Goal: Information Seeking & Learning: Compare options

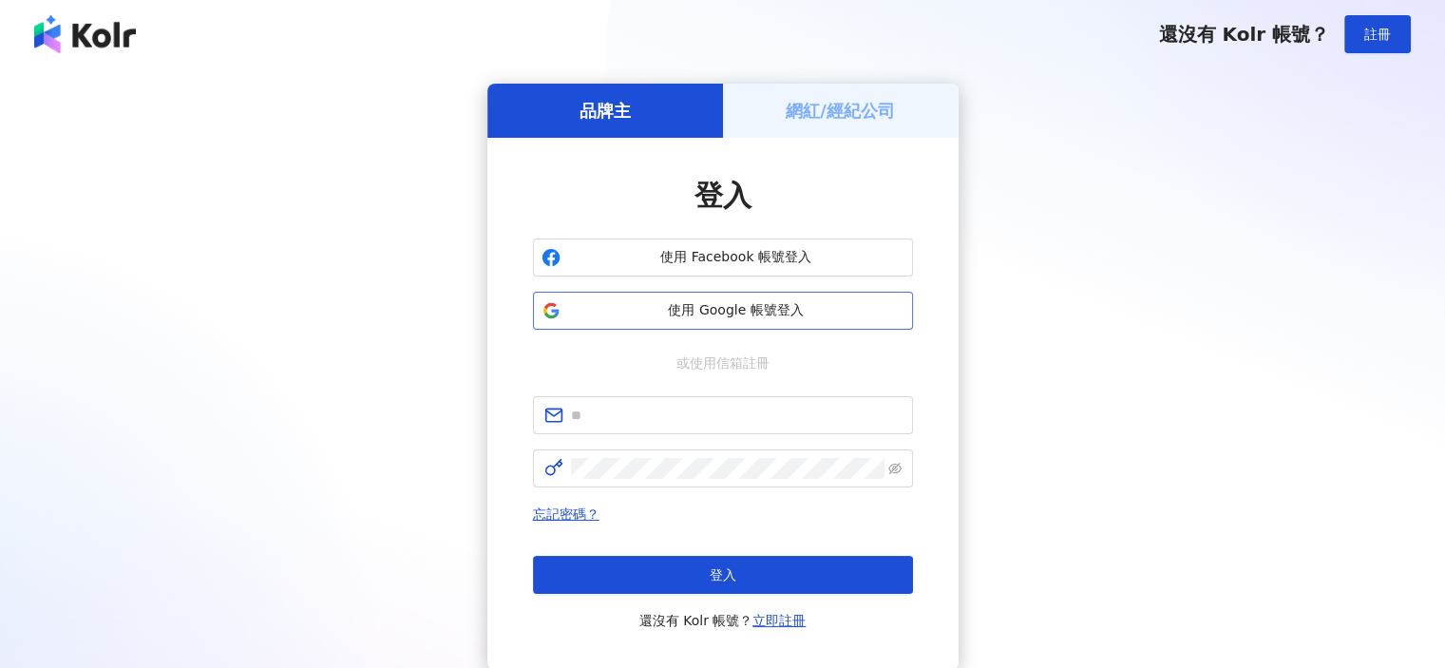
click at [728, 314] on span "使用 Google 帳號登入" at bounding box center [736, 310] width 336 height 19
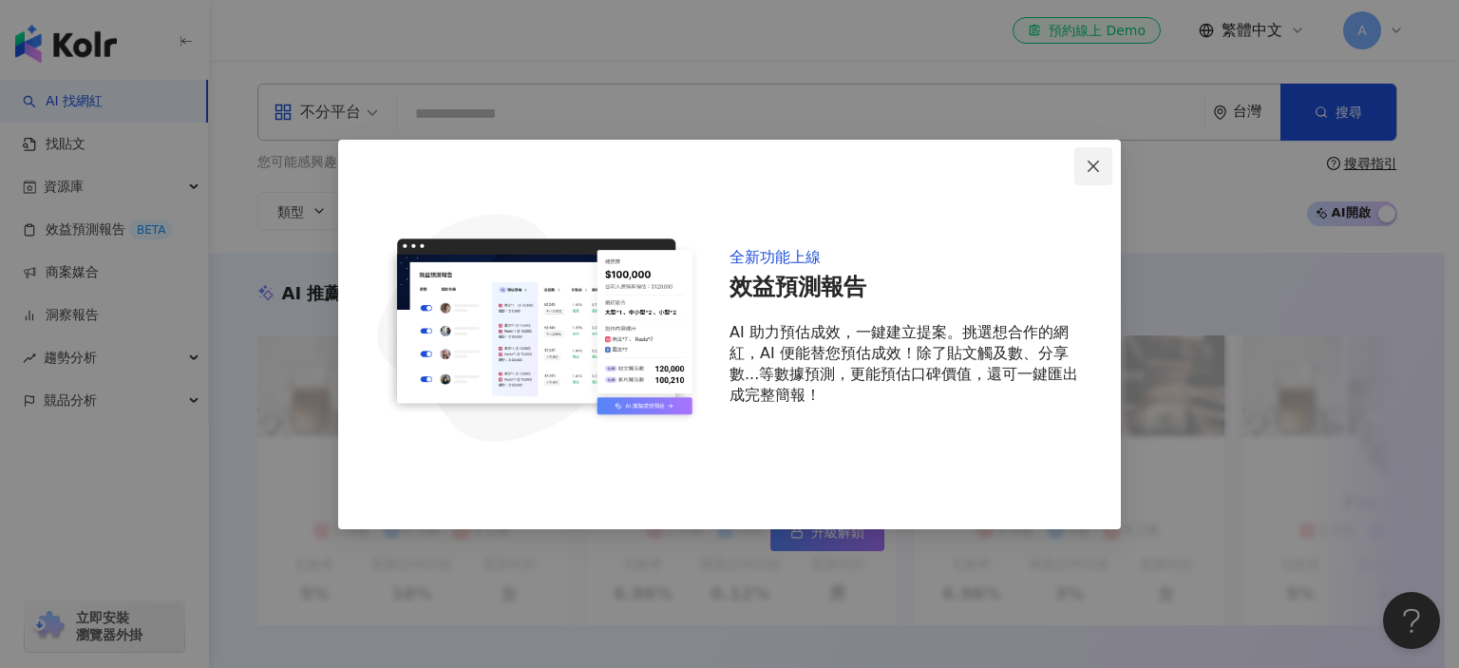
click at [1098, 170] on icon "close" at bounding box center [1093, 166] width 11 height 11
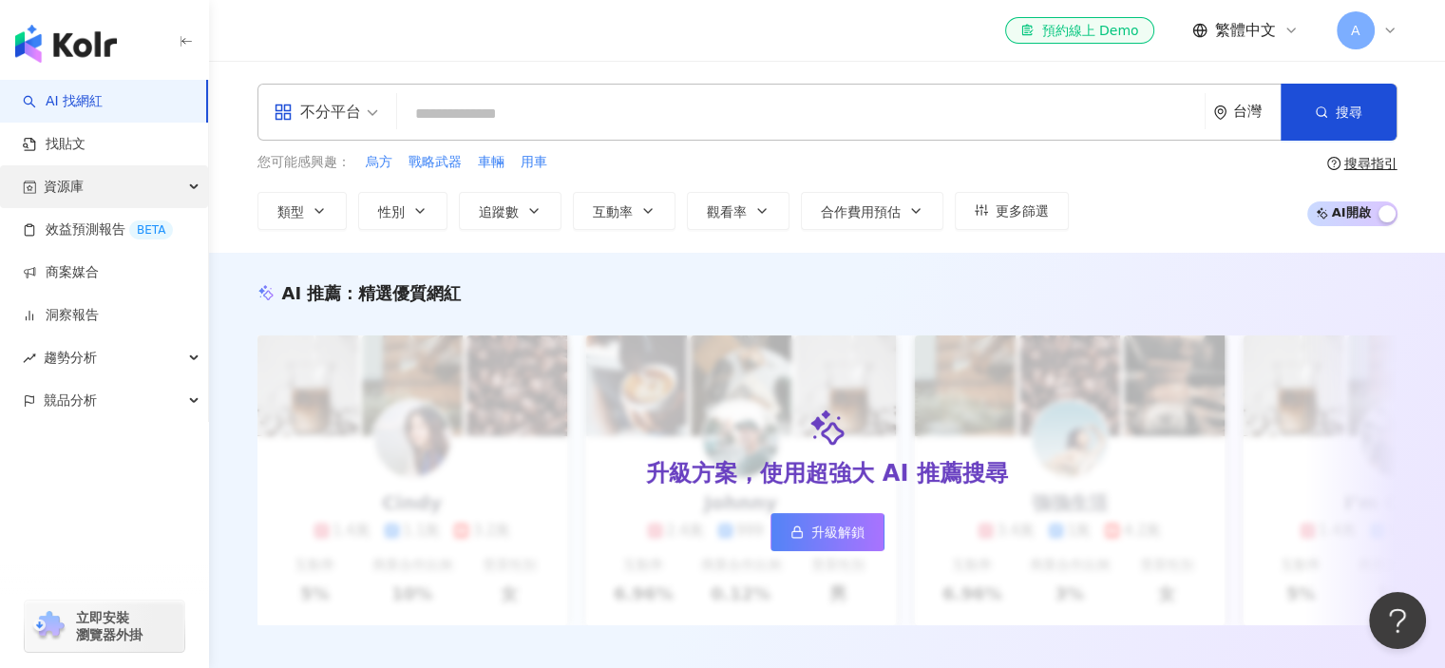
click at [91, 179] on div "資源庫" at bounding box center [104, 186] width 208 height 43
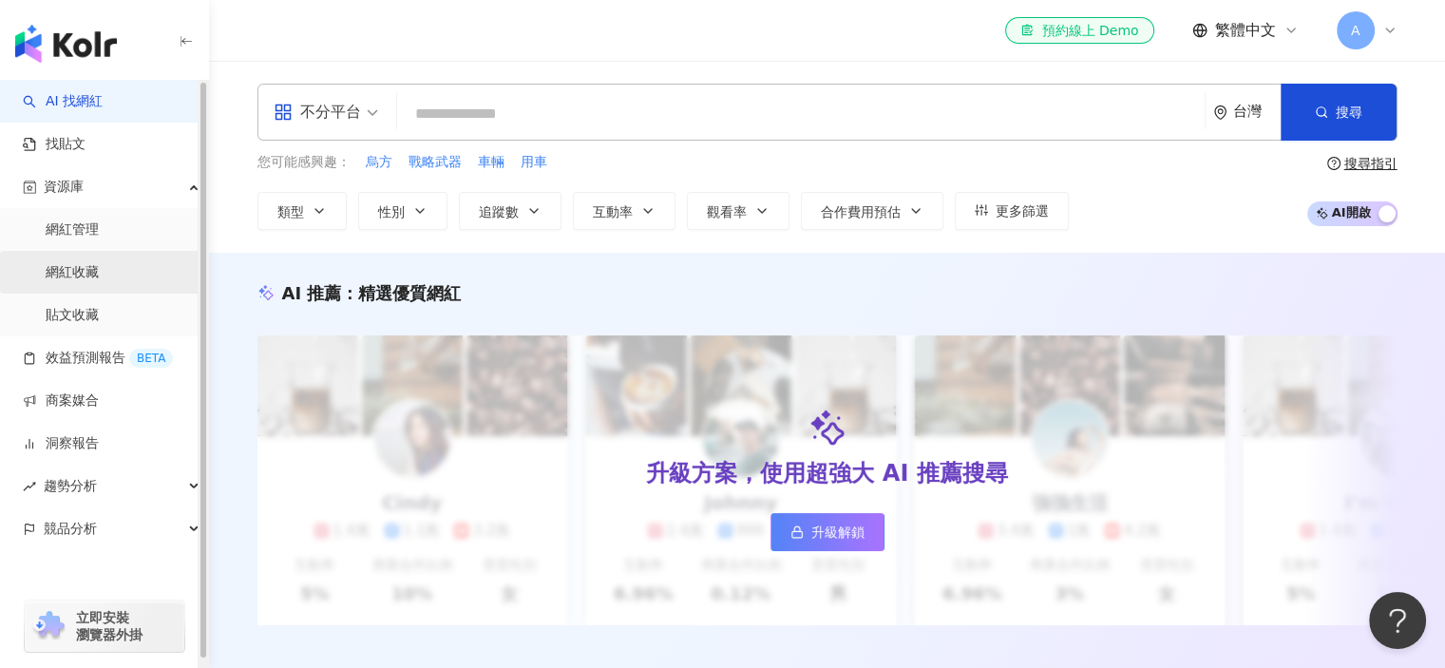
click at [99, 271] on link "網紅收藏" at bounding box center [72, 272] width 53 height 19
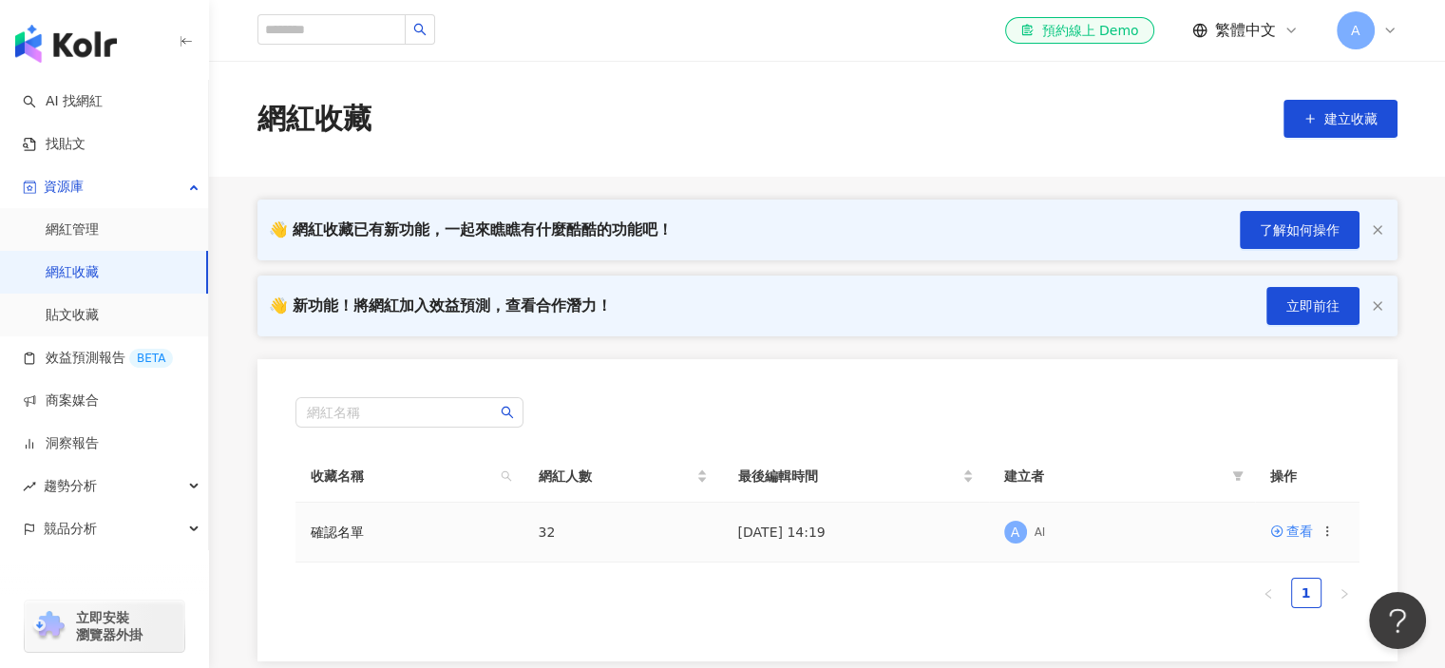
click at [1324, 527] on icon at bounding box center [1326, 530] width 13 height 13
click at [1267, 410] on div "匯出收藏" at bounding box center [1279, 413] width 80 height 21
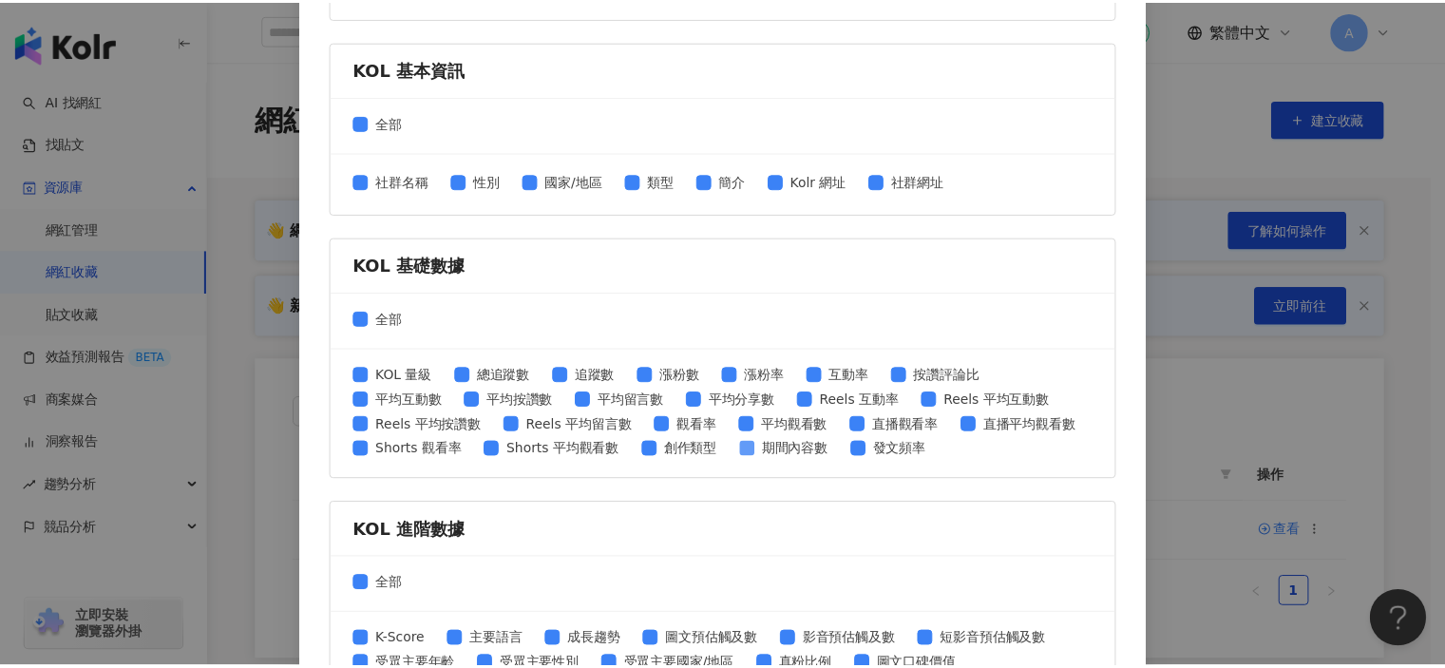
scroll to position [803, 0]
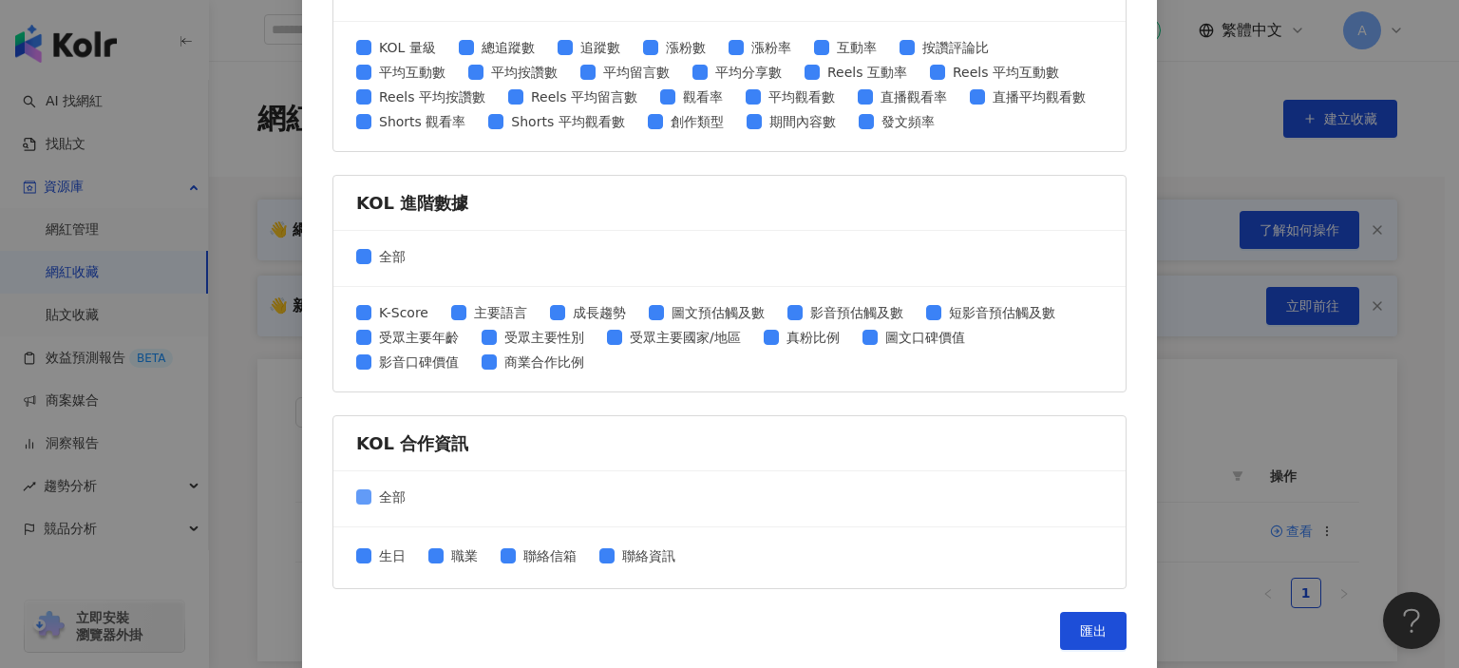
click at [371, 492] on span "全部" at bounding box center [392, 496] width 42 height 21
click at [1093, 613] on button "匯出" at bounding box center [1093, 631] width 66 height 38
click at [1272, 231] on div "匯出收藏 請選擇您欲匯出的項目 社群平台 全部 Facebook Instagram YouTube TikTok X 數據時間 全部 近三個月 近六個月 K…" at bounding box center [729, 334] width 1459 height 668
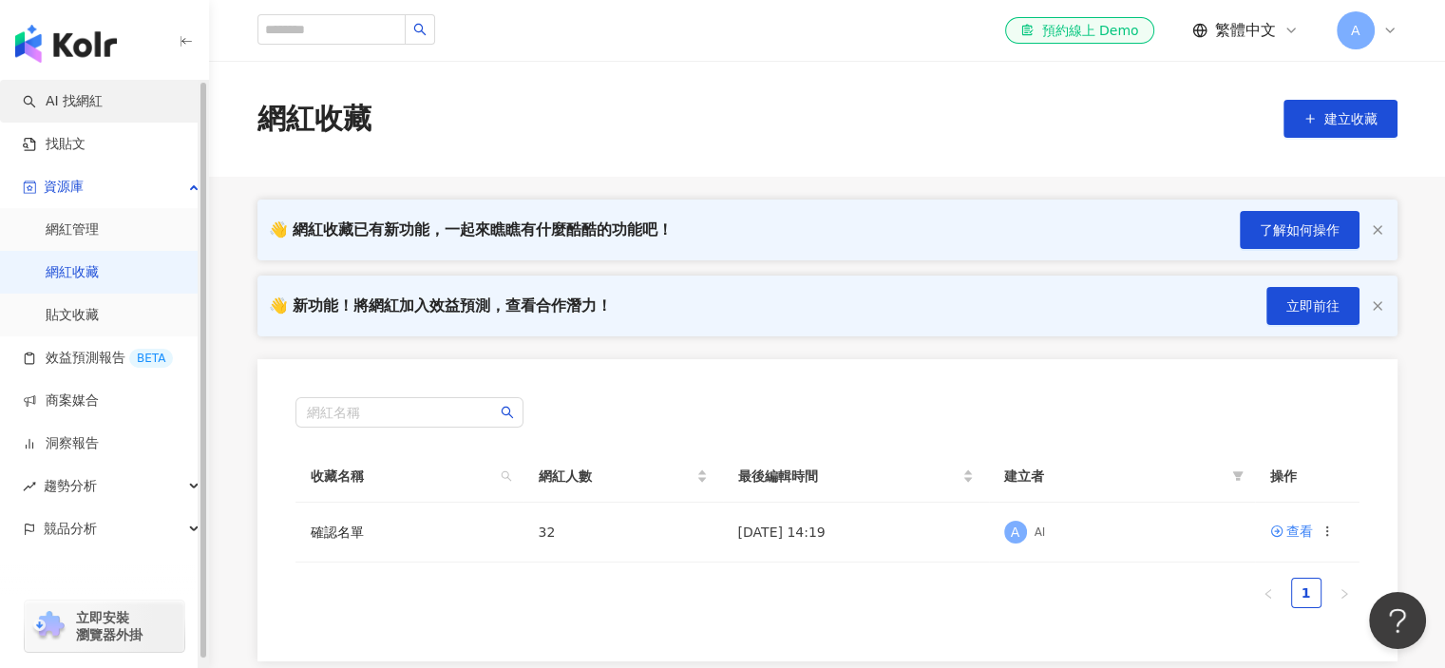
click at [68, 111] on link "AI 找網紅" at bounding box center [63, 101] width 80 height 19
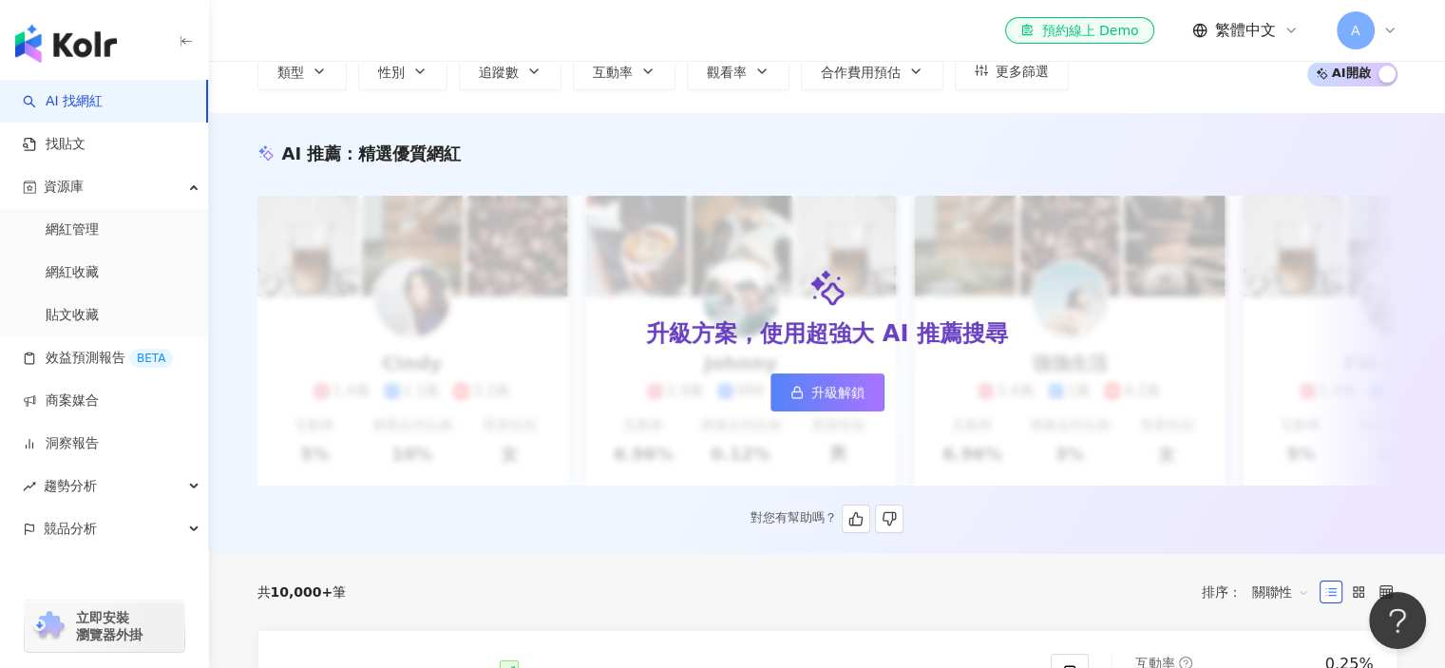
scroll to position [1, 0]
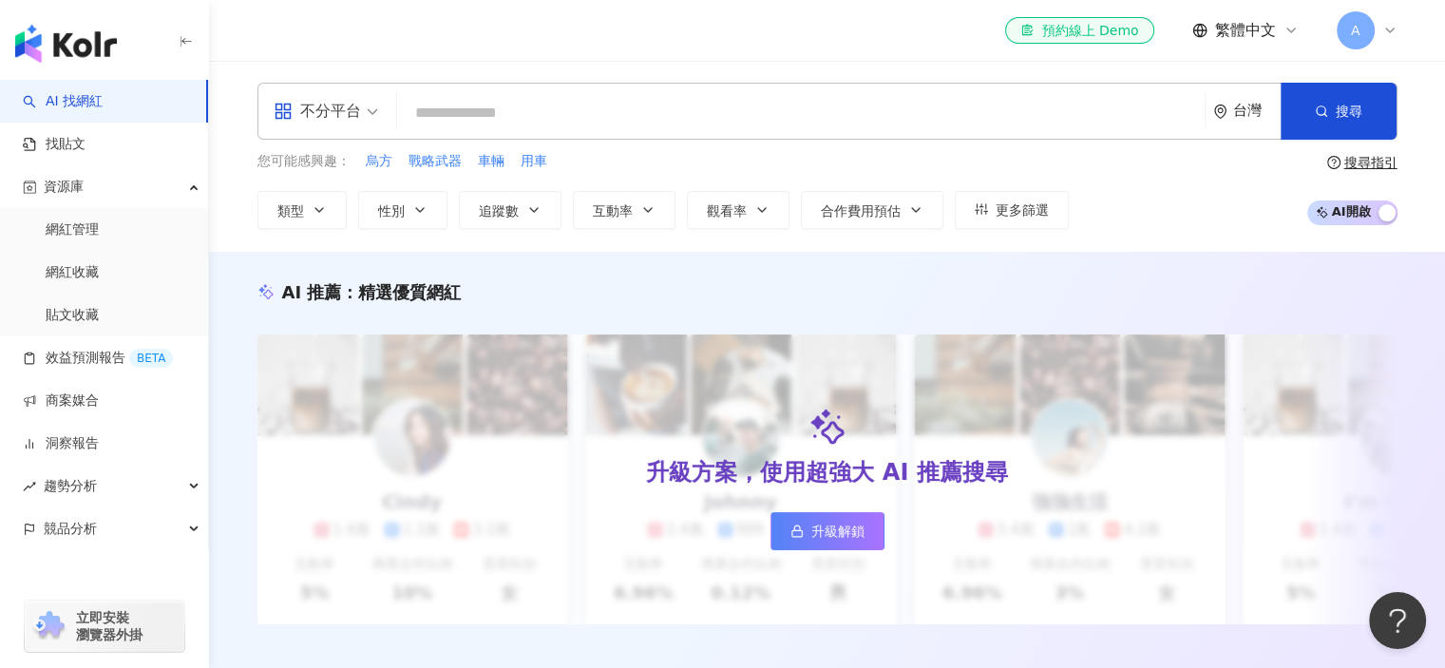
click at [299, 114] on div "不分平台" at bounding box center [317, 111] width 87 height 30
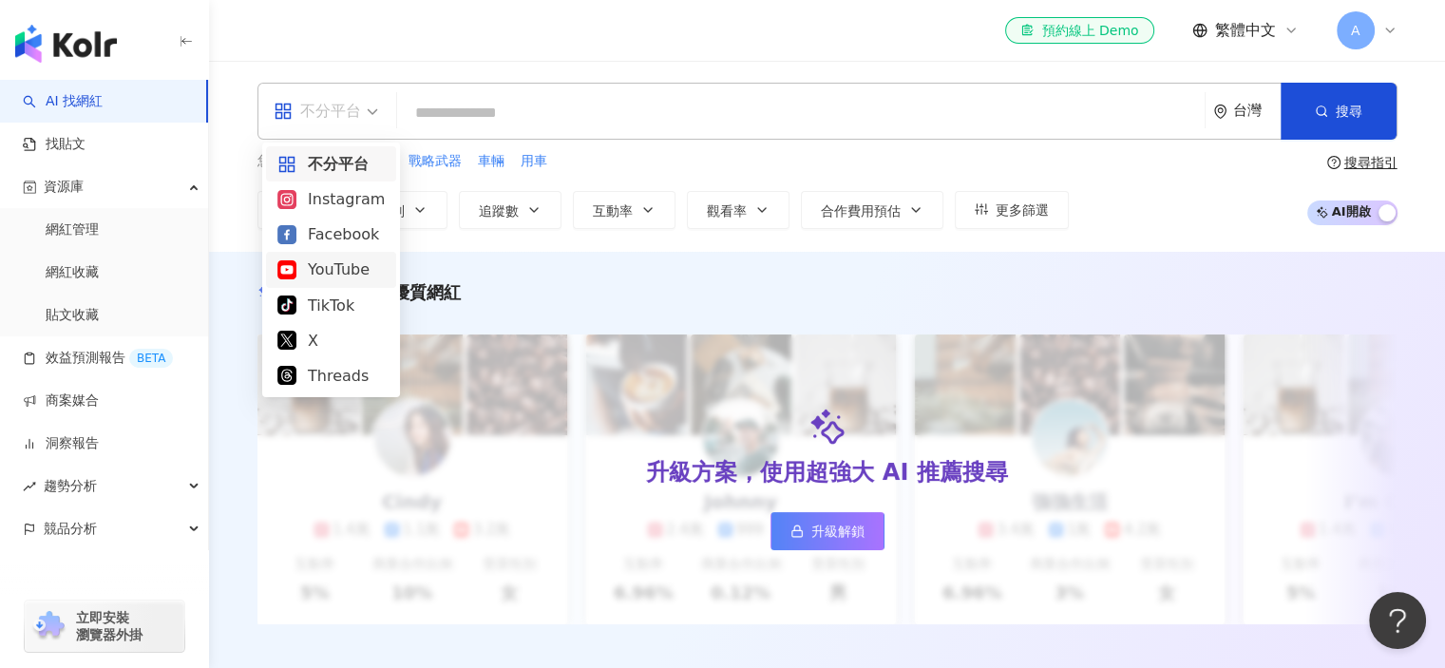
click at [342, 276] on div "YouTube" at bounding box center [330, 269] width 107 height 24
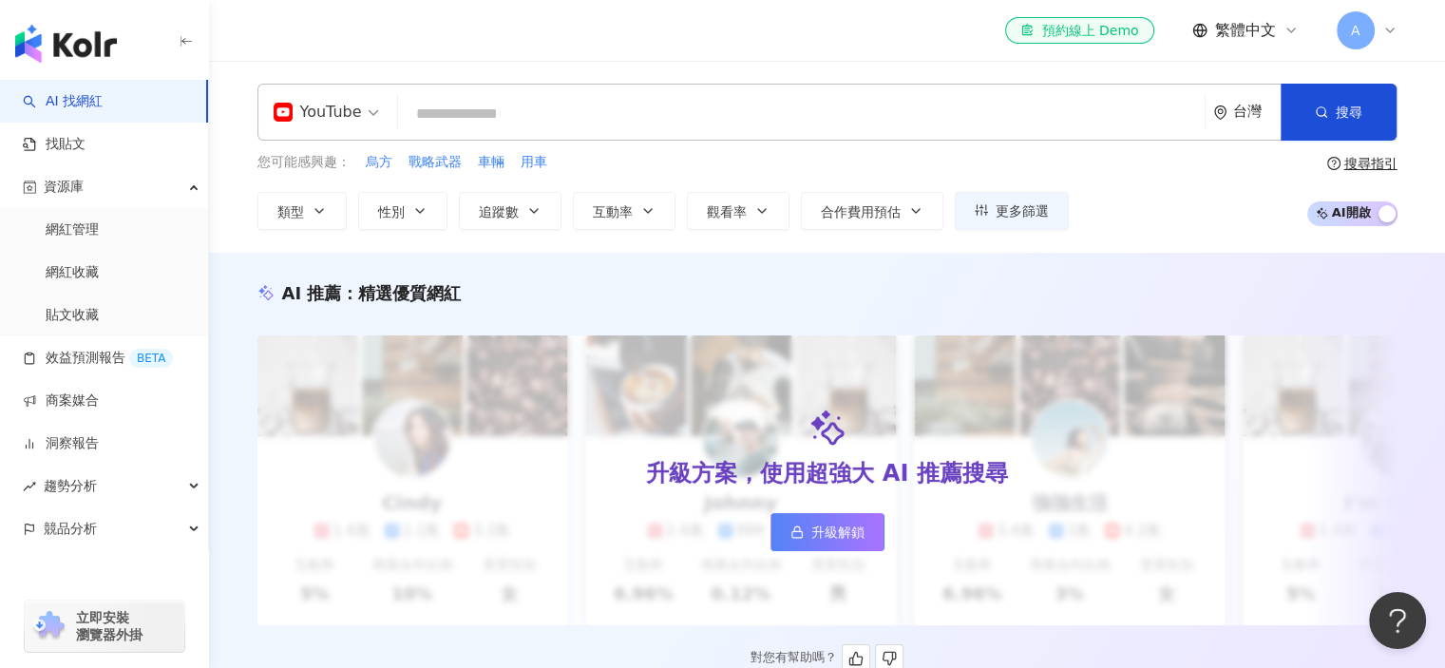
click at [600, 450] on div "升級方案，使用超強大 AI 推薦搜尋 升級解鎖" at bounding box center [827, 480] width 1140 height 290
click at [625, 96] on input "search" at bounding box center [801, 114] width 791 height 36
click at [594, 166] on div "您可能感興趣： 烏方 戰略武器 車輛 用車" at bounding box center [662, 162] width 811 height 21
click at [293, 200] on button "類型" at bounding box center [301, 211] width 89 height 38
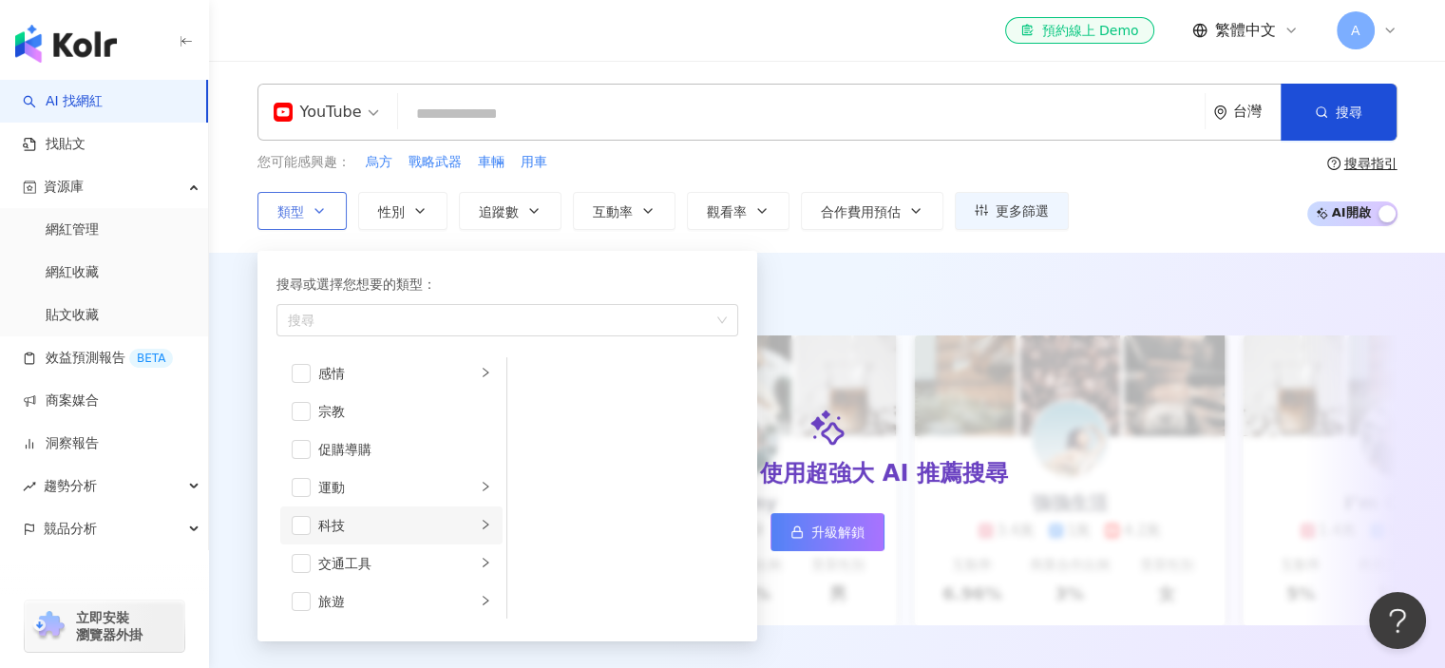
scroll to position [657, 0]
click at [352, 483] on div "科技" at bounding box center [397, 482] width 158 height 21
click at [608, 374] on div "AI & 半導體" at bounding box center [636, 380] width 174 height 21
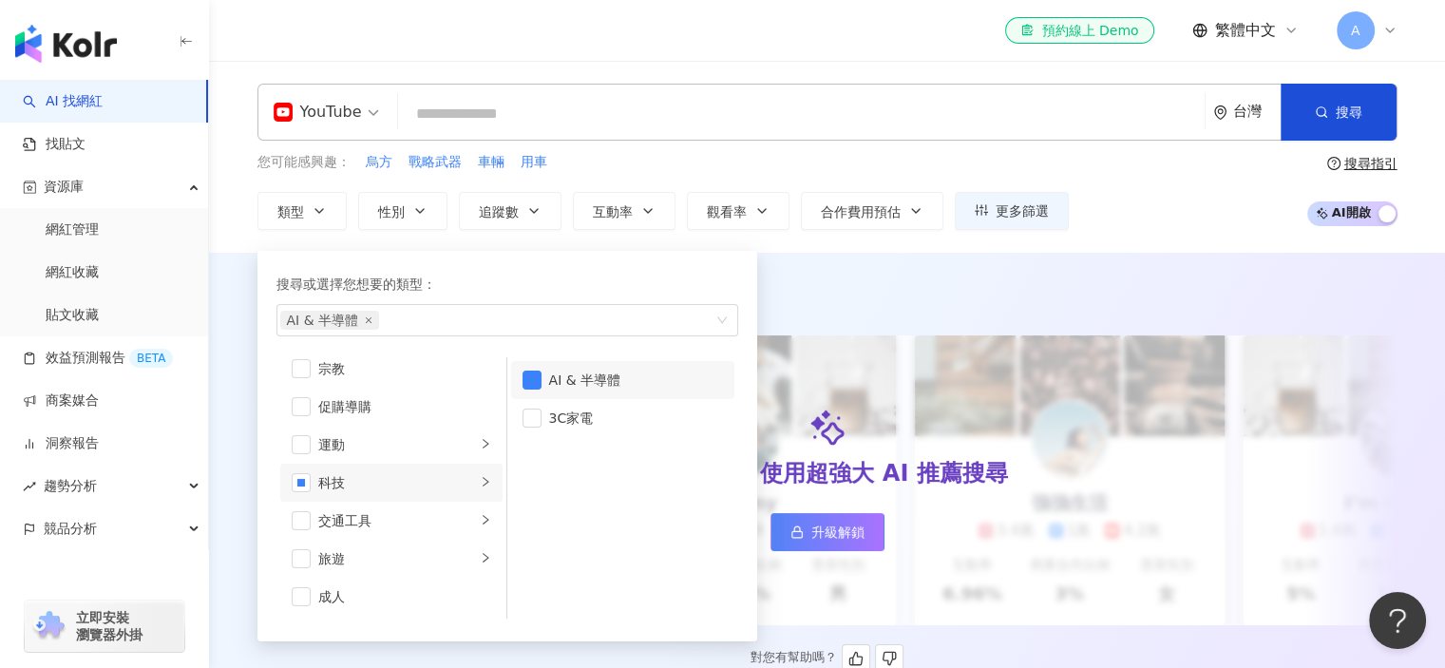
drag, startPoint x: 826, startPoint y: 355, endPoint x: 789, endPoint y: 356, distance: 37.1
click at [826, 354] on div "升級方案，使用超強大 AI 推薦搜尋 升級解鎖" at bounding box center [827, 480] width 1140 height 290
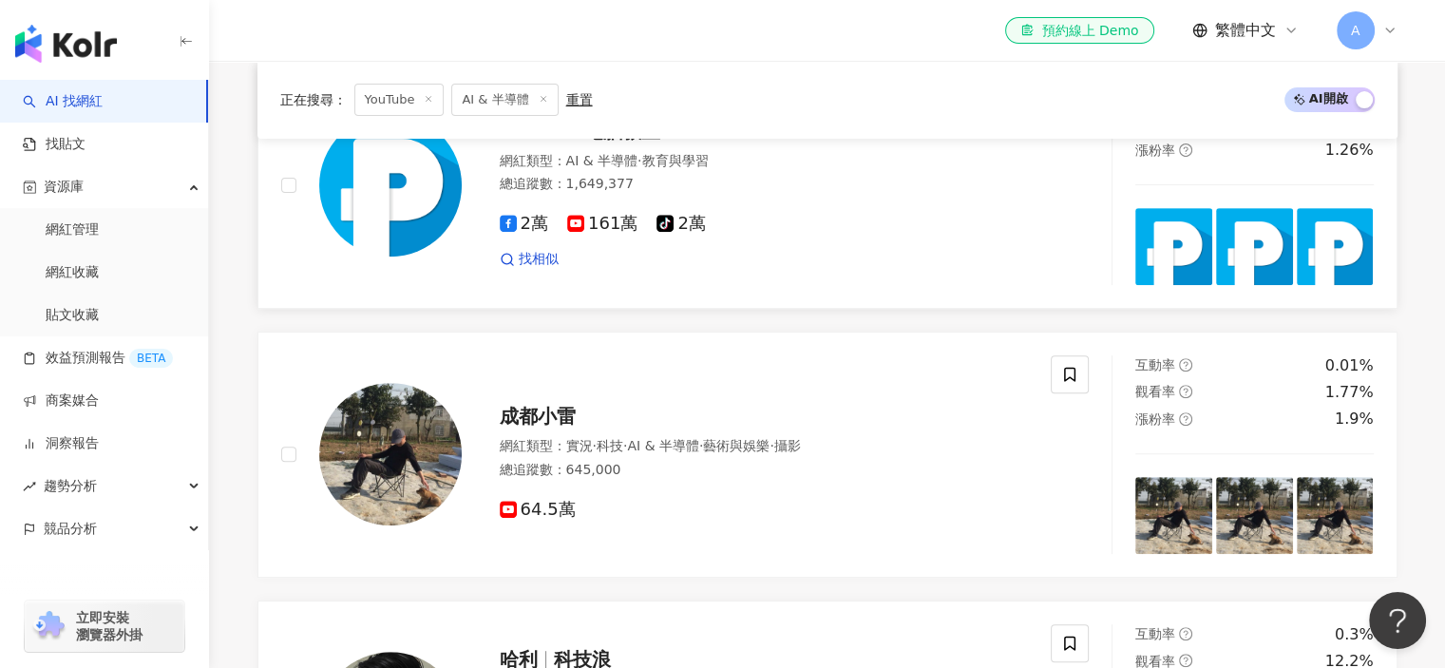
scroll to position [665, 0]
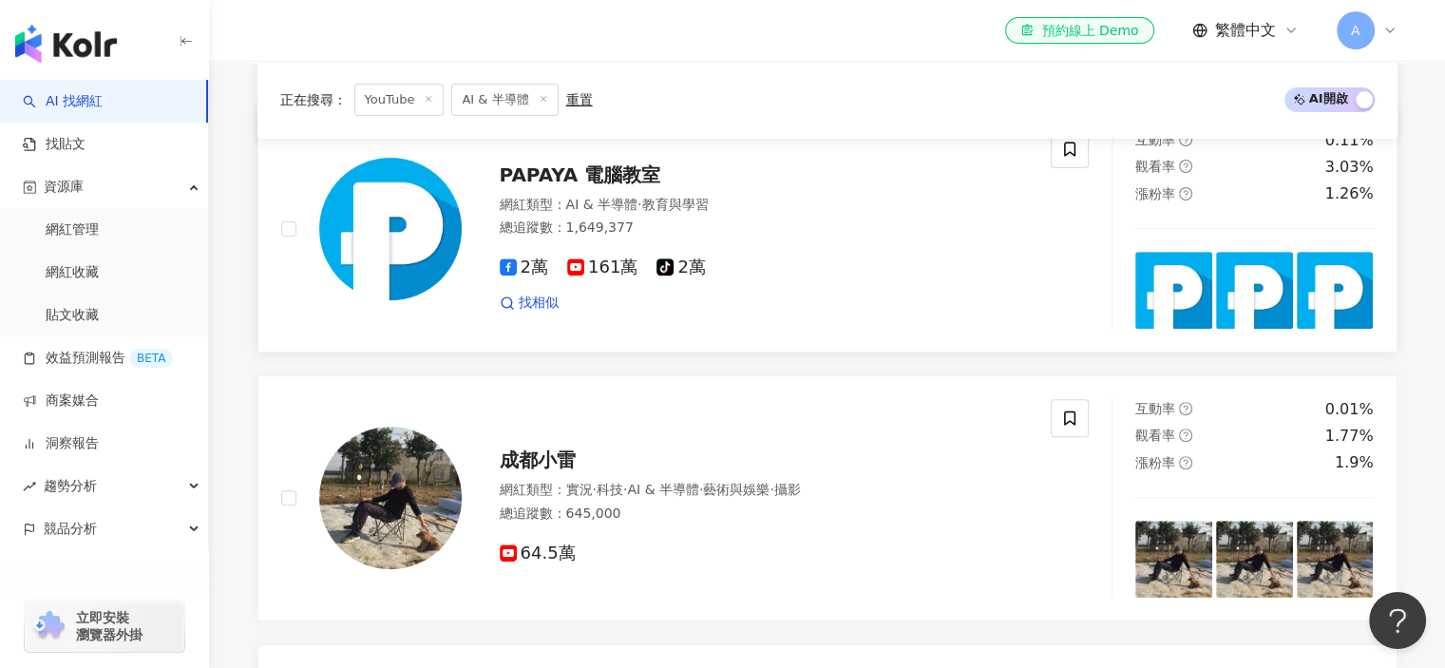
click at [401, 259] on img at bounding box center [390, 229] width 142 height 142
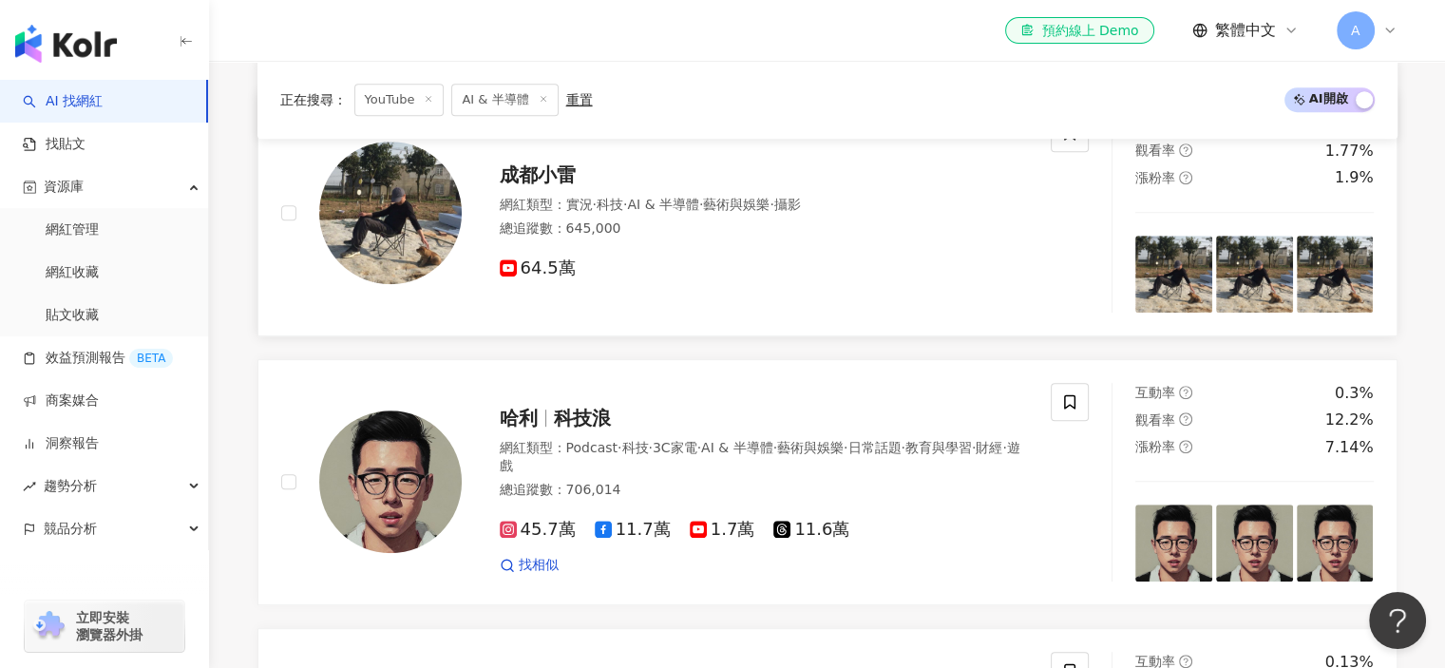
click at [414, 284] on img at bounding box center [390, 213] width 142 height 142
click at [433, 480] on img at bounding box center [390, 481] width 142 height 142
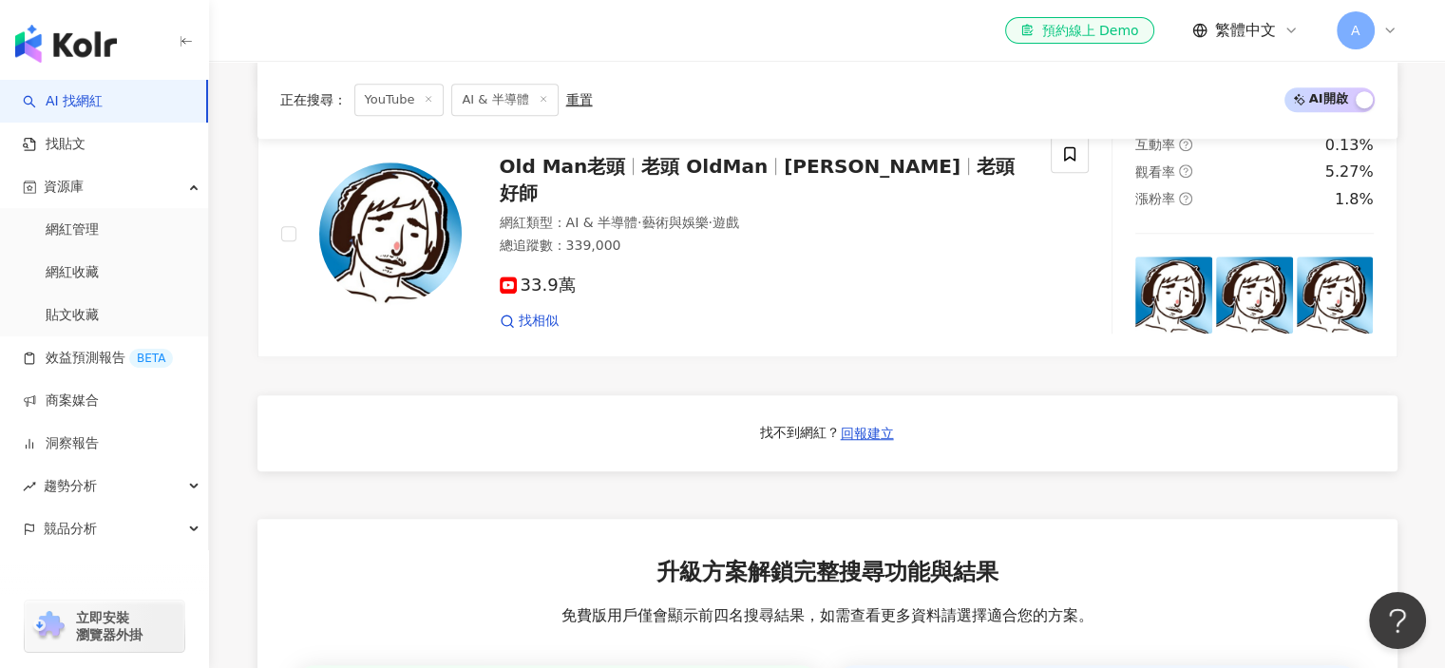
scroll to position [1425, 0]
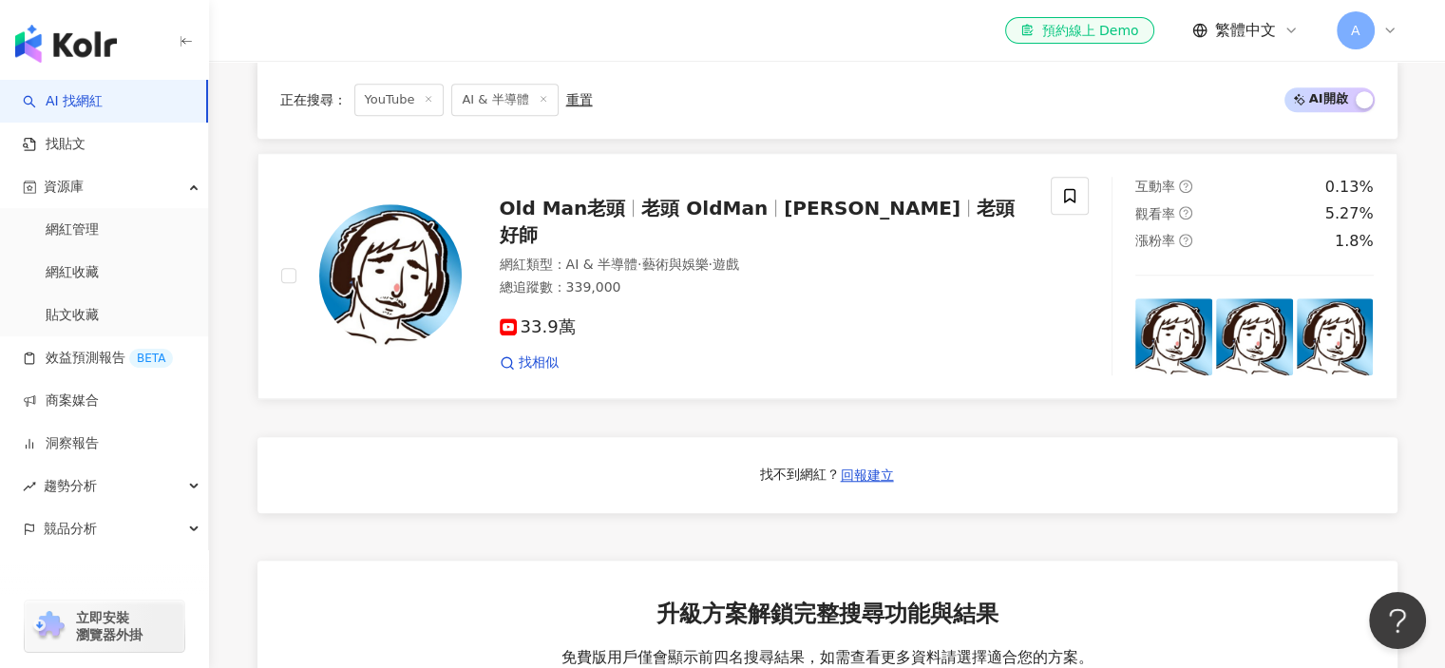
click at [374, 275] on img at bounding box center [390, 275] width 142 height 142
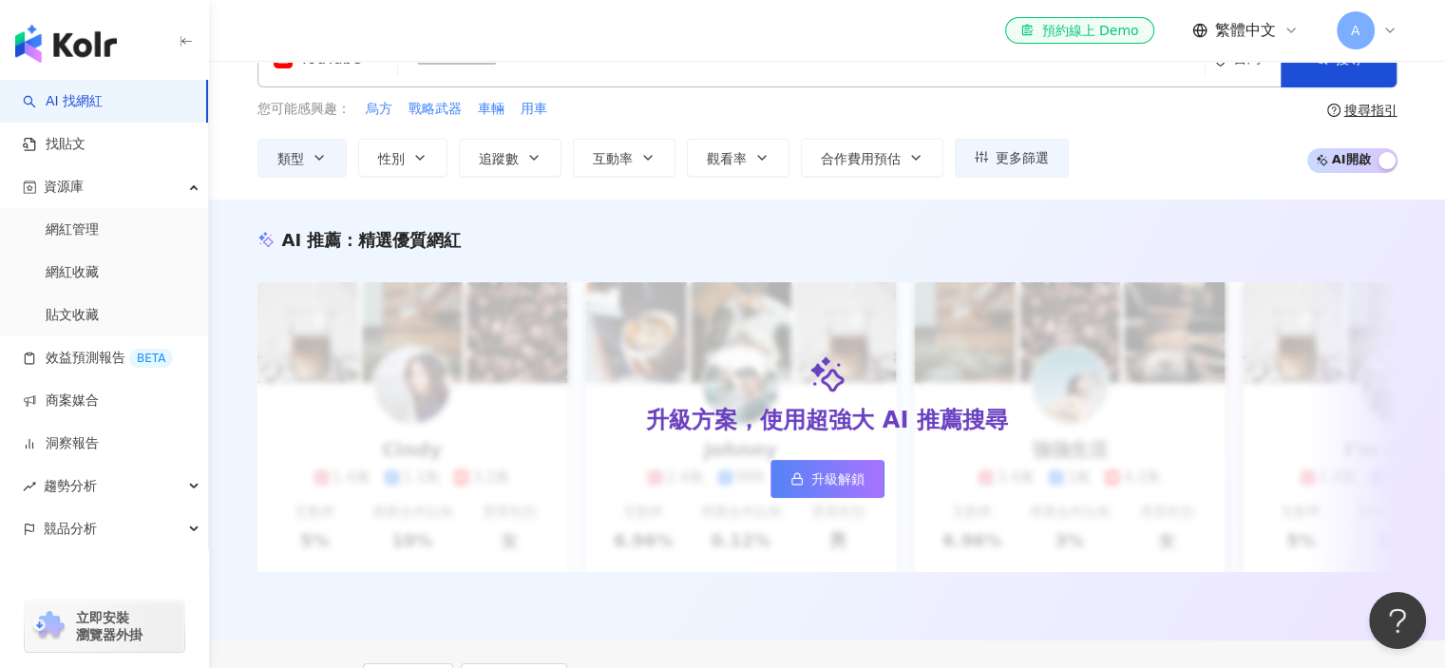
scroll to position [0, 0]
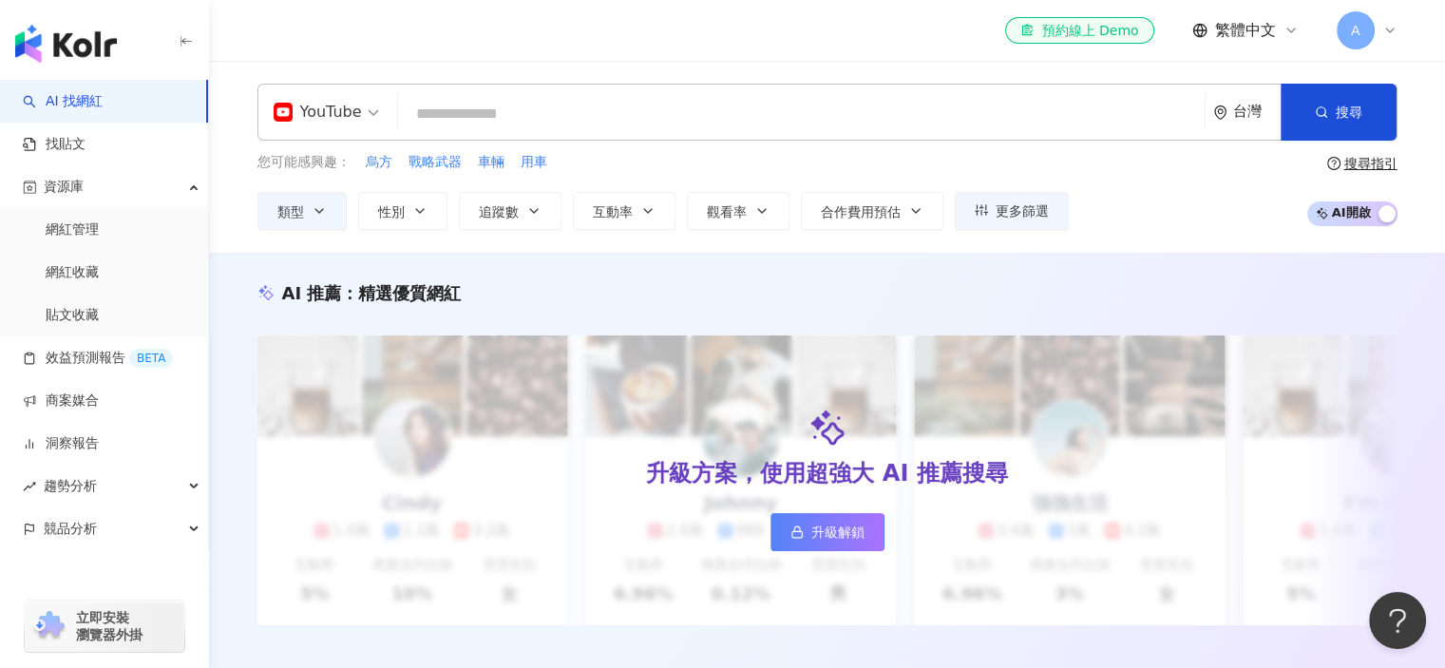
click at [1379, 45] on div "A" at bounding box center [1367, 30] width 61 height 38
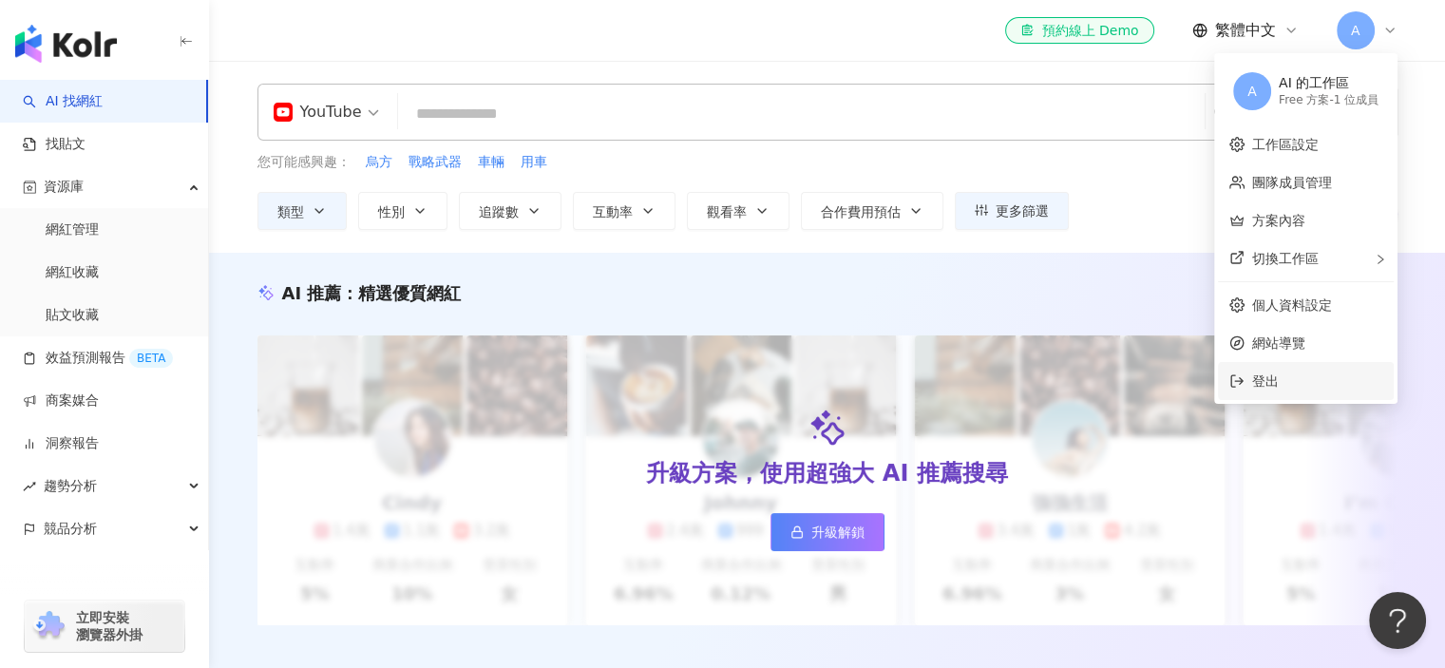
click at [1243, 368] on li "登出" at bounding box center [1306, 381] width 176 height 38
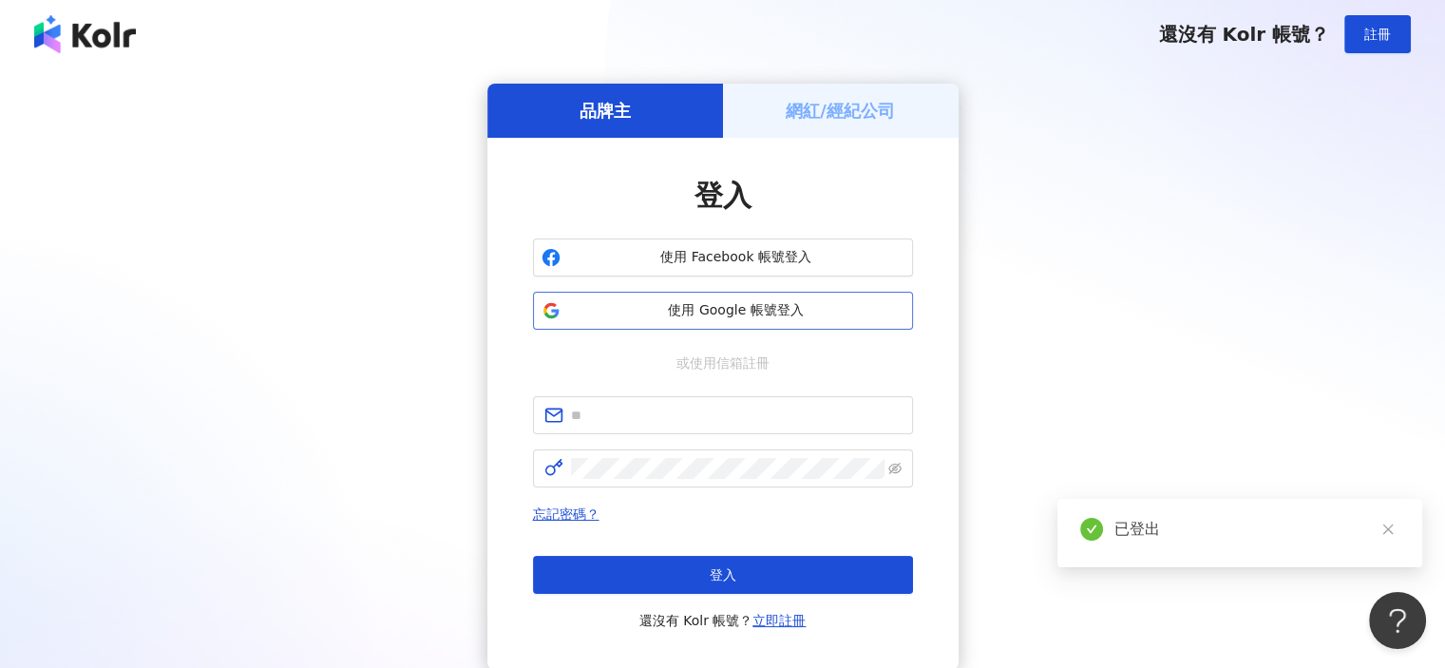
click at [794, 319] on span "使用 Google 帳號登入" at bounding box center [736, 310] width 336 height 19
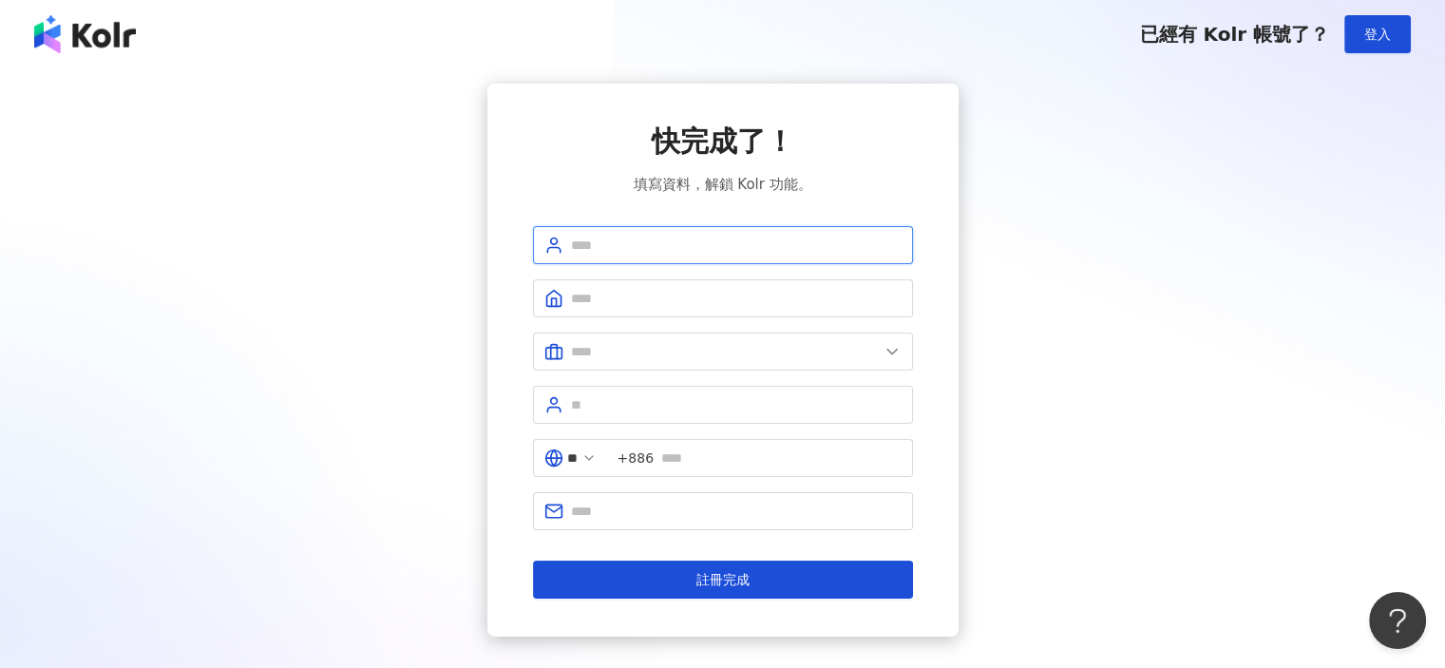
click at [702, 238] on input "text" at bounding box center [736, 245] width 331 height 21
type input "*"
drag, startPoint x: 809, startPoint y: 308, endPoint x: 810, endPoint y: 317, distance: 9.5
click at [810, 317] on form "* ** +886 註冊完成" at bounding box center [723, 412] width 380 height 372
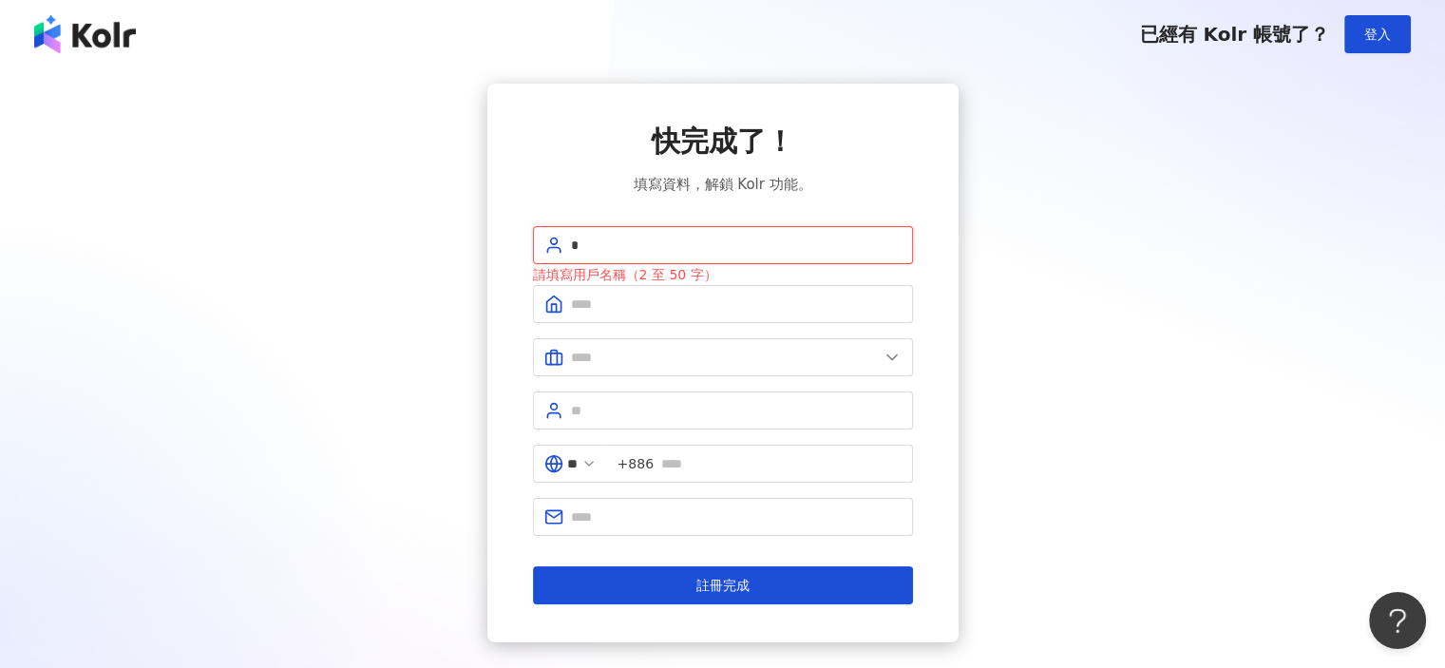
click at [716, 246] on input "*" at bounding box center [736, 245] width 331 height 21
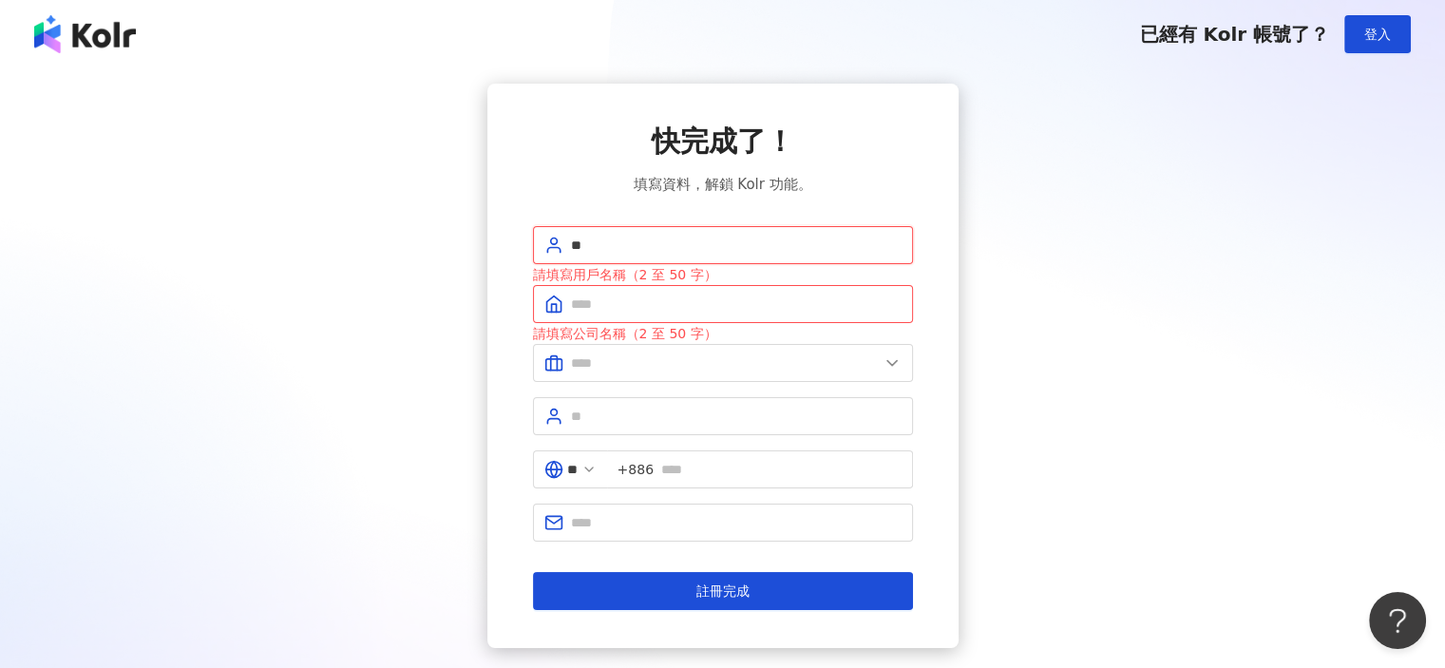
click at [533, 572] on button "註冊完成" at bounding box center [723, 591] width 380 height 38
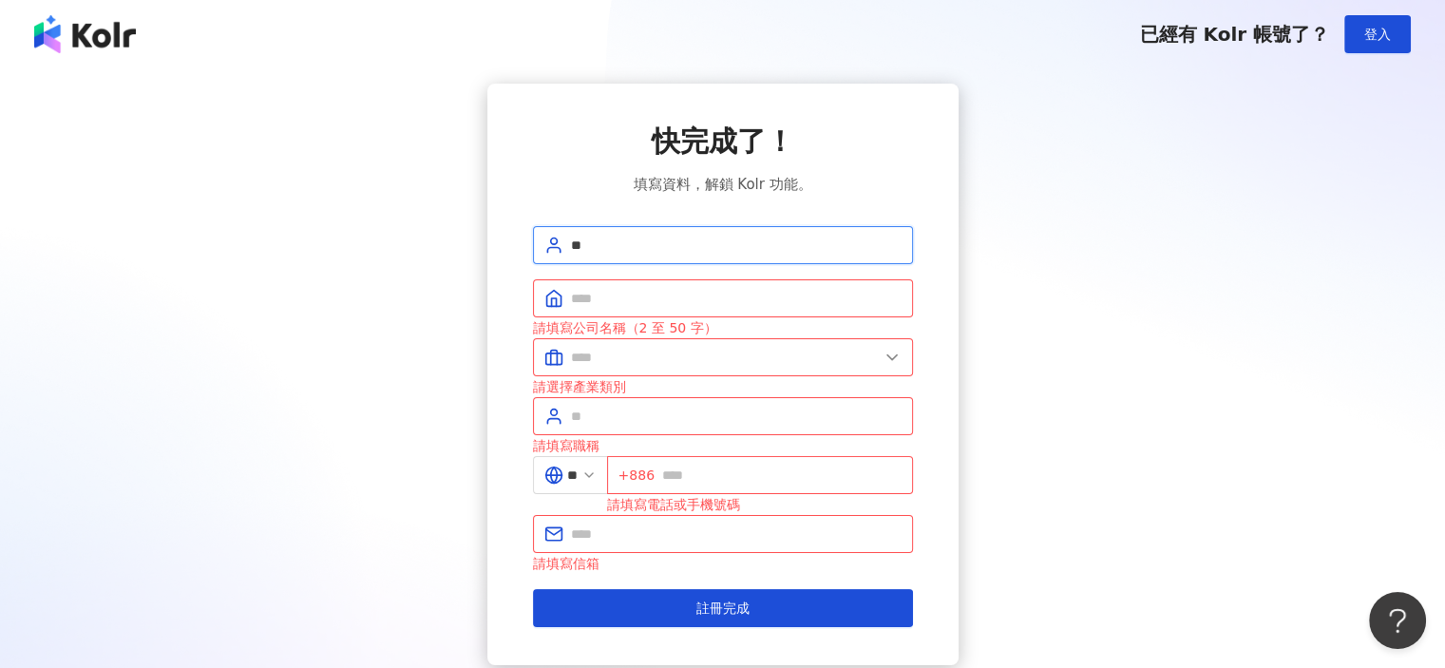
click at [715, 243] on input "**" at bounding box center [736, 245] width 331 height 21
type input "**"
click at [644, 294] on input "text" at bounding box center [736, 298] width 331 height 21
type input "***"
click at [676, 361] on input "text" at bounding box center [725, 357] width 308 height 21
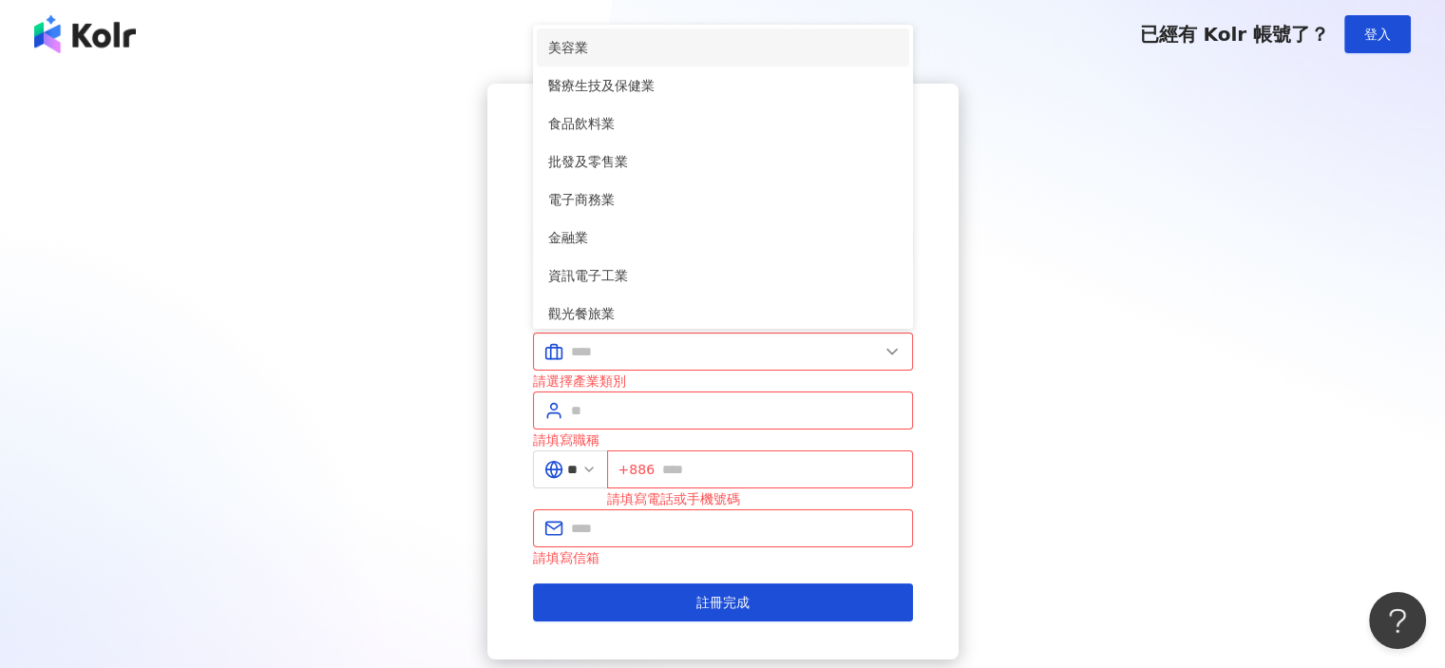
click at [626, 57] on li "美容業" at bounding box center [723, 47] width 372 height 38
type input "***"
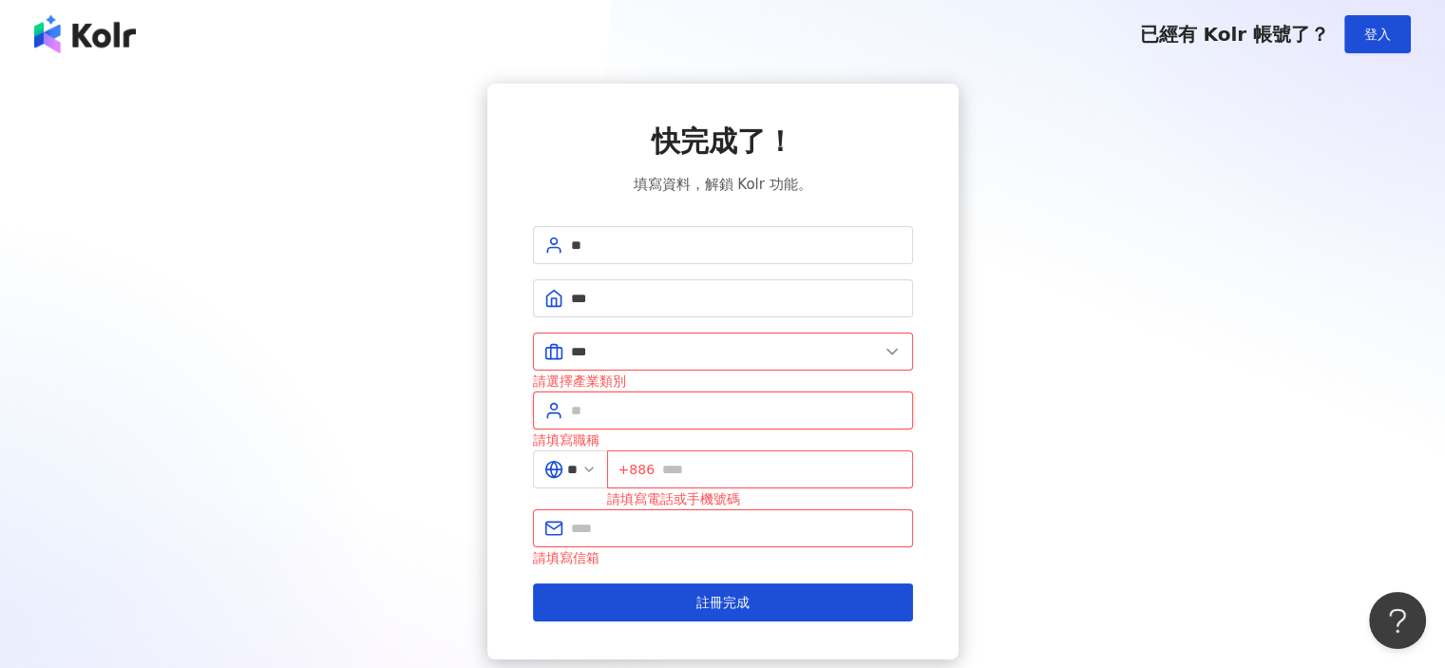
click at [651, 410] on input "text" at bounding box center [736, 410] width 331 height 21
type input "*"
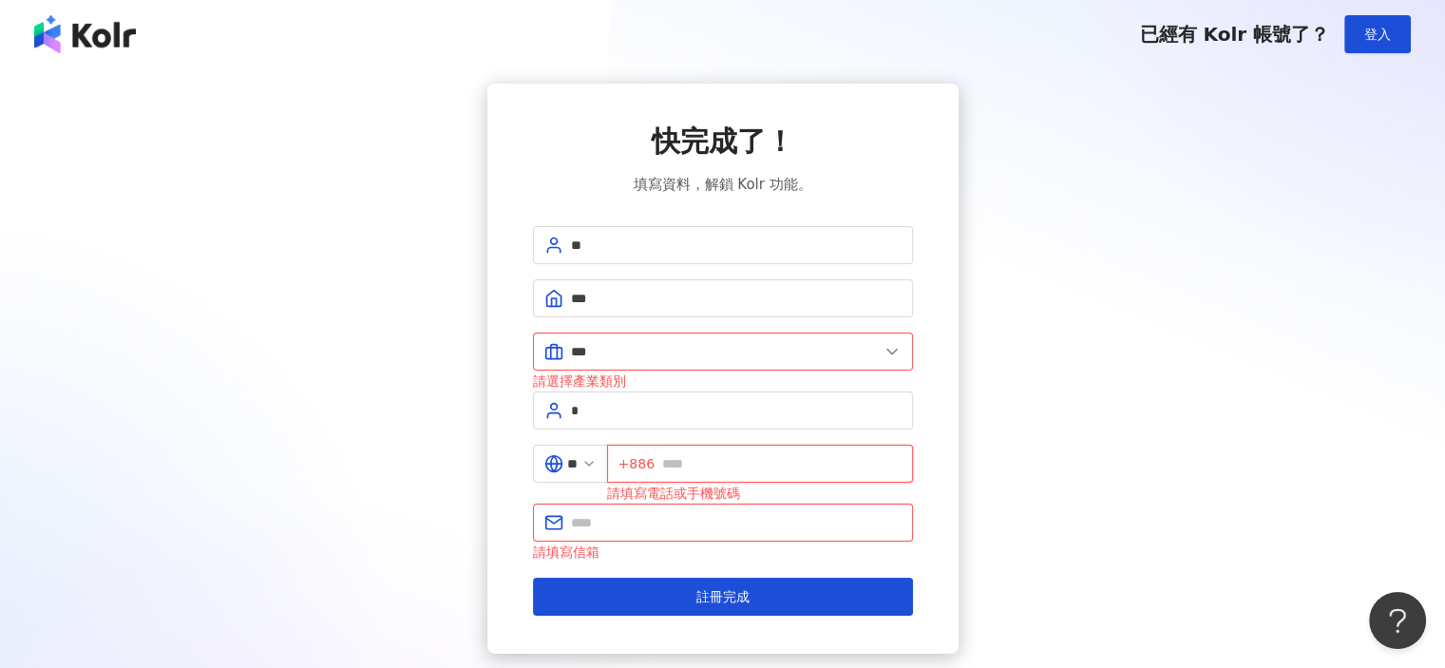
click at [686, 465] on input "text" at bounding box center [781, 463] width 239 height 21
type input "**********"
click at [533, 578] on button "註冊完成" at bounding box center [723, 597] width 380 height 38
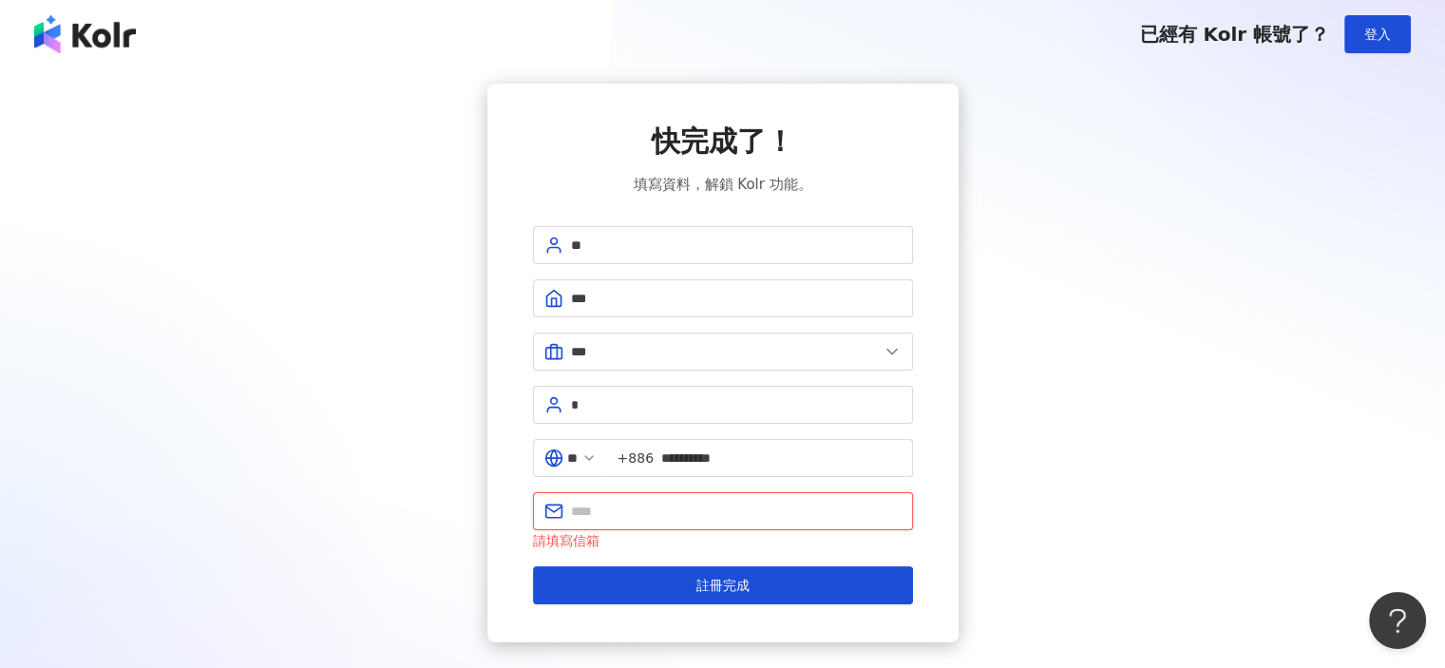
click at [655, 512] on input "text" at bounding box center [736, 511] width 331 height 21
type input "*"
type input "**********"
click at [533, 566] on button "註冊完成" at bounding box center [723, 585] width 380 height 38
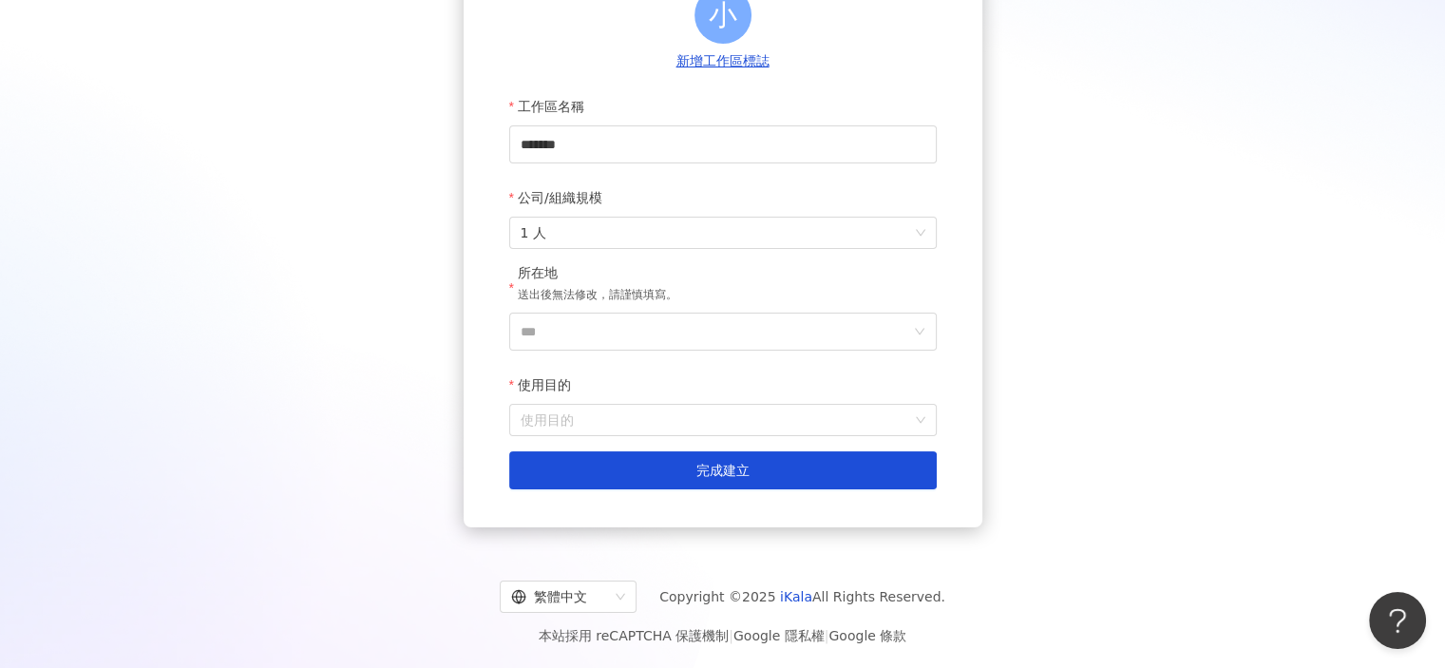
scroll to position [231, 0]
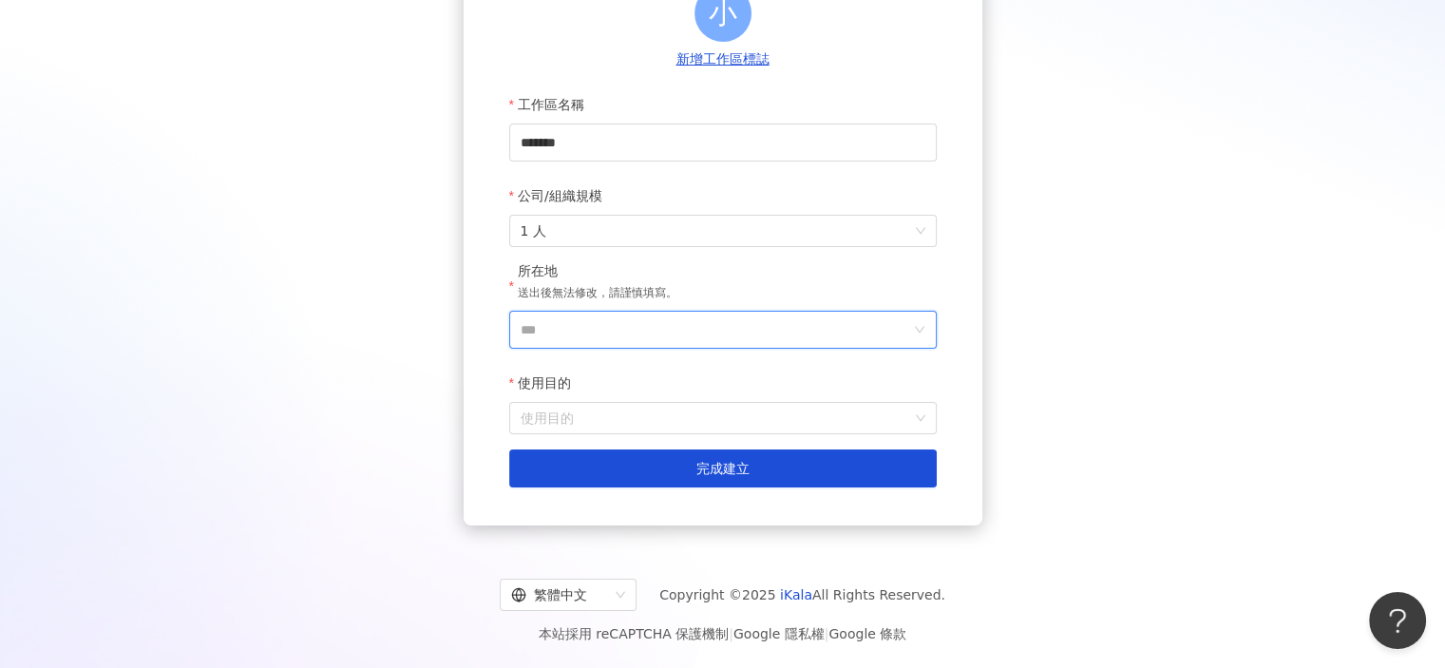
click at [632, 332] on input "***" at bounding box center [715, 330] width 389 height 36
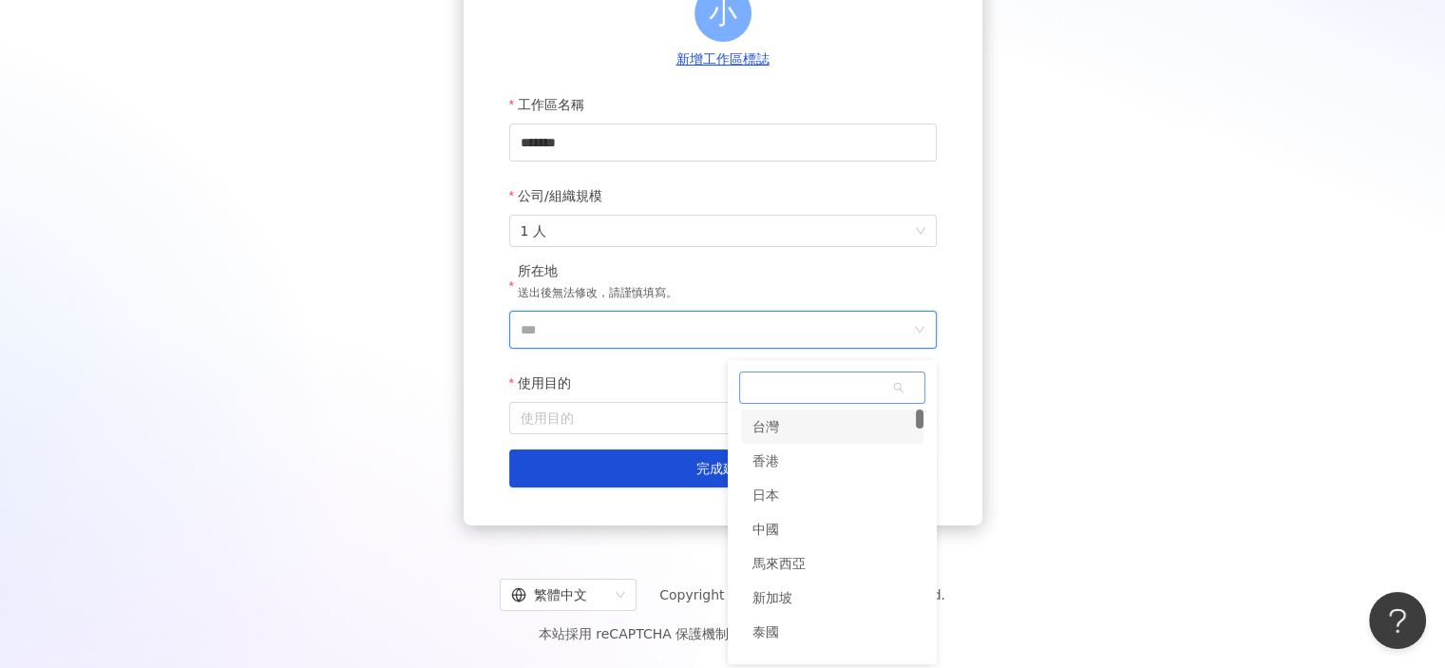
click at [752, 422] on div "台灣" at bounding box center [765, 426] width 27 height 34
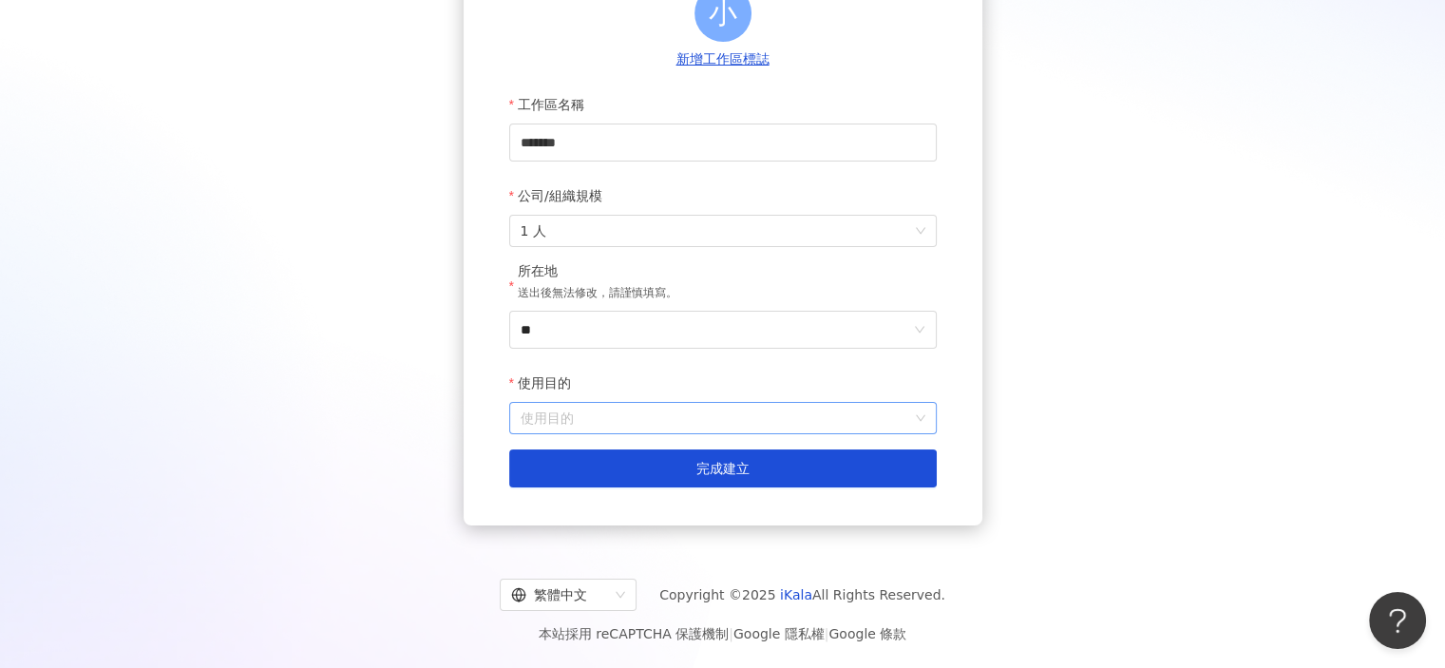
click at [650, 414] on input "使用目的" at bounding box center [723, 418] width 405 height 30
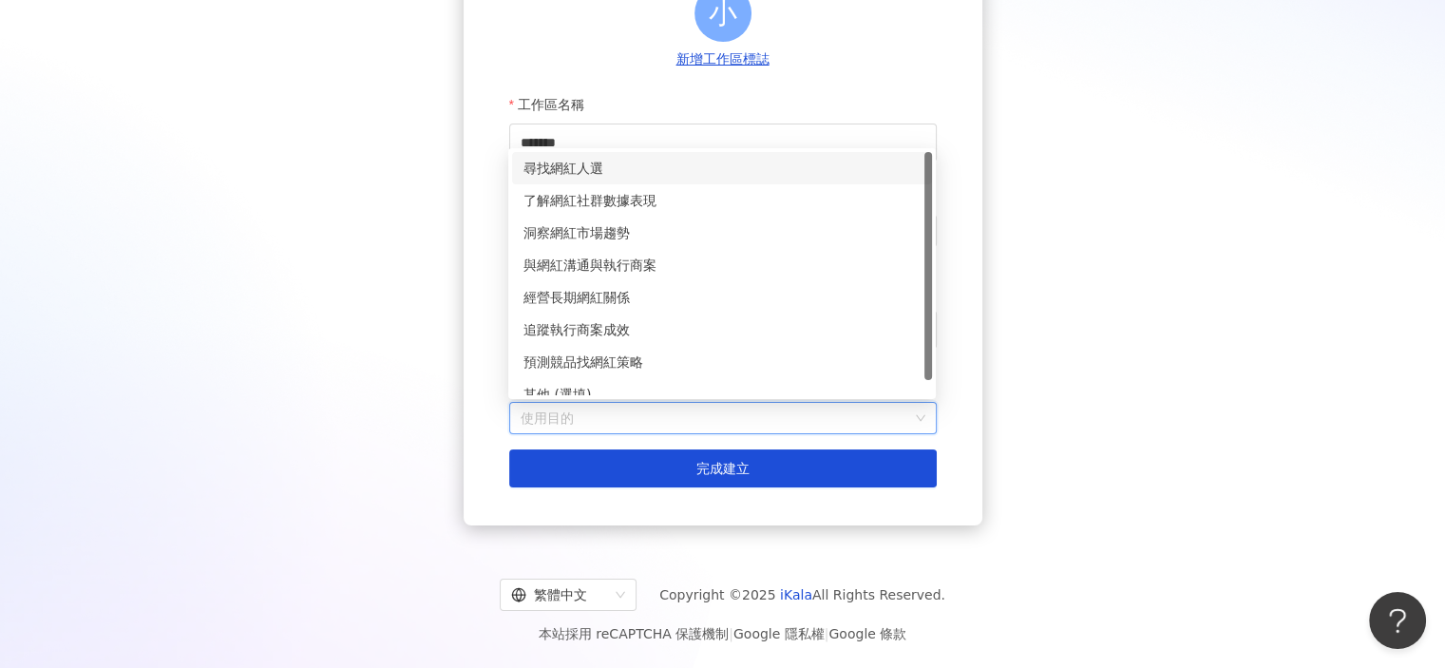
click at [680, 169] on div "尋找網紅人選" at bounding box center [721, 168] width 397 height 21
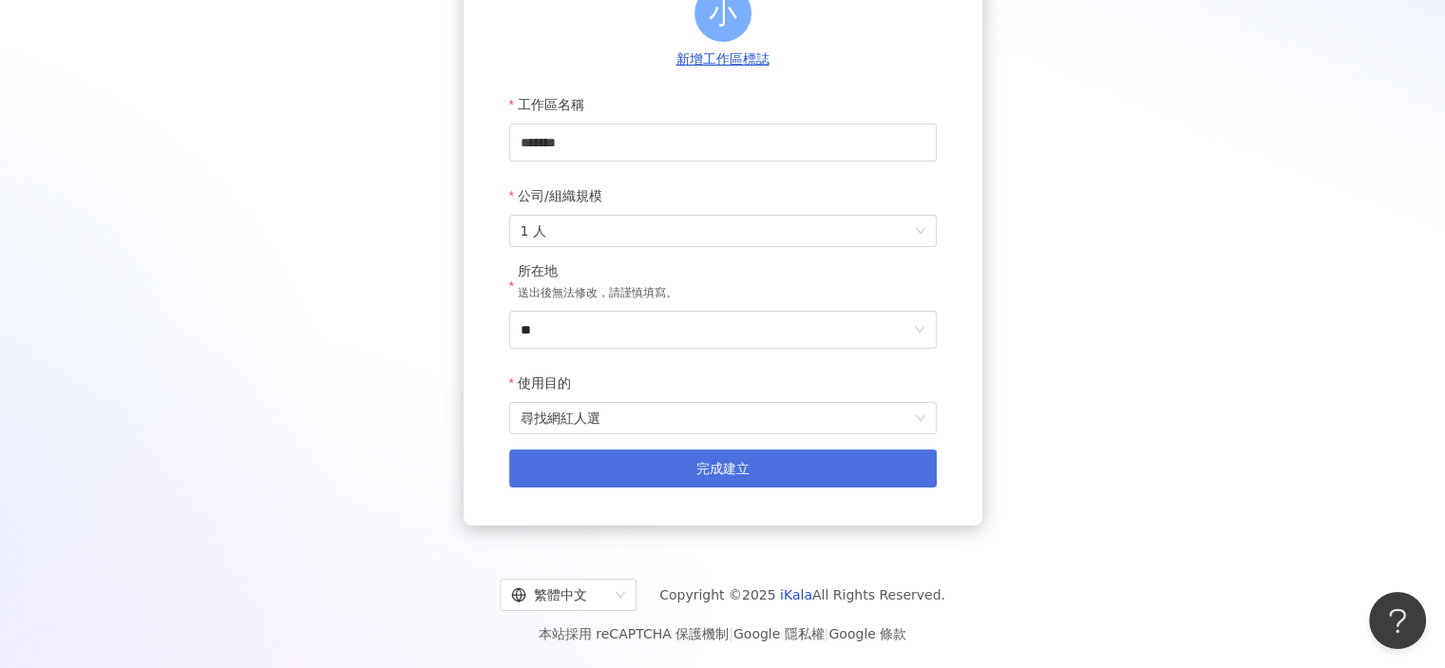
click at [715, 451] on button "完成建立" at bounding box center [722, 468] width 427 height 38
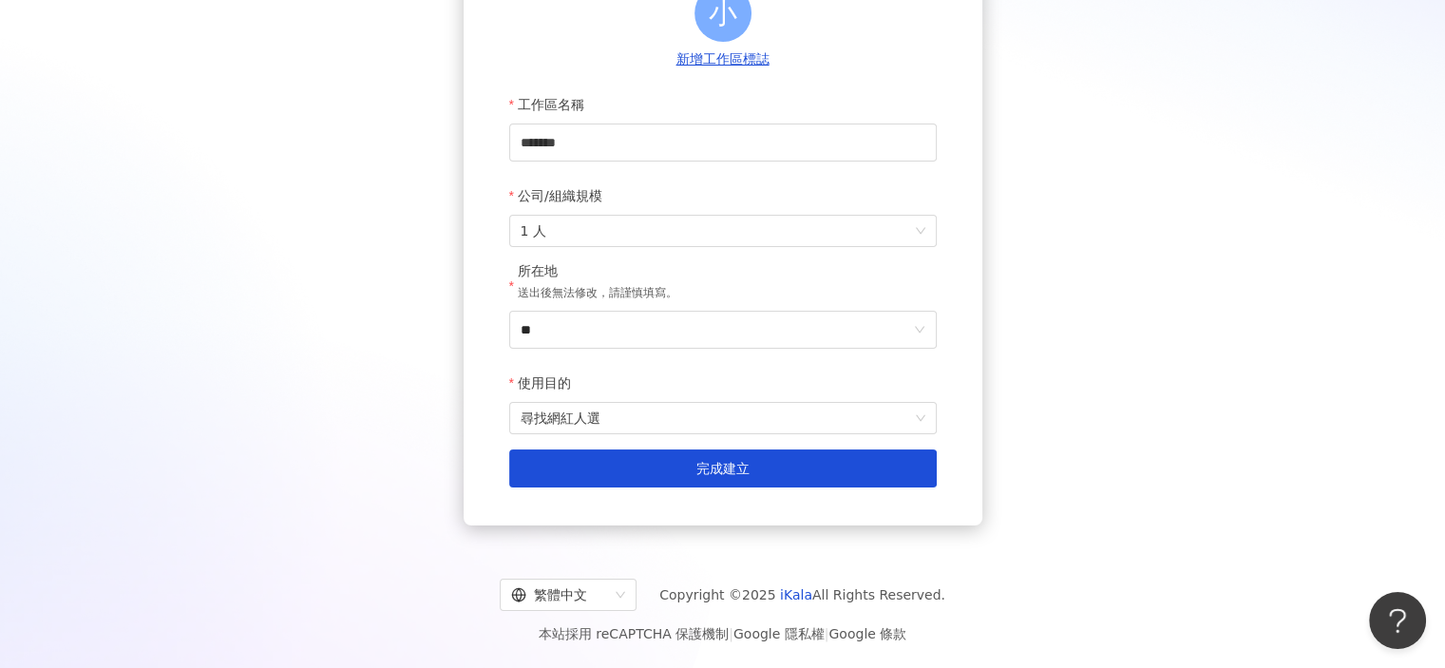
scroll to position [87, 0]
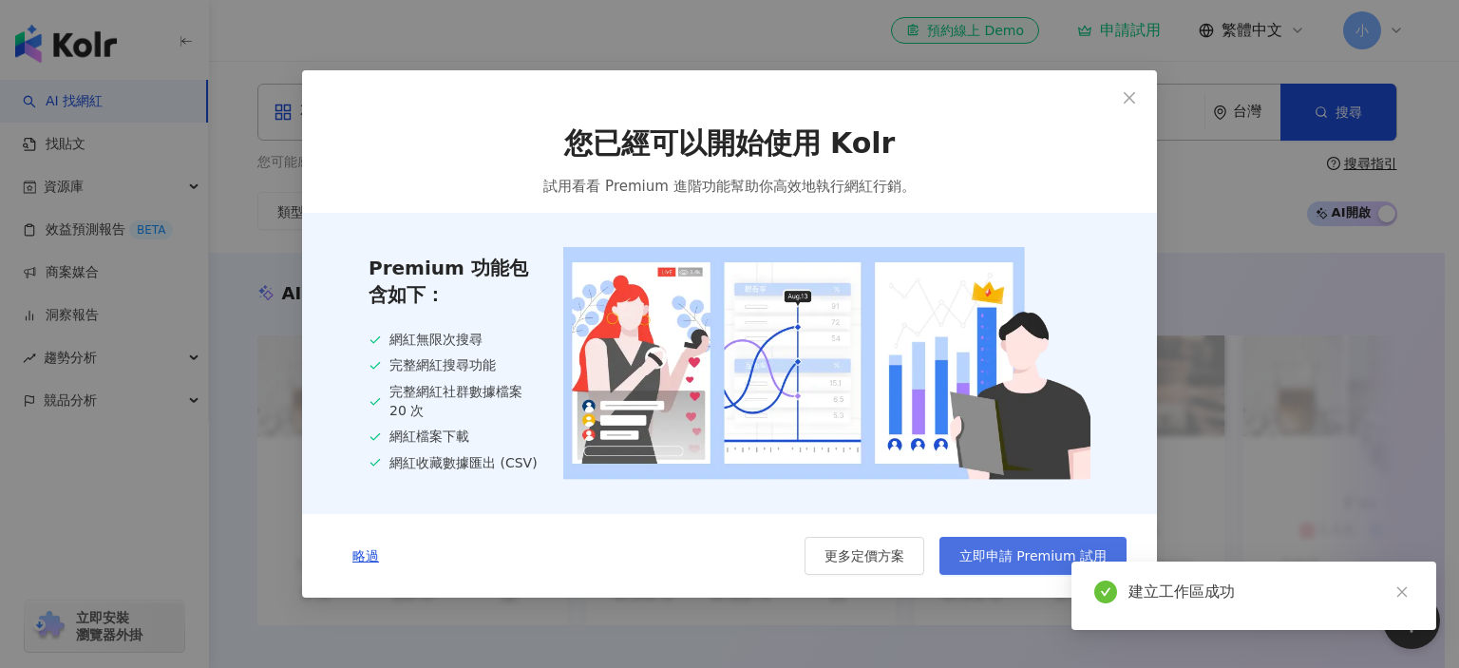
click at [1015, 557] on span "立即申請 Premium 試用" at bounding box center [1032, 555] width 147 height 15
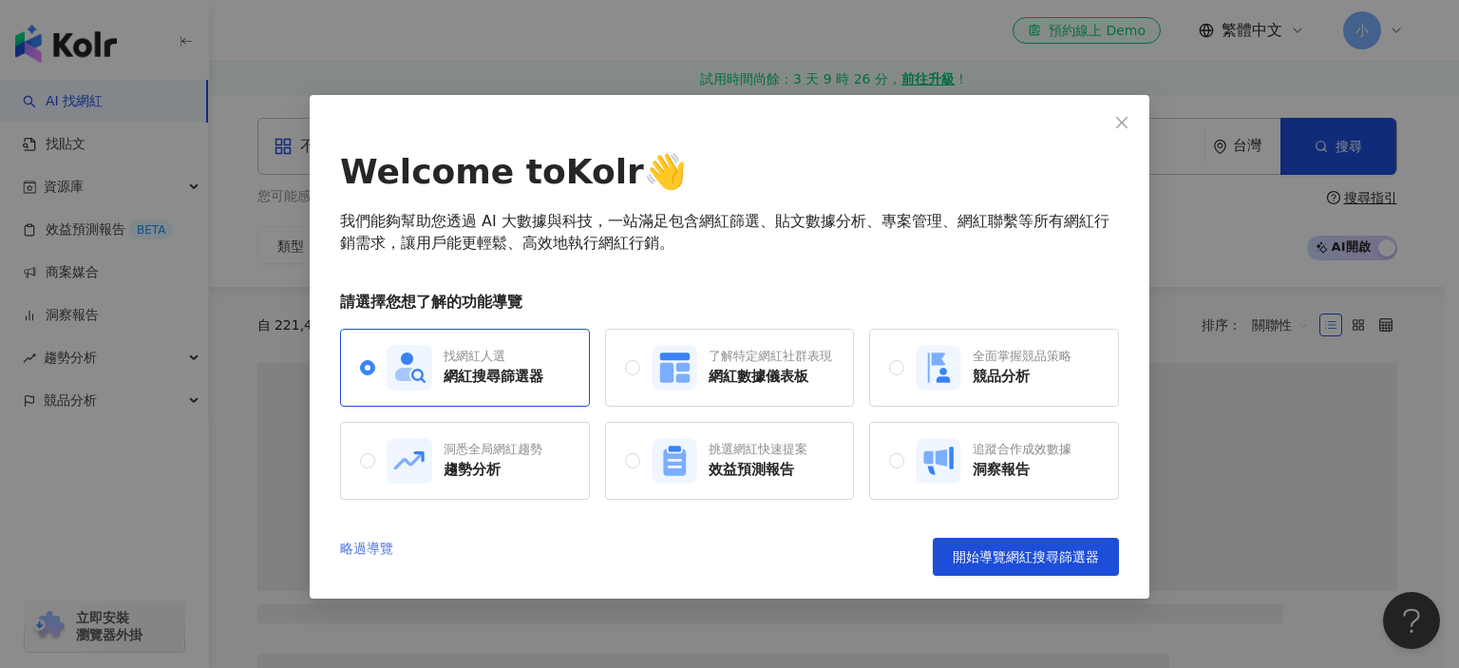
click at [375, 552] on link "略過導覽" at bounding box center [366, 557] width 53 height 38
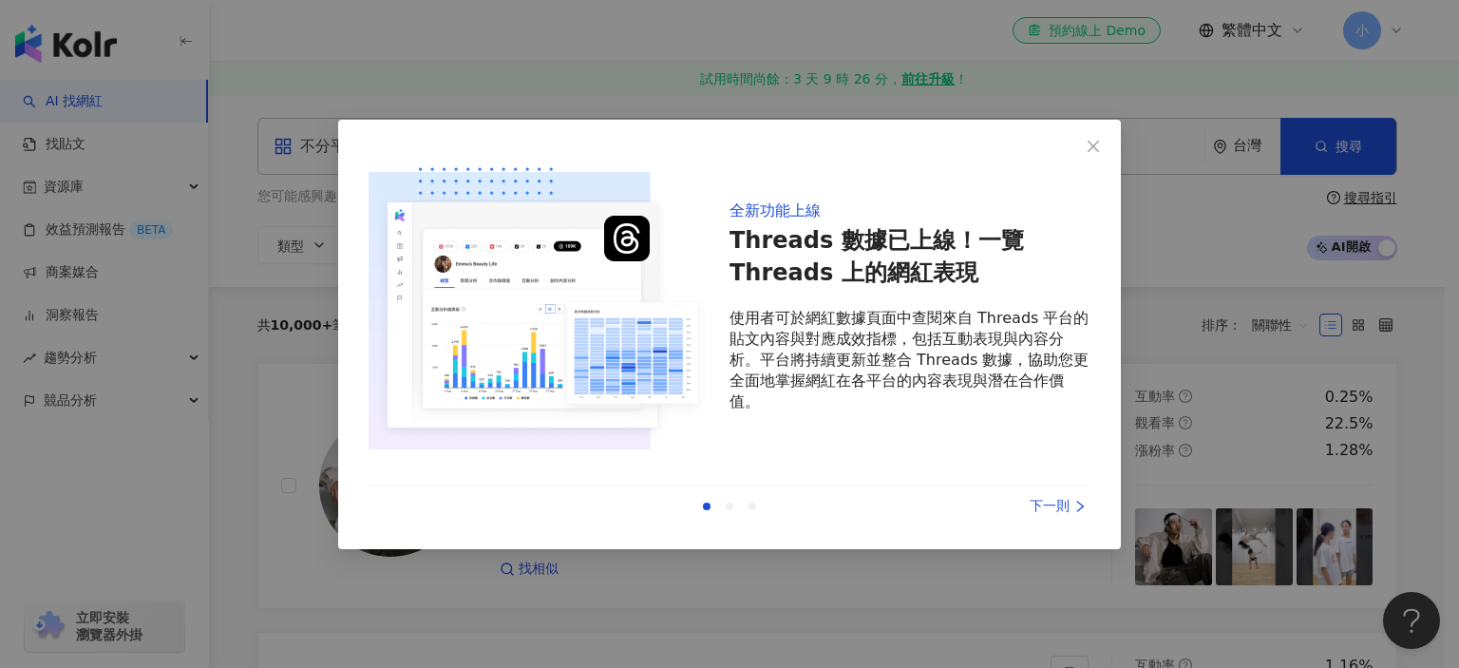
click at [908, 610] on div "全新功能上線 Threads 數據已上線！一覽 Threads 上的網紅表現 使用者可於網紅數據頁面中查閱來自 Threads 平台的貼文內容與對應成效指標，…" at bounding box center [729, 334] width 1459 height 668
click at [1087, 147] on icon "close" at bounding box center [1093, 146] width 15 height 15
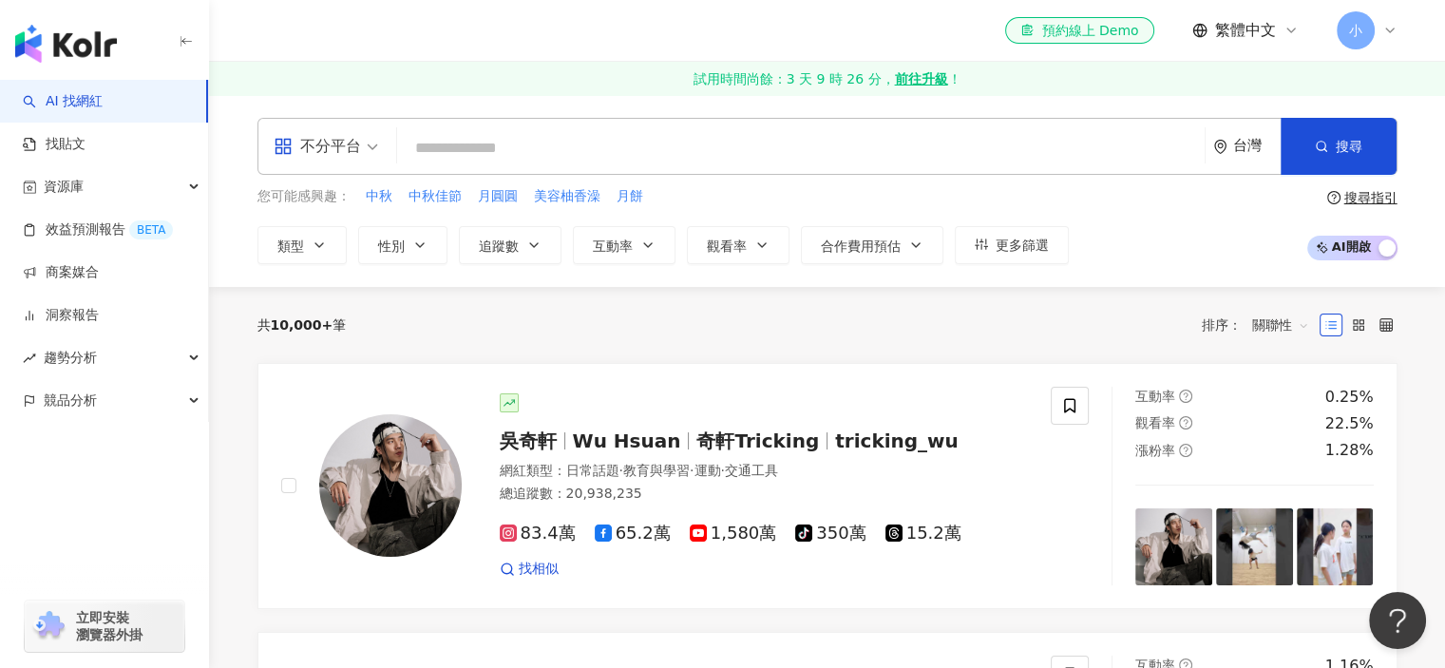
click at [318, 140] on div "不分平台" at bounding box center [317, 146] width 87 height 30
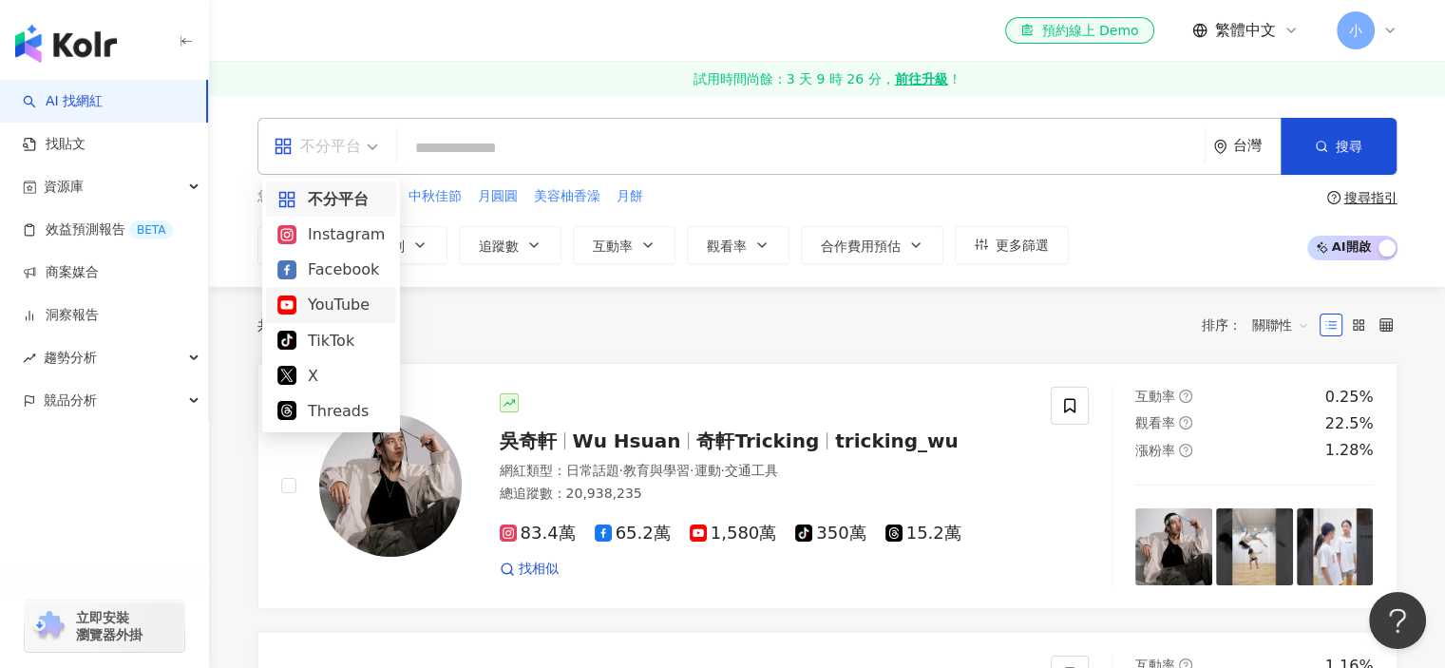
click at [353, 303] on div "YouTube" at bounding box center [330, 305] width 107 height 24
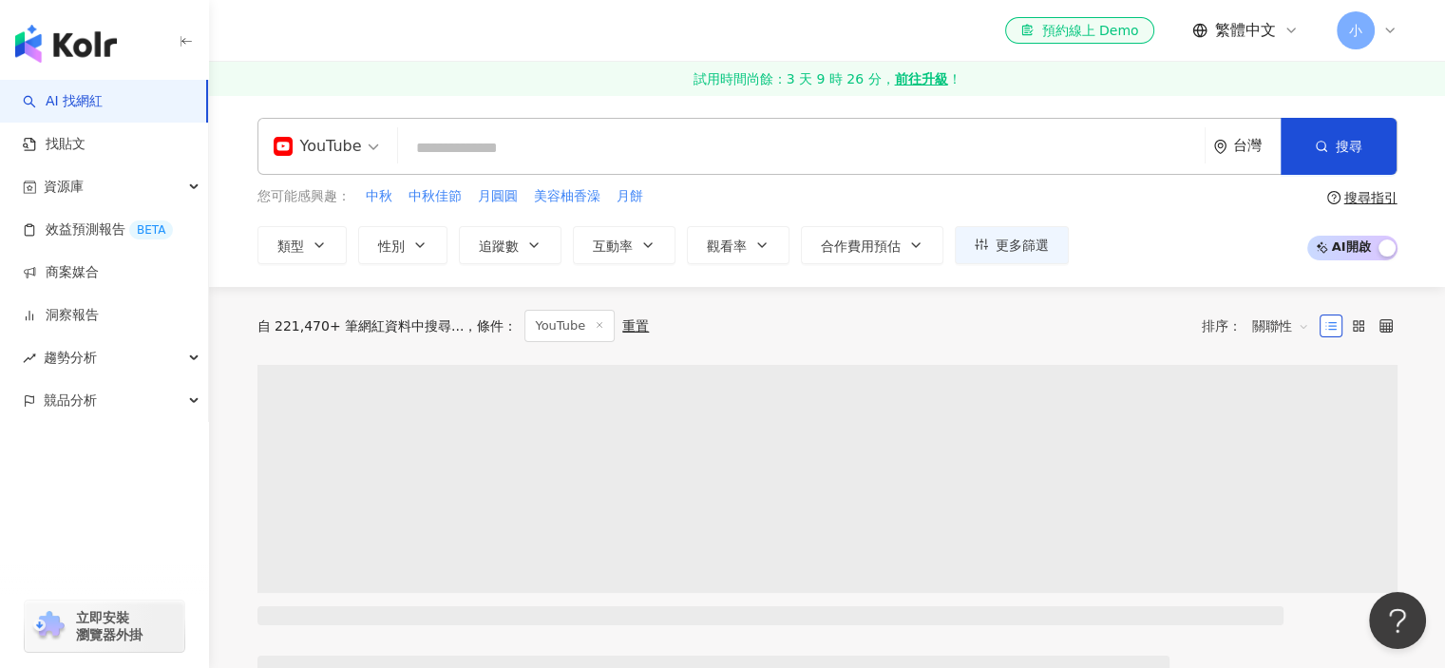
click at [517, 161] on input "search" at bounding box center [801, 148] width 791 height 36
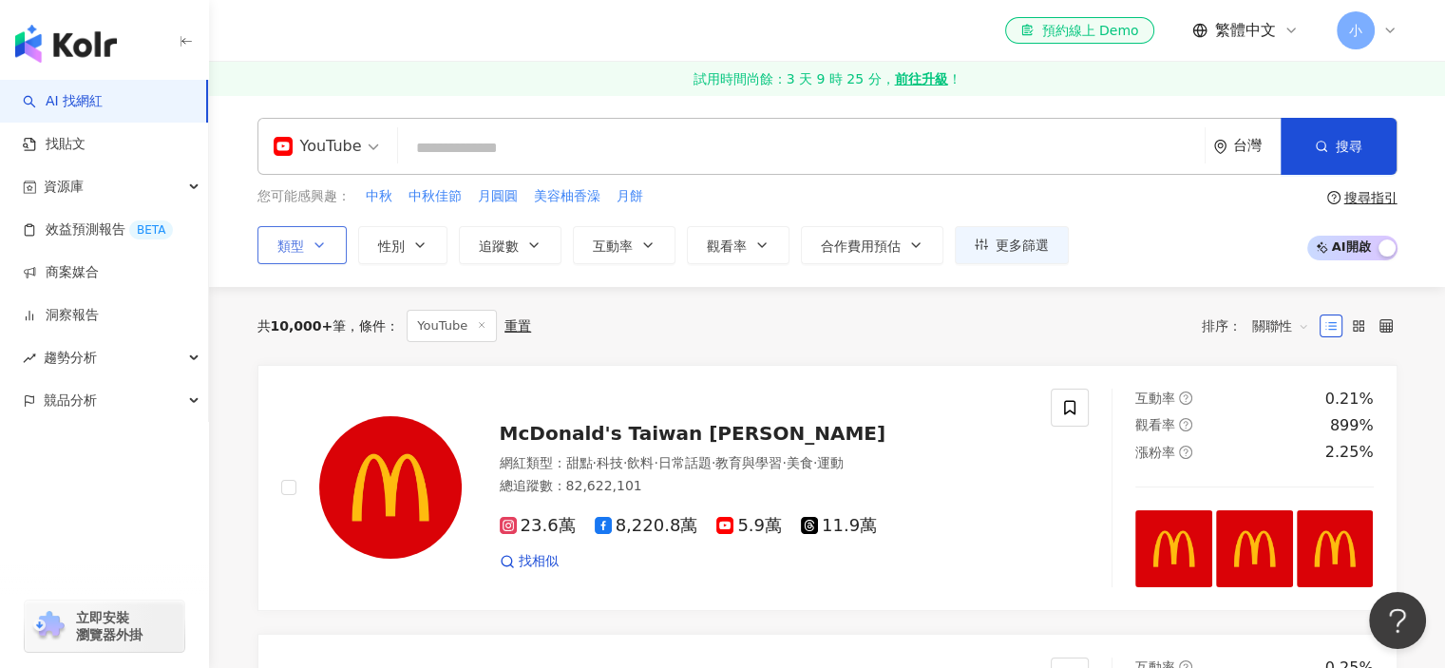
click at [313, 231] on button "類型" at bounding box center [301, 245] width 89 height 38
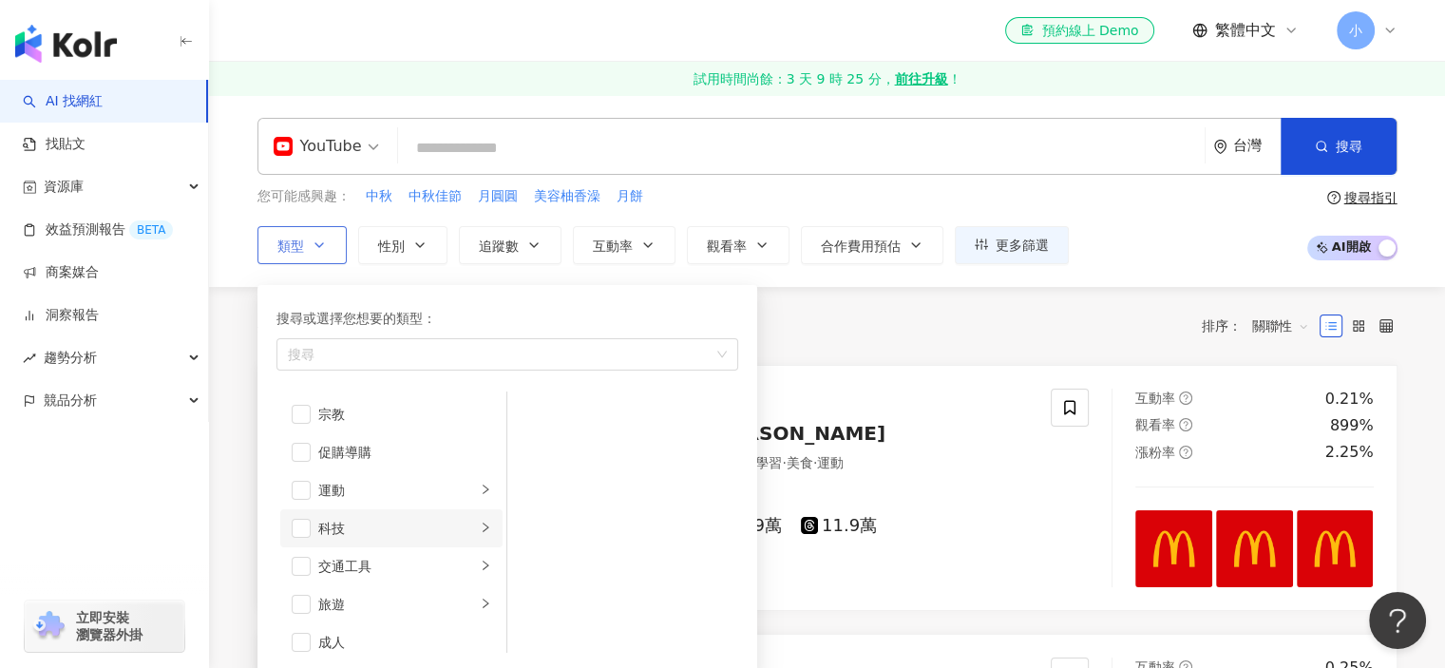
scroll to position [657, 0]
drag, startPoint x: 436, startPoint y: 522, endPoint x: 437, endPoint y: 536, distance: 13.3
drag, startPoint x: 437, startPoint y: 536, endPoint x: 368, endPoint y: 528, distance: 69.8
click at [368, 528] on li "科技" at bounding box center [391, 517] width 222 height 38
click at [372, 524] on div "科技" at bounding box center [397, 516] width 158 height 21
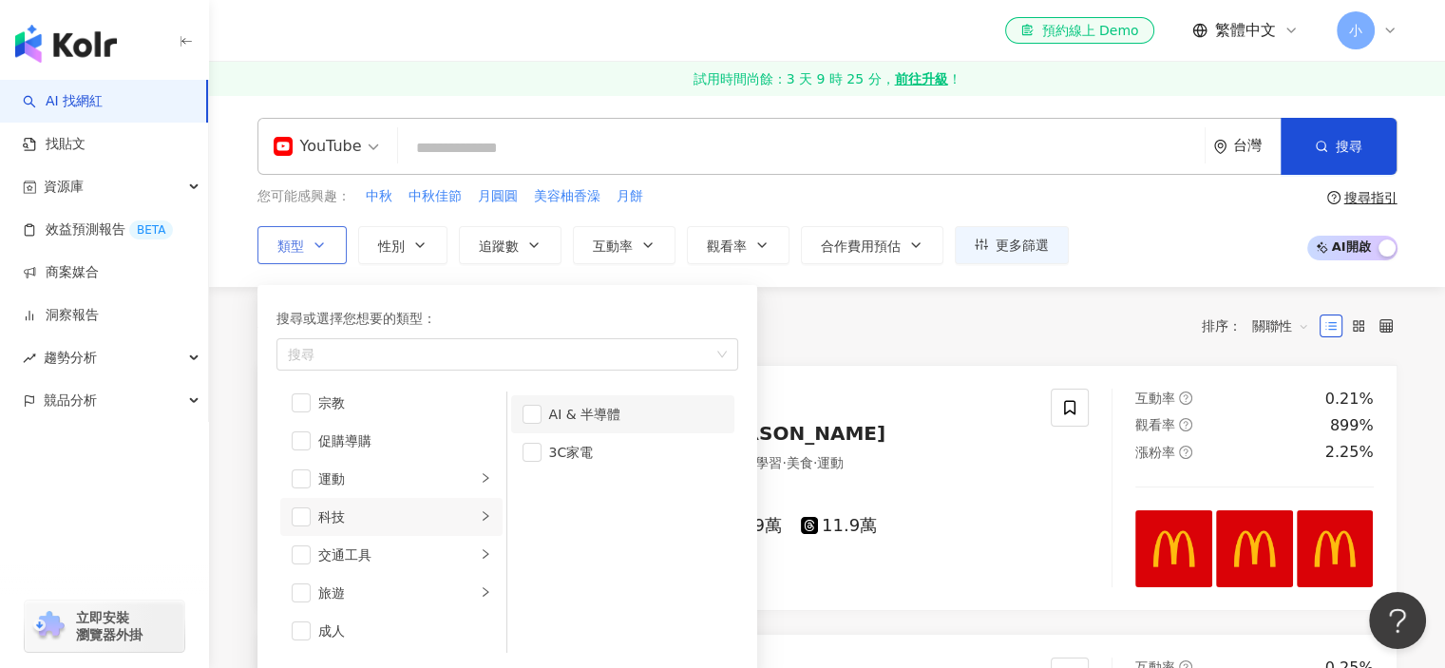
click at [576, 395] on li "AI & 半導體" at bounding box center [622, 414] width 223 height 38
click at [567, 442] on div "3C家電" at bounding box center [636, 452] width 174 height 21
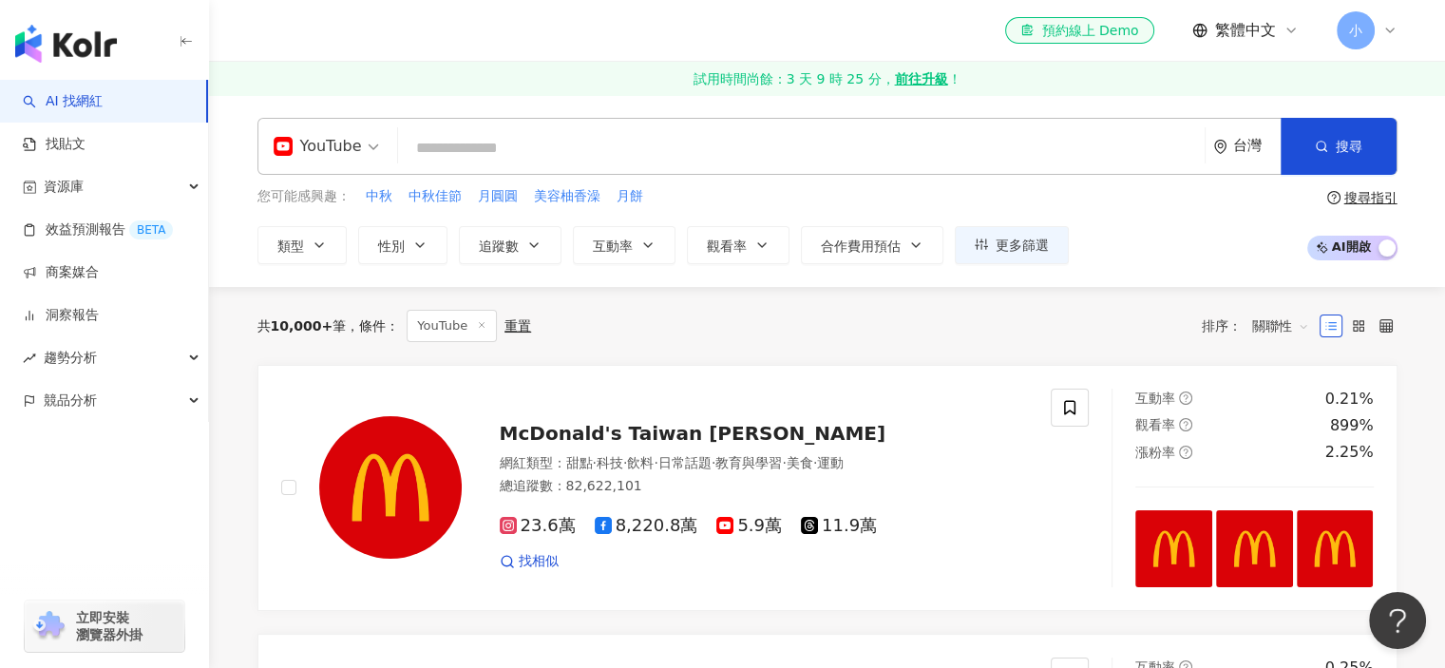
click at [880, 352] on div "共 10,000+ 筆 條件 ： YouTube 重置 排序： 關聯性" at bounding box center [827, 326] width 1140 height 78
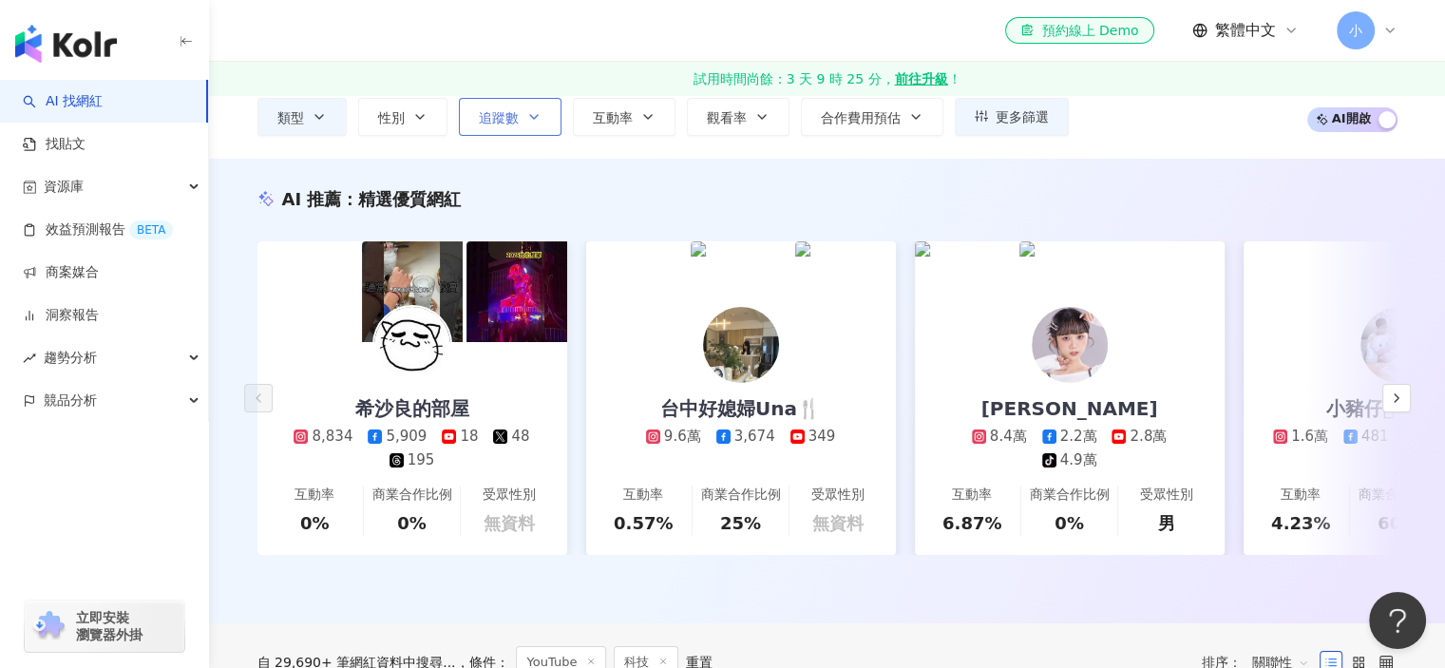
scroll to position [95, 0]
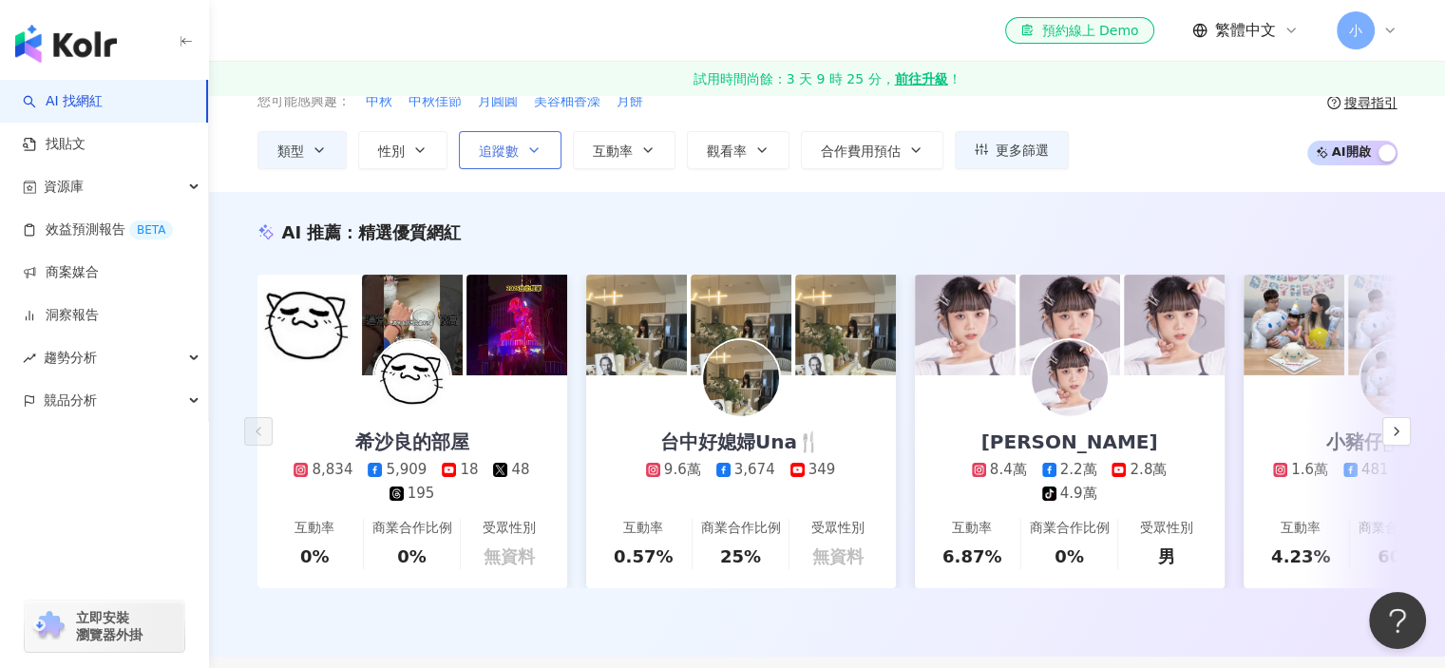
click at [530, 154] on icon "button" at bounding box center [533, 149] width 15 height 15
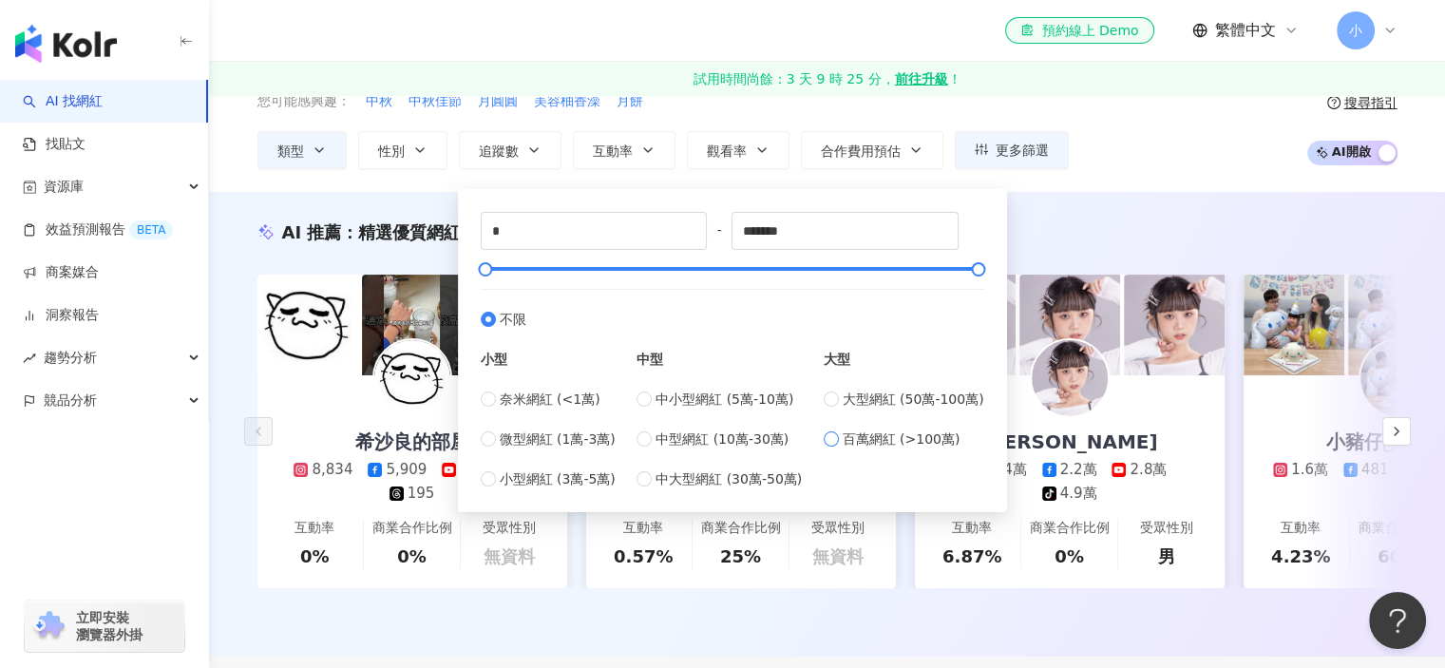
click at [896, 428] on span "百萬網紅 (>100萬)" at bounding box center [902, 438] width 118 height 21
type input "*******"
type input "*********"
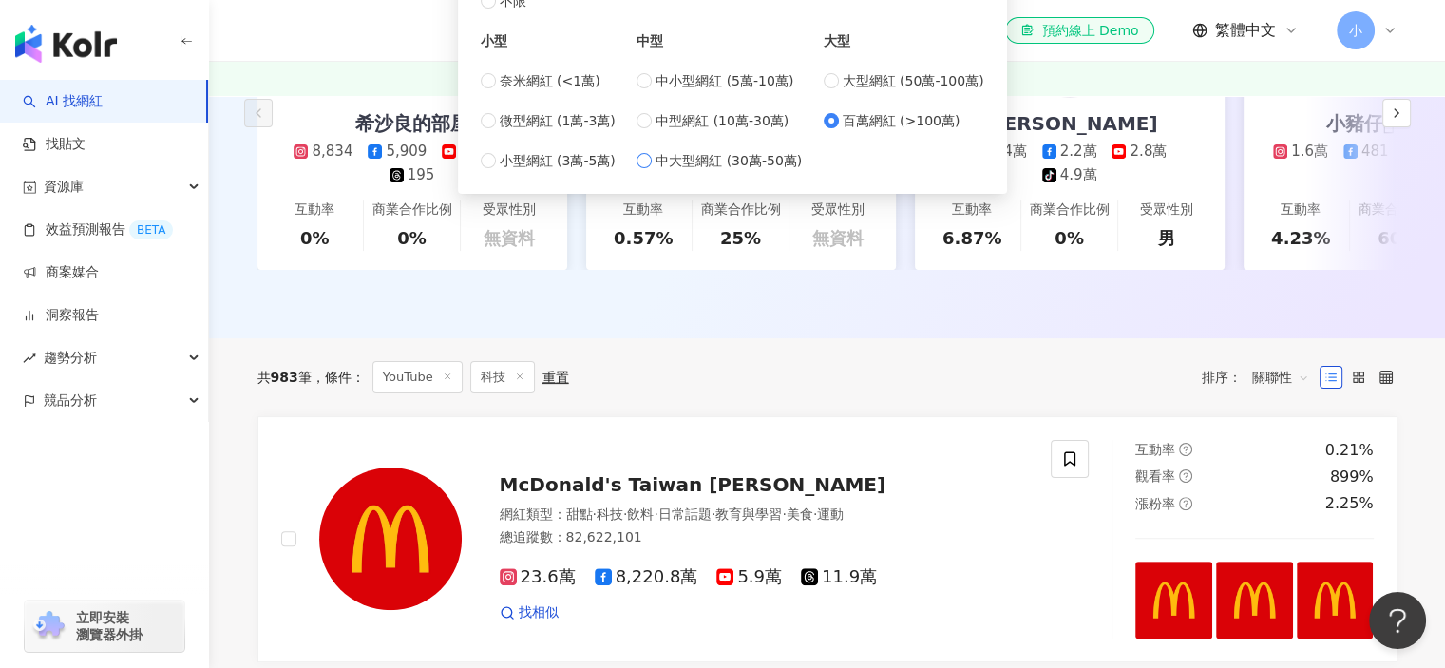
scroll to position [475, 0]
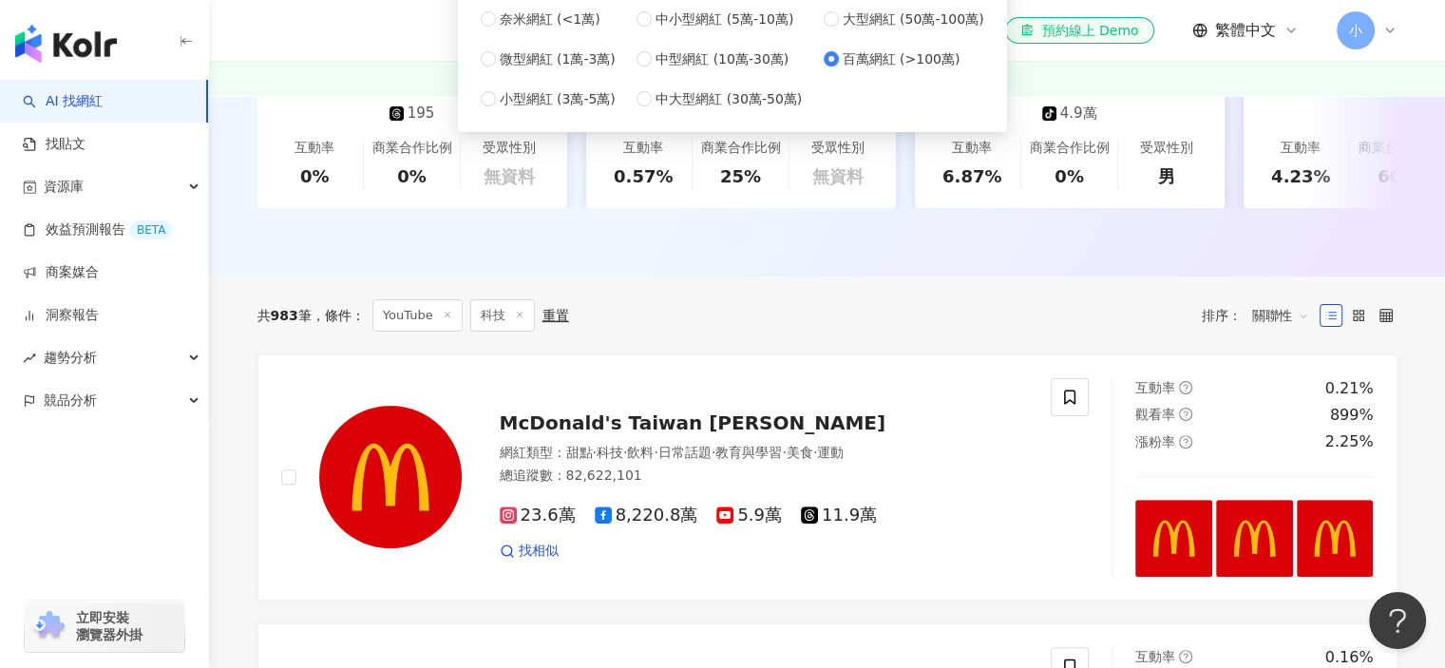
click at [644, 303] on div "共 983 筆 條件 ： YouTube 科技 重置 排序： 關聯性" at bounding box center [827, 315] width 1140 height 78
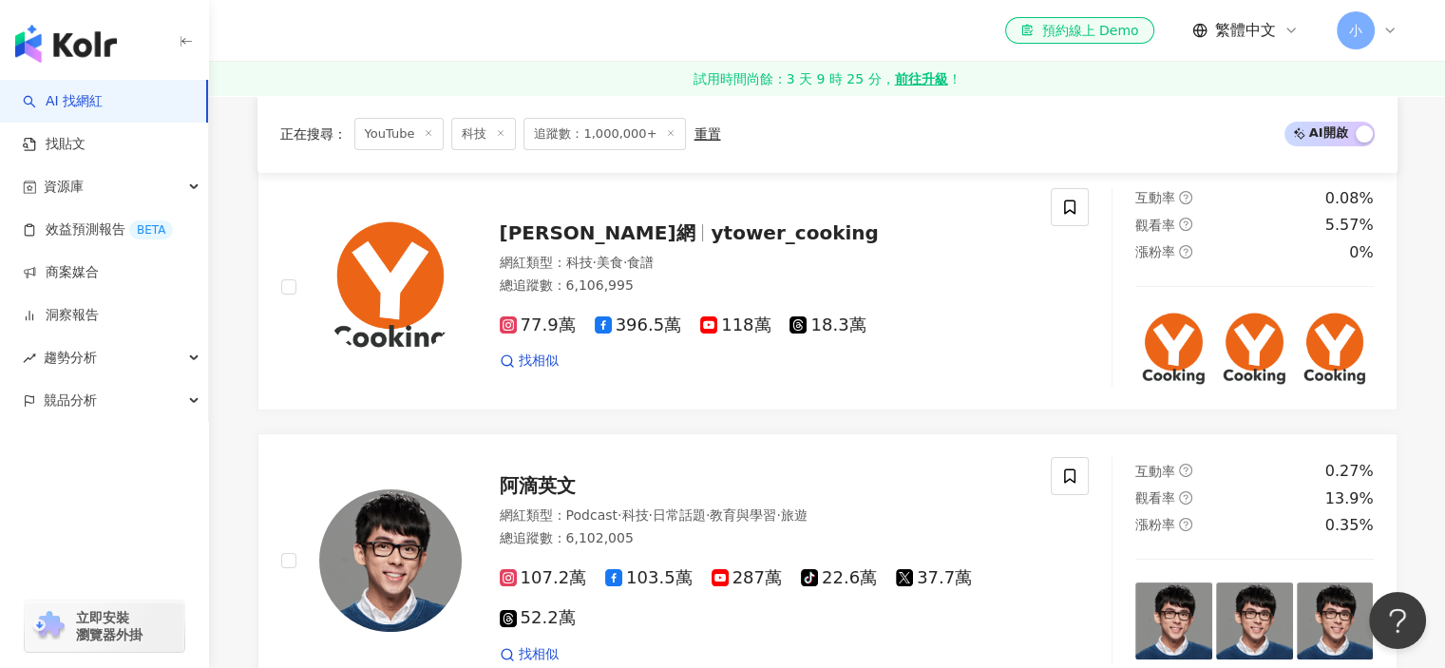
scroll to position [380, 0]
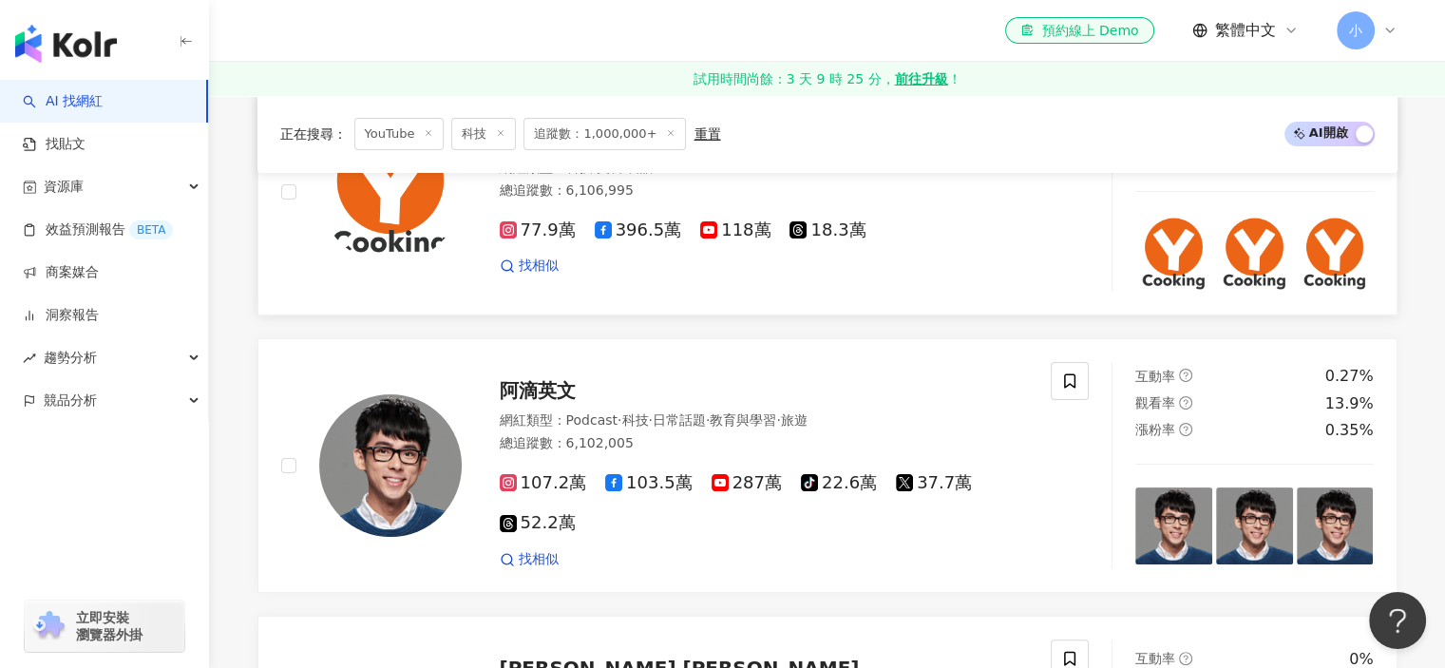
click at [327, 207] on img at bounding box center [390, 192] width 142 height 142
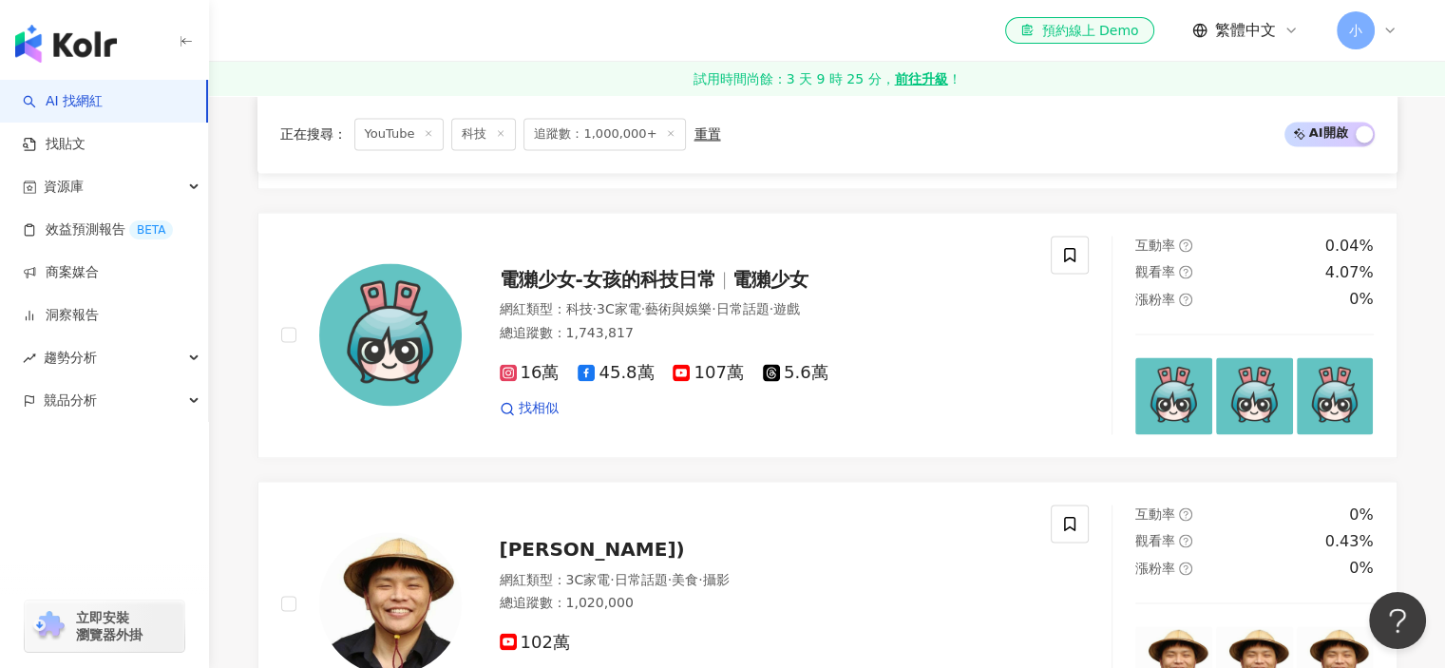
scroll to position [3040, 0]
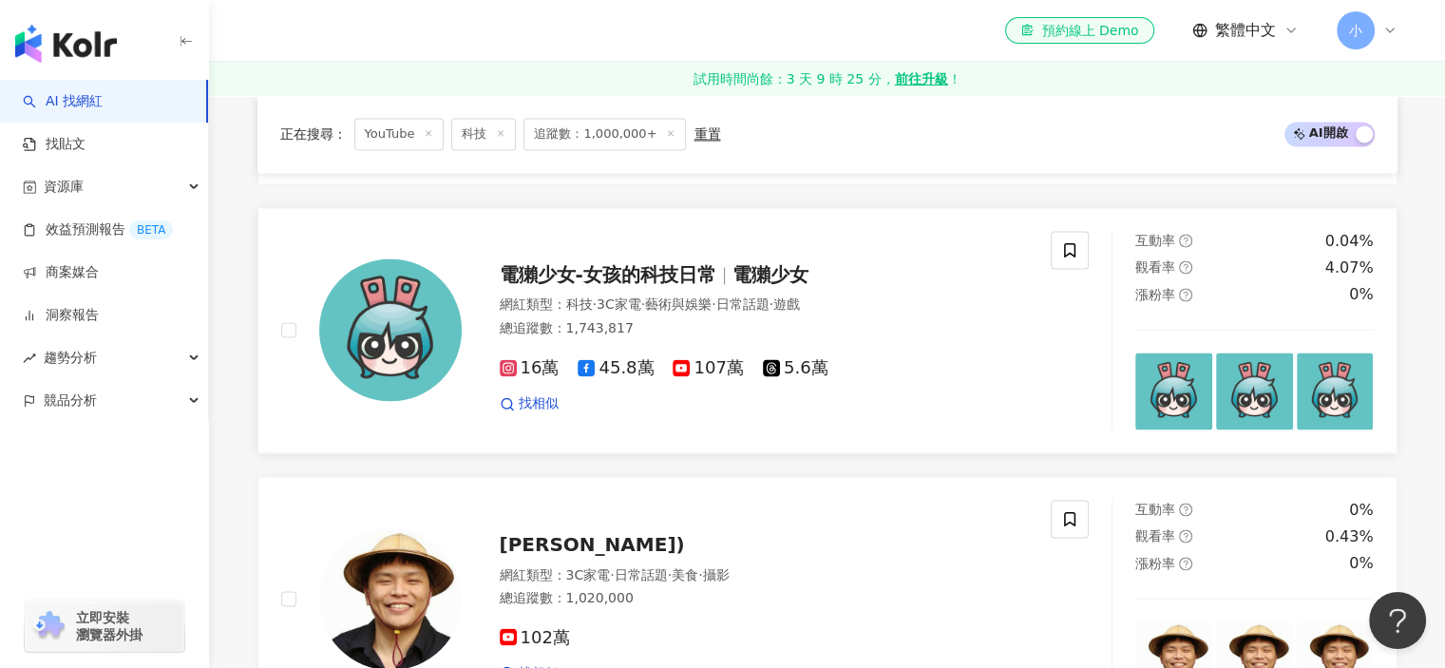
click at [389, 312] on img at bounding box center [390, 329] width 142 height 142
click at [1071, 242] on icon at bounding box center [1069, 249] width 11 height 14
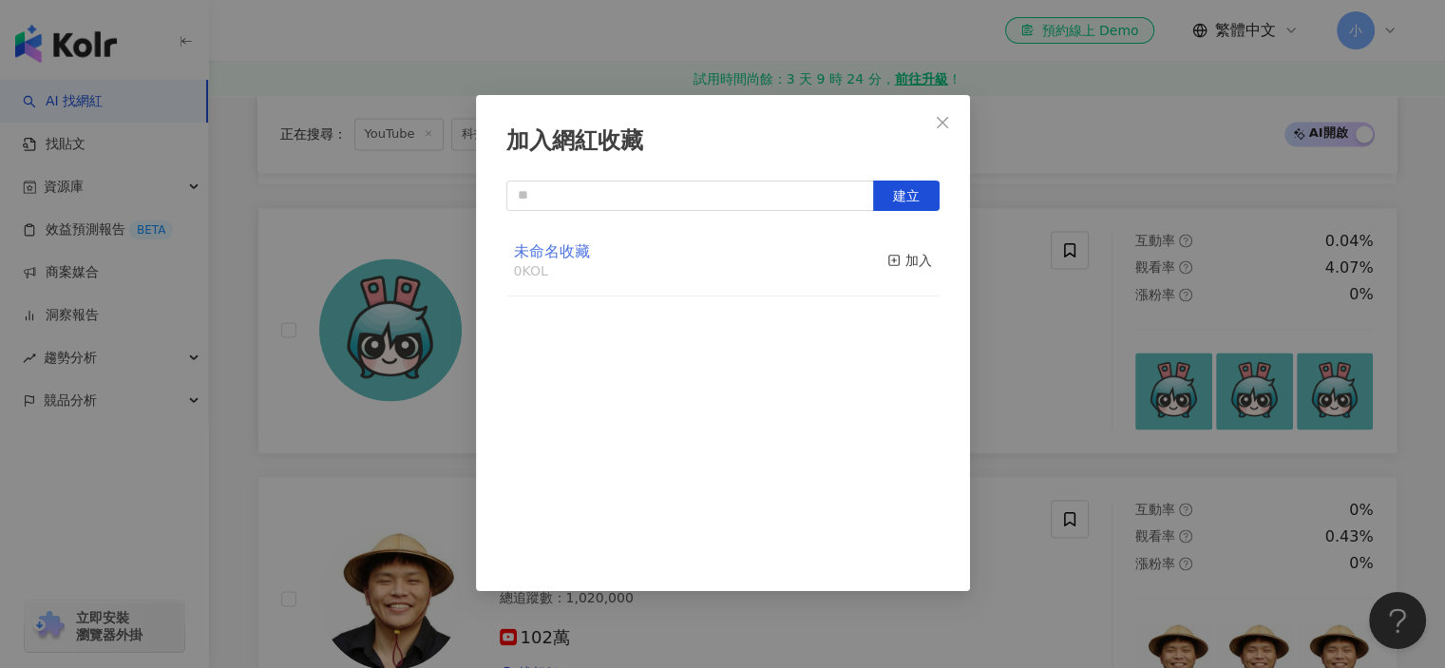
click at [539, 254] on span "未命名收藏" at bounding box center [552, 251] width 76 height 18
click at [604, 208] on input "text" at bounding box center [690, 195] width 368 height 30
type input "*"
type input "****"
click at [927, 190] on button "建立" at bounding box center [906, 195] width 66 height 30
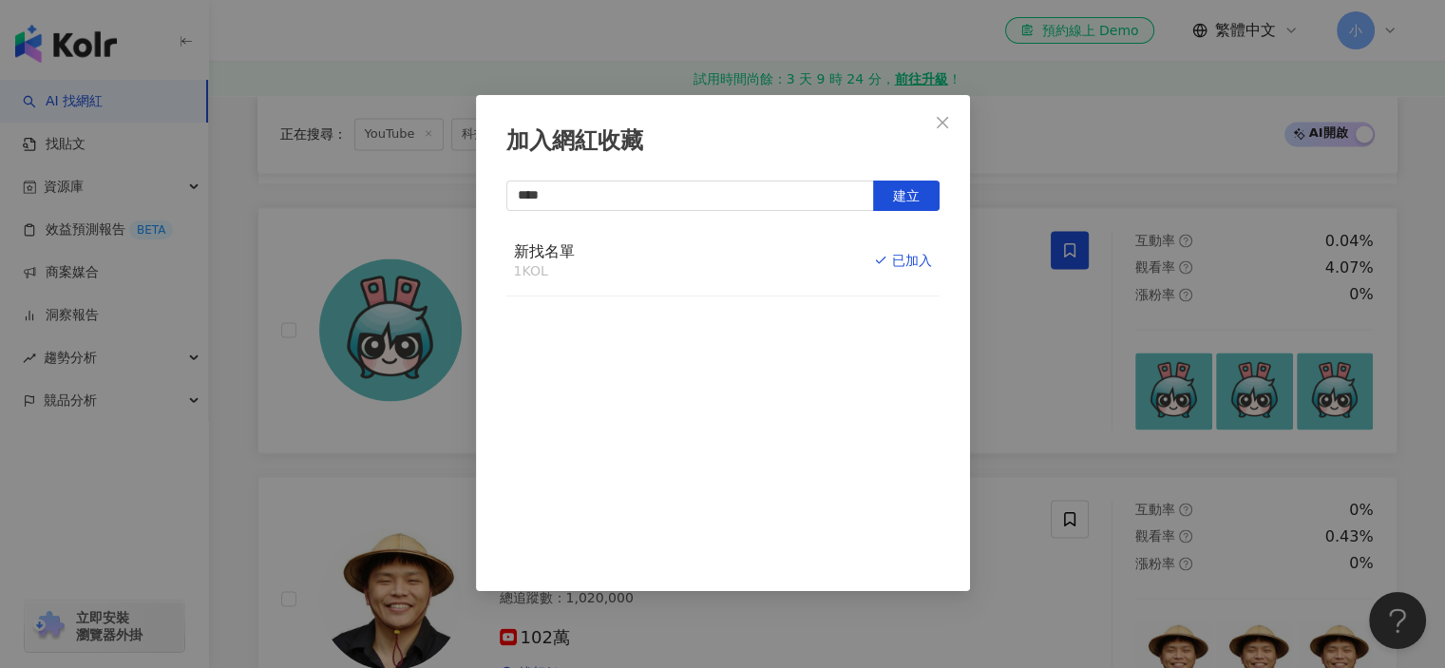
click at [1033, 313] on div "加入網紅收藏 **** 建立 新找名單 1 KOL 已加入" at bounding box center [722, 334] width 1445 height 668
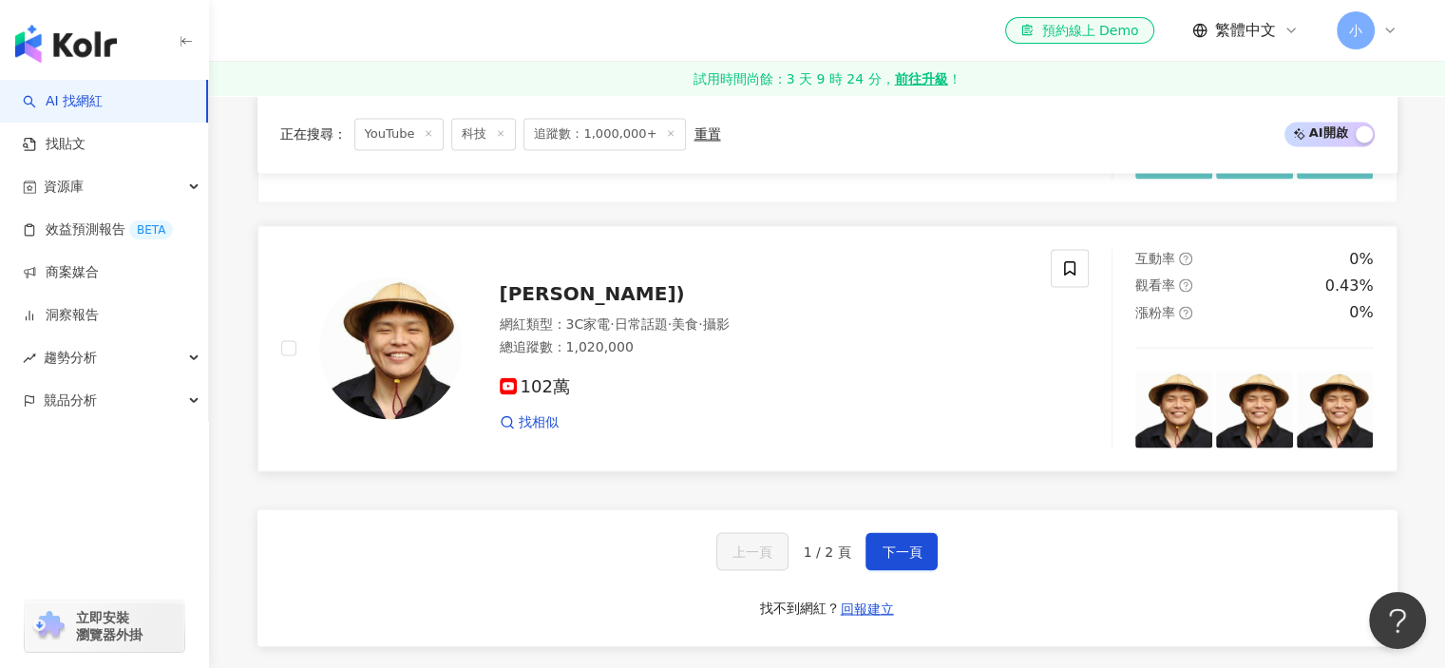
scroll to position [3325, 0]
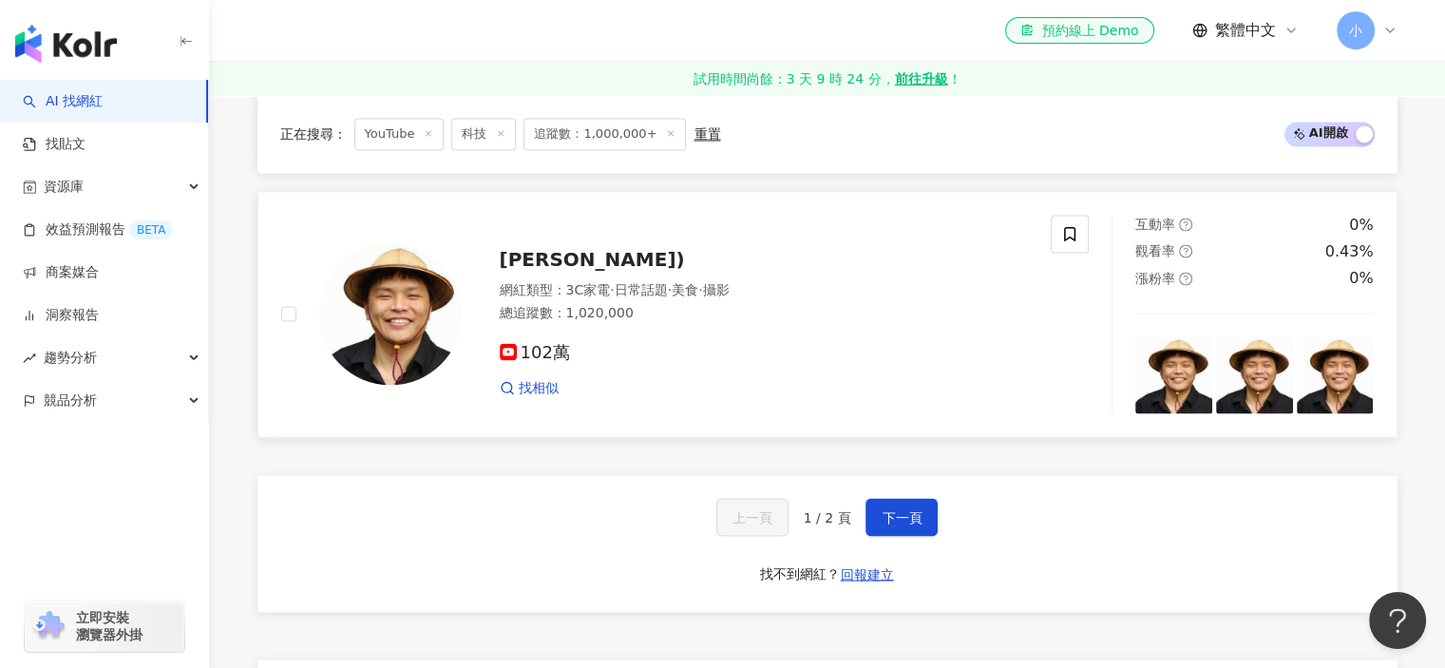
click at [710, 356] on div "彭昱凱(阿凱) 網紅類型 ： 3C家電 · 日常話題 · 美食 · 攝影 總追蹤數 ： 1,020,000 102萬 找相似" at bounding box center [666, 314] width 770 height 199
click at [888, 509] on span "下一頁" at bounding box center [902, 516] width 40 height 15
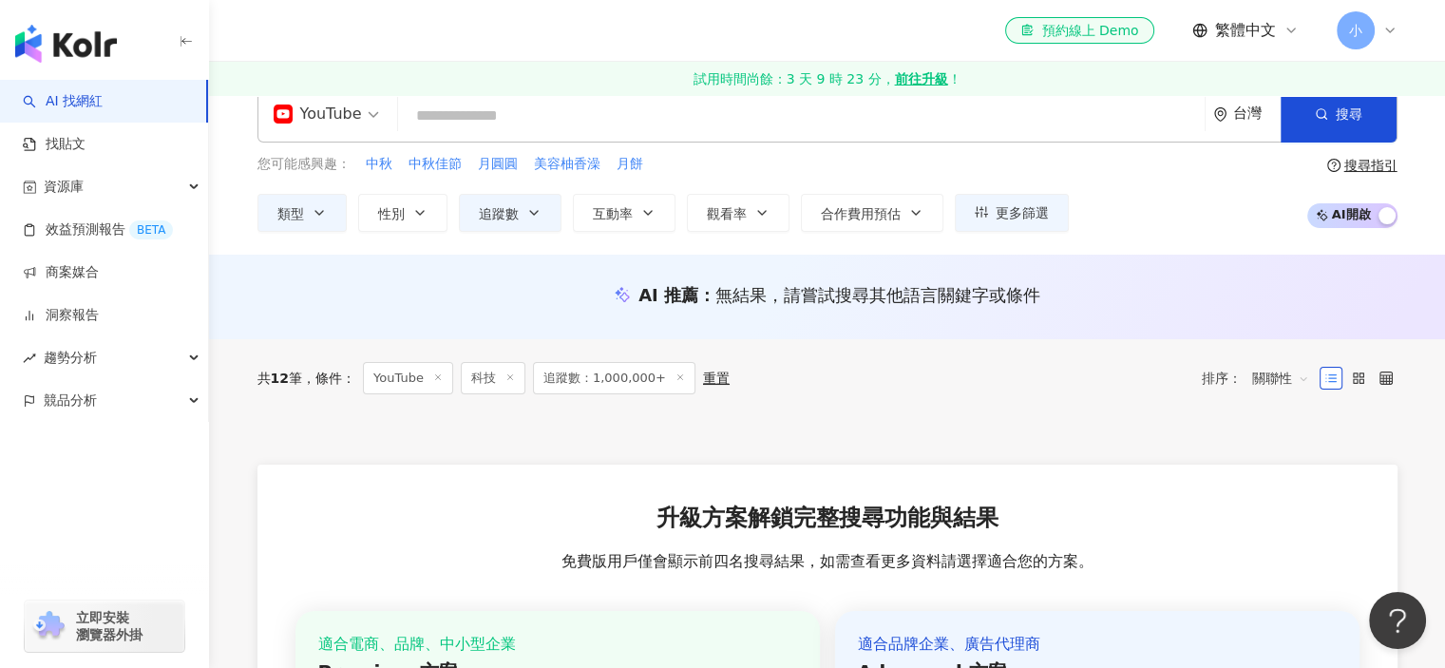
scroll to position [0, 0]
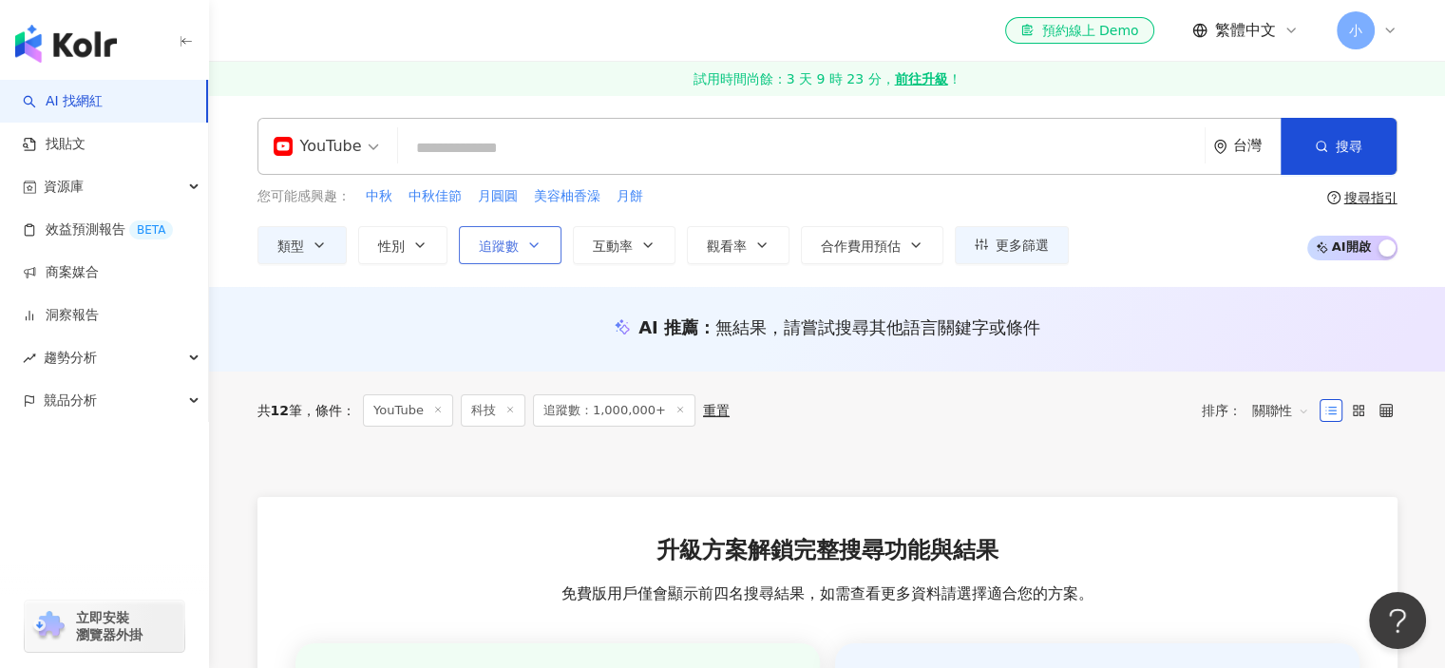
click at [544, 243] on button "追蹤數" at bounding box center [510, 245] width 103 height 38
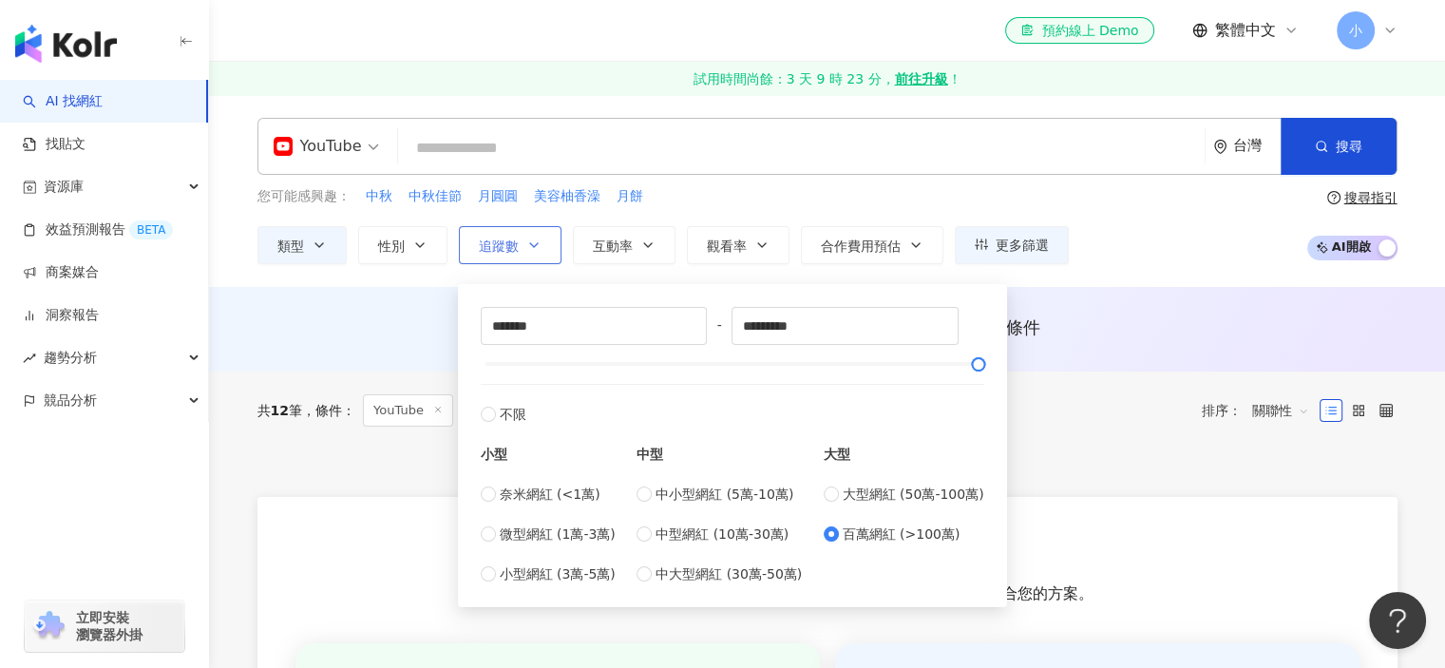
click at [544, 243] on button "追蹤數" at bounding box center [510, 245] width 103 height 38
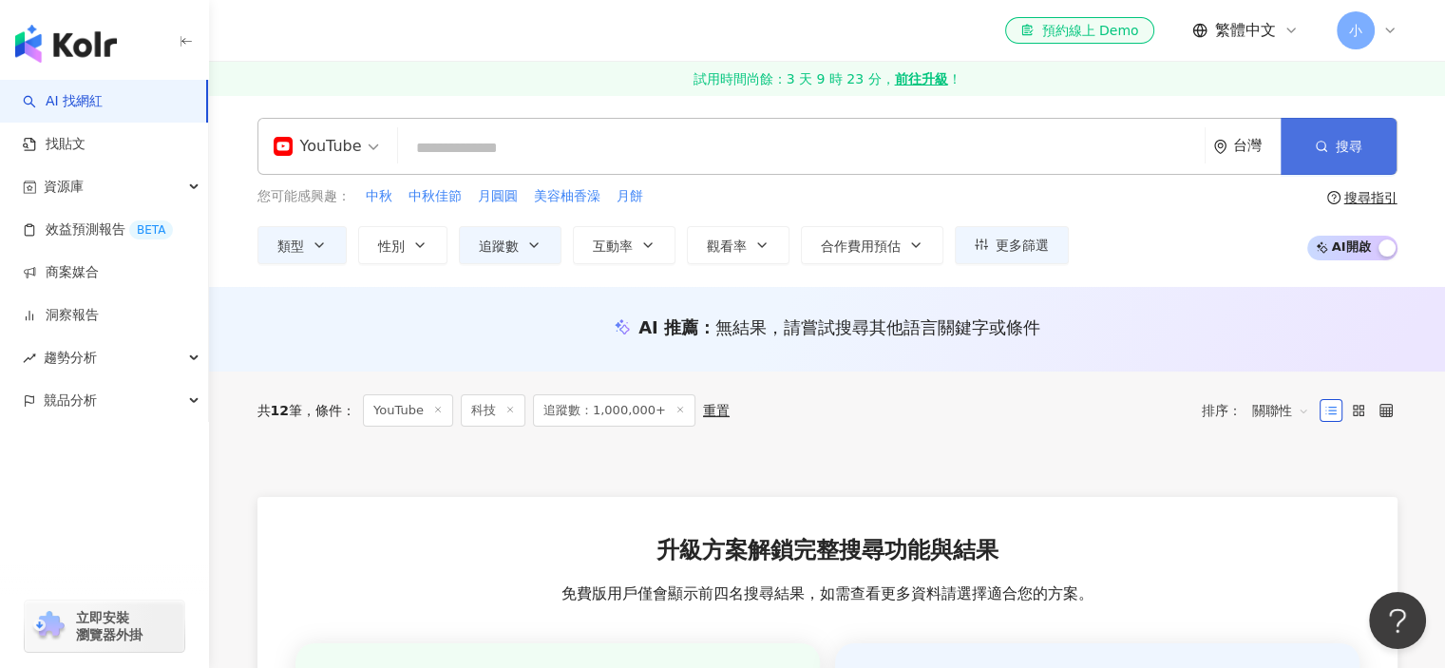
click at [1377, 143] on button "搜尋" at bounding box center [1339, 146] width 116 height 57
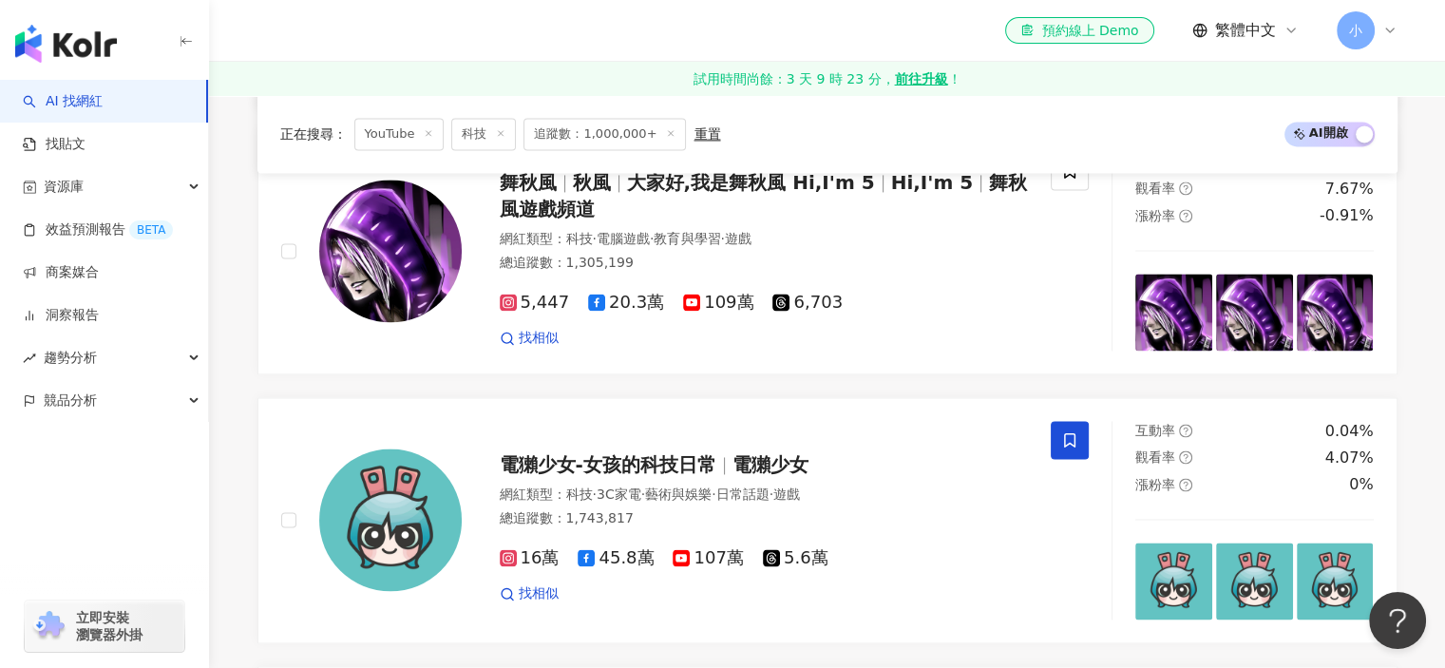
scroll to position [3420, 0]
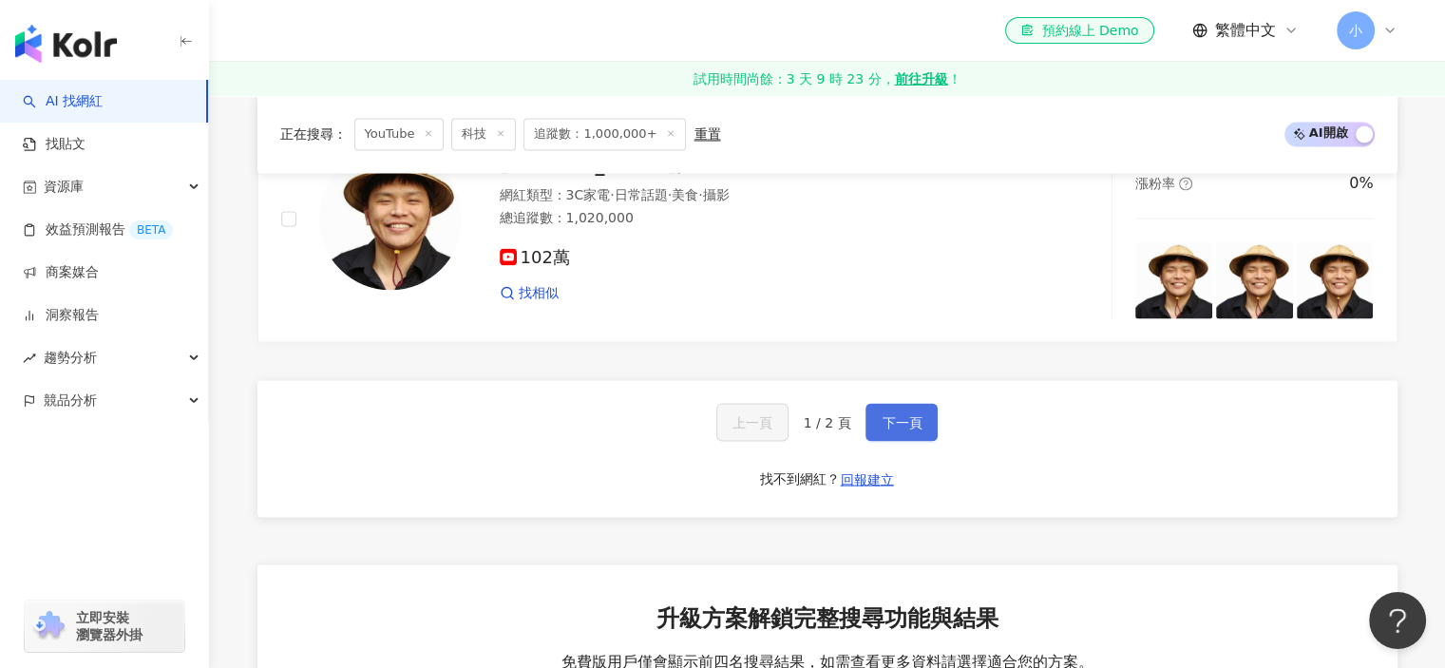
click at [928, 403] on button "下一頁" at bounding box center [901, 422] width 72 height 38
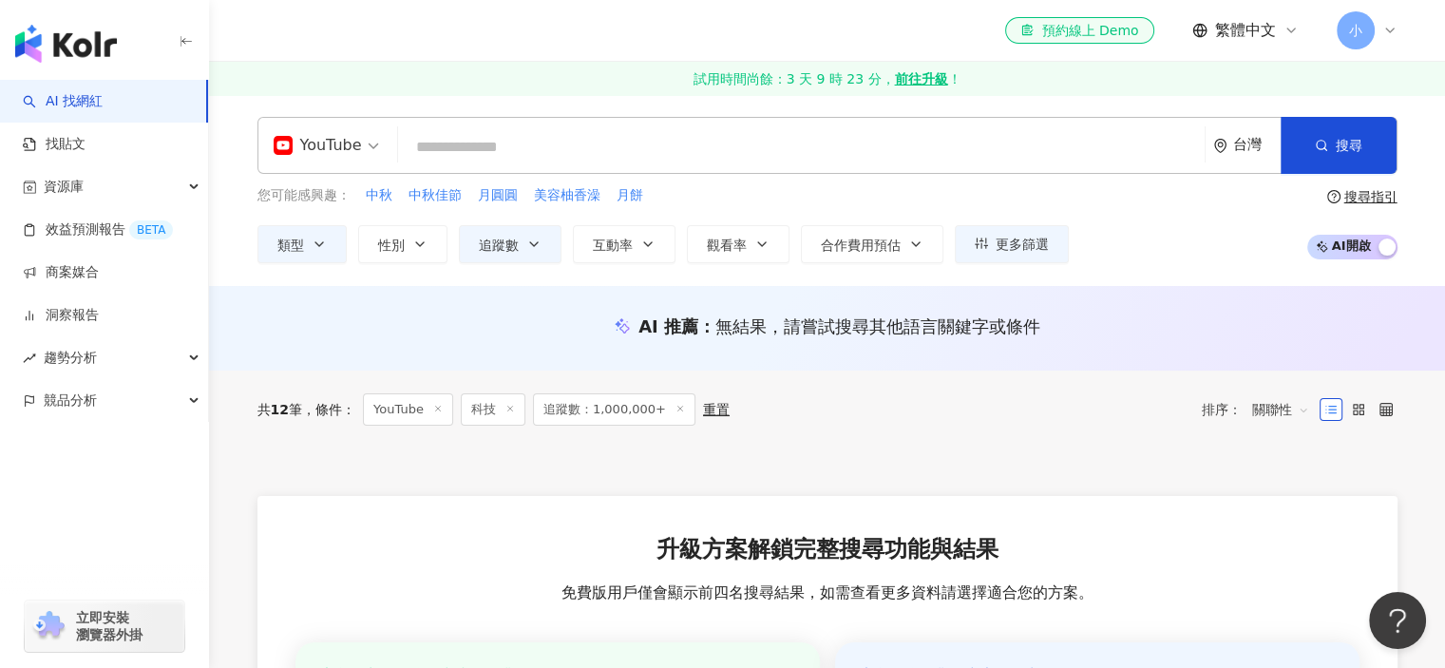
scroll to position [0, 0]
click at [521, 243] on button "追蹤數" at bounding box center [510, 245] width 103 height 38
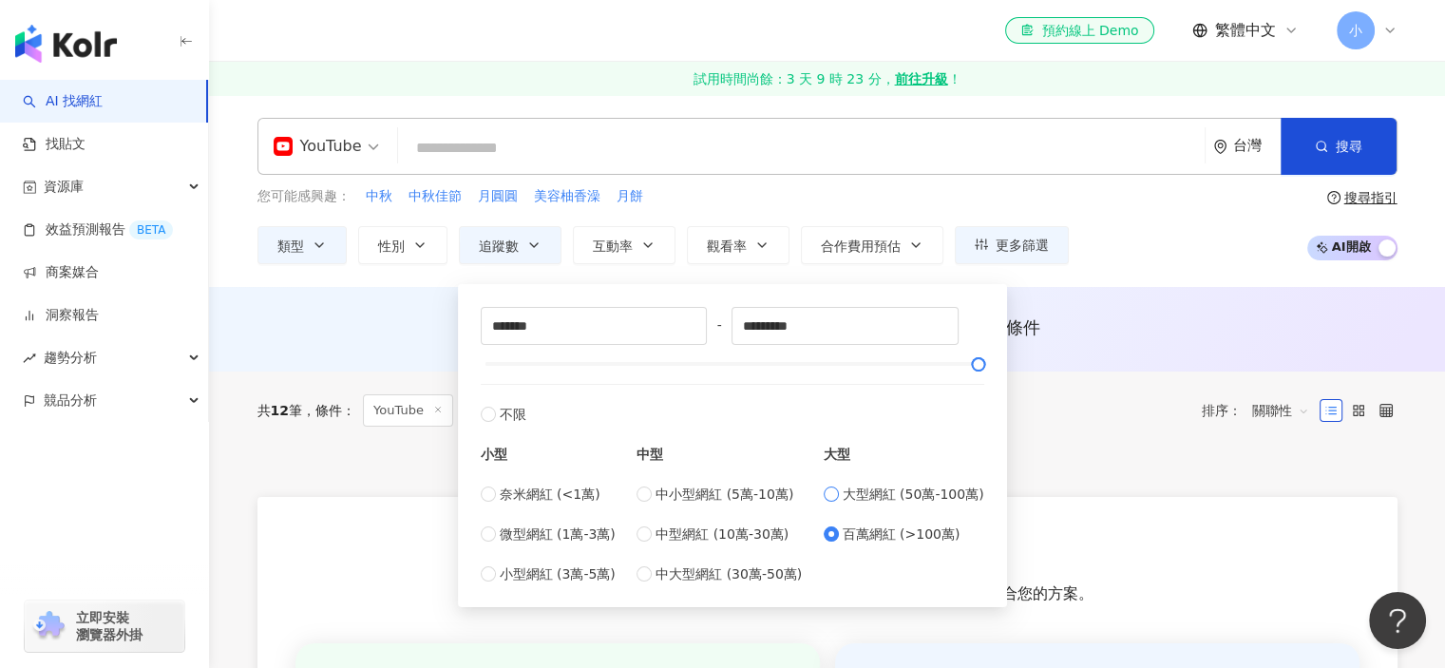
click at [860, 493] on span "大型網紅 (50萬-100萬)" at bounding box center [914, 494] width 142 height 21
type input "******"
click at [412, 492] on div at bounding box center [827, 472] width 1140 height 47
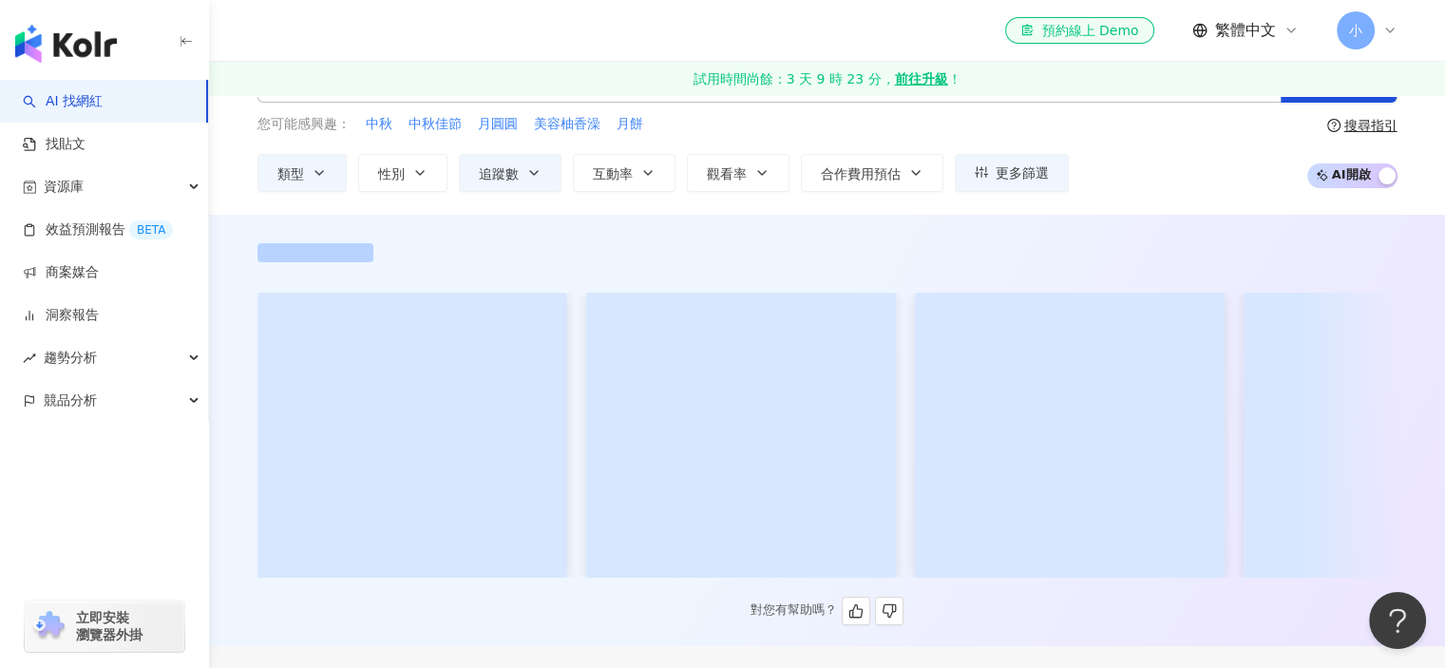
scroll to position [190, 0]
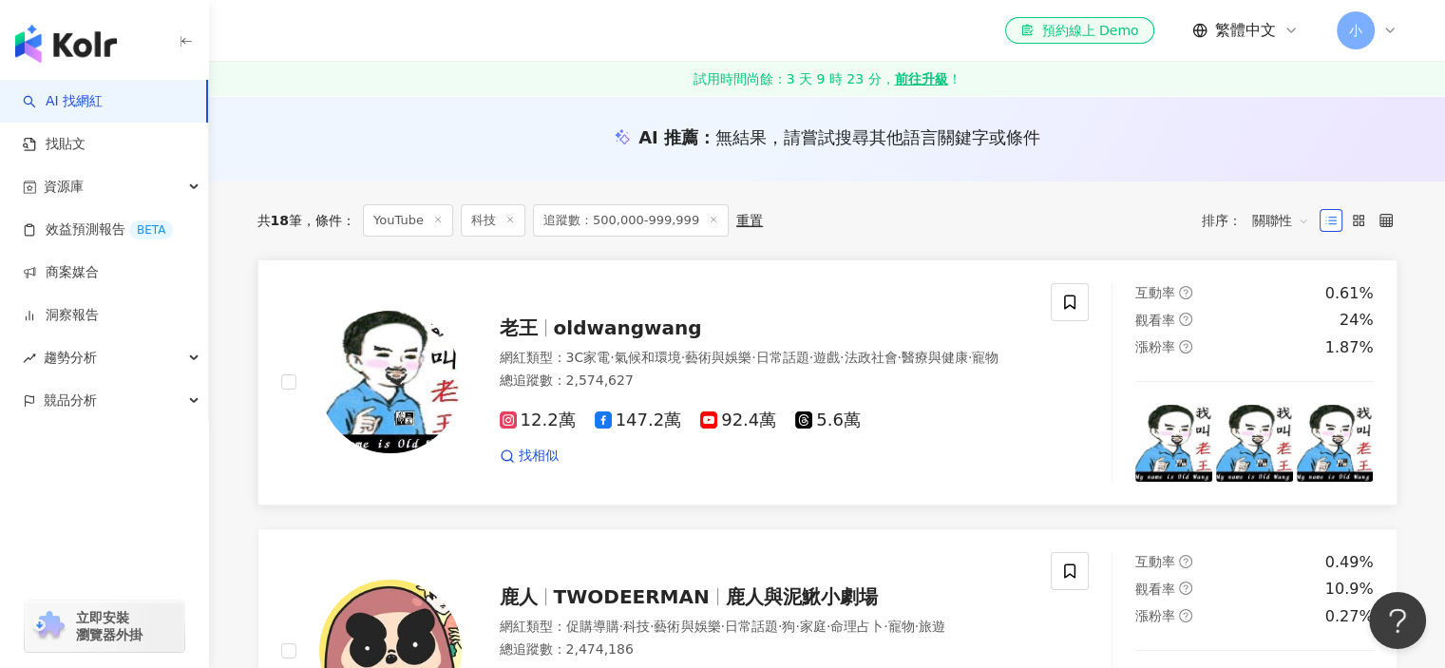
click at [393, 407] on img at bounding box center [390, 382] width 142 height 142
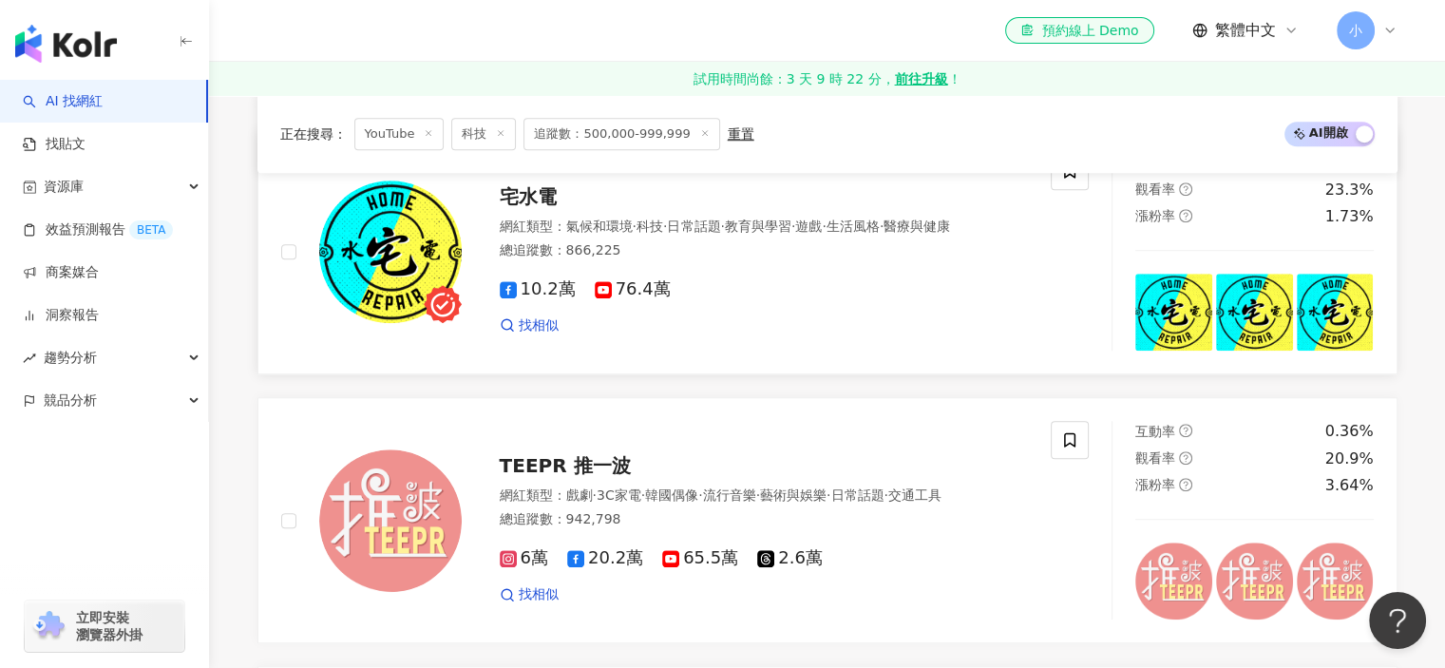
scroll to position [1615, 0]
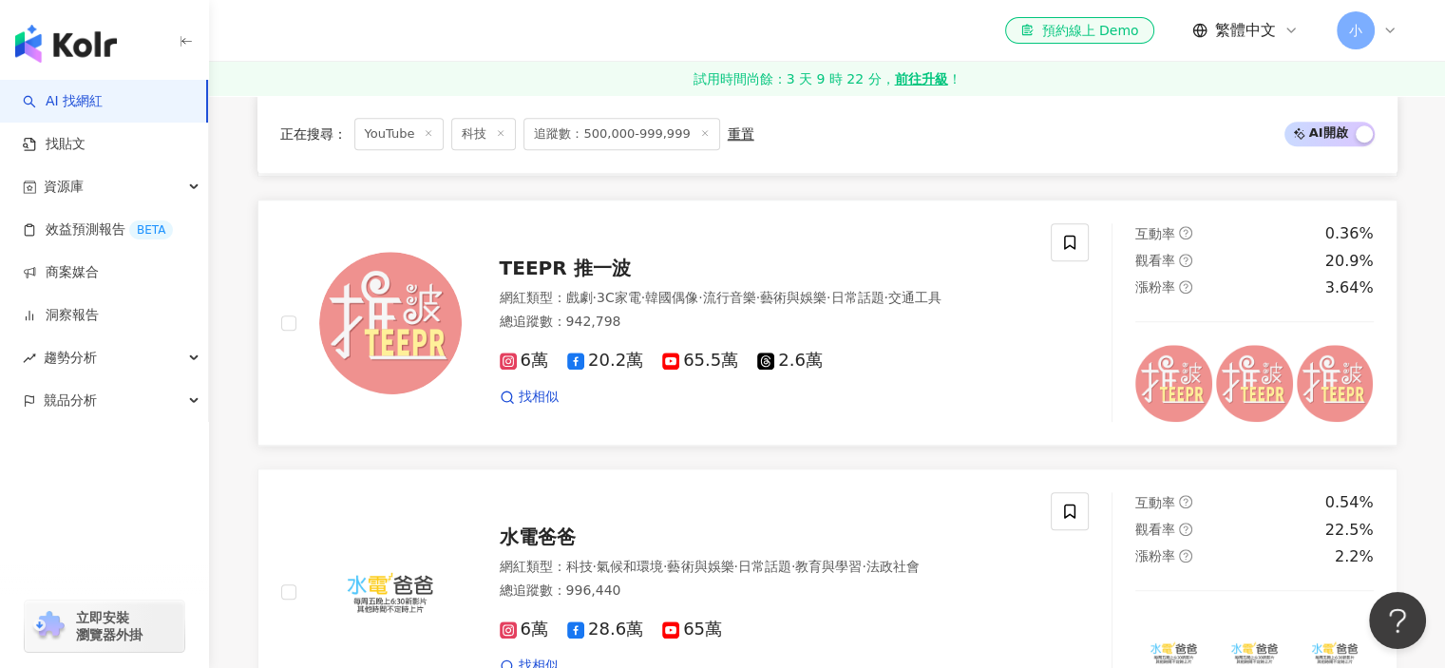
click at [408, 332] on img at bounding box center [390, 323] width 142 height 142
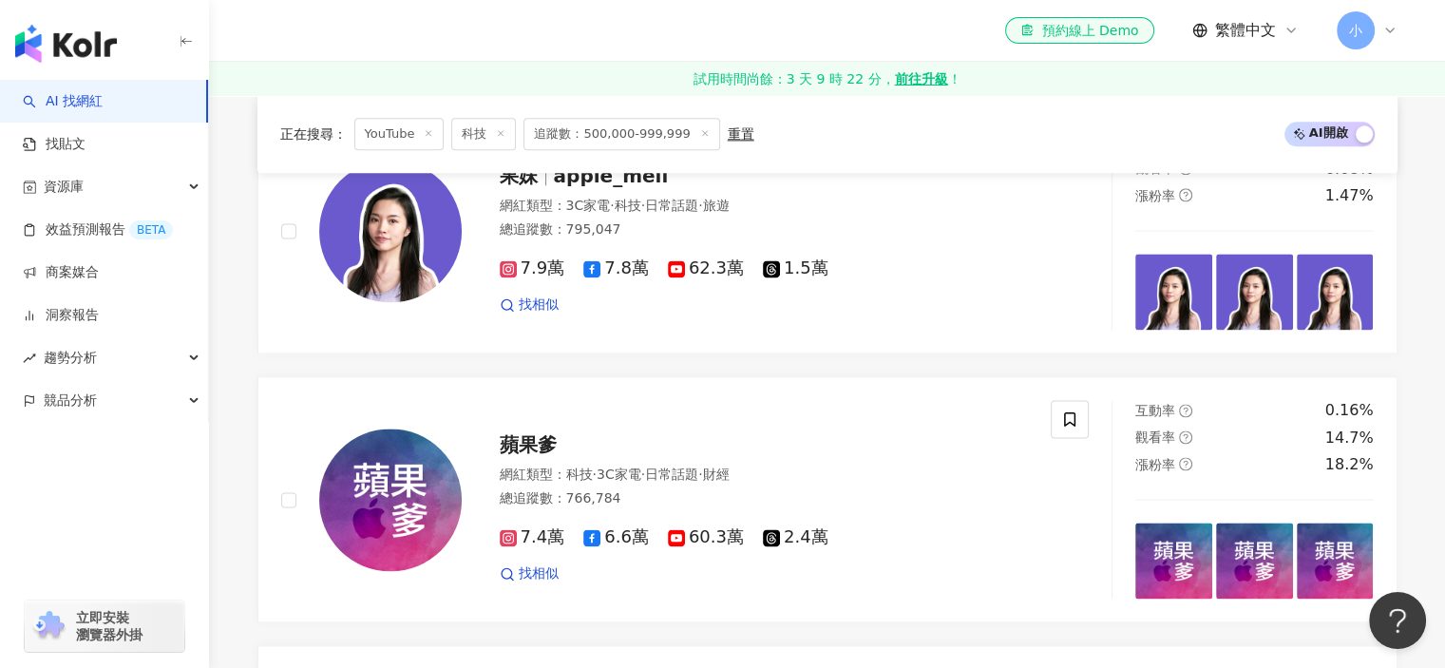
scroll to position [2470, 0]
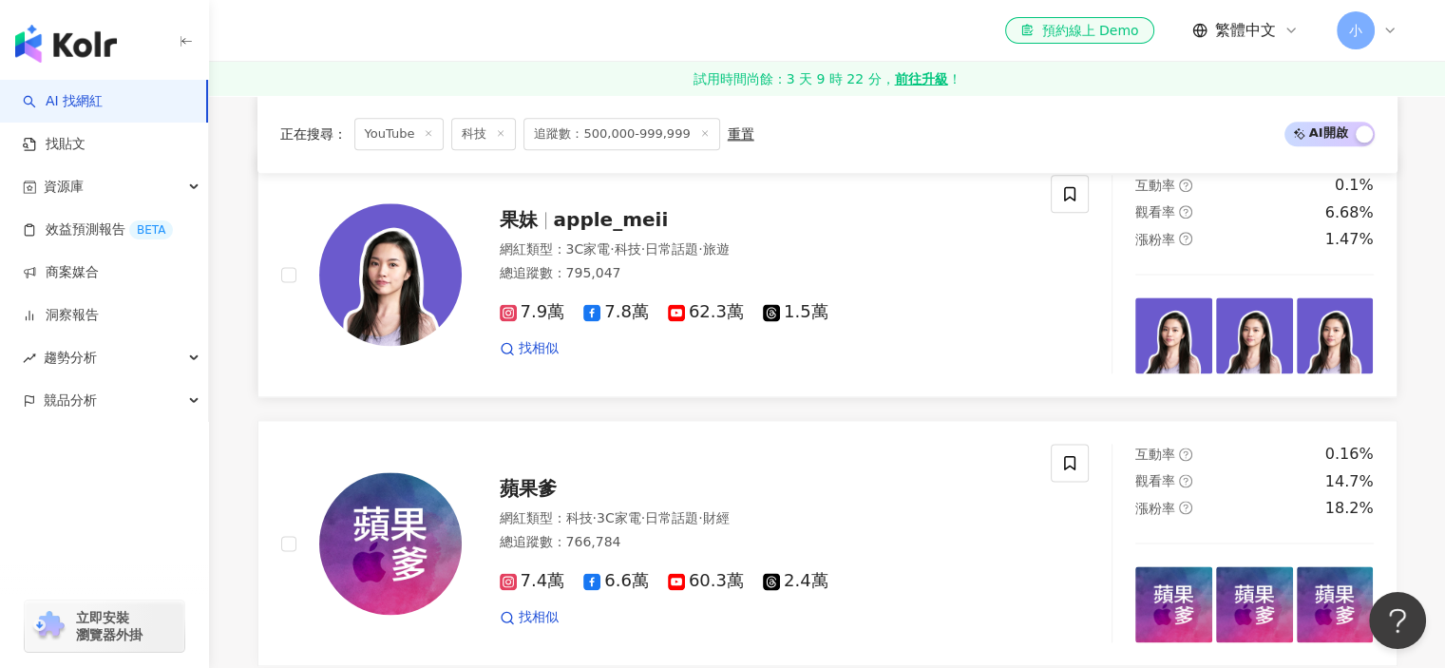
click at [418, 298] on img at bounding box center [390, 274] width 142 height 142
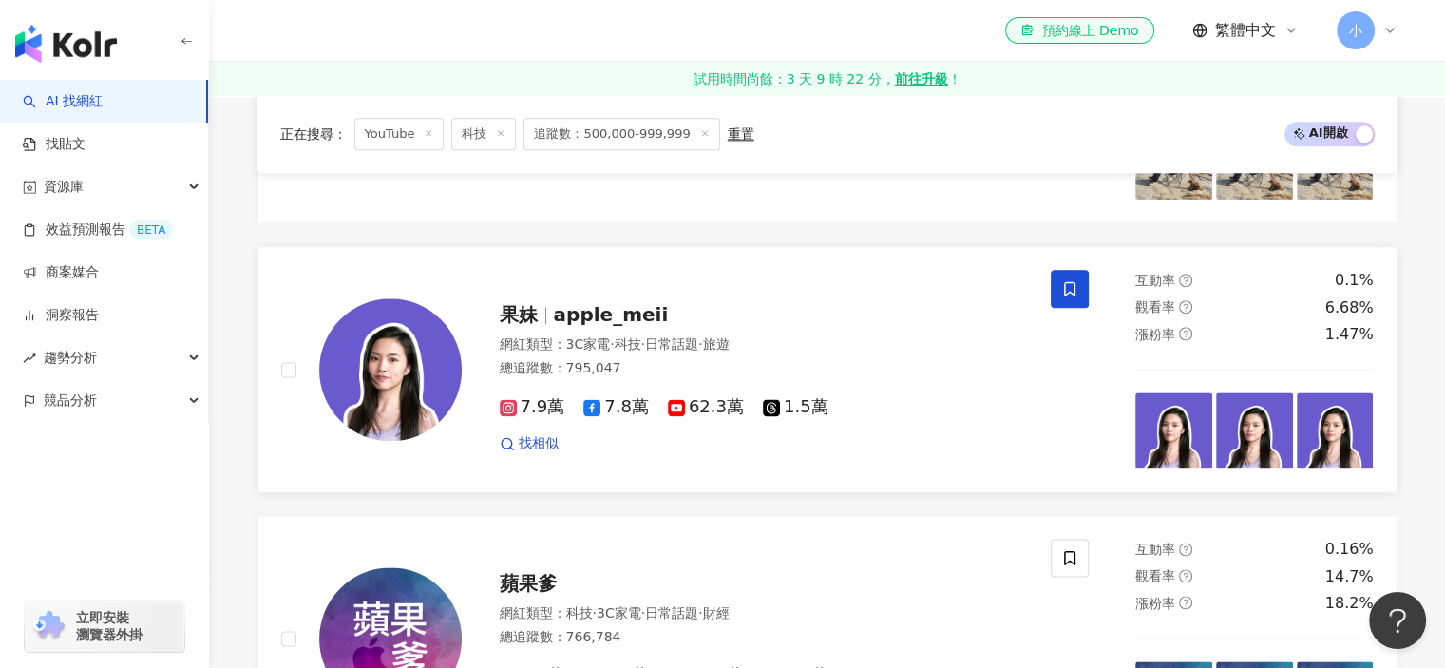
click at [1073, 280] on icon at bounding box center [1069, 288] width 17 height 17
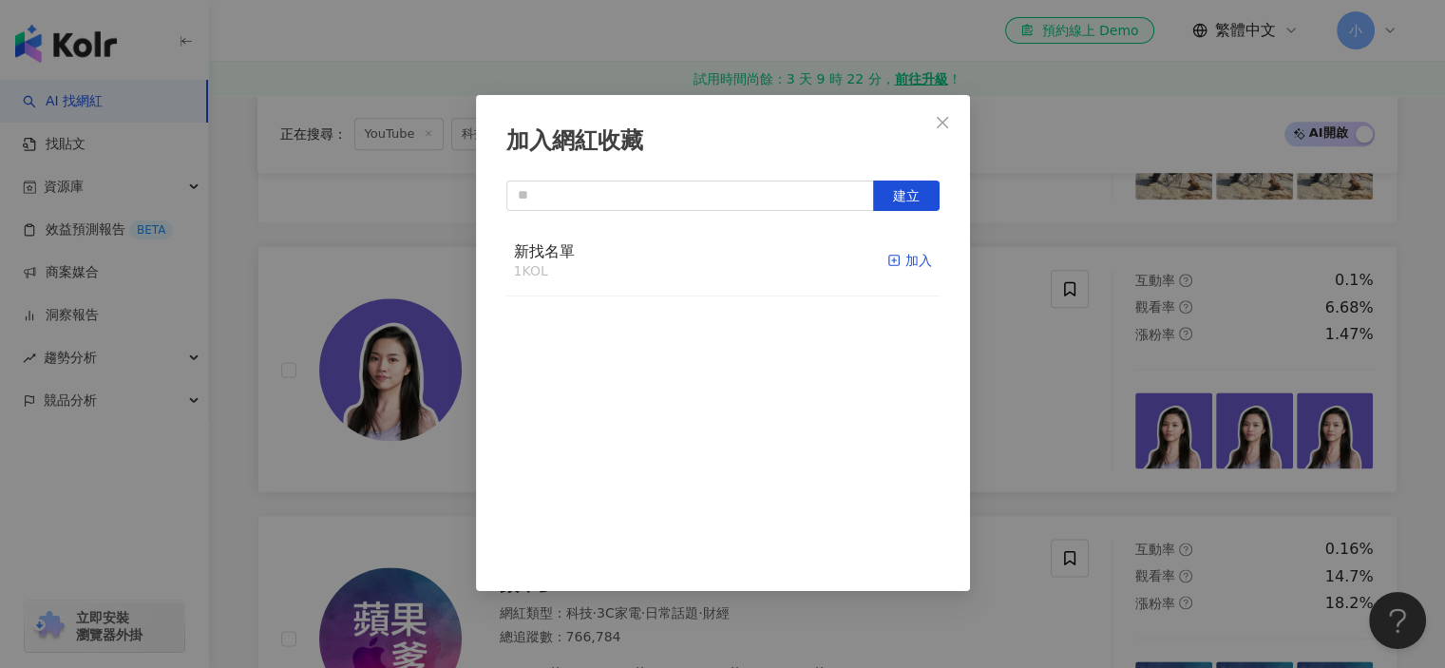
click at [915, 257] on div "加入" at bounding box center [909, 260] width 45 height 21
click at [1100, 317] on div "加入網紅收藏 建立" at bounding box center [722, 334] width 1445 height 668
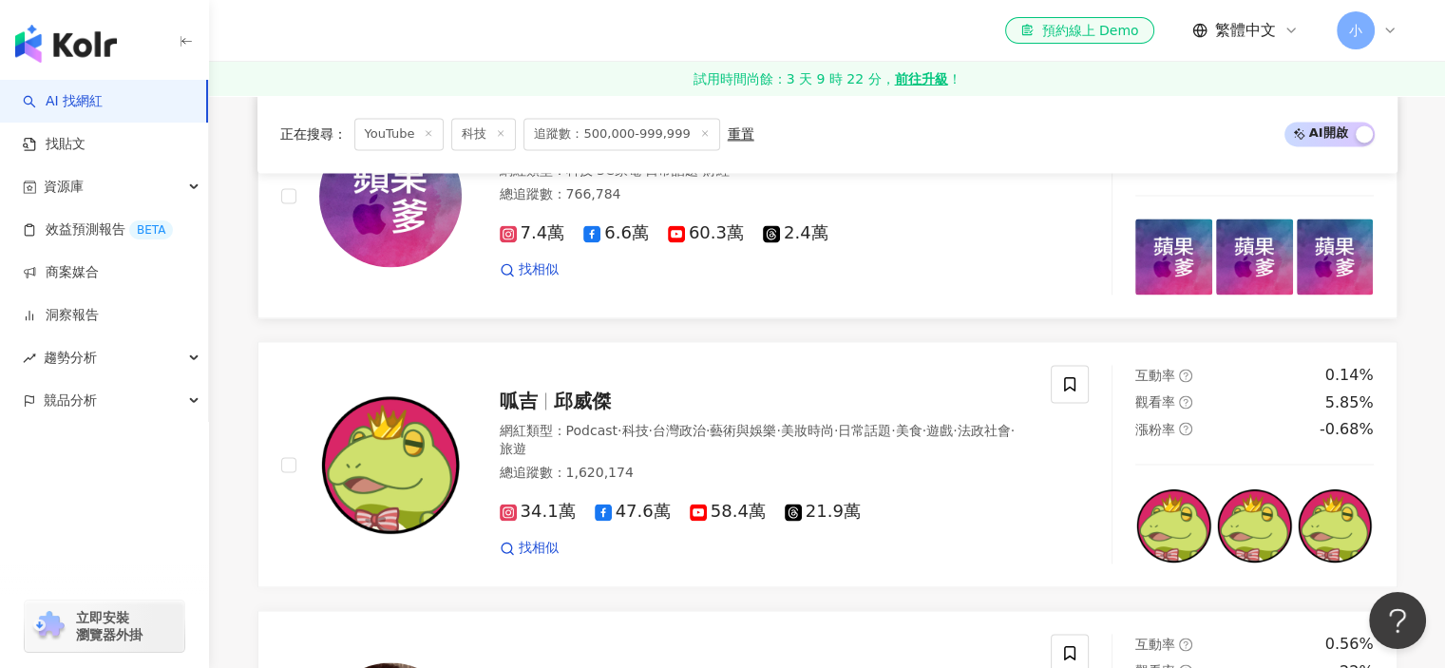
scroll to position [3135, 0]
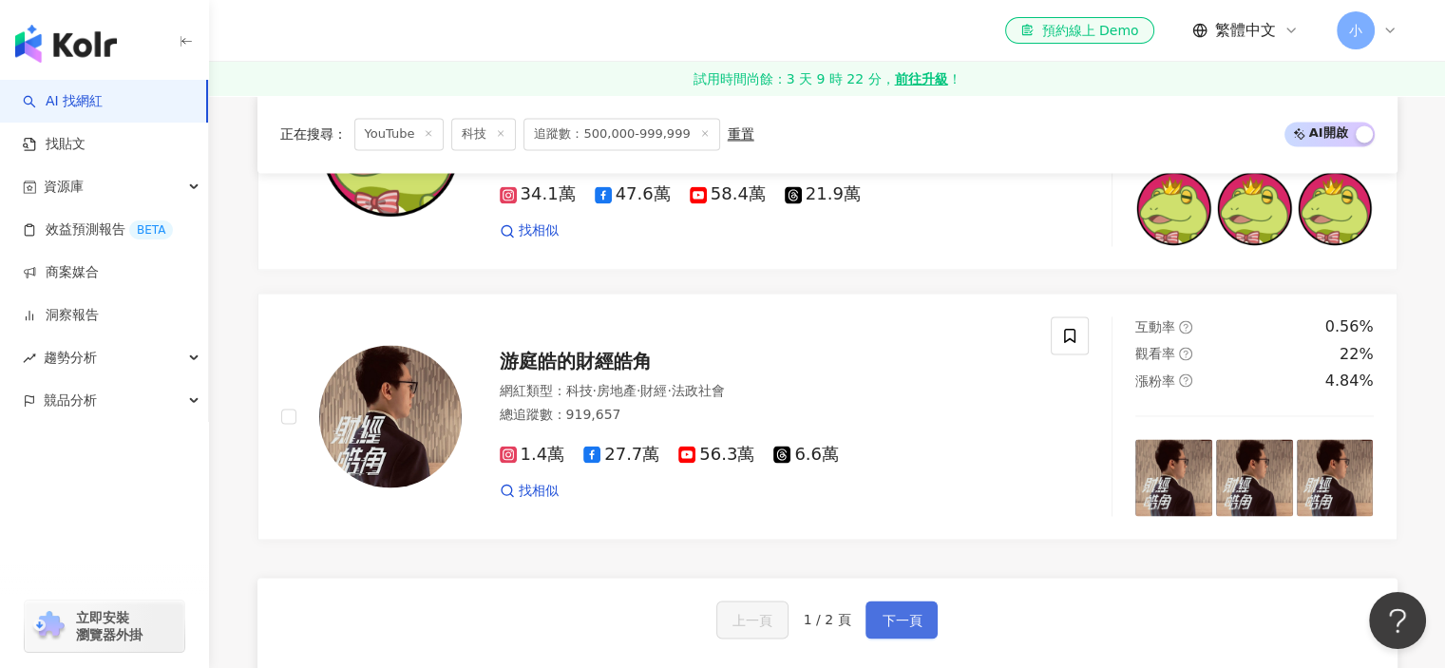
click at [901, 612] on span "下一頁" at bounding box center [902, 619] width 40 height 15
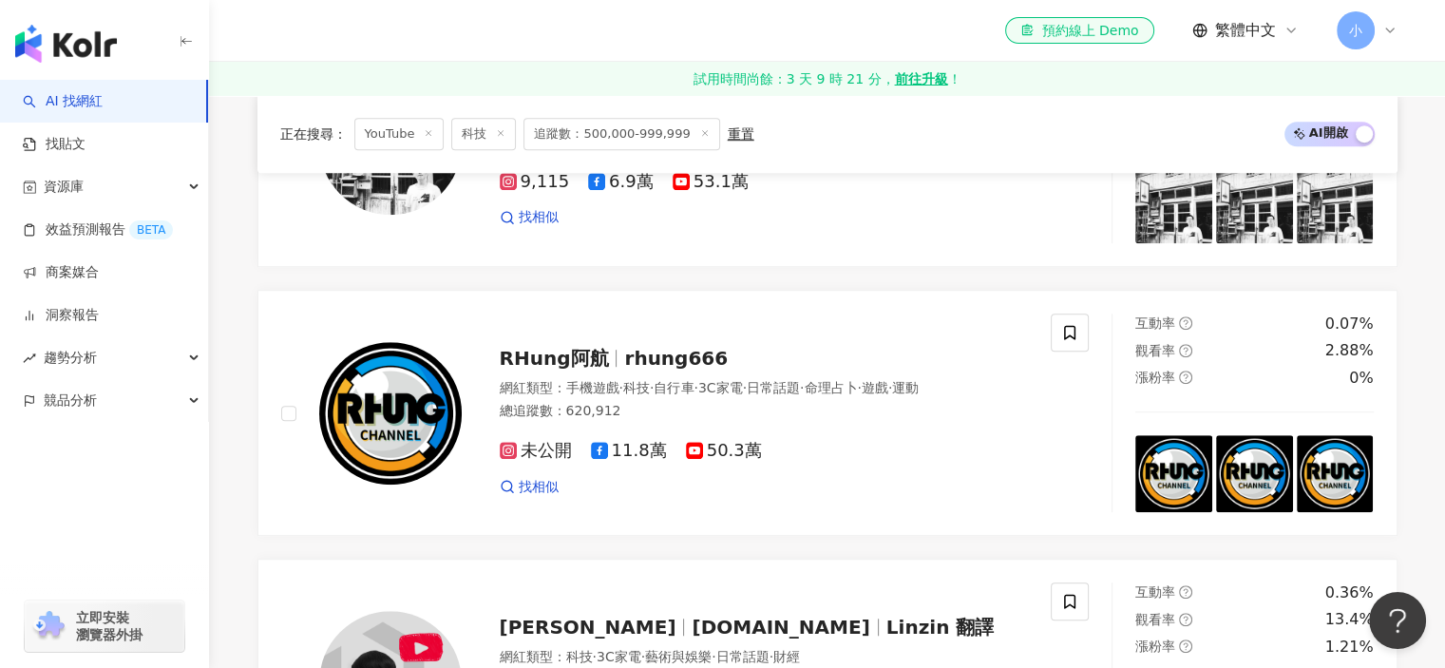
scroll to position [1805, 0]
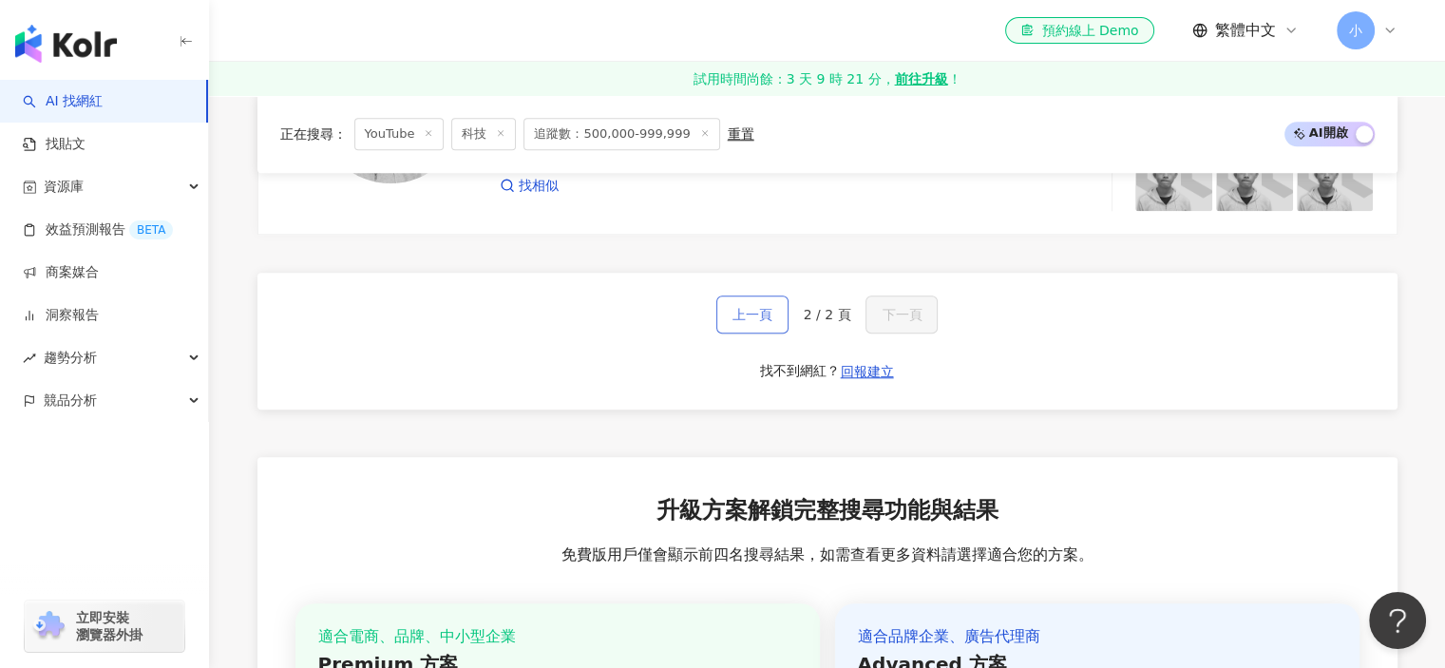
click at [741, 327] on button "上一頁" at bounding box center [752, 314] width 72 height 38
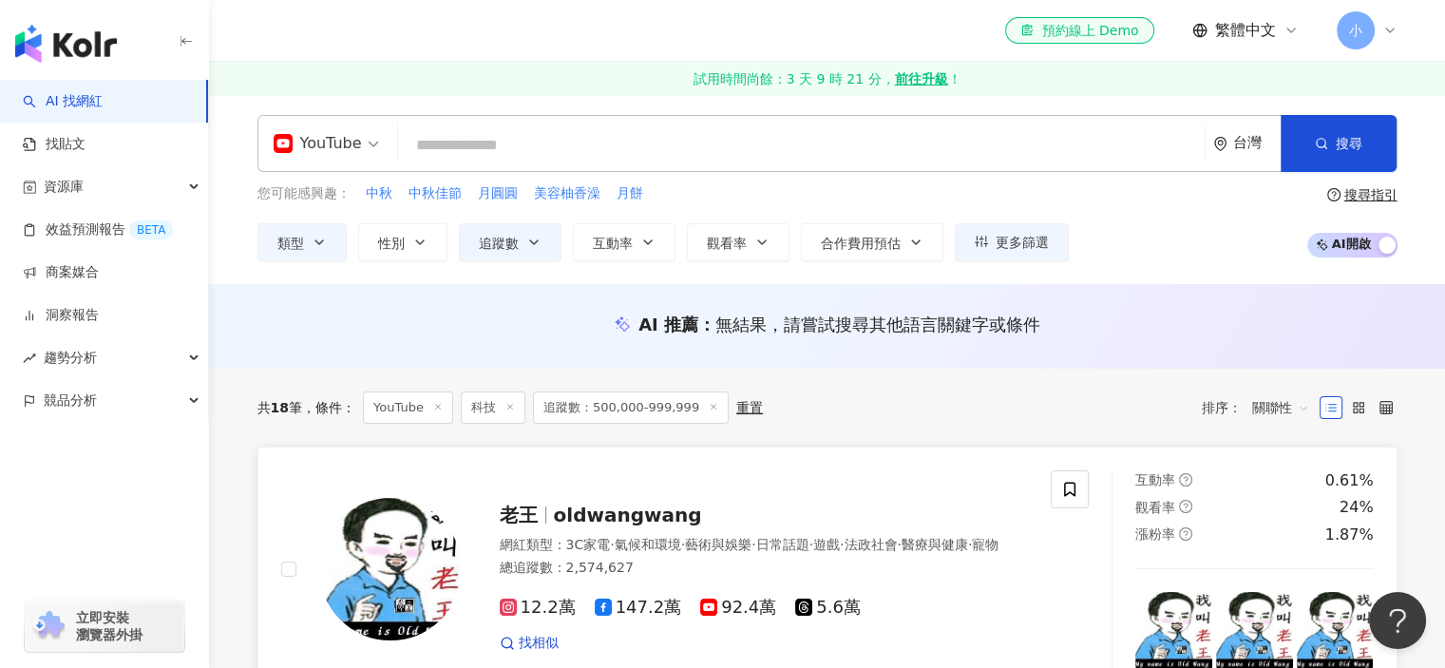
scroll to position [0, 0]
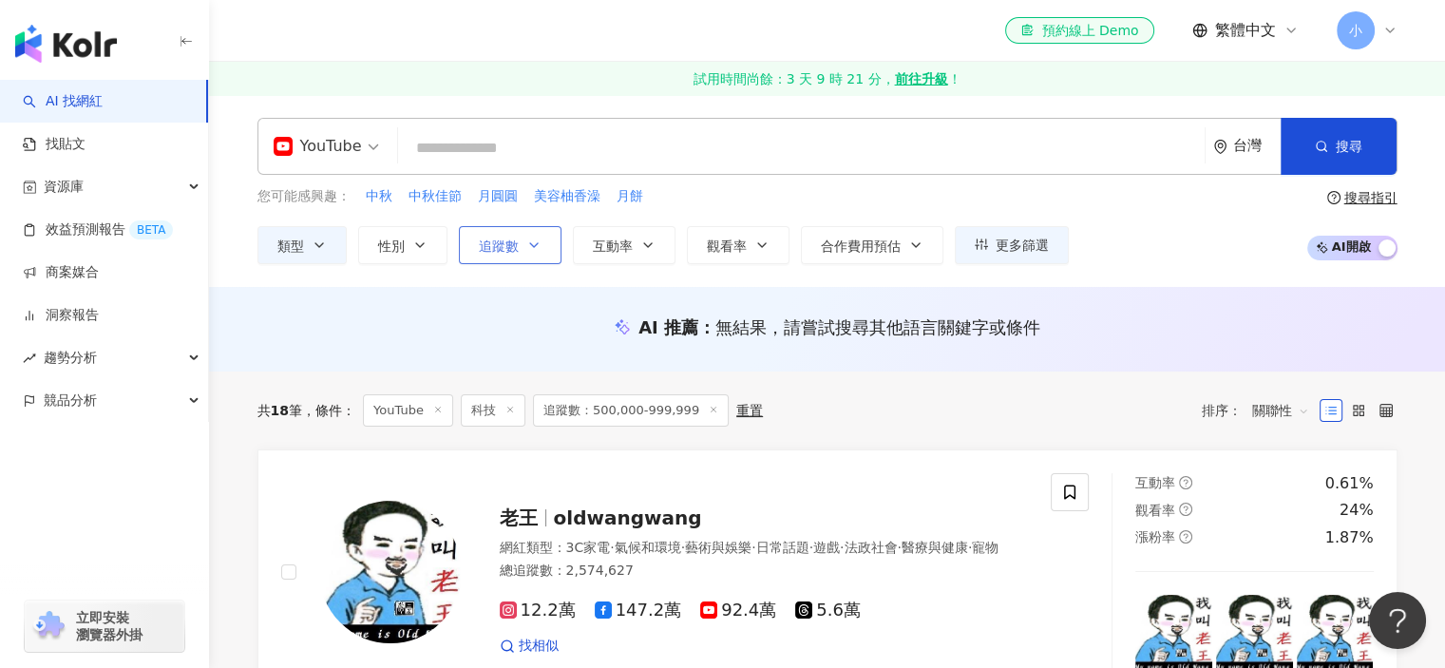
click at [517, 242] on span "追蹤數" at bounding box center [499, 245] width 40 height 15
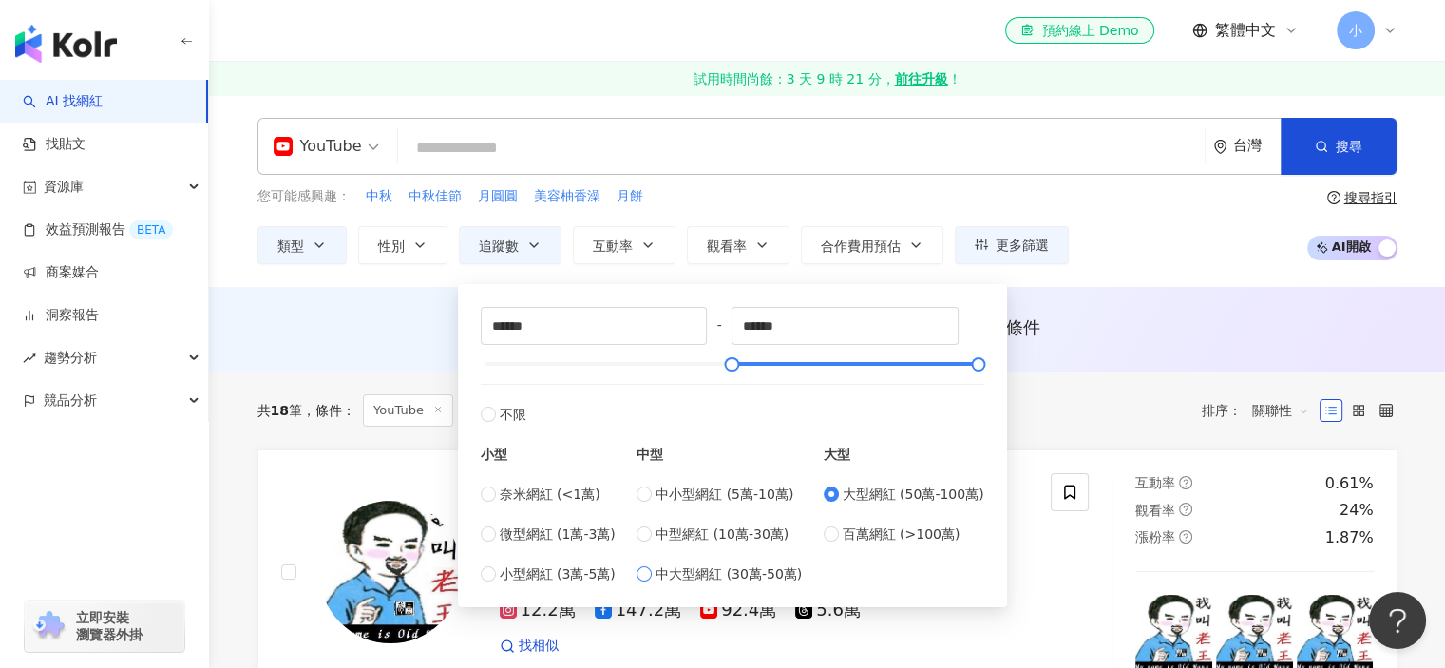
click at [760, 578] on span "中大型網紅 (30萬-50萬)" at bounding box center [728, 573] width 146 height 21
type input "******"
click at [1057, 337] on div "AI 推薦 ： 無結果，請嘗試搜尋其他語言關鍵字或條件" at bounding box center [827, 327] width 1140 height 24
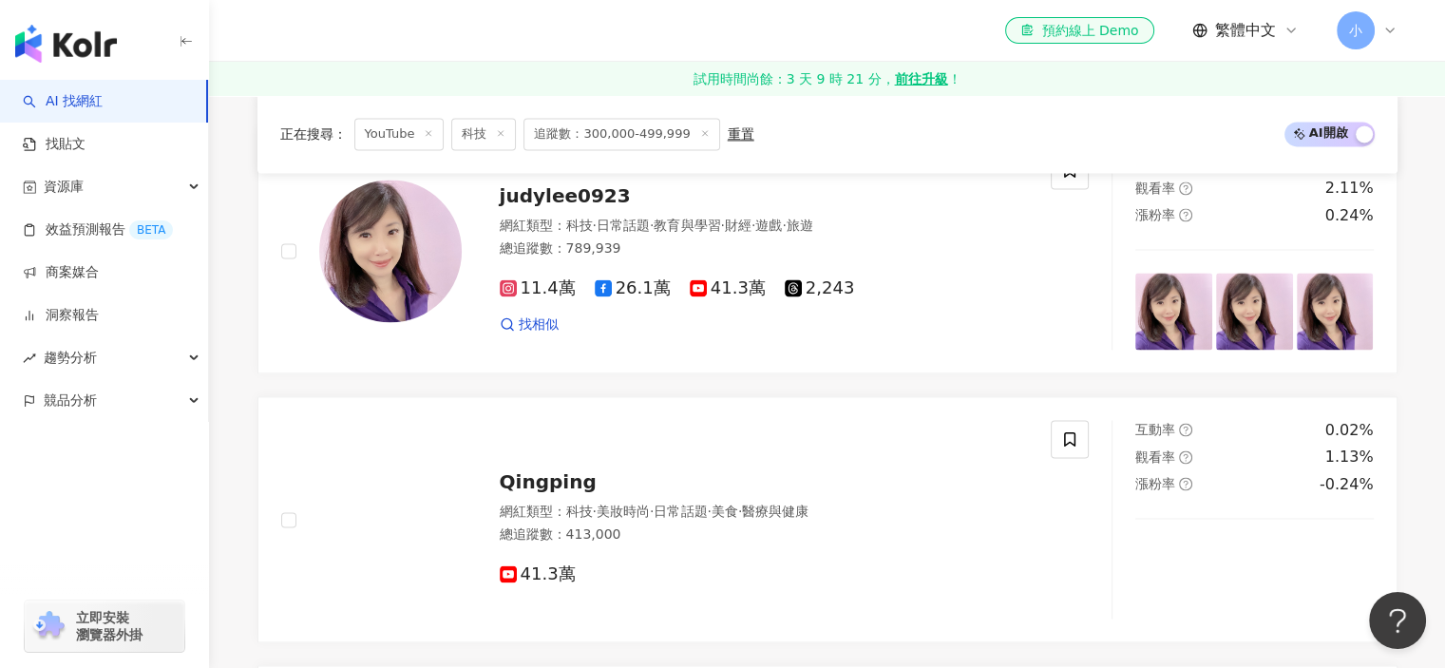
scroll to position [3230, 0]
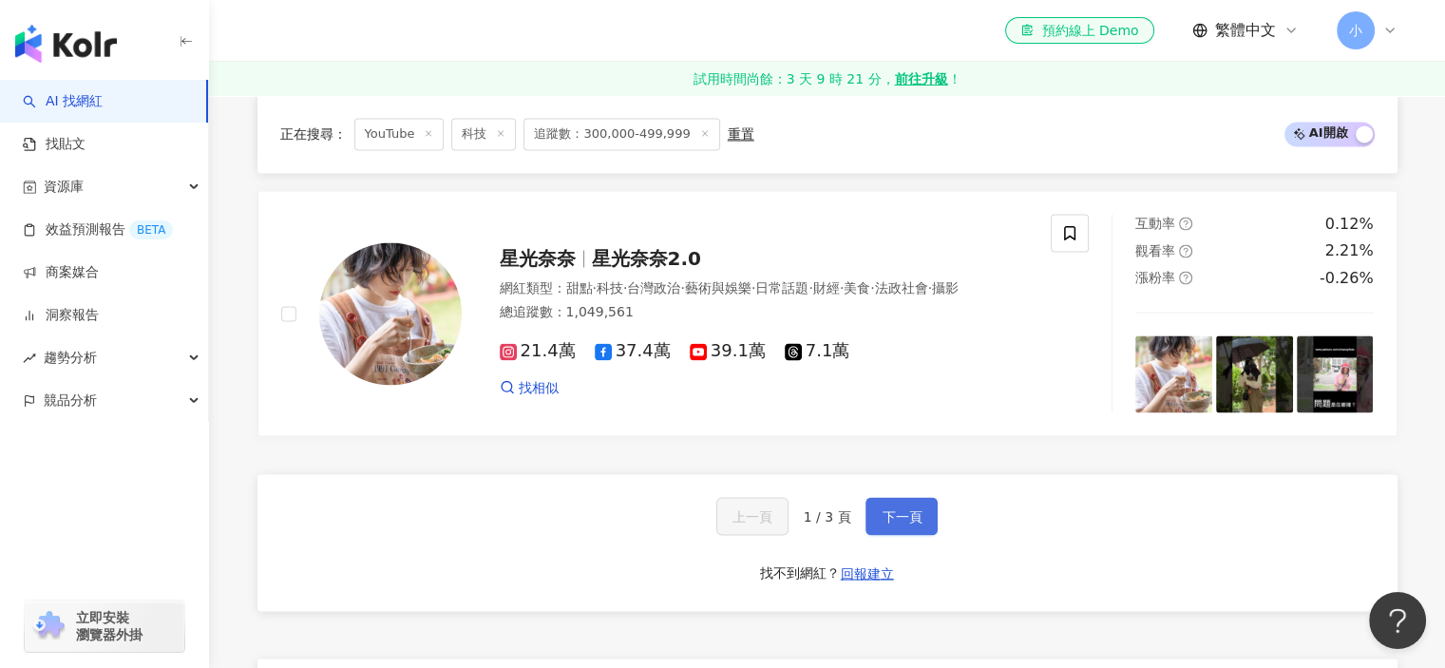
click at [915, 508] on span "下一頁" at bounding box center [902, 515] width 40 height 15
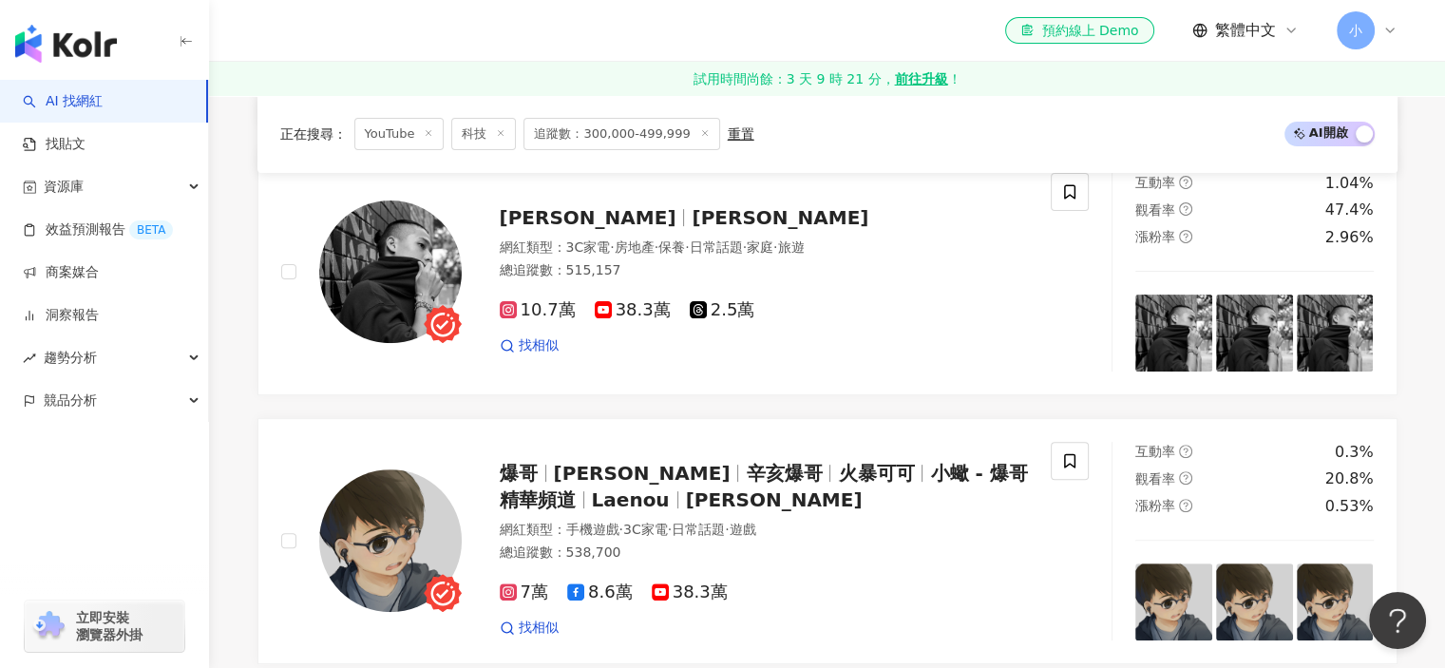
scroll to position [570, 0]
click at [913, 468] on span "小蠍 - 爆哥精華頻道" at bounding box center [764, 485] width 528 height 49
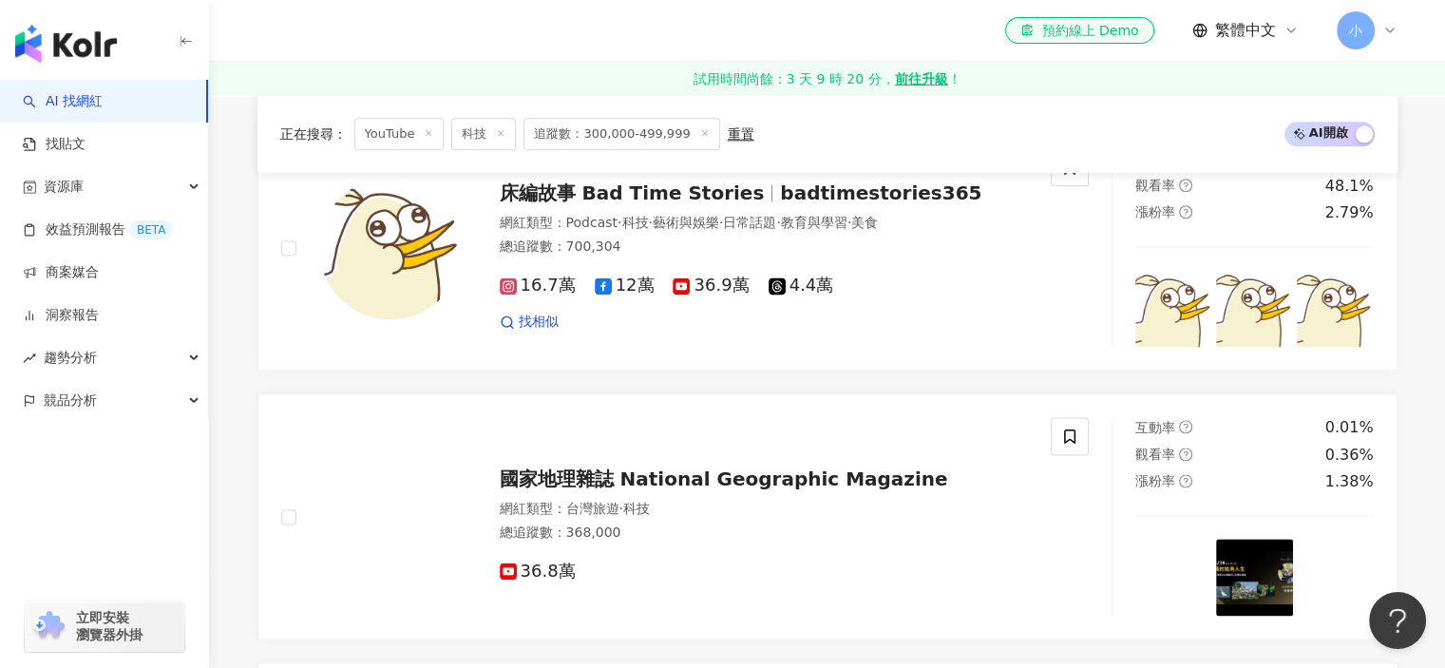
scroll to position [3230, 0]
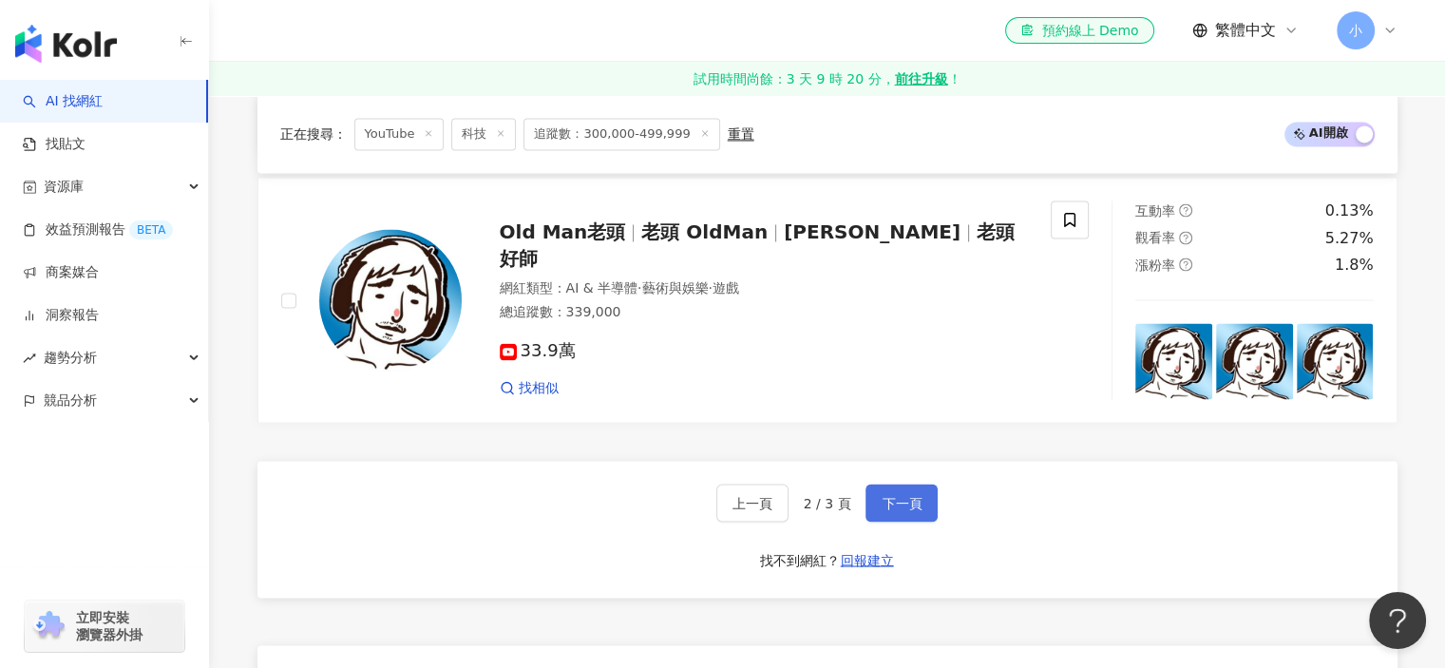
click at [931, 491] on button "下一頁" at bounding box center [901, 503] width 72 height 38
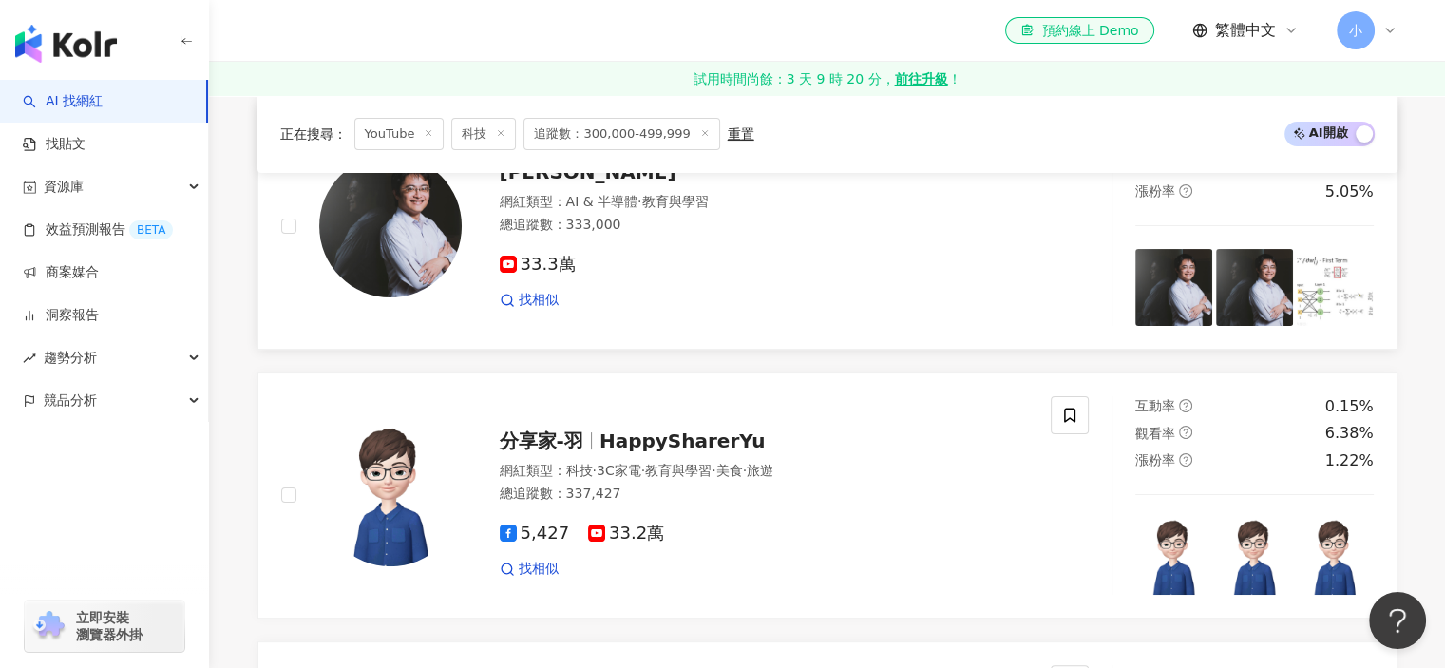
scroll to position [475, 0]
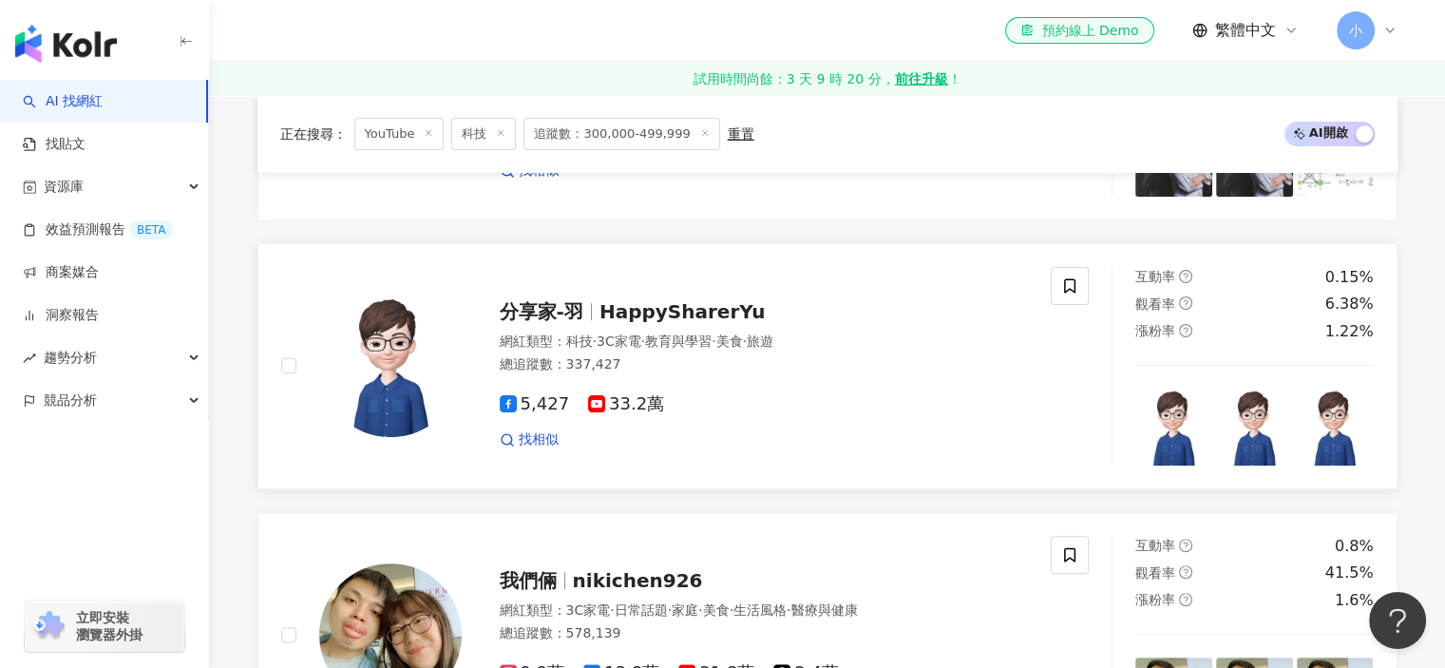
click at [699, 319] on span "HappySharerYu" at bounding box center [682, 311] width 166 height 23
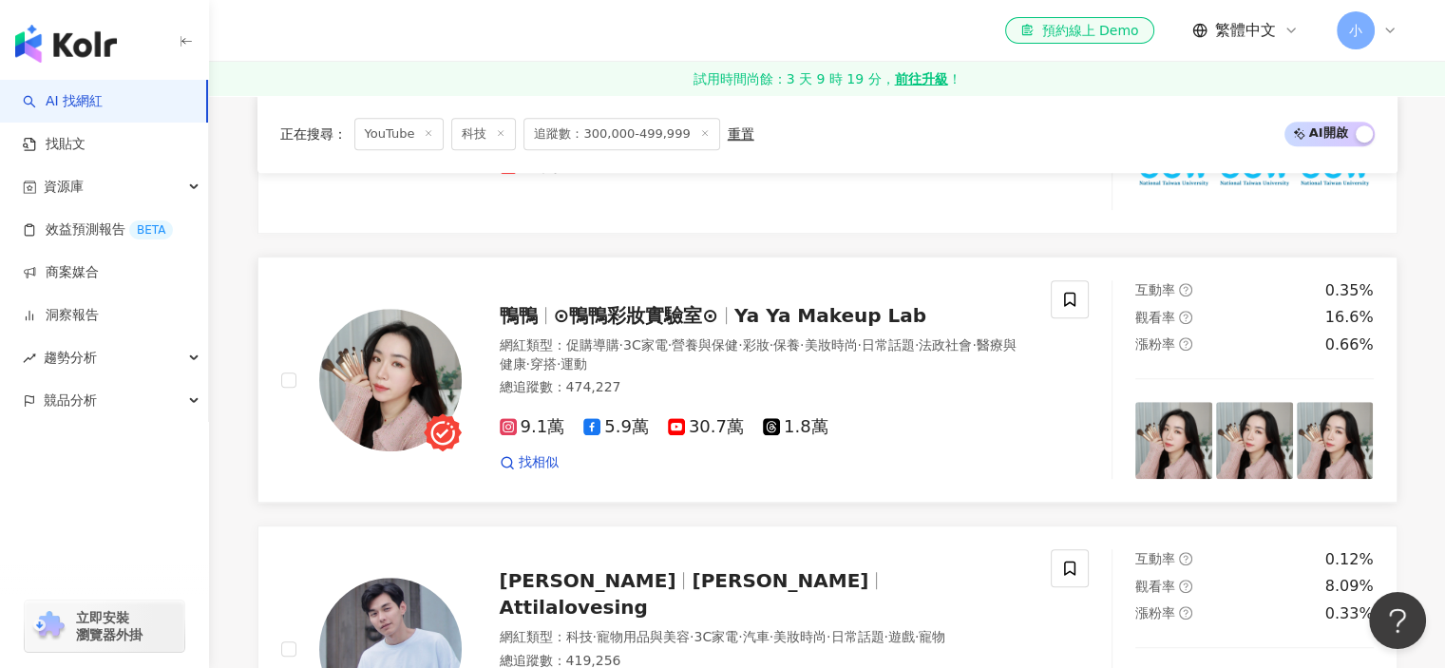
scroll to position [1520, 0]
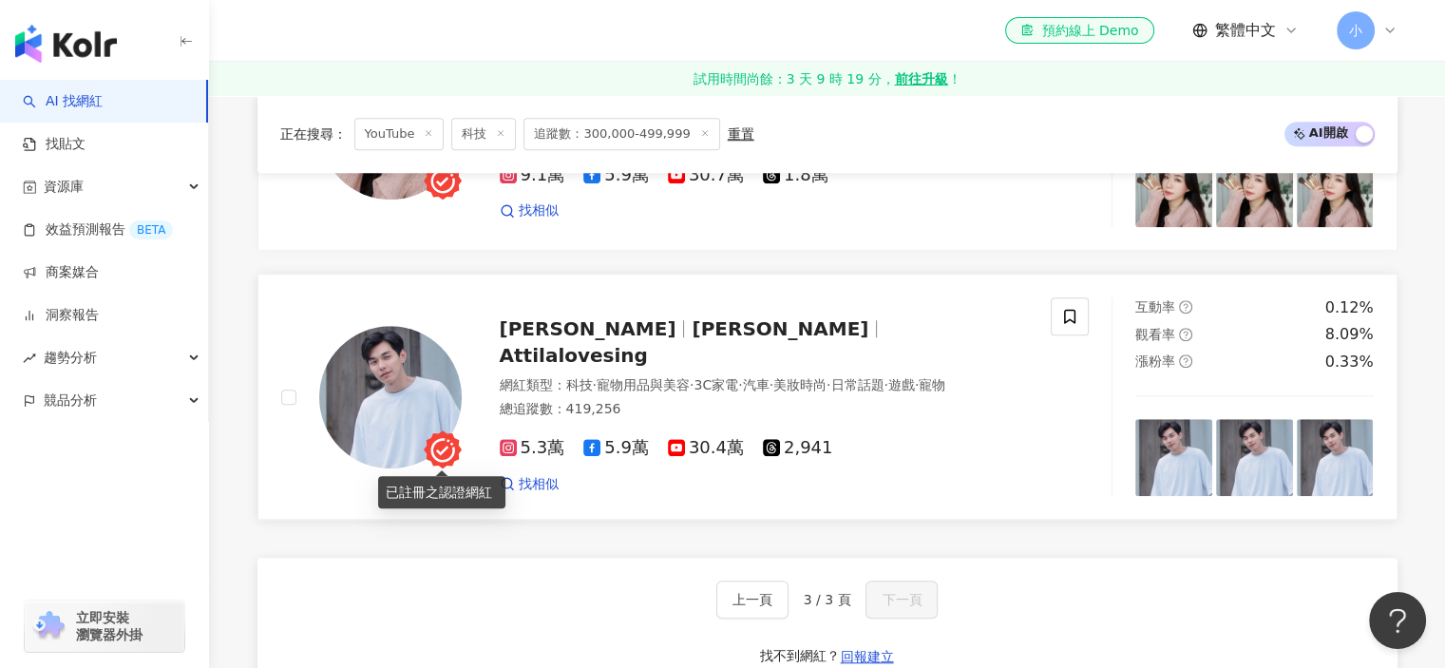
click at [447, 430] on icon at bounding box center [443, 449] width 38 height 38
click at [1053, 303] on span at bounding box center [1070, 316] width 38 height 38
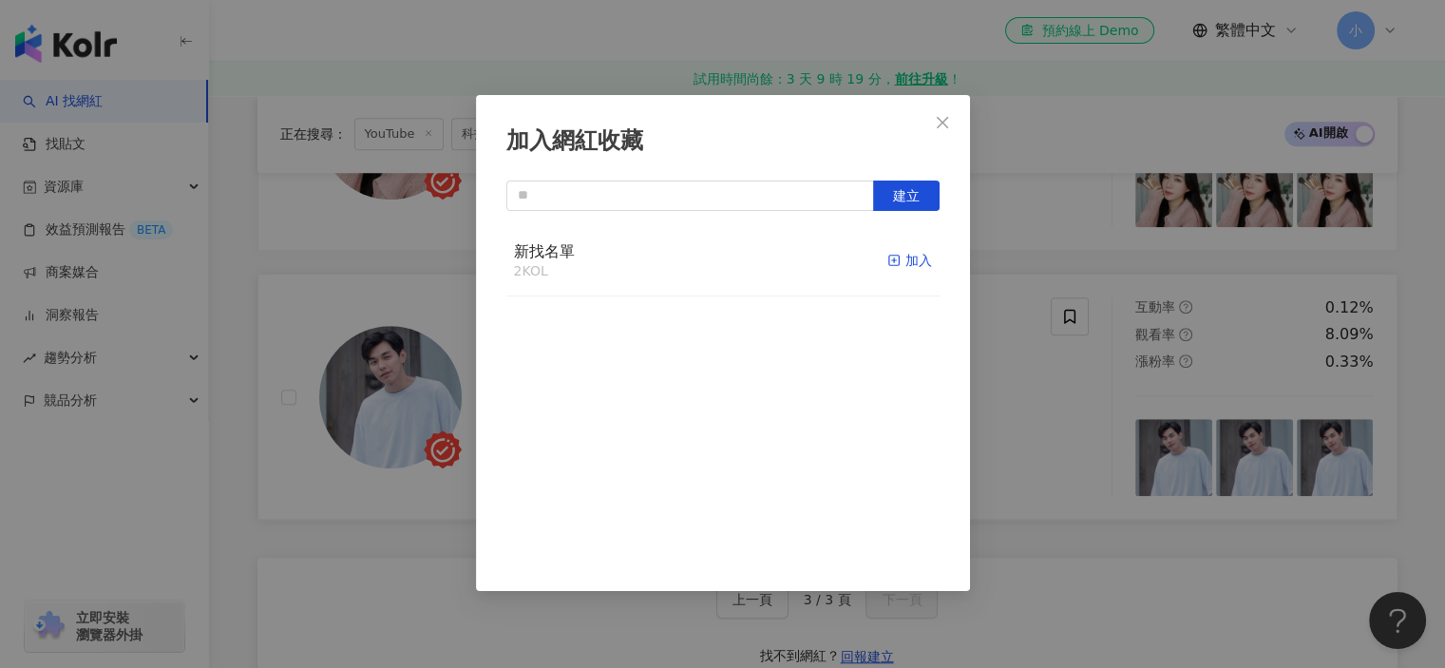
click at [887, 255] on icon "button" at bounding box center [893, 260] width 13 height 13
click at [1098, 319] on div "加入網紅收藏 建立" at bounding box center [722, 334] width 1445 height 668
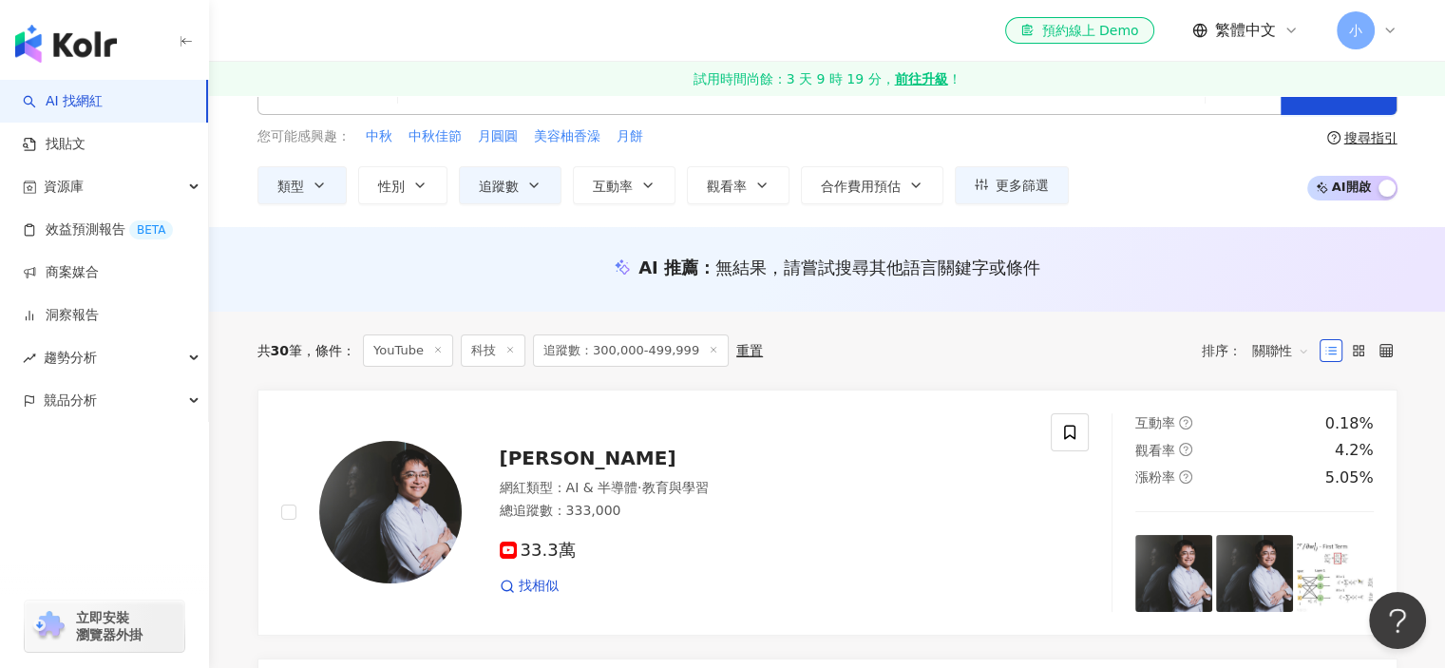
scroll to position [0, 0]
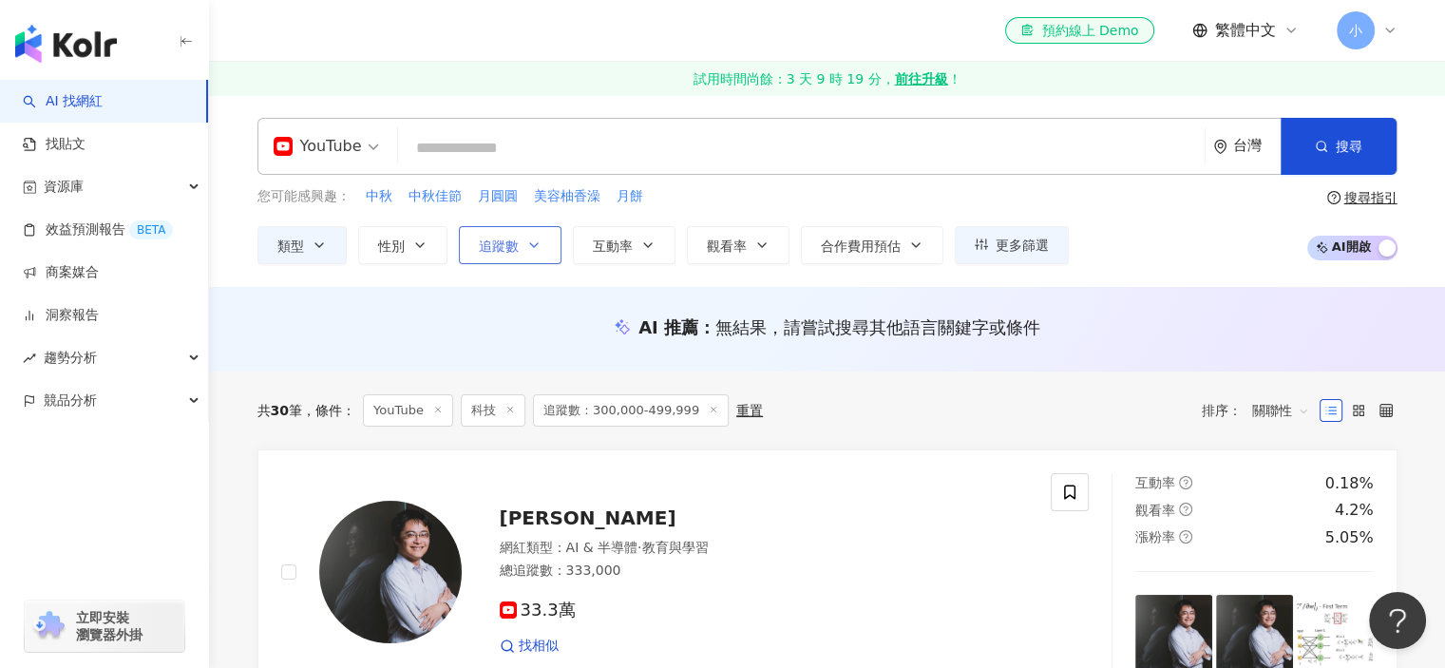
click at [517, 229] on button "追蹤數" at bounding box center [510, 245] width 103 height 38
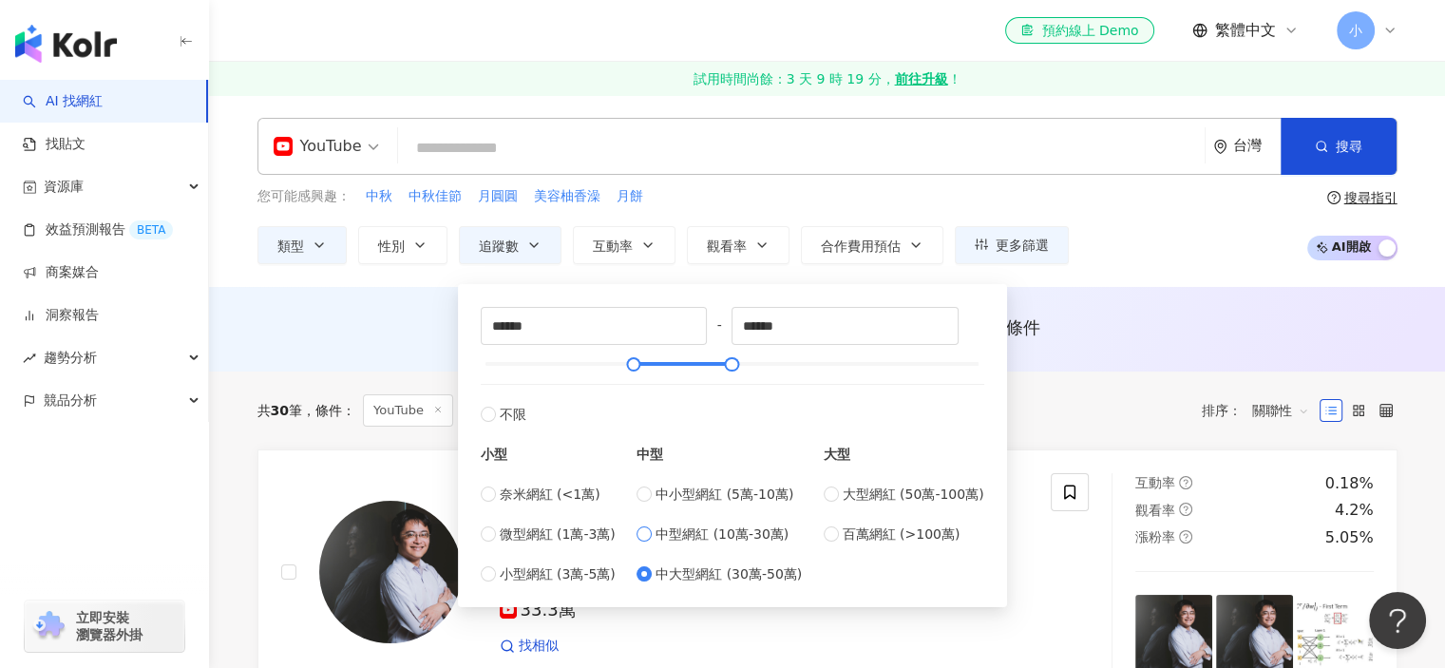
click at [682, 535] on span "中型網紅 (10萬-30萬)" at bounding box center [721, 533] width 133 height 21
type input "******"
click at [1031, 418] on div "共 30 筆 條件 ： YouTube 科技 追蹤數：300,000-499,999 重置 排序： 關聯性" at bounding box center [827, 410] width 1140 height 32
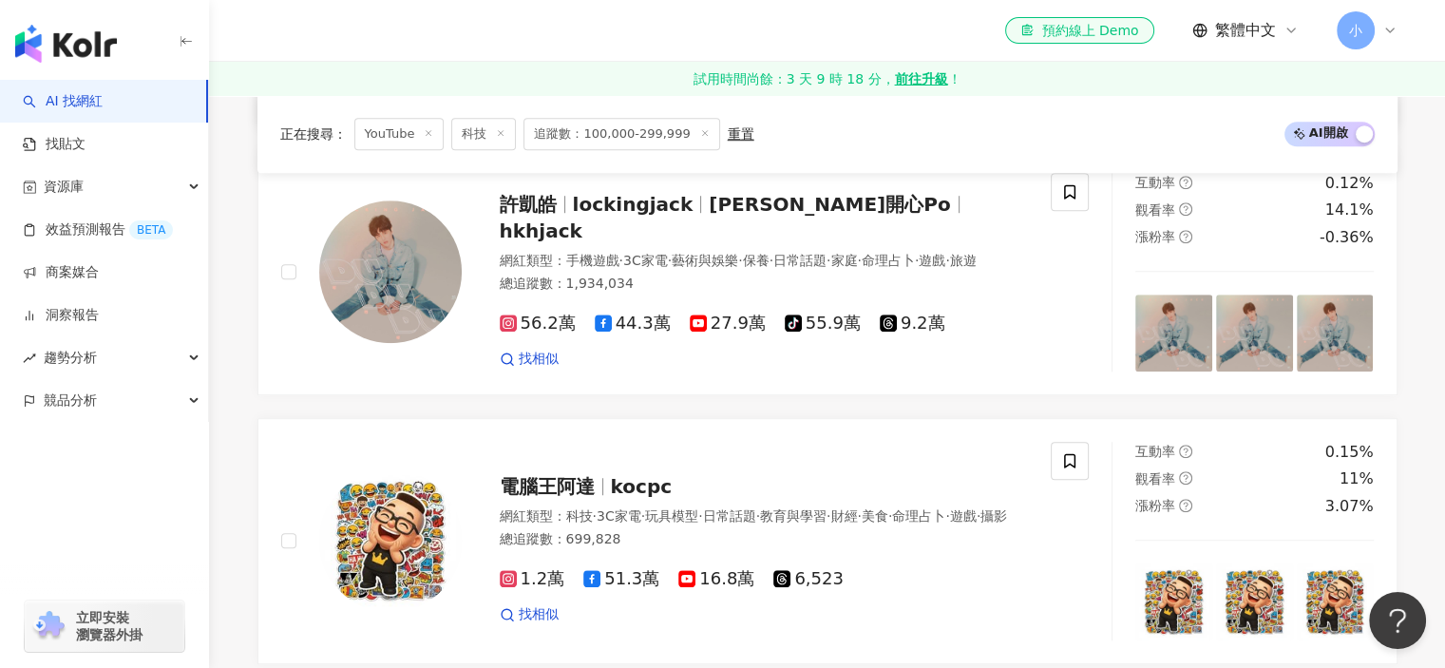
scroll to position [1520, 0]
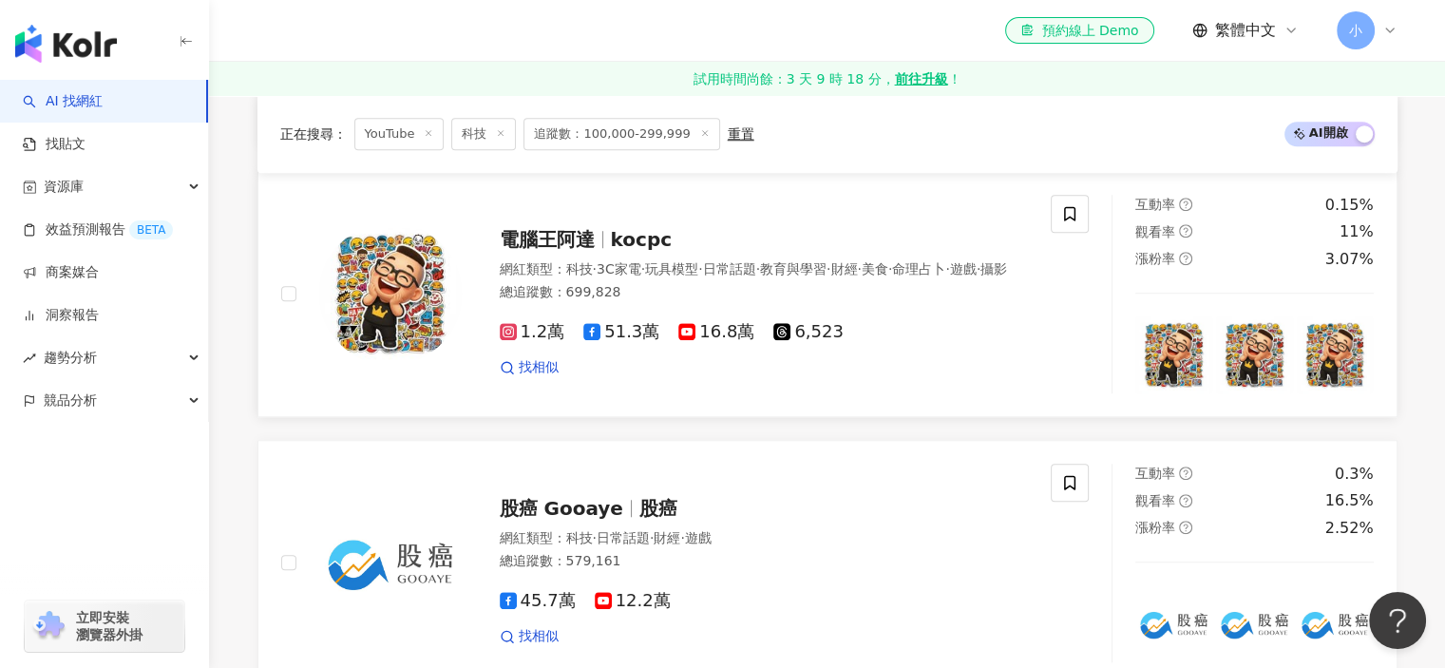
click at [416, 314] on img at bounding box center [390, 293] width 142 height 142
click at [1069, 220] on icon at bounding box center [1069, 213] width 11 height 14
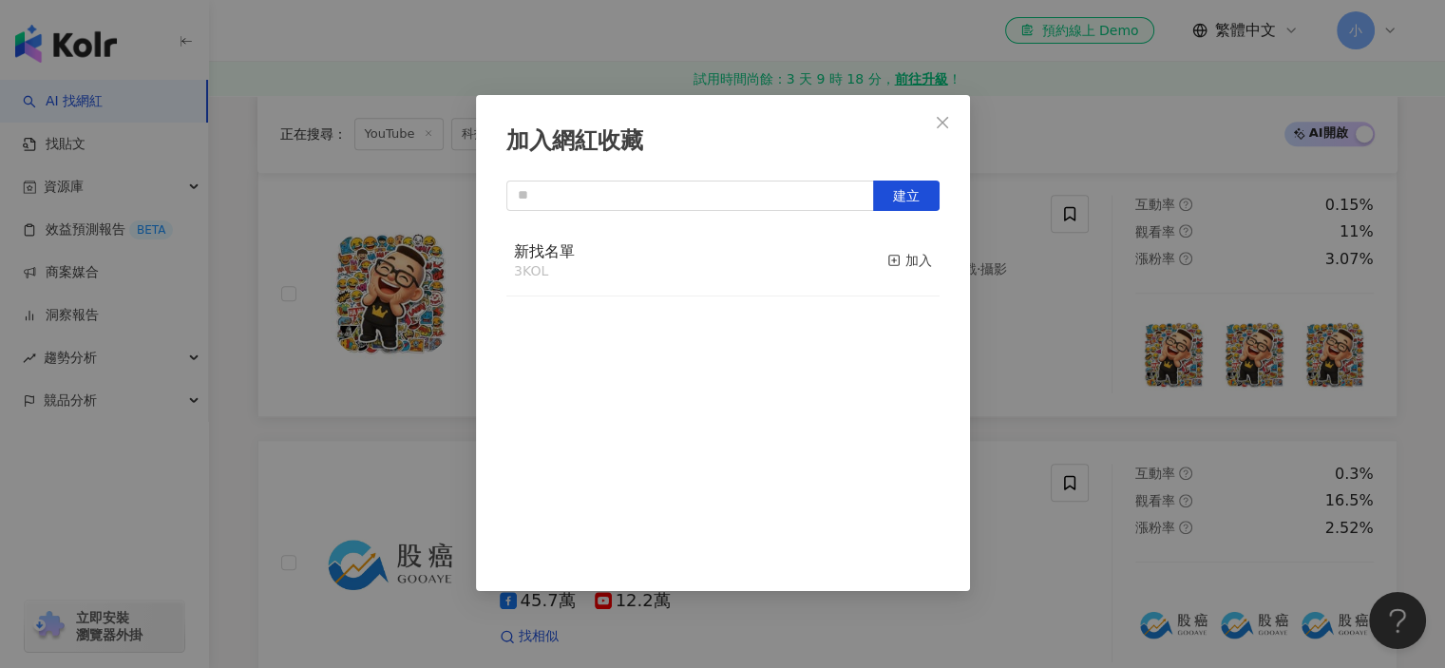
click at [718, 261] on div "新找名單 3 KOL 加入" at bounding box center [722, 261] width 433 height 71
click at [891, 264] on div "加入" at bounding box center [909, 260] width 45 height 21
click at [1078, 276] on div "加入網紅收藏 建立" at bounding box center [722, 334] width 1445 height 668
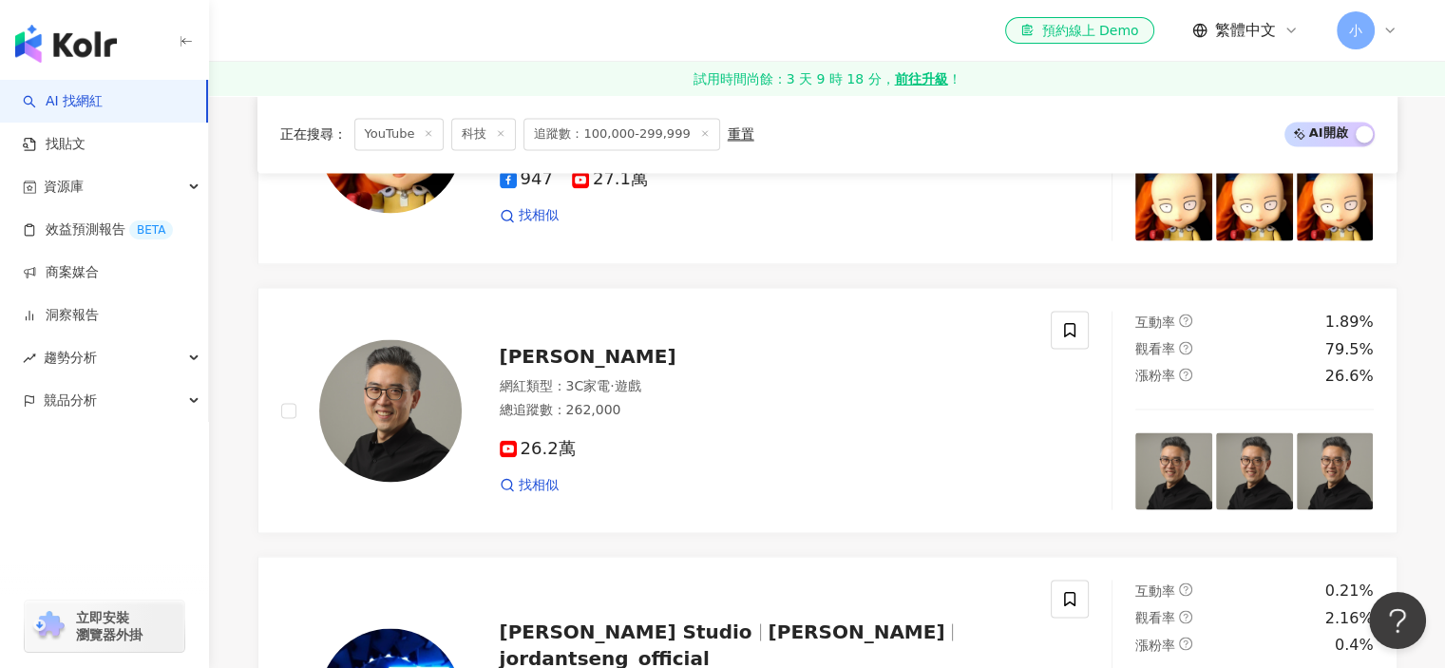
scroll to position [3610, 0]
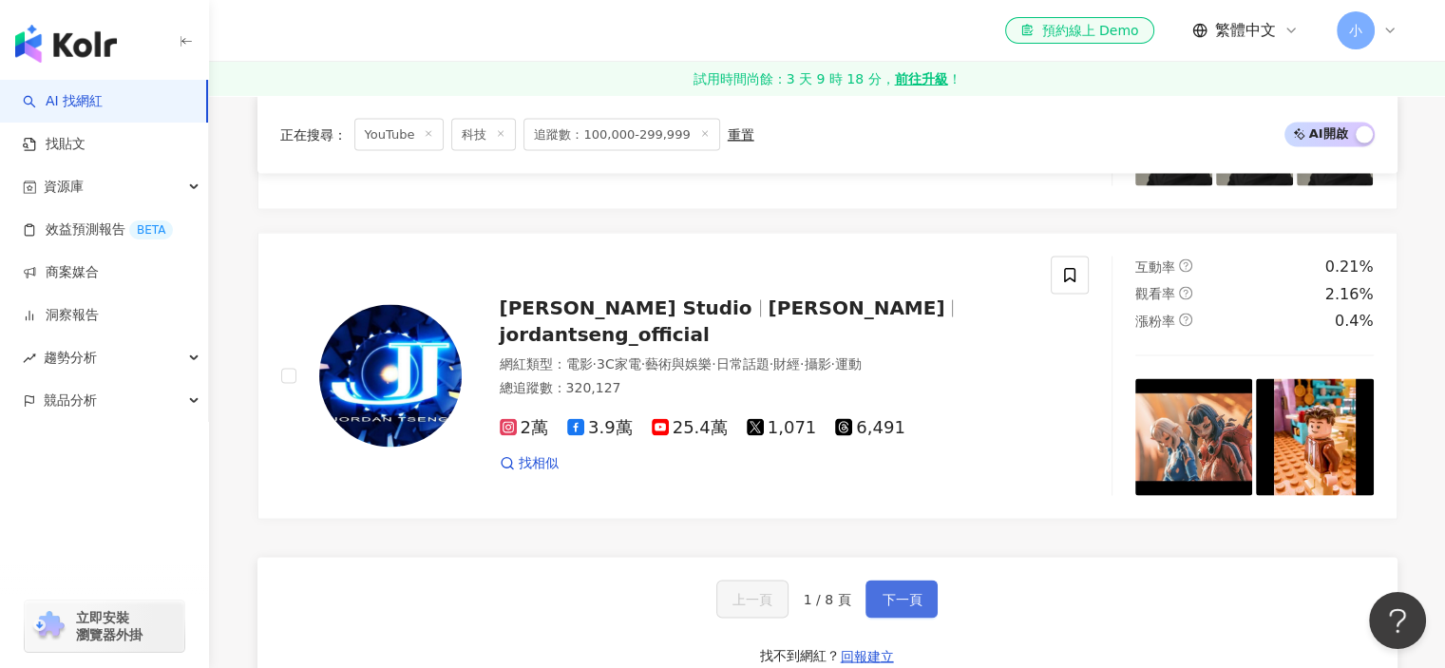
click at [891, 606] on span "下一頁" at bounding box center [902, 598] width 40 height 15
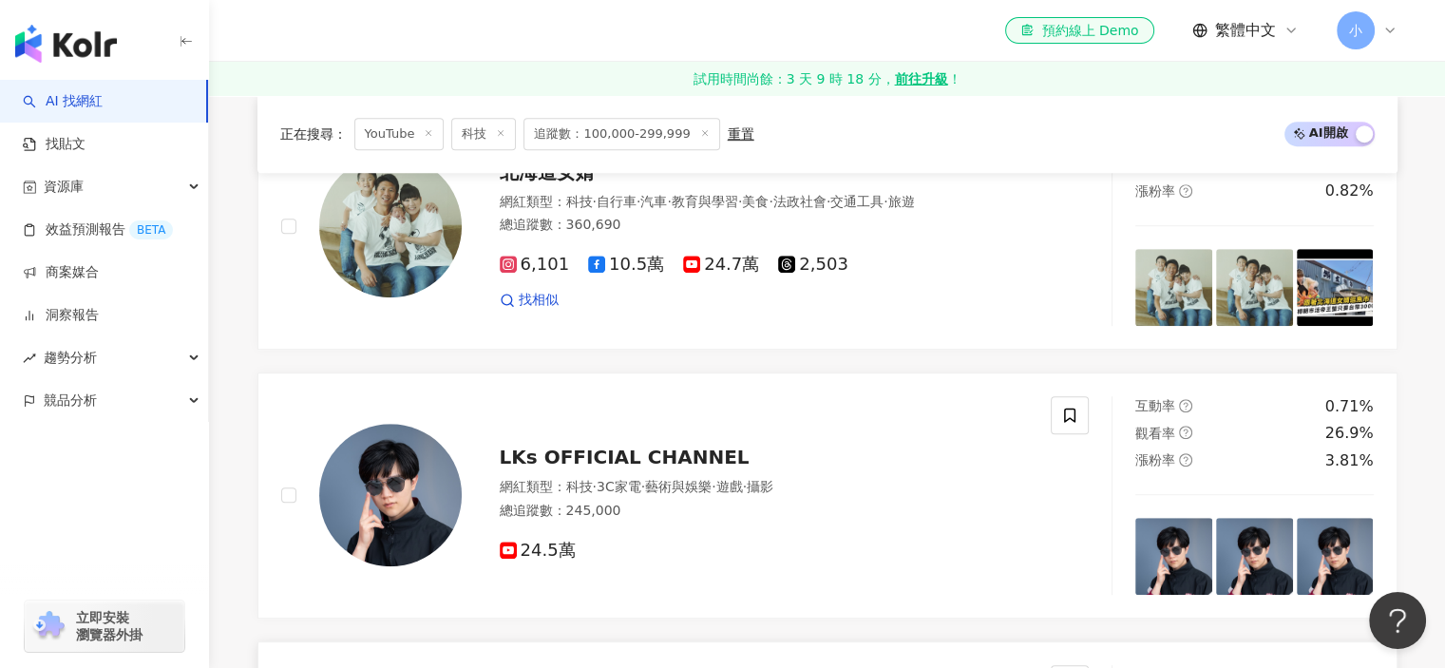
scroll to position [1255, 0]
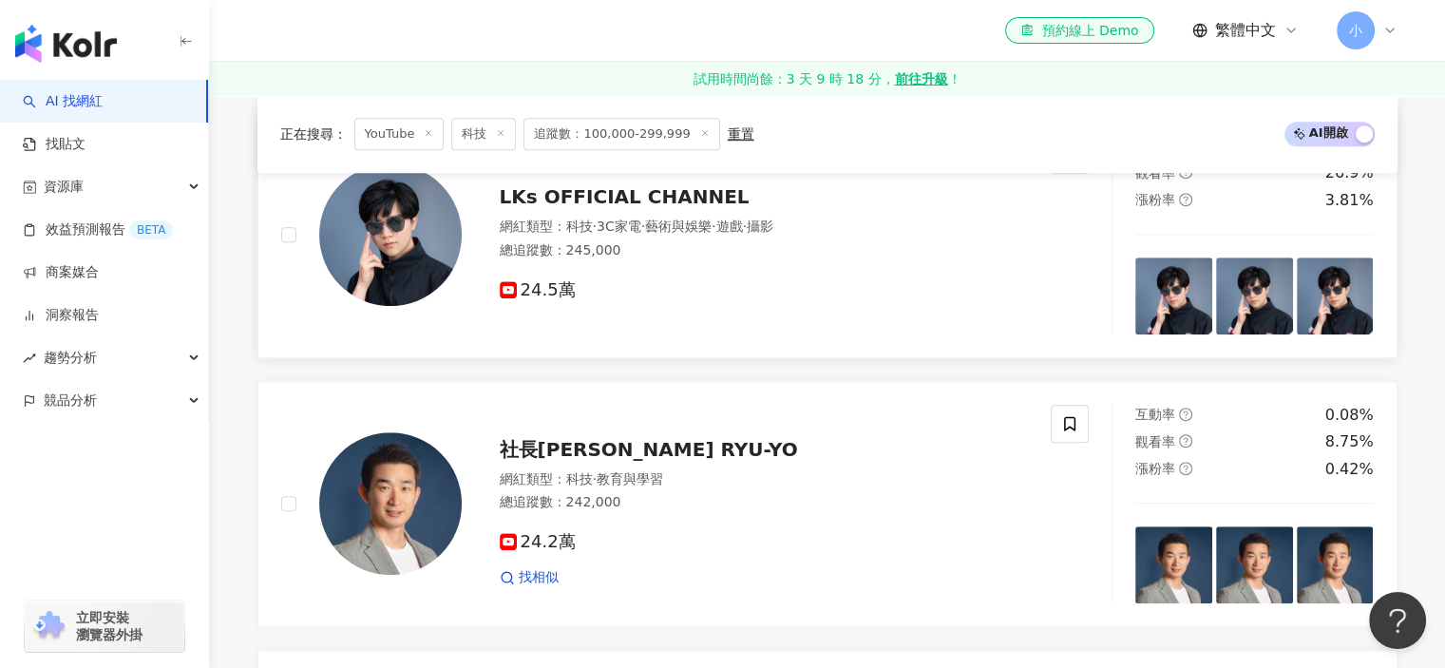
click at [425, 247] on img at bounding box center [390, 234] width 142 height 142
click at [1068, 174] on span at bounding box center [1070, 155] width 38 height 38
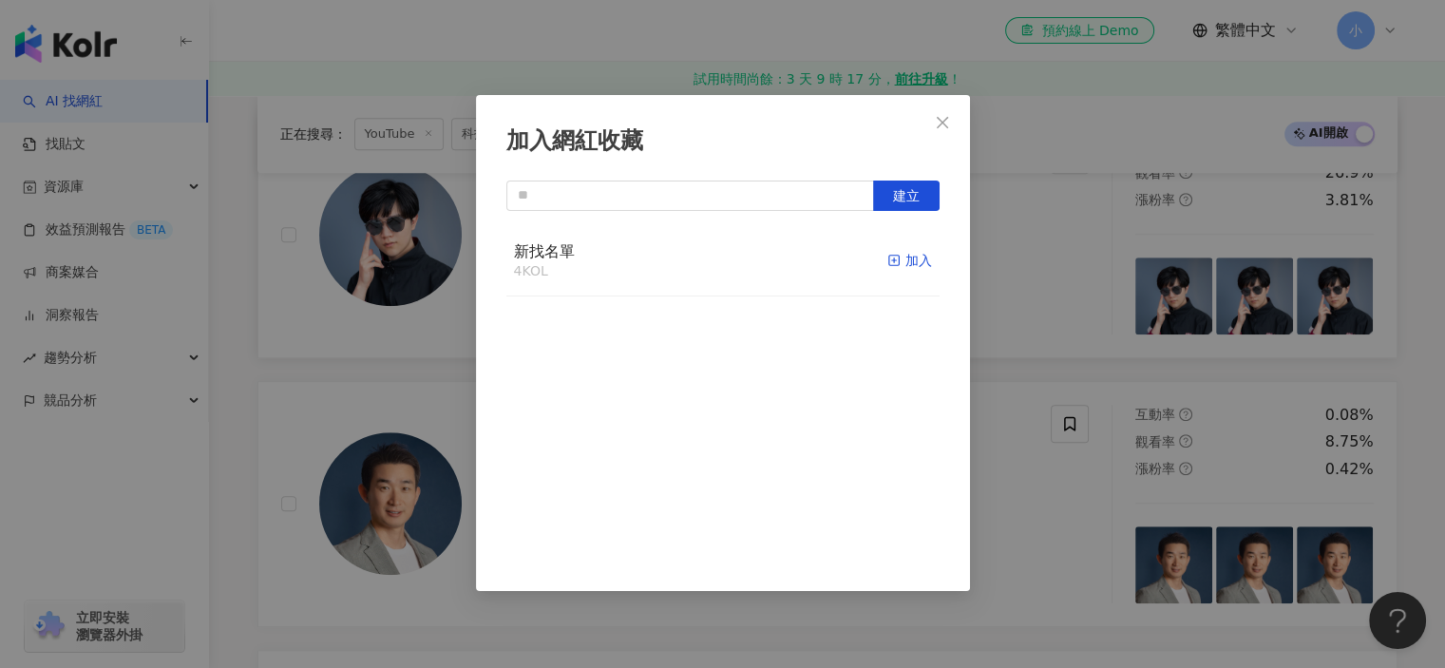
click at [894, 258] on line "button" at bounding box center [894, 260] width 0 height 5
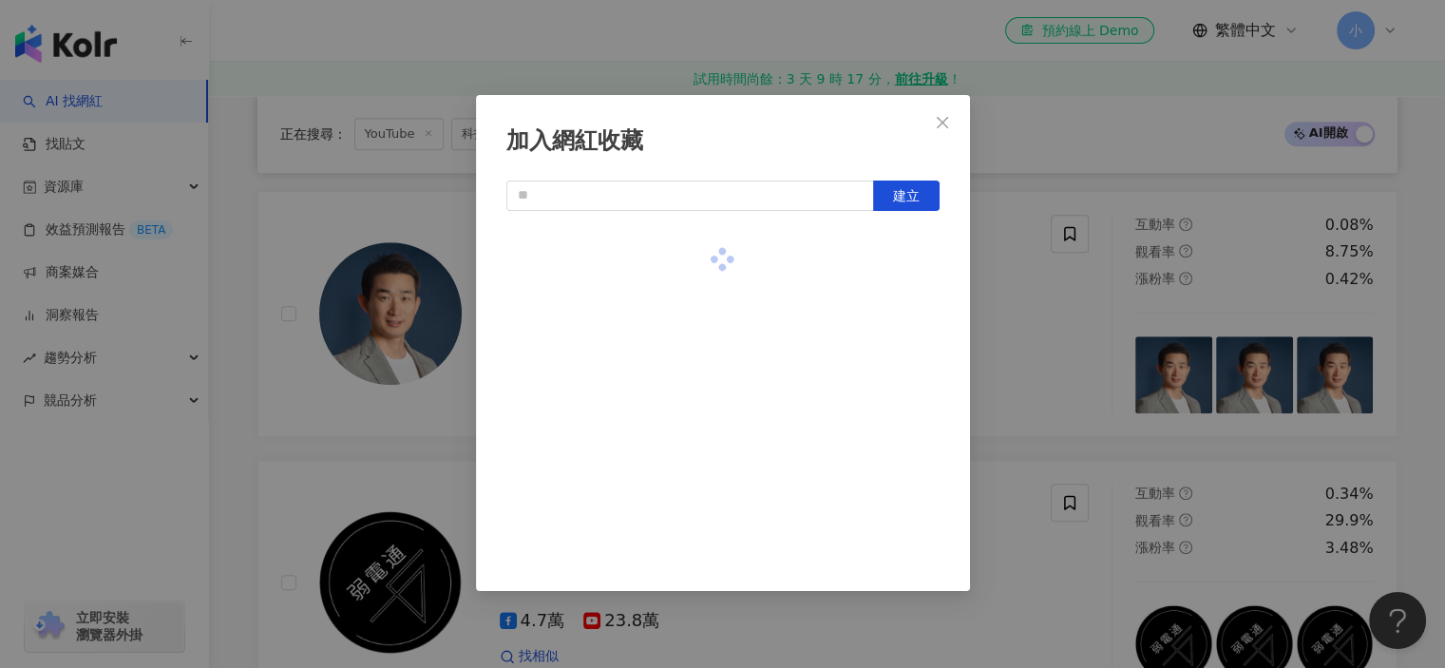
click at [1107, 413] on div "加入網紅收藏 建立" at bounding box center [722, 334] width 1445 height 668
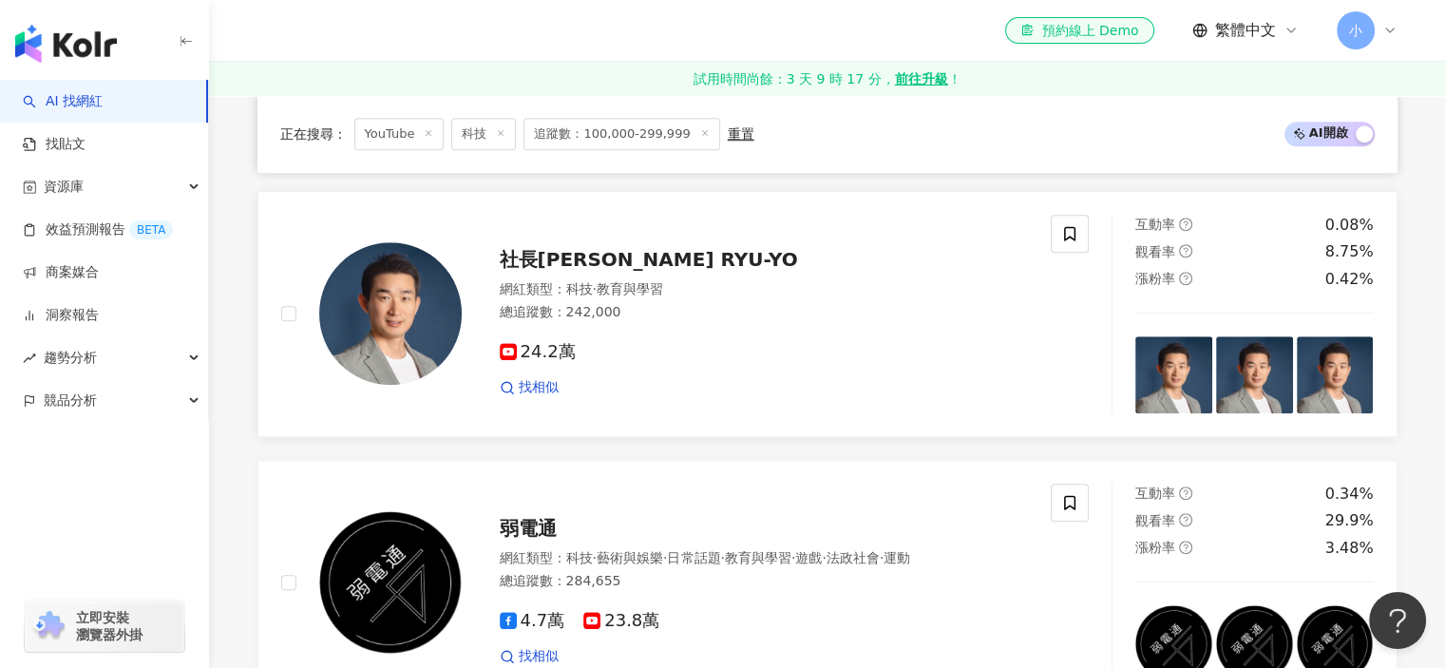
click at [582, 247] on div "社長劉洋 CEO RYU-YO 網紅類型 ： 科技 · 教育與學習 總追蹤數 ： 242,000 24.2萬 找相似" at bounding box center [745, 314] width 567 height 166
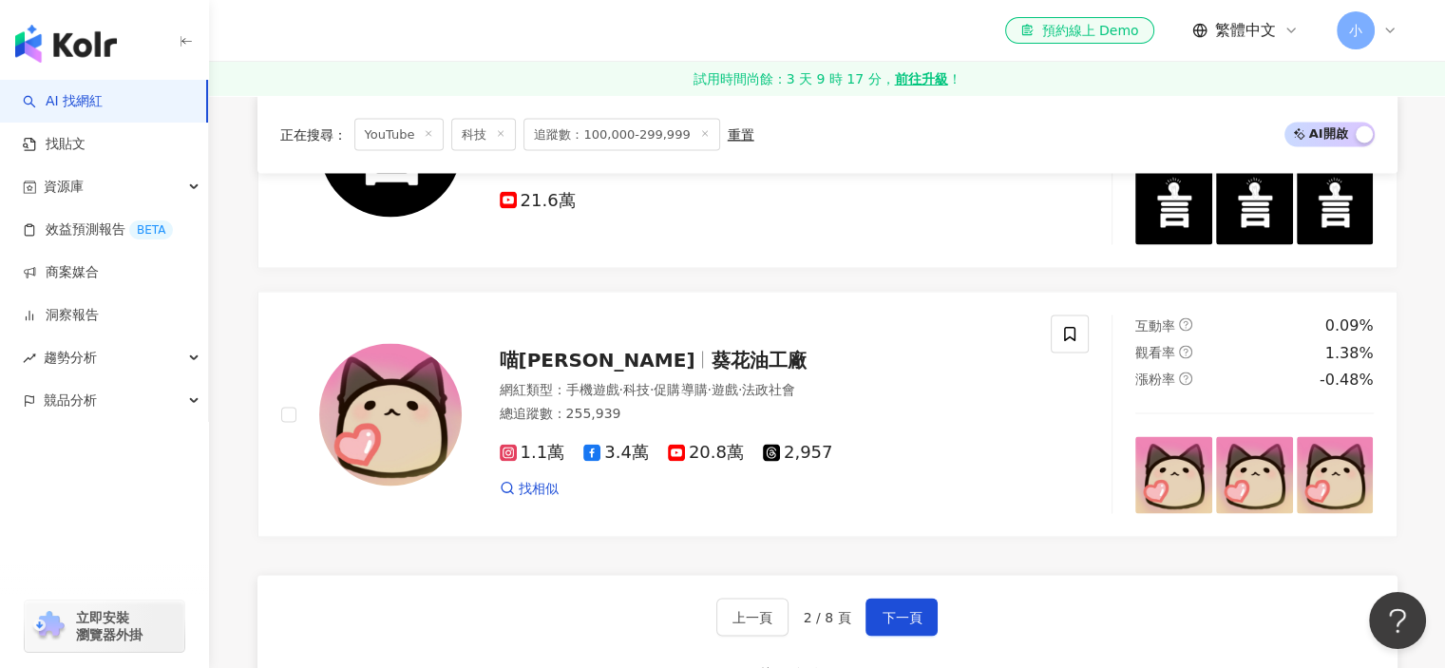
scroll to position [3535, 0]
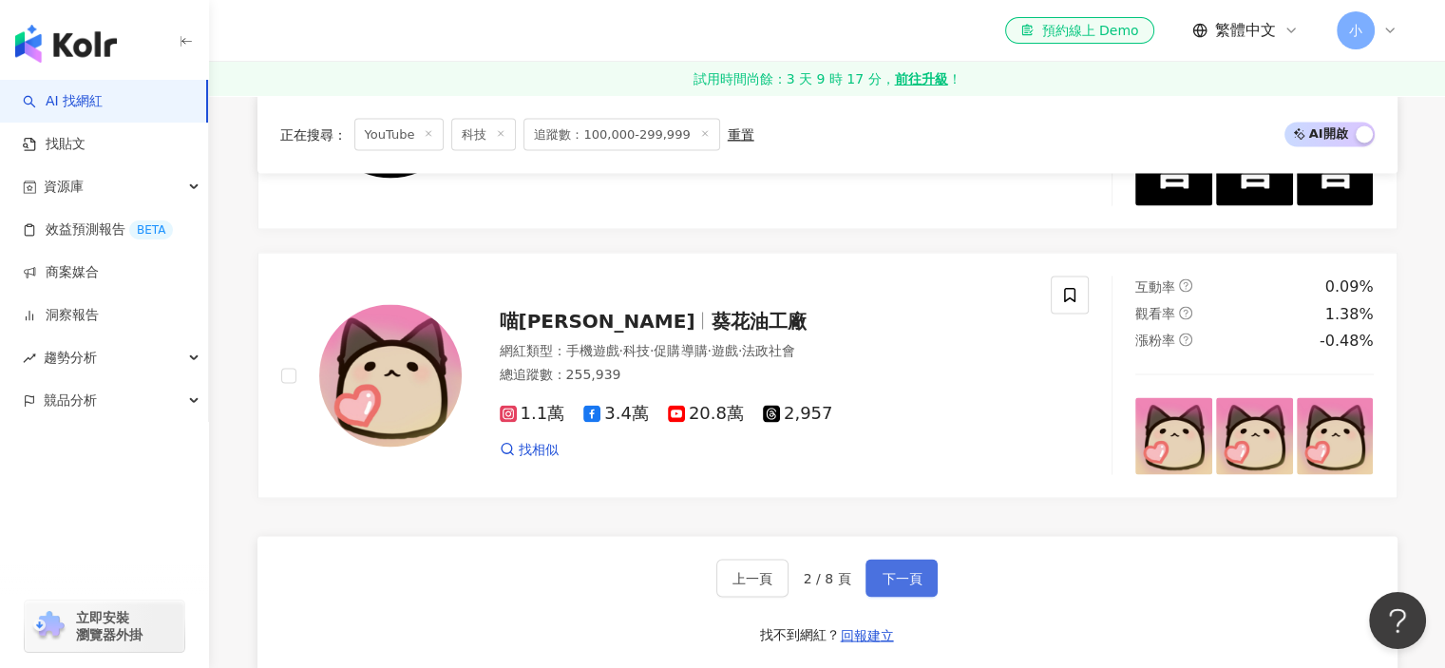
click at [920, 585] on span "下一頁" at bounding box center [902, 577] width 40 height 15
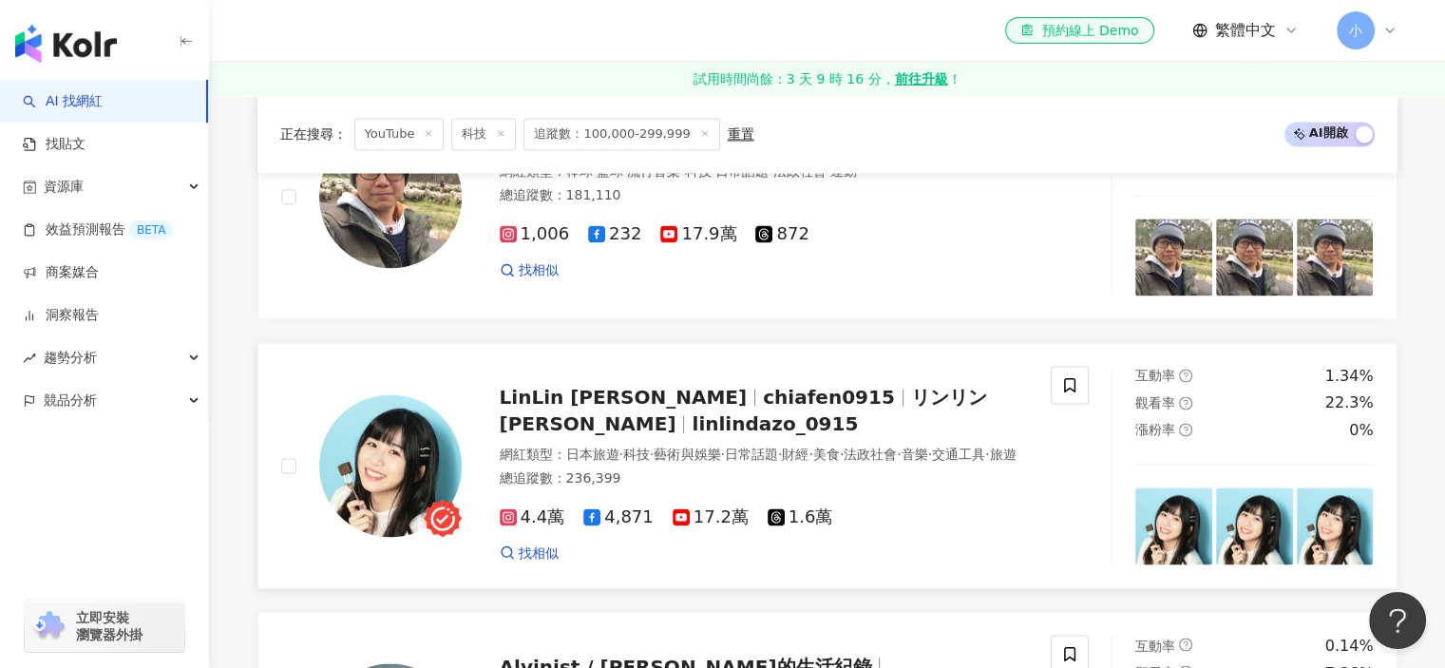
scroll to position [3746, 0]
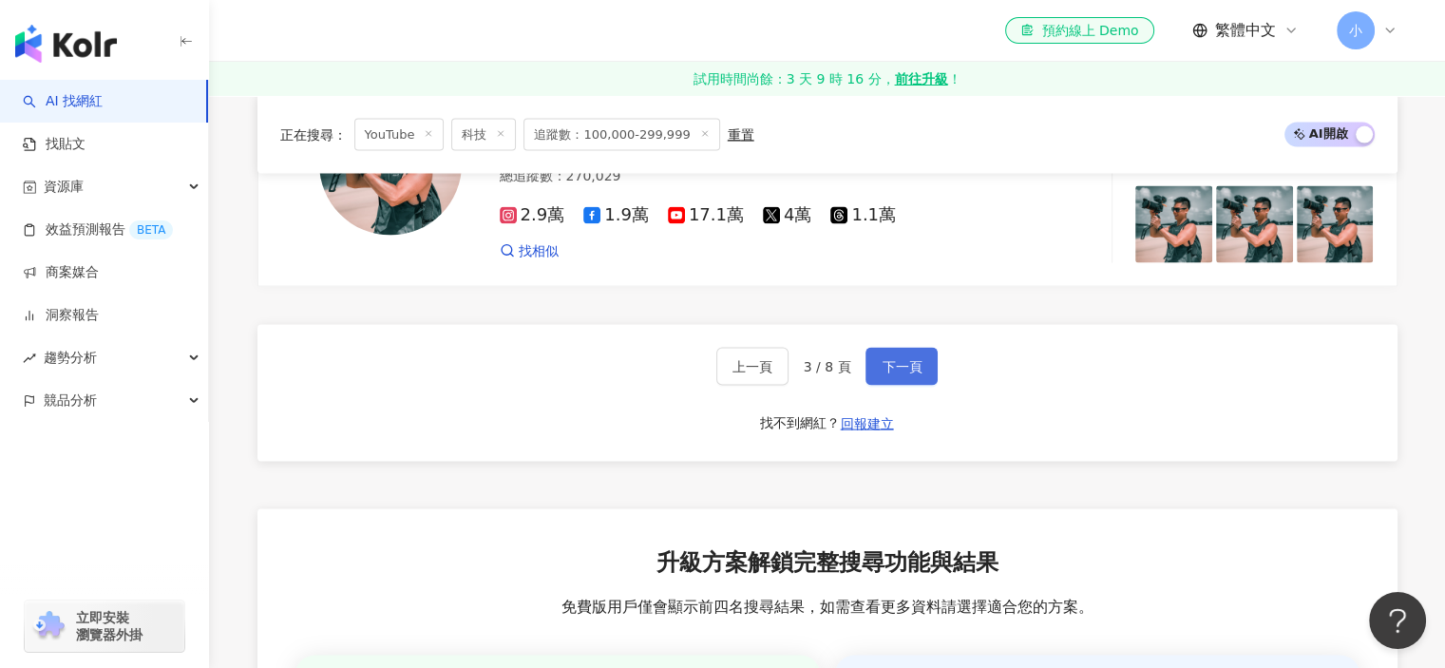
click at [898, 374] on span "下一頁" at bounding box center [902, 366] width 40 height 15
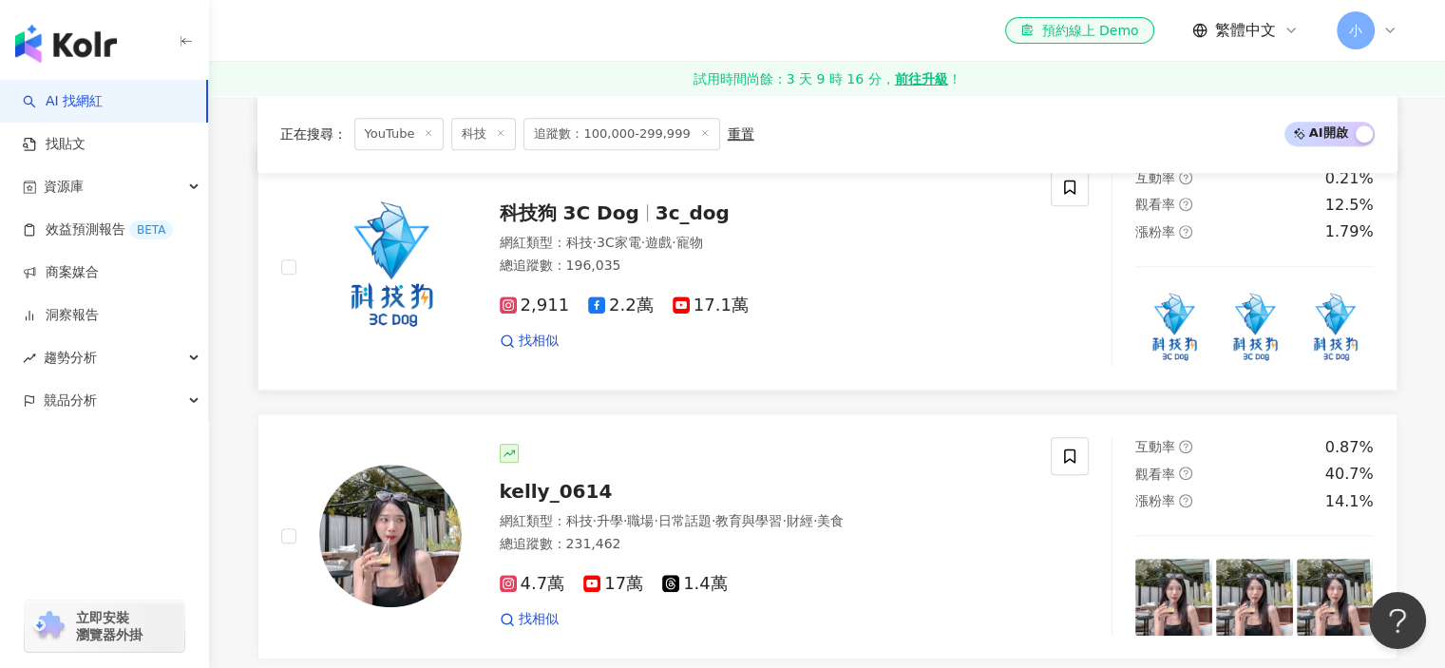
scroll to position [950, 0]
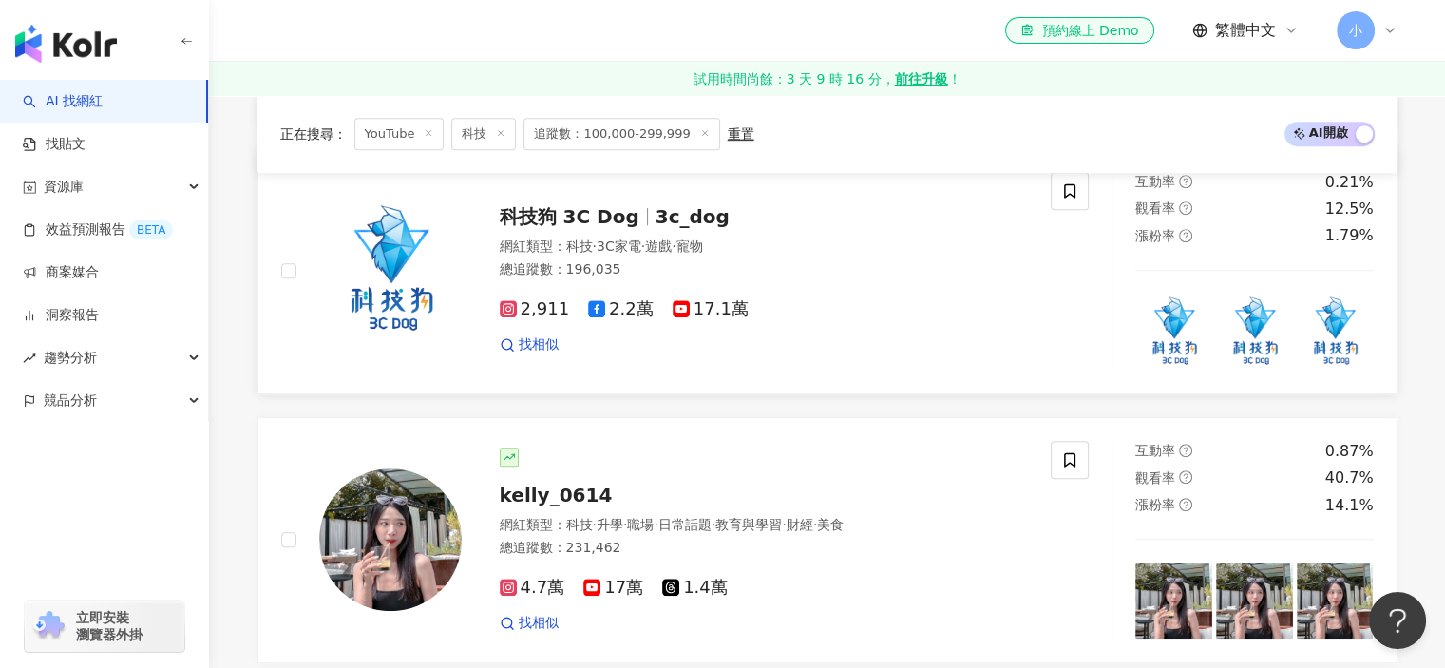
click at [384, 311] on img at bounding box center [390, 270] width 142 height 142
click at [1058, 210] on span at bounding box center [1070, 191] width 38 height 38
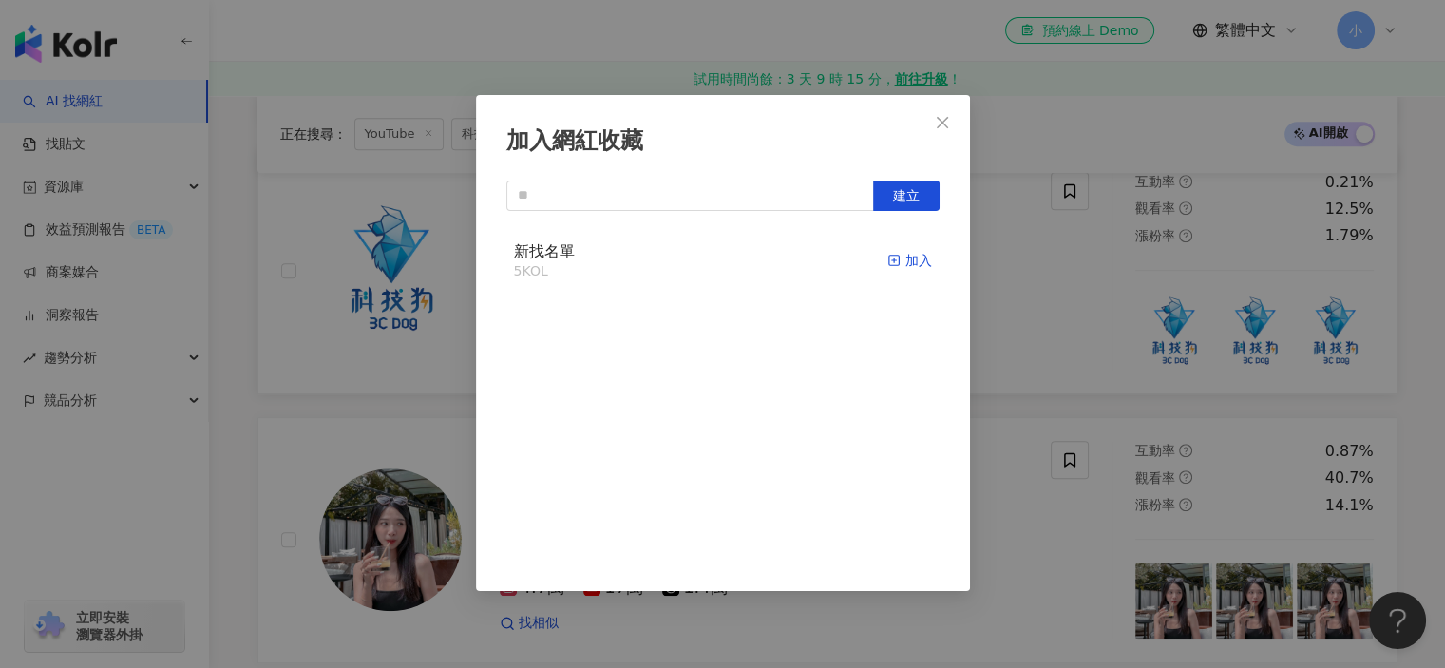
click at [902, 257] on div "加入" at bounding box center [909, 260] width 45 height 21
click at [1038, 321] on div "加入網紅收藏 建立" at bounding box center [722, 334] width 1445 height 668
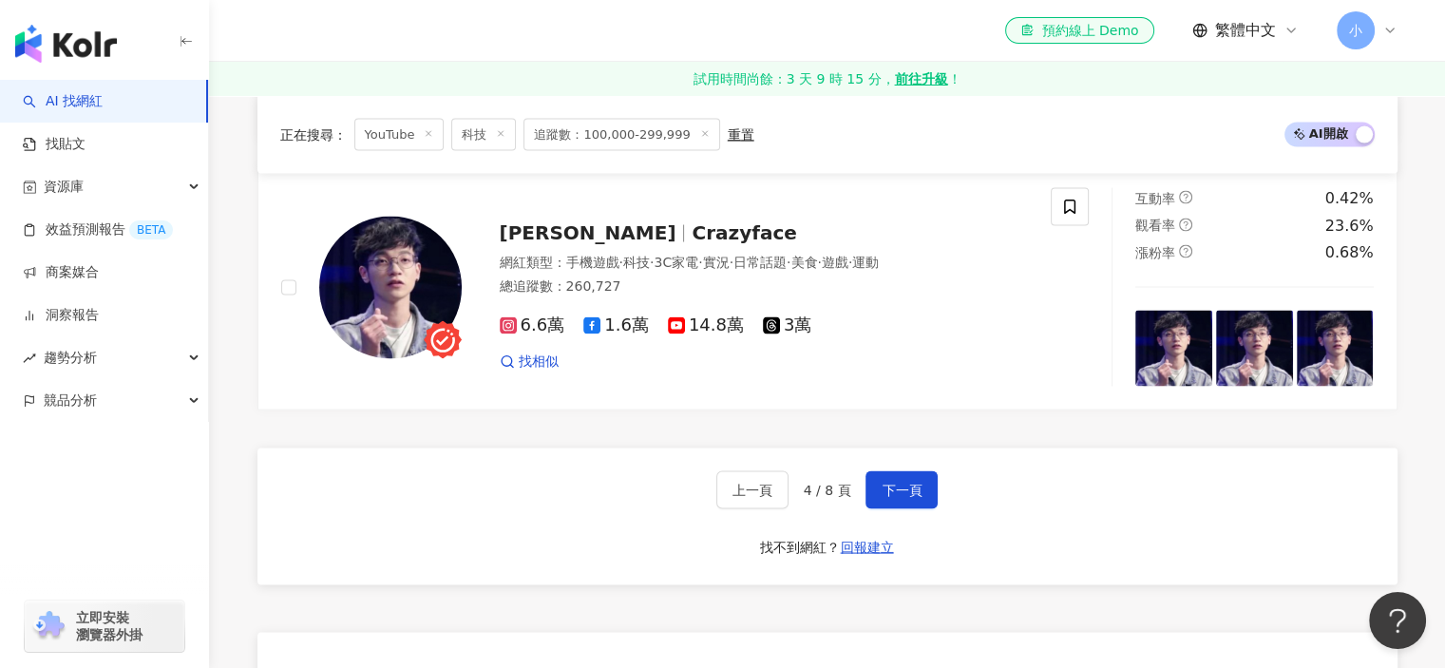
scroll to position [3610, 0]
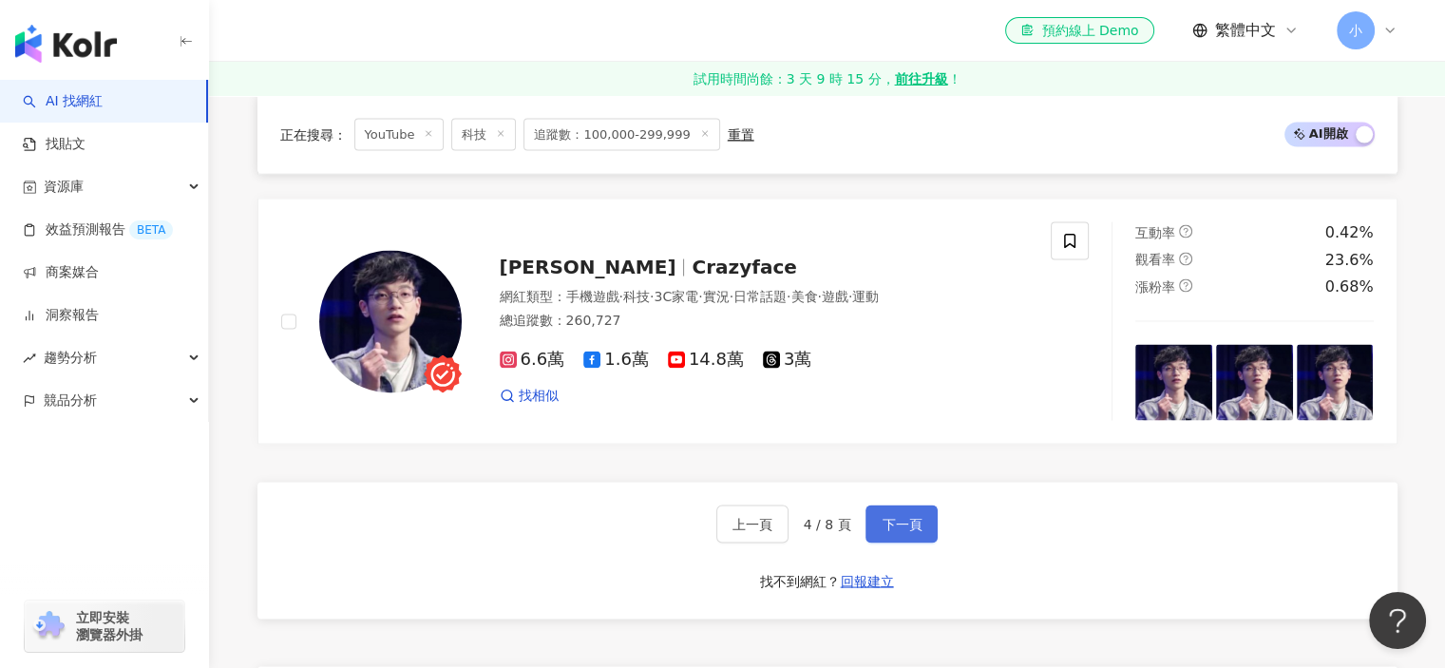
click at [912, 516] on span "下一頁" at bounding box center [902, 523] width 40 height 15
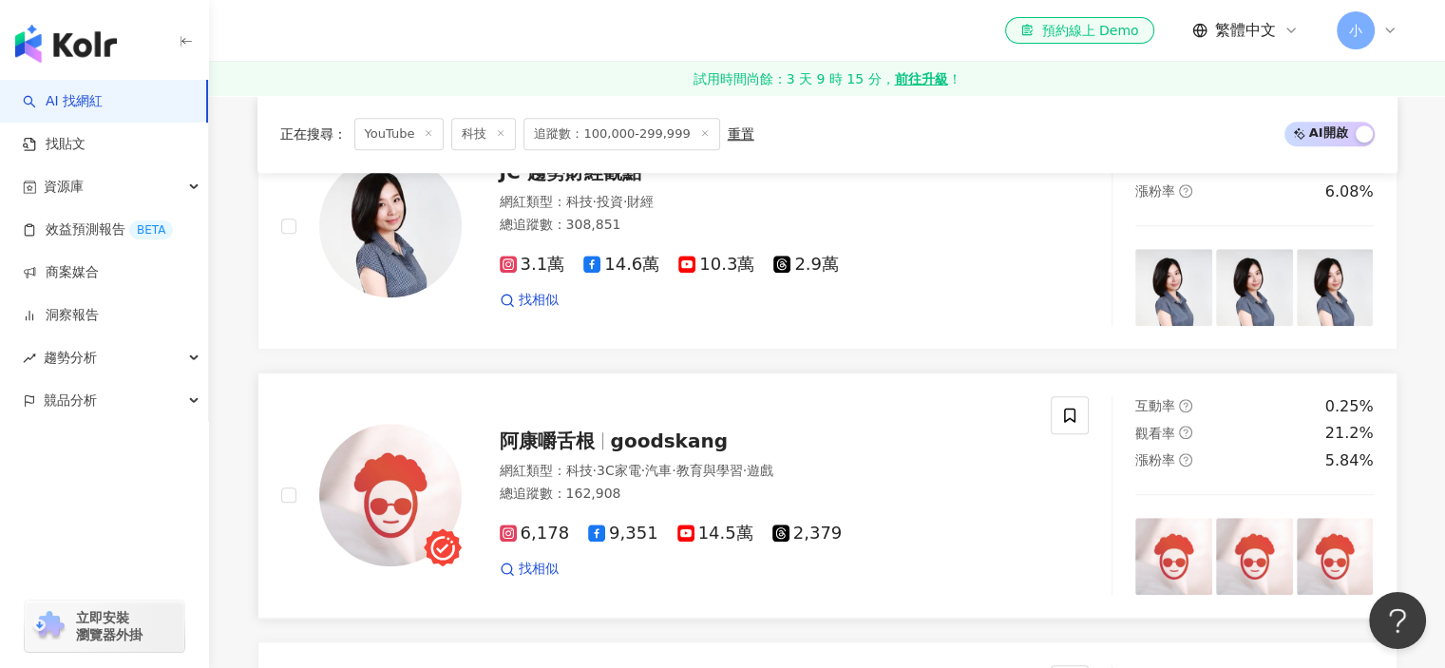
scroll to position [1520, 0]
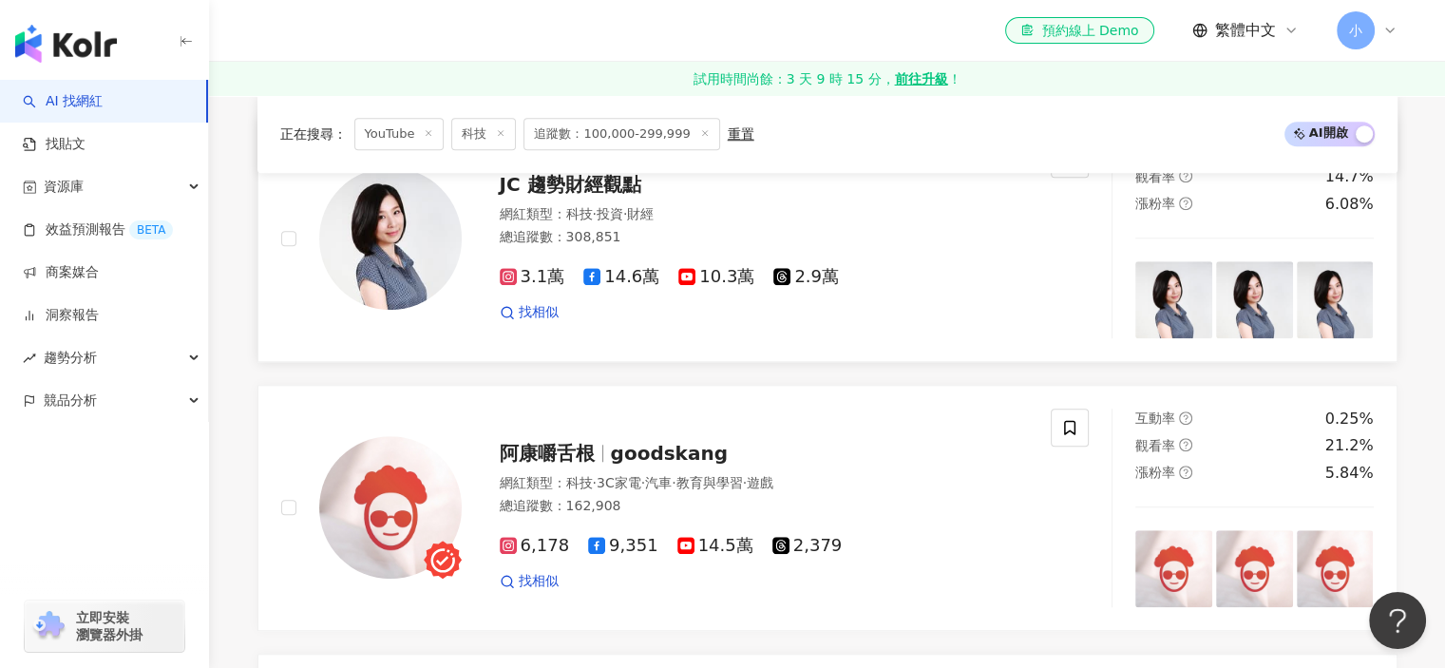
click at [669, 269] on div "3.1萬 14.6萬 10.3萬 2.9萬 找相似" at bounding box center [764, 287] width 529 height 70
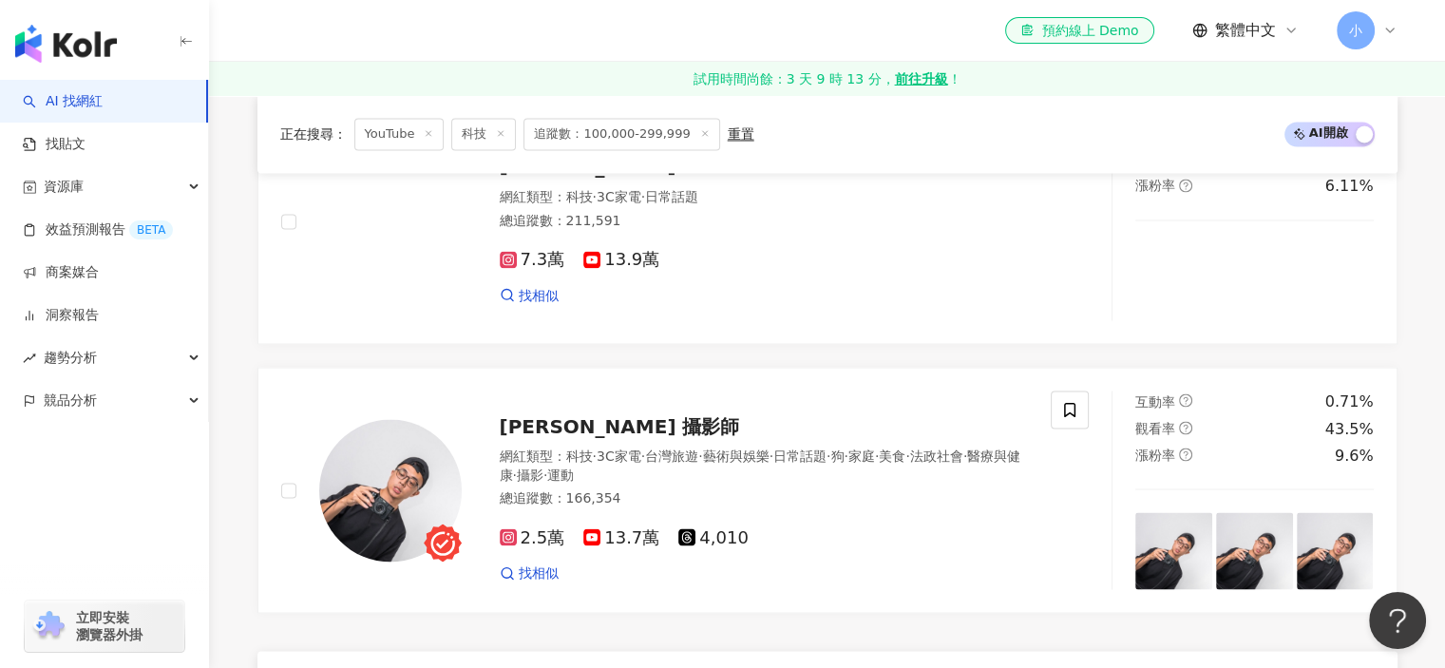
scroll to position [3800, 0]
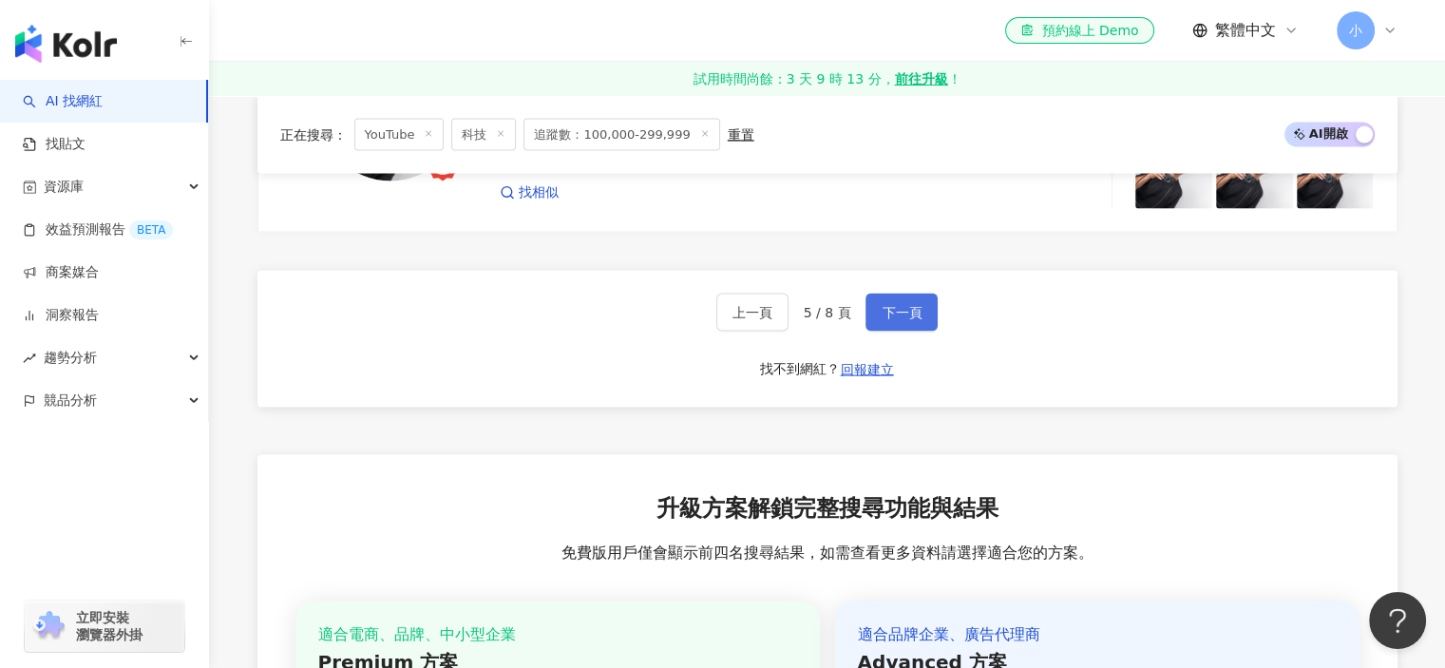
click at [875, 330] on button "下一頁" at bounding box center [901, 313] width 72 height 38
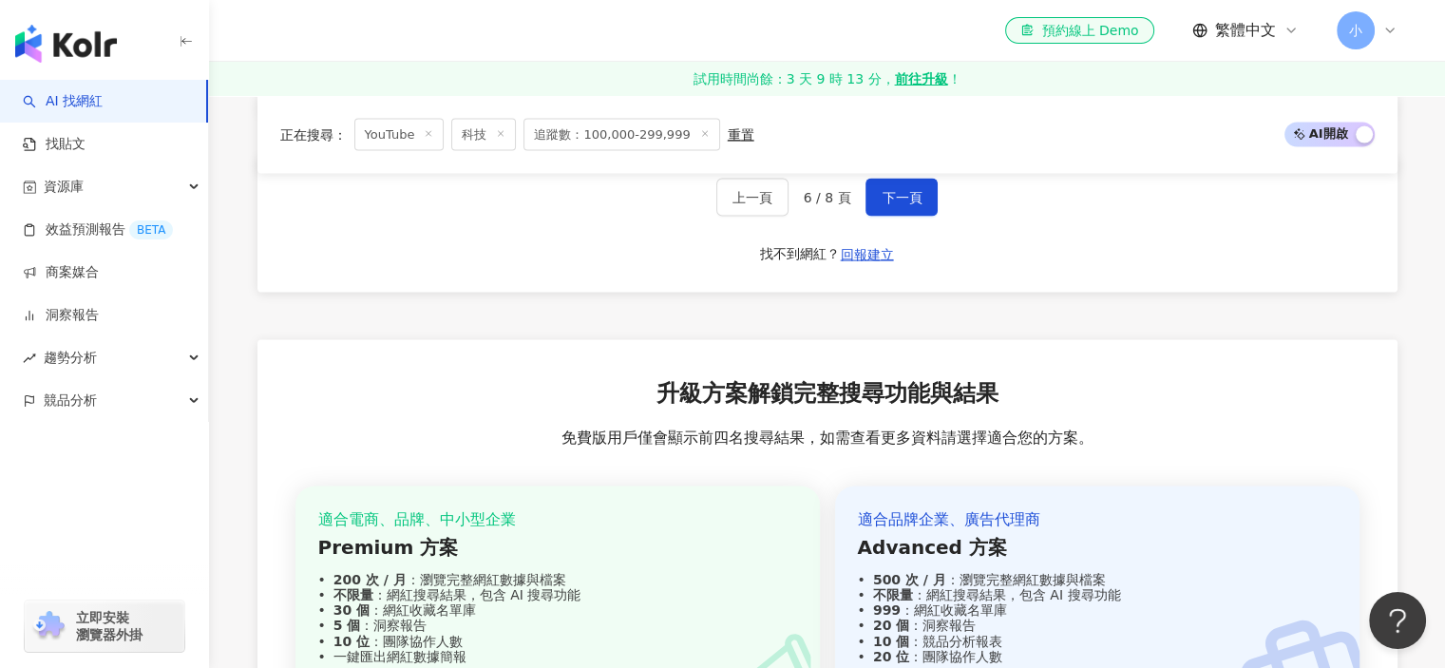
scroll to position [3630, 0]
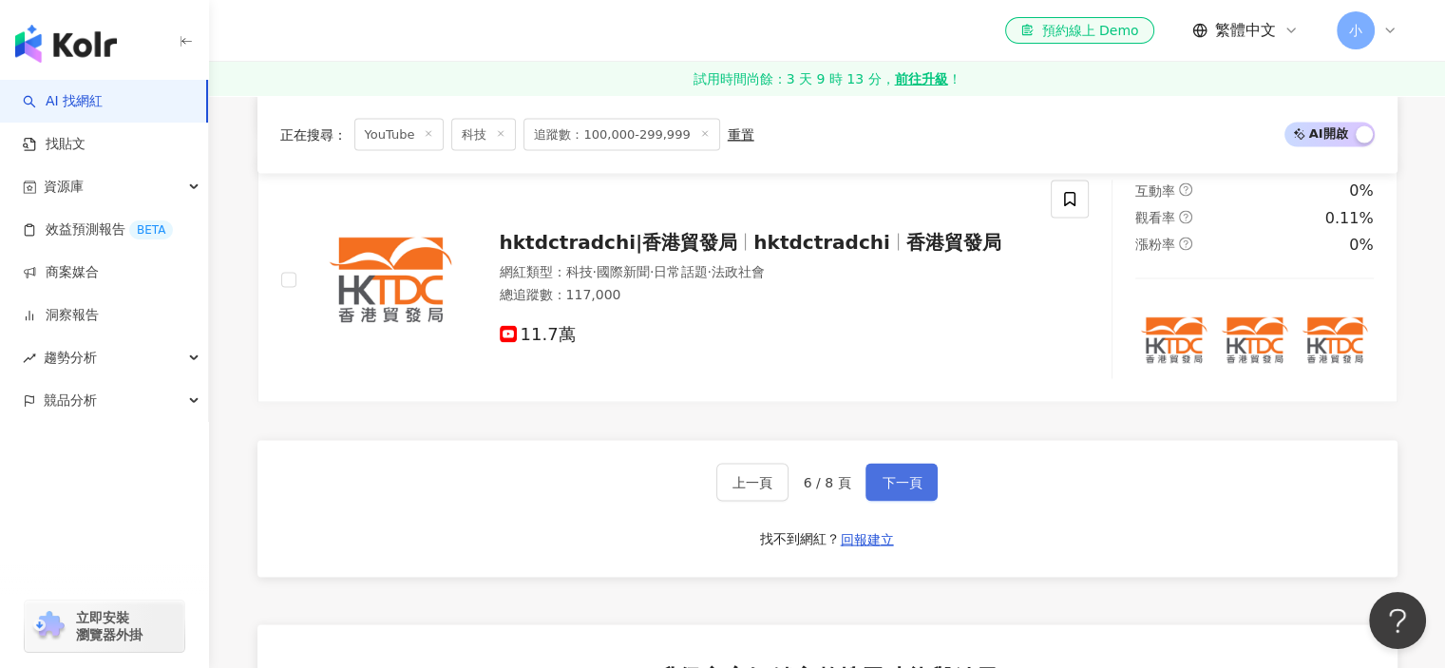
click at [867, 491] on button "下一頁" at bounding box center [901, 483] width 72 height 38
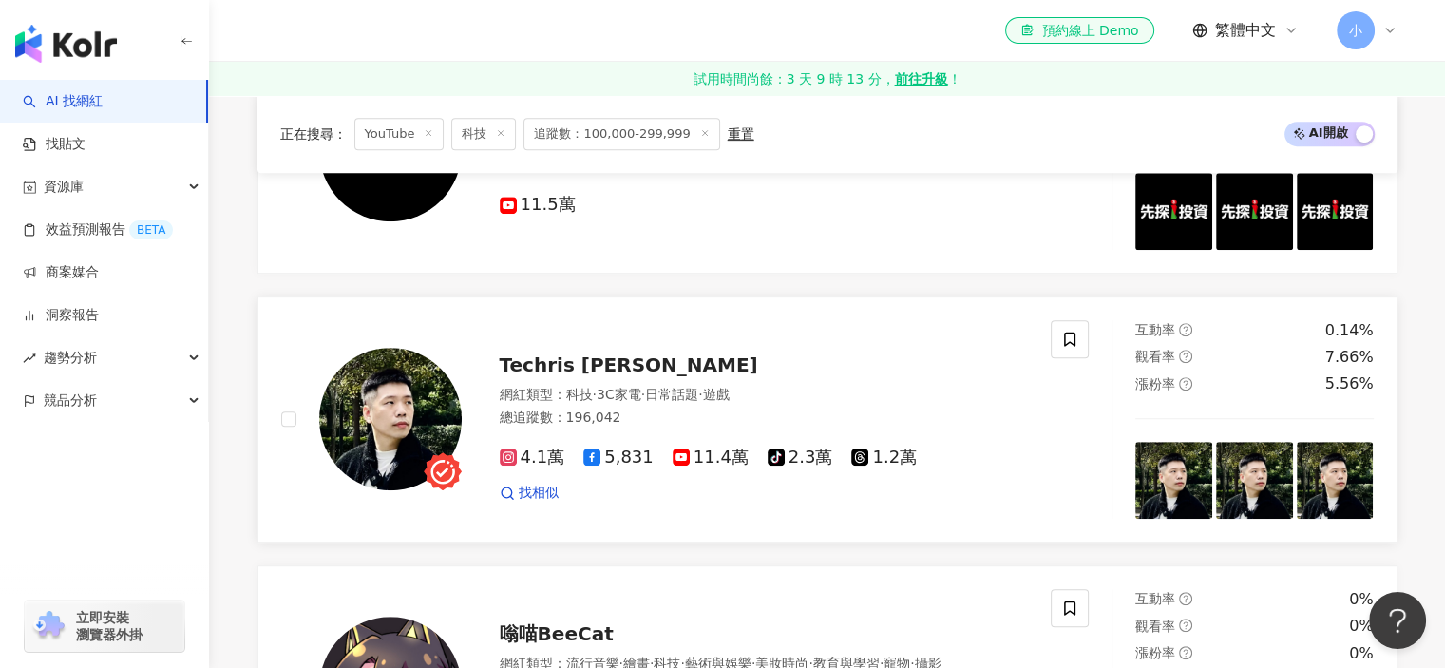
scroll to position [835, 0]
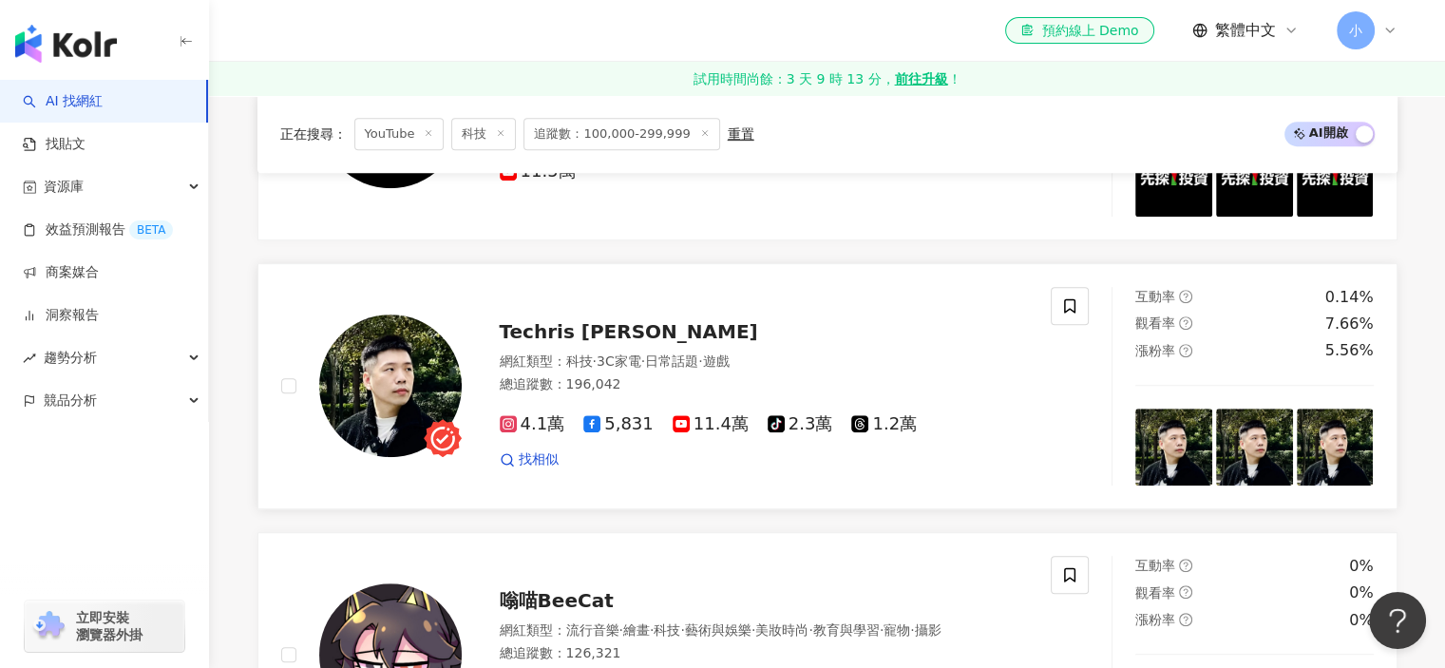
click at [365, 404] on img at bounding box center [390, 385] width 142 height 142
click at [1068, 310] on icon at bounding box center [1069, 305] width 17 height 17
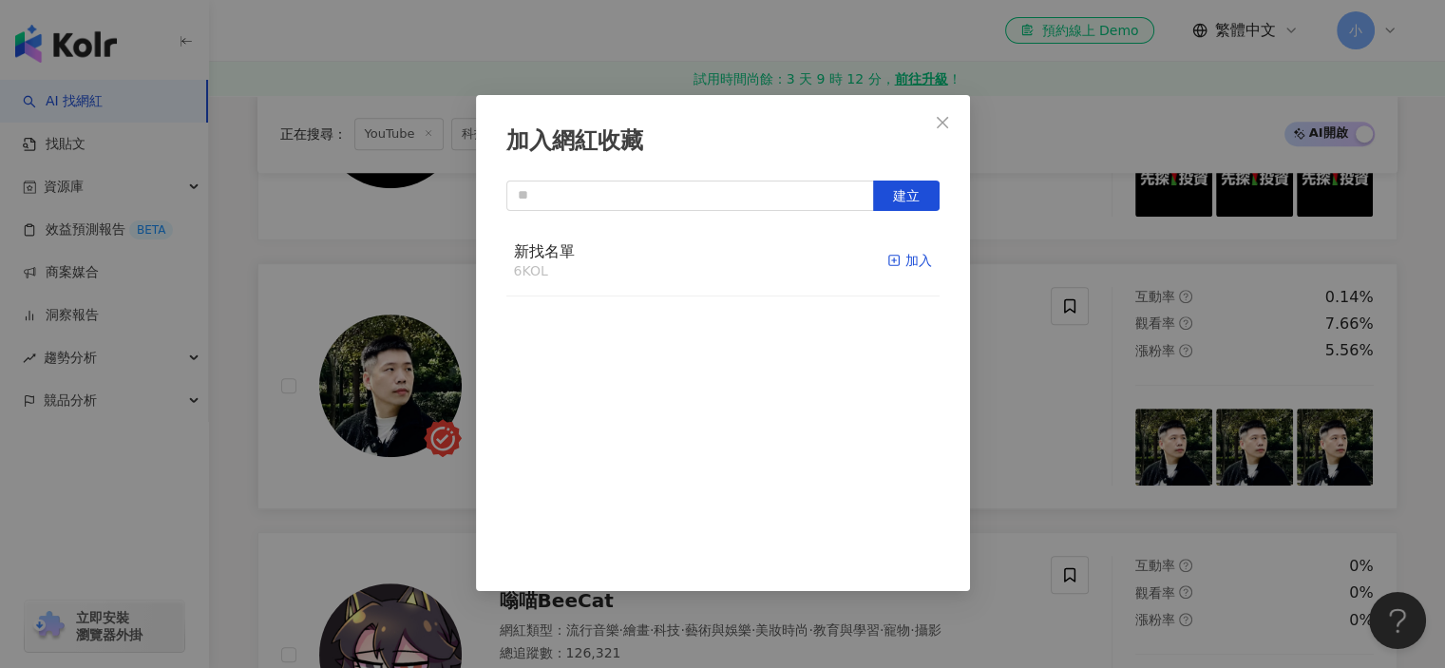
click at [887, 257] on icon "button" at bounding box center [893, 260] width 13 height 13
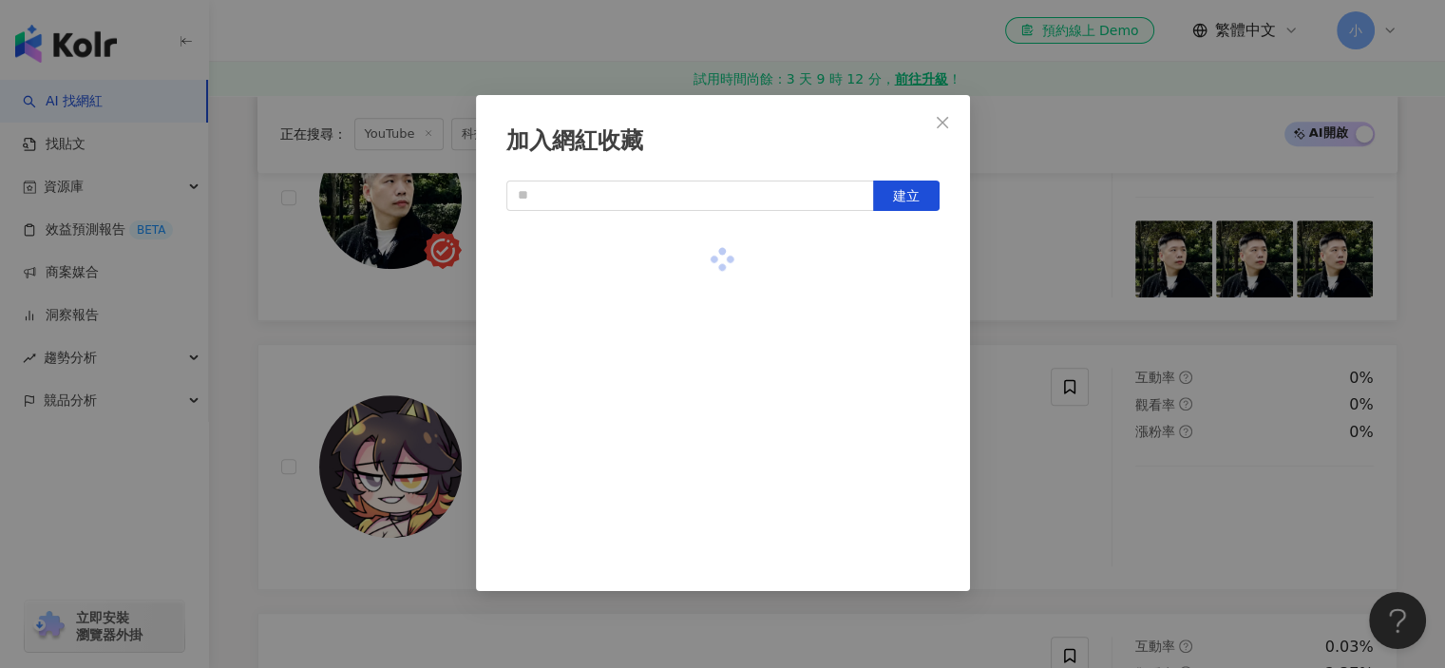
scroll to position [1025, 0]
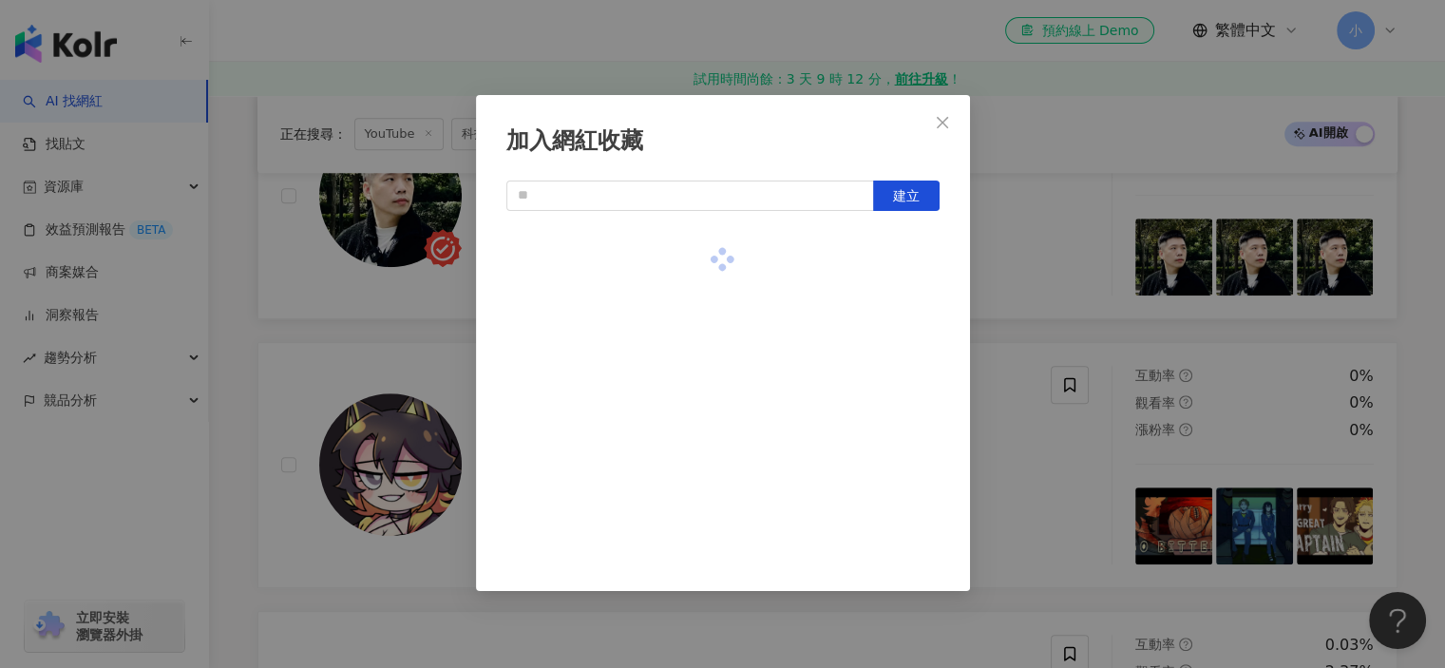
click at [817, 542] on div at bounding box center [722, 397] width 433 height 342
click at [807, 579] on div "加入網紅收藏 建立" at bounding box center [723, 343] width 494 height 496
click at [799, 611] on div "加入網紅收藏 建立" at bounding box center [722, 334] width 1445 height 668
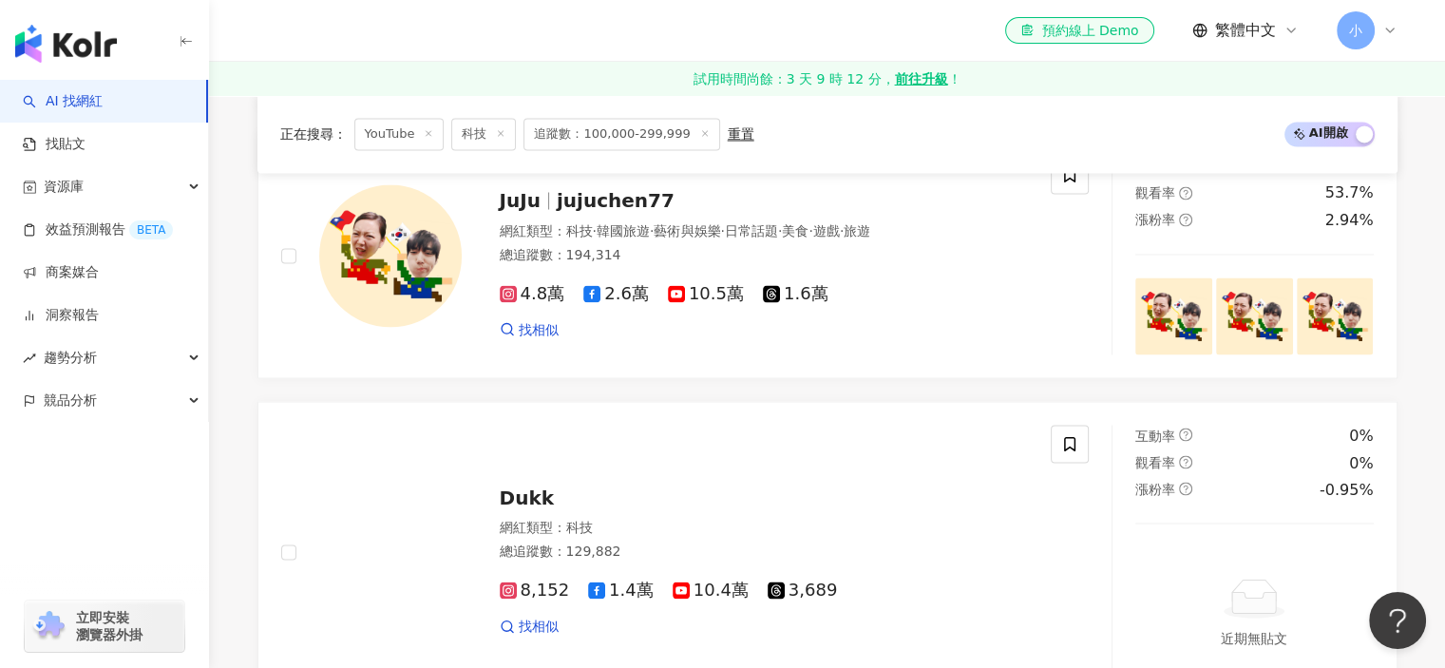
scroll to position [3590, 0]
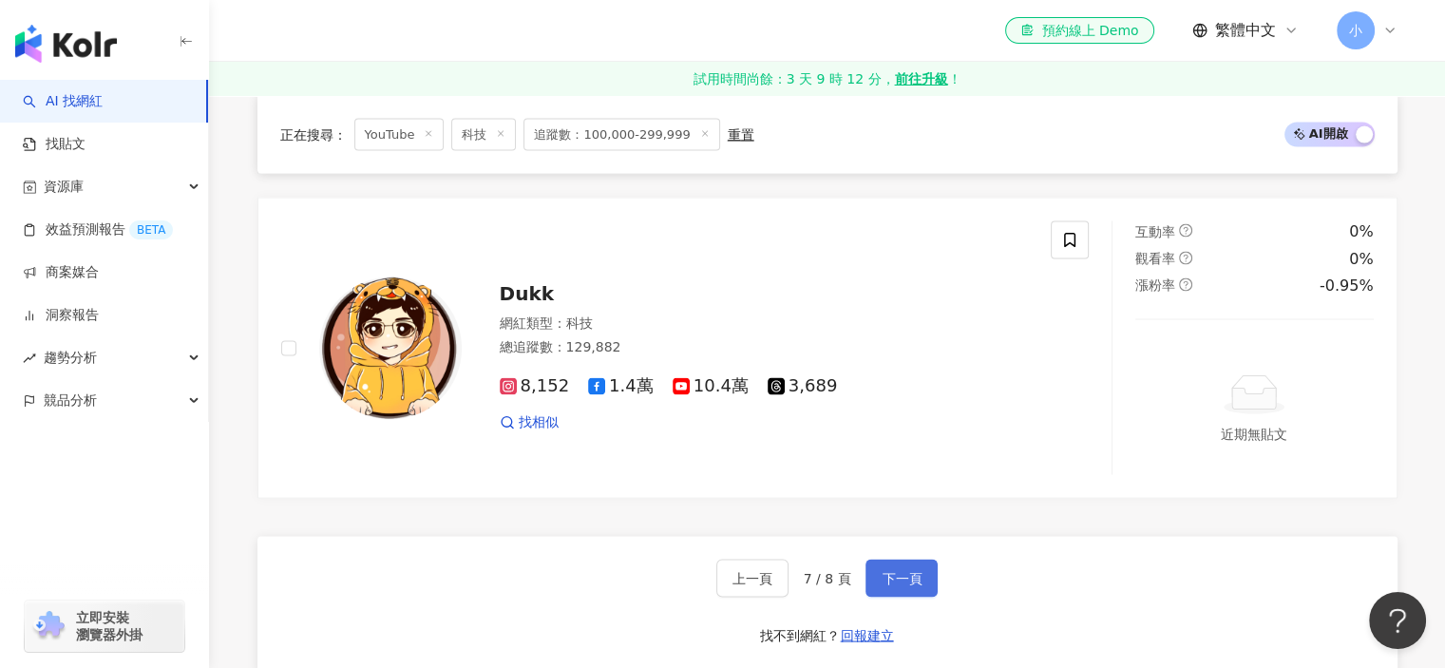
click at [894, 585] on span "下一頁" at bounding box center [902, 577] width 40 height 15
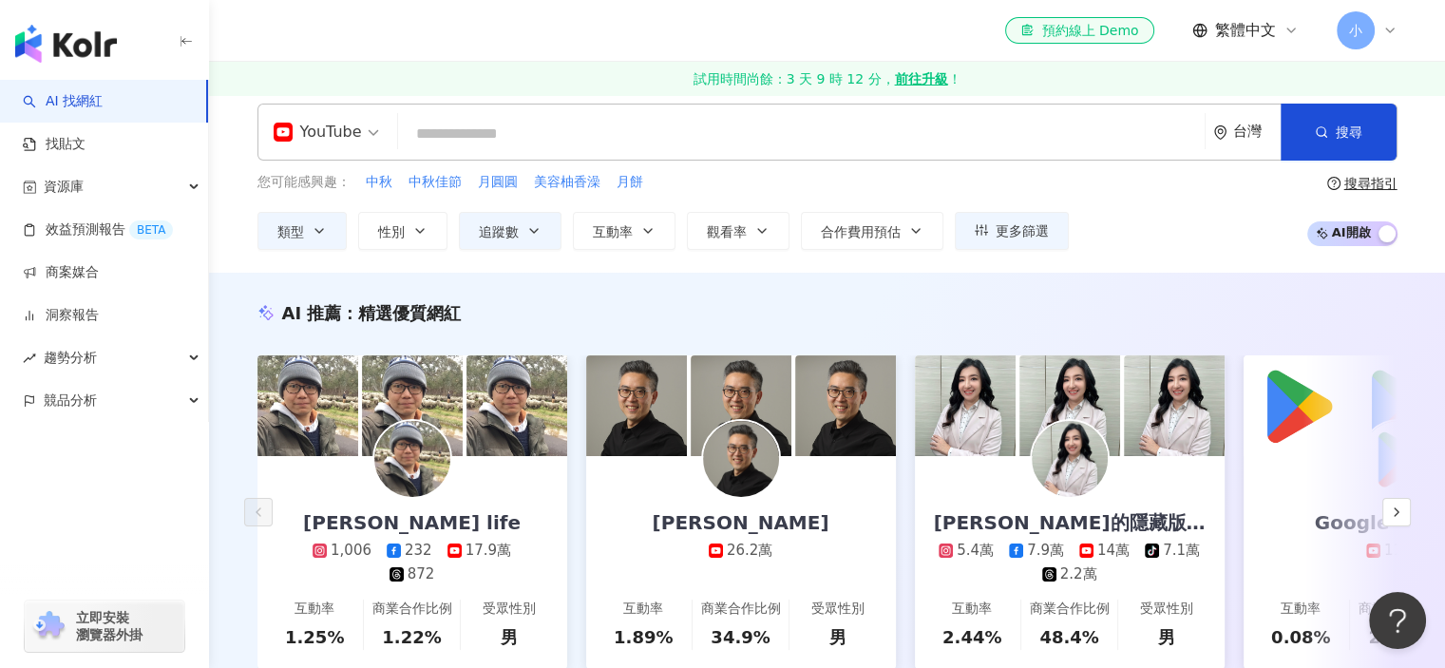
scroll to position [0, 0]
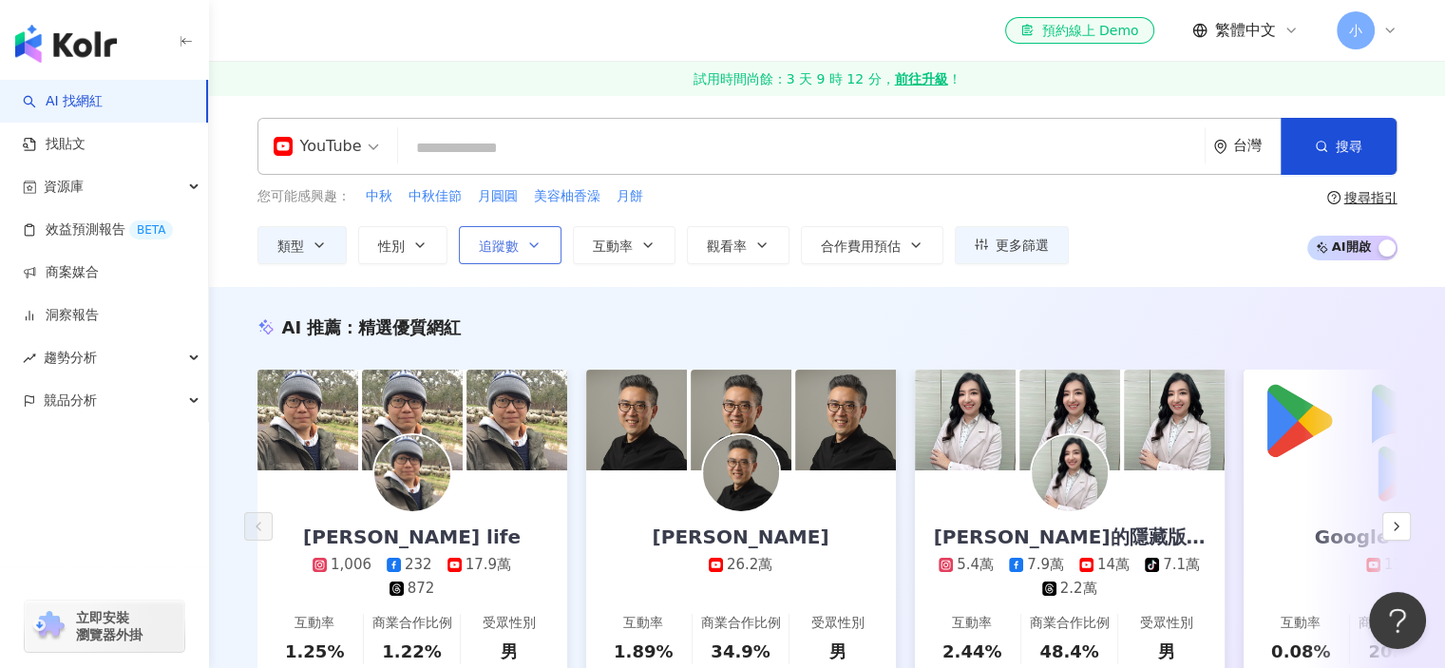
click at [516, 235] on button "追蹤數" at bounding box center [510, 245] width 103 height 38
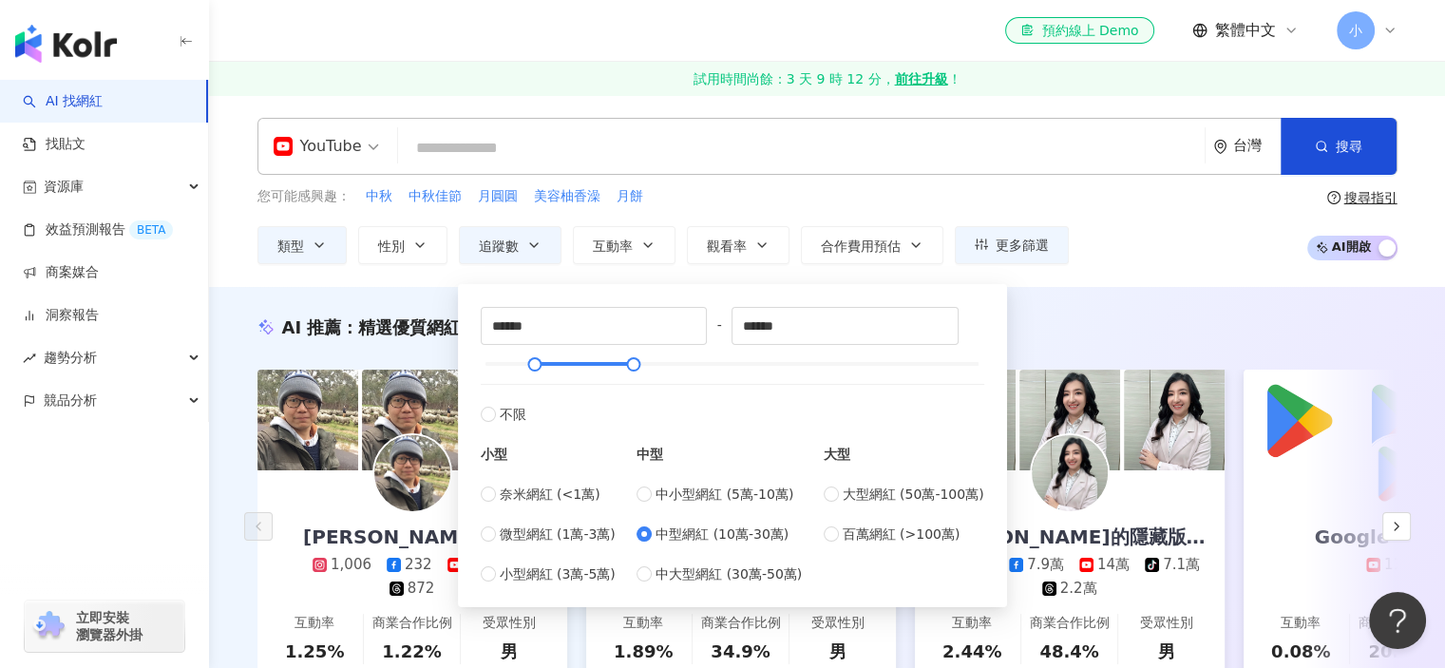
click at [228, 498] on div "AI 推薦 ： 精選優質網紅 小林Lin's life 1,006 232 17.9萬 872 互動率 1.25% 商業合作比例 1.22% 受眾性別 男 彼…" at bounding box center [827, 522] width 1216 height 415
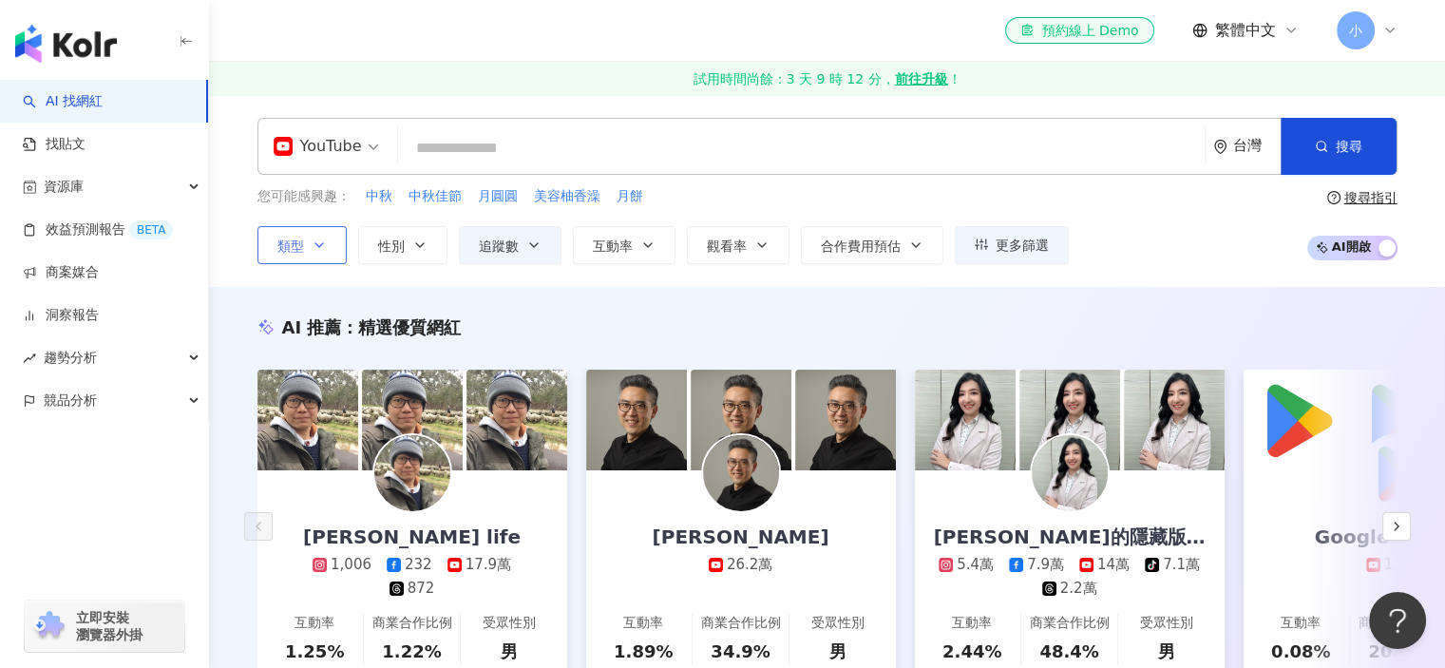
click at [315, 253] on button "類型" at bounding box center [301, 245] width 89 height 38
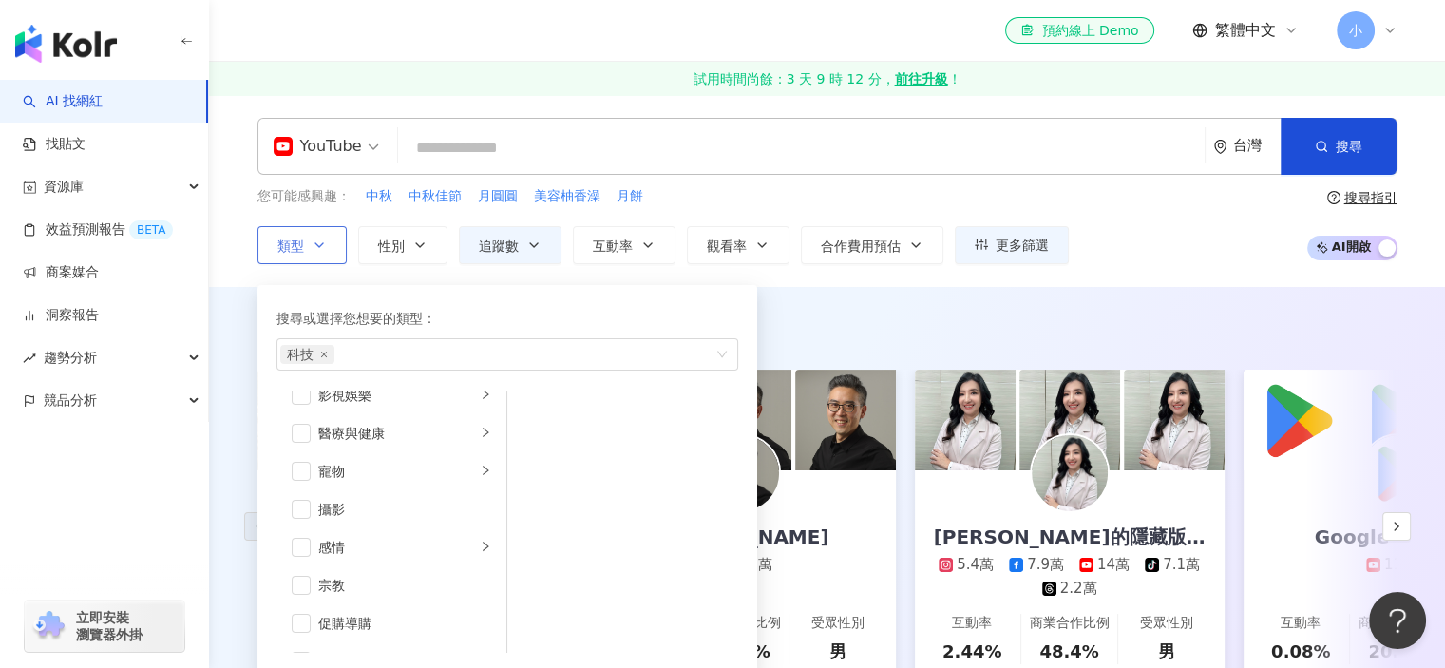
scroll to position [657, 0]
click at [378, 498] on li "科技" at bounding box center [391, 517] width 222 height 38
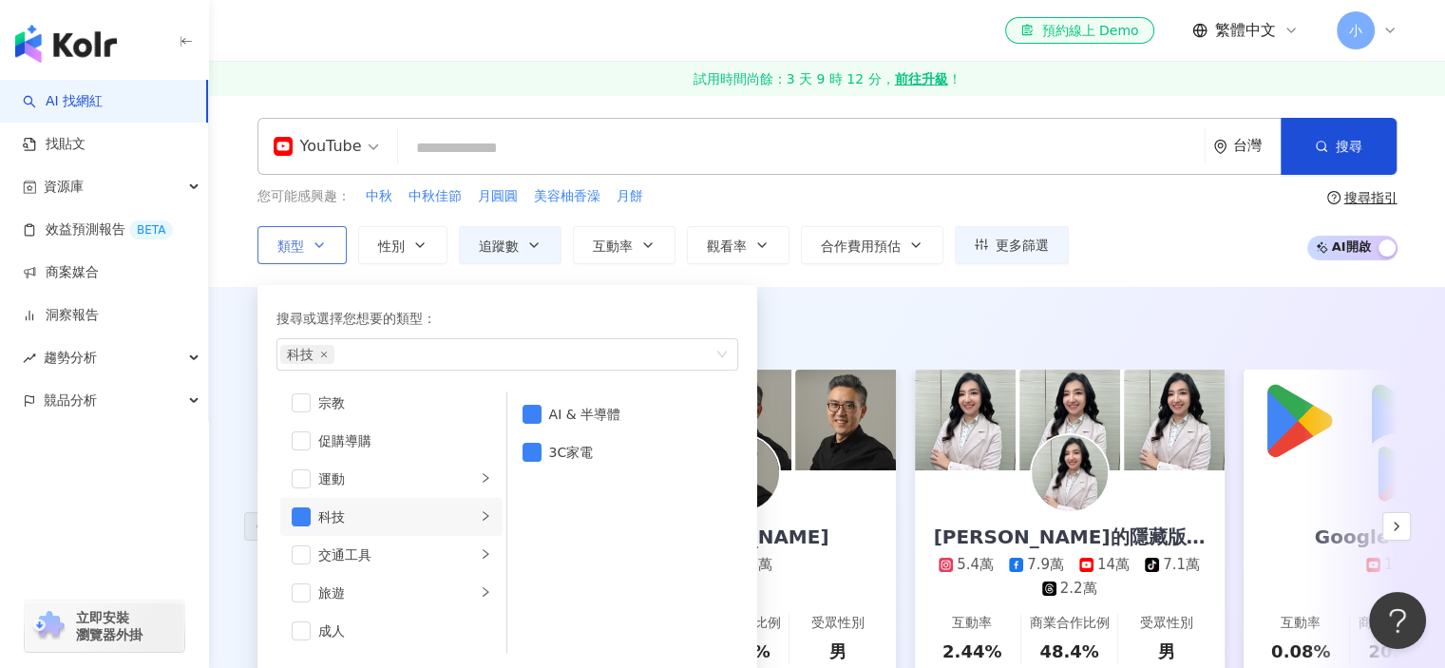
click at [310, 508] on li "科技" at bounding box center [391, 517] width 222 height 38
click at [304, 514] on span "button" at bounding box center [301, 516] width 19 height 19
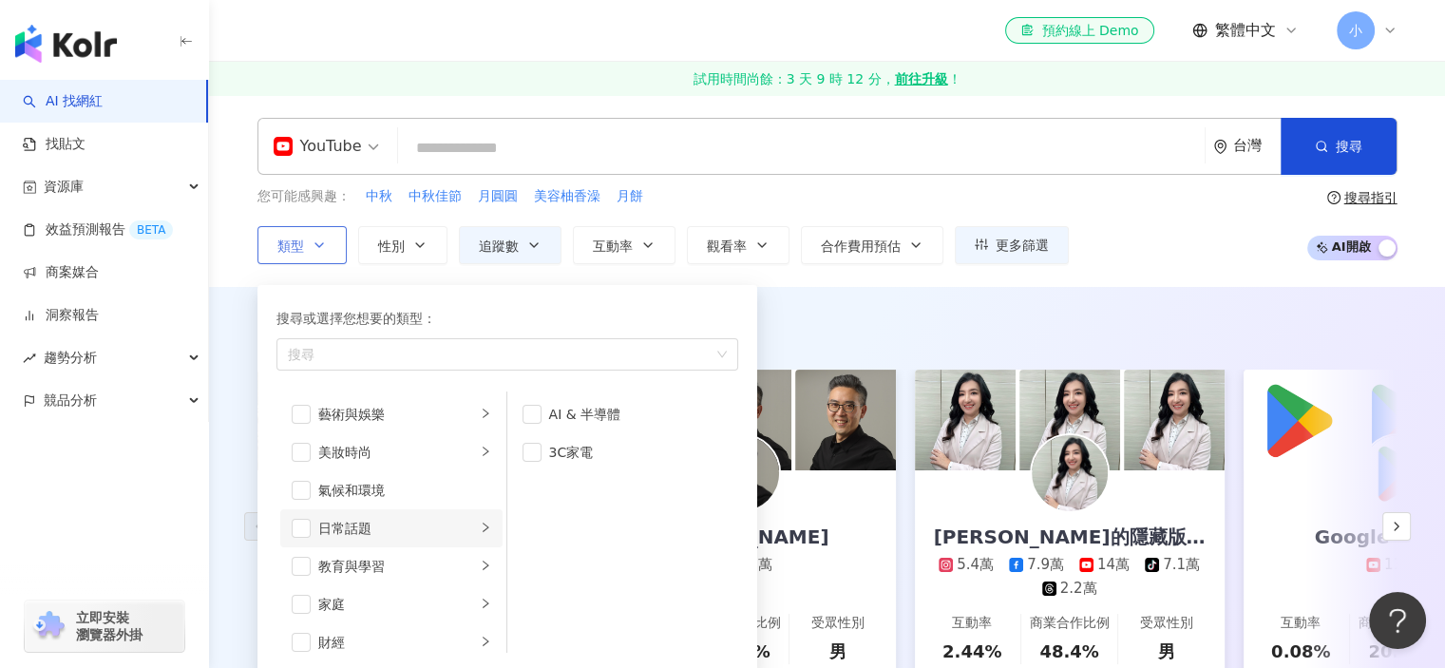
click at [369, 526] on div "日常話題" at bounding box center [397, 528] width 158 height 21
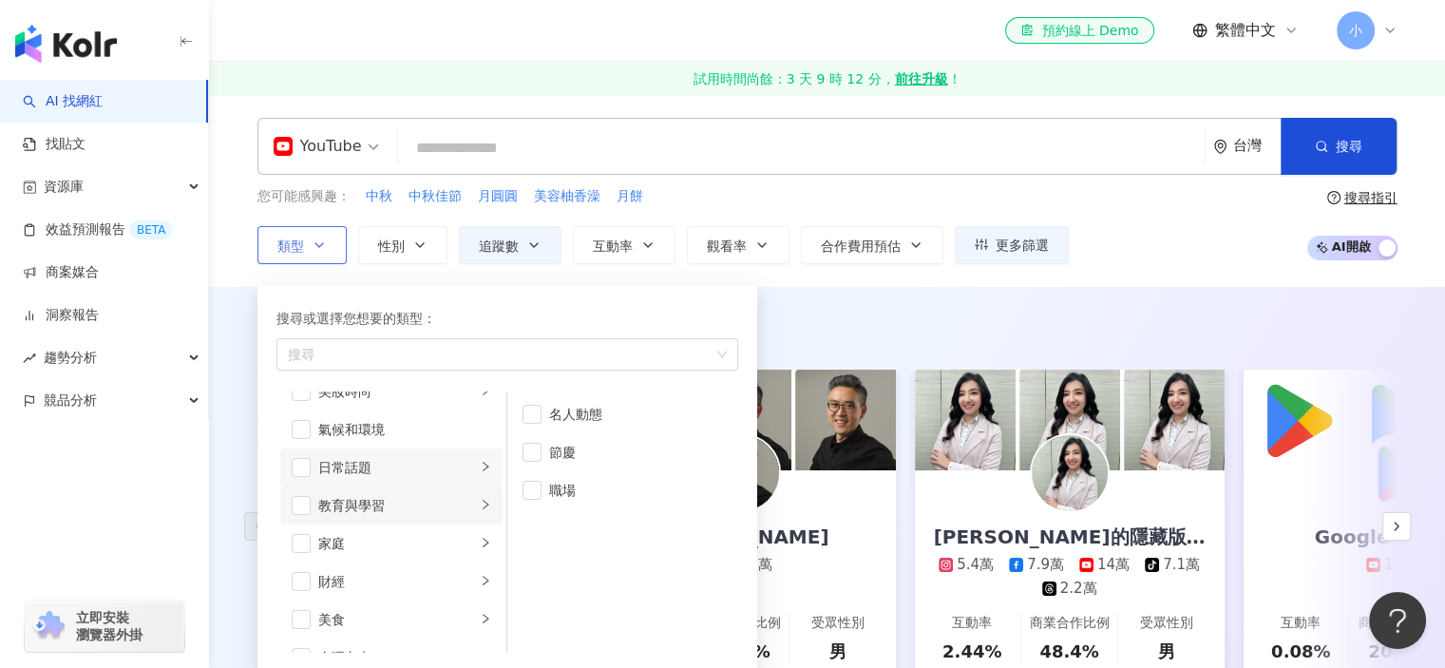
scroll to position [95, 0]
click at [425, 549] on div "財經" at bounding box center [397, 547] width 158 height 21
click at [543, 454] on li "房地產" at bounding box center [622, 452] width 223 height 38
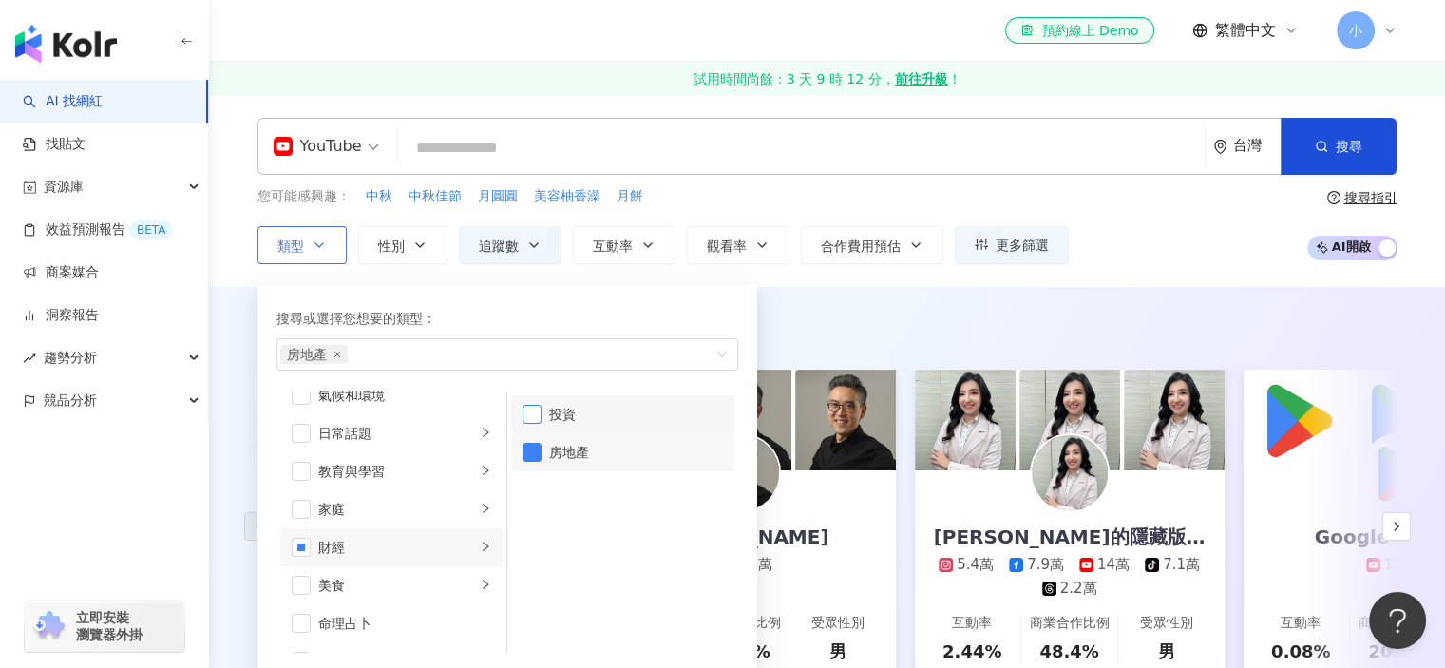
click at [536, 417] on span "button" at bounding box center [531, 414] width 19 height 19
click at [798, 305] on div "AI 推薦 ： 精選優質網紅 小林Lin's life 1,006 232 17.9萬 872 互動率 1.25% 商業合作比例 1.22% 受眾性別 男 彼…" at bounding box center [827, 519] width 1236 height 465
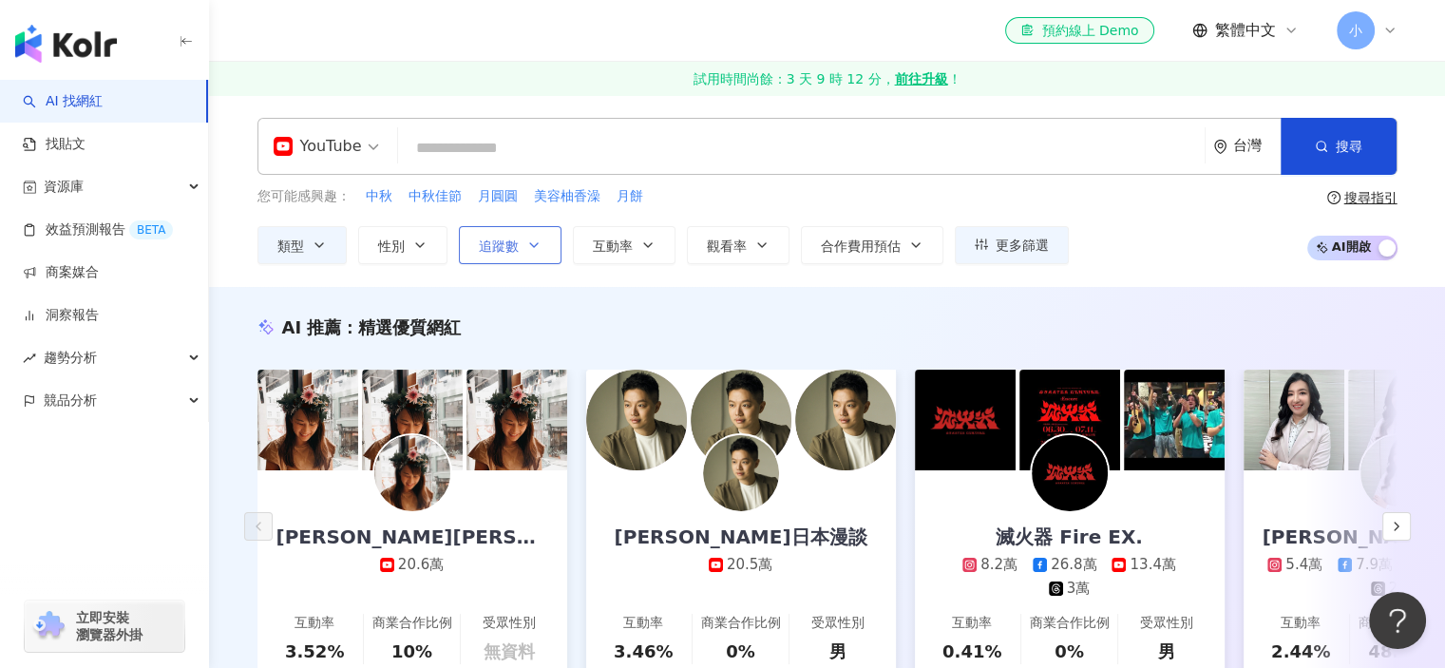
click at [496, 238] on span "追蹤數" at bounding box center [499, 245] width 40 height 15
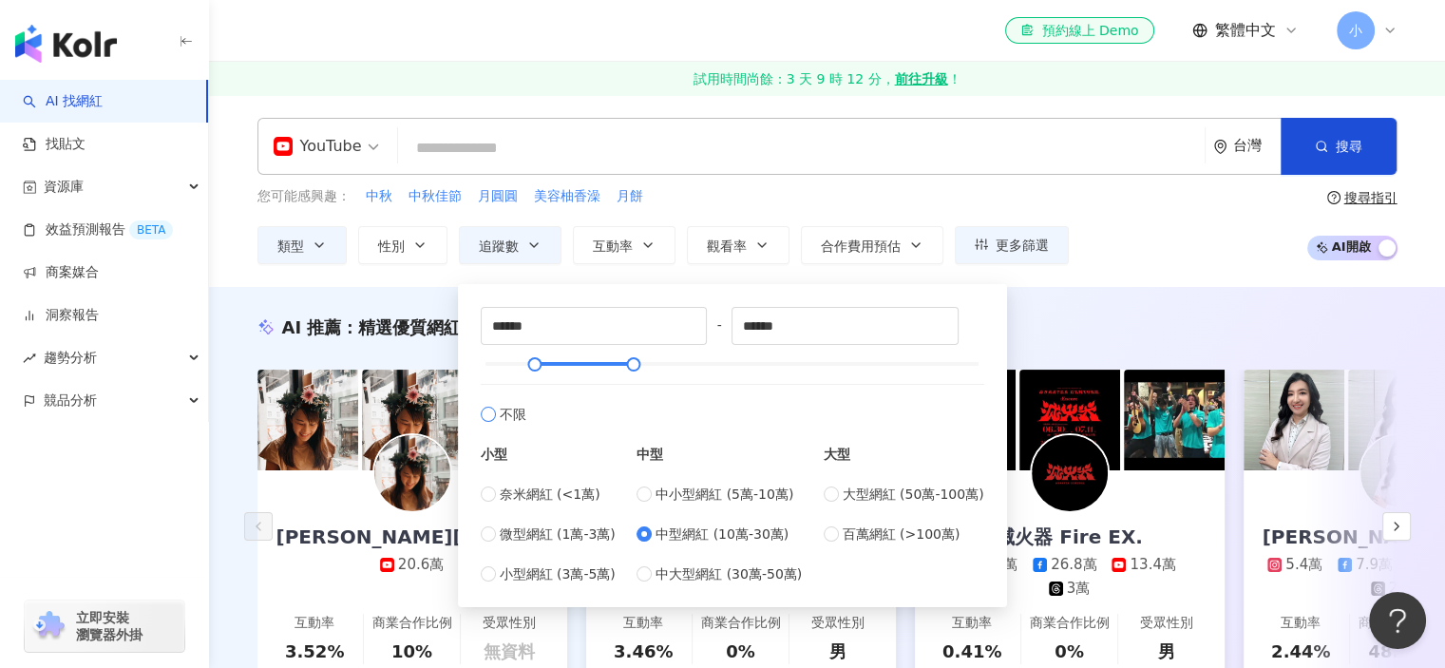
type input "*******"
type input "*********"
click at [221, 445] on div "AI 推薦 ： 精選優質網紅 梁翊婷 Edith Leung 20.6萬 互動率 3.52% 商業合作比例 10% 受眾性別 無資料 Ben桑日本漫談 20.…" at bounding box center [827, 522] width 1216 height 415
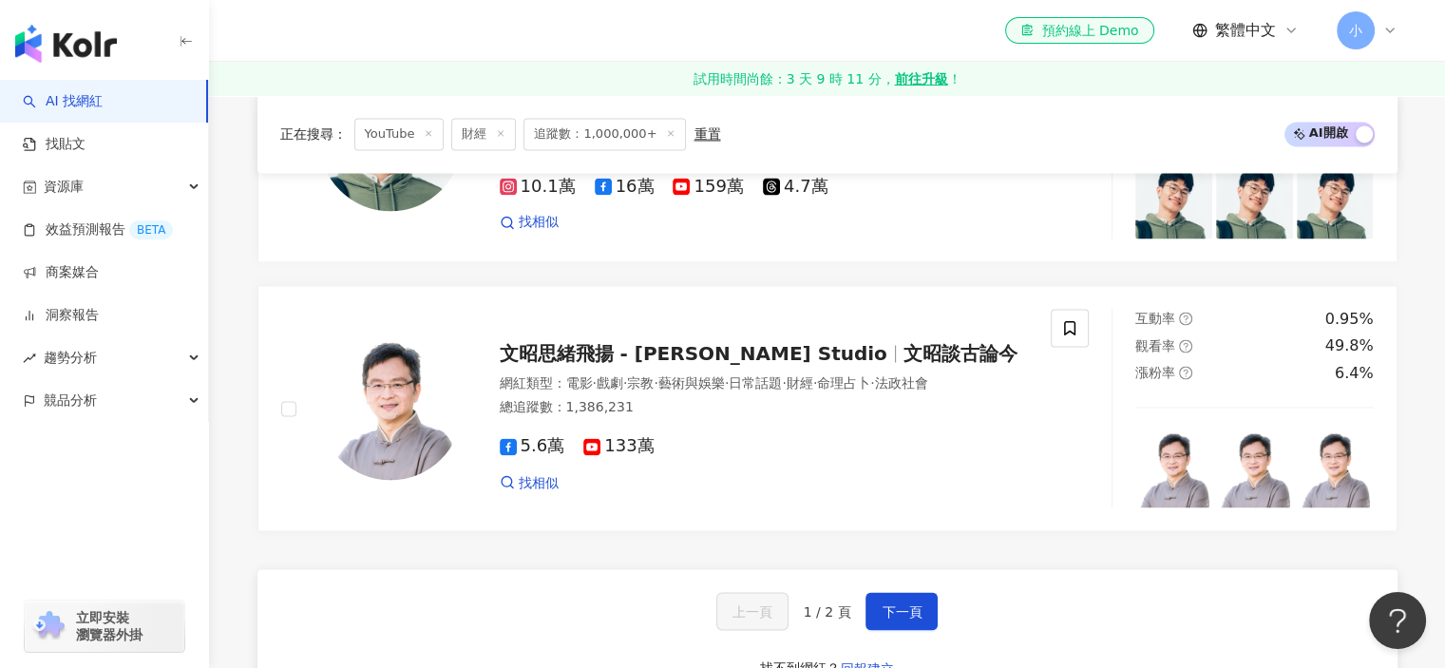
scroll to position [3230, 0]
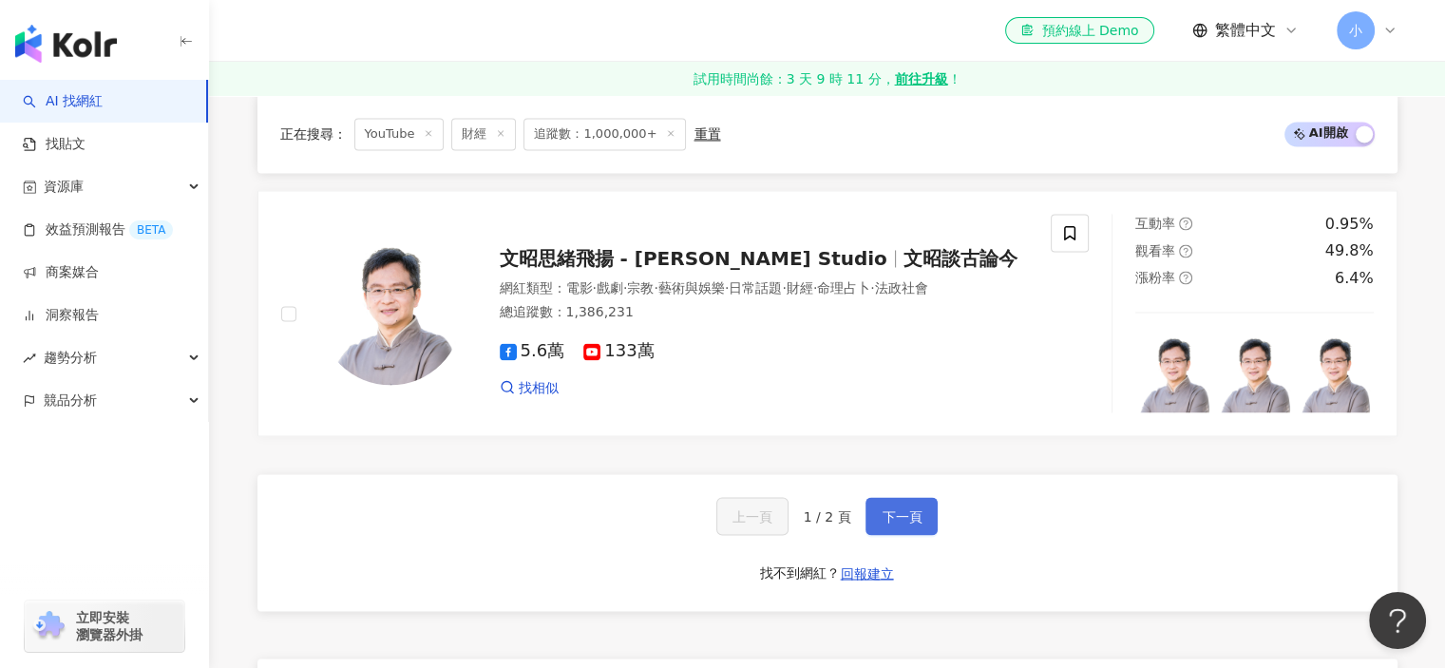
click at [889, 508] on span "下一頁" at bounding box center [902, 515] width 40 height 15
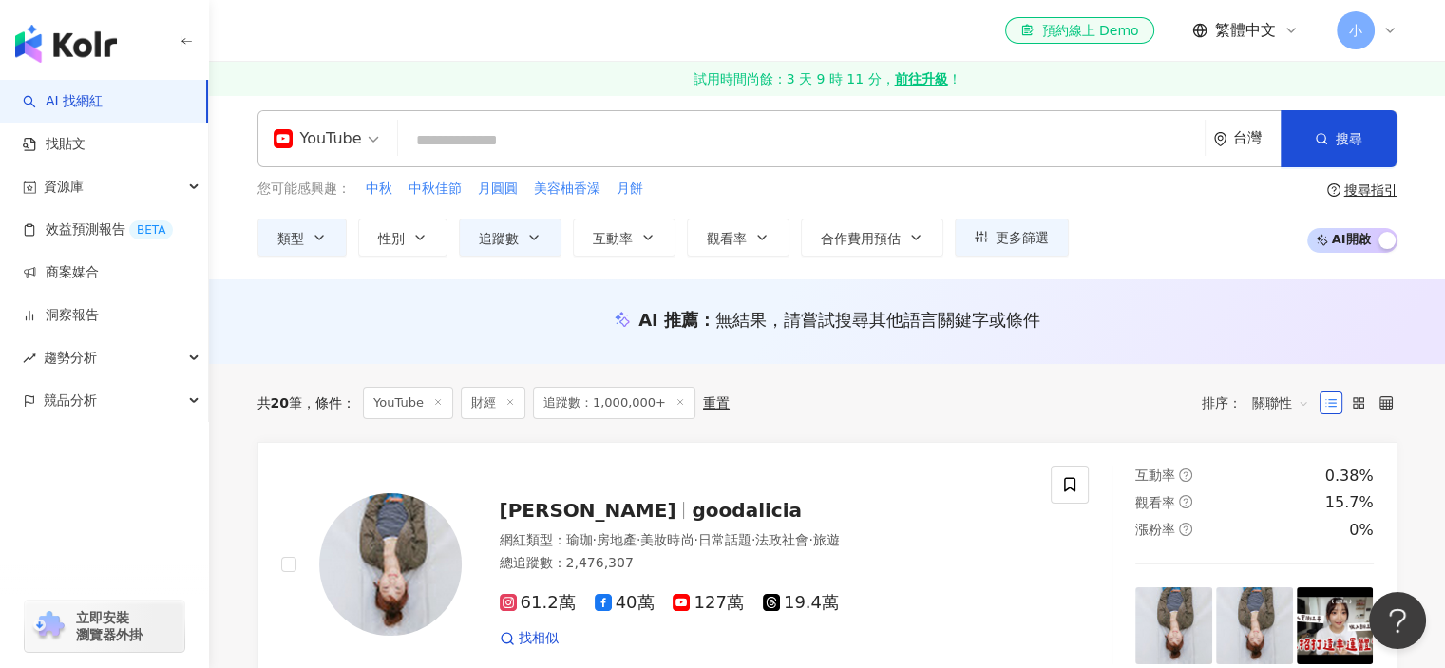
scroll to position [0, 0]
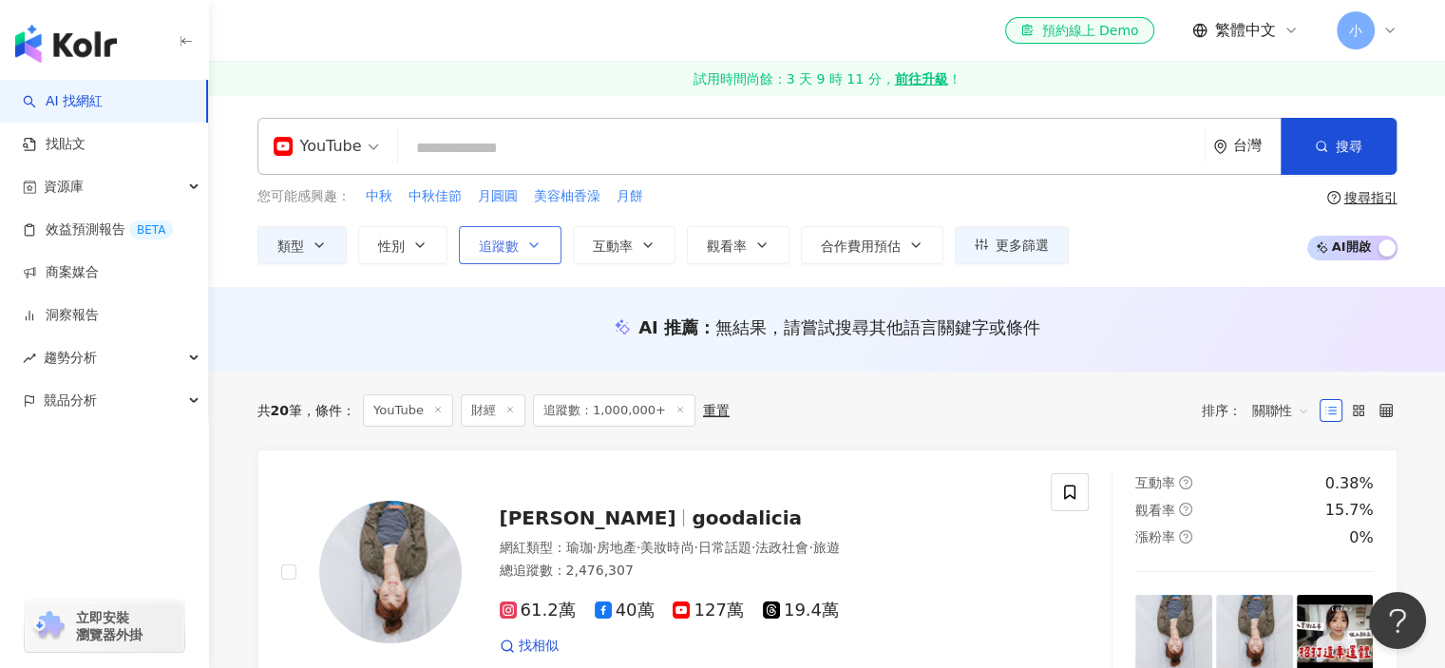
click at [519, 234] on button "追蹤數" at bounding box center [510, 245] width 103 height 38
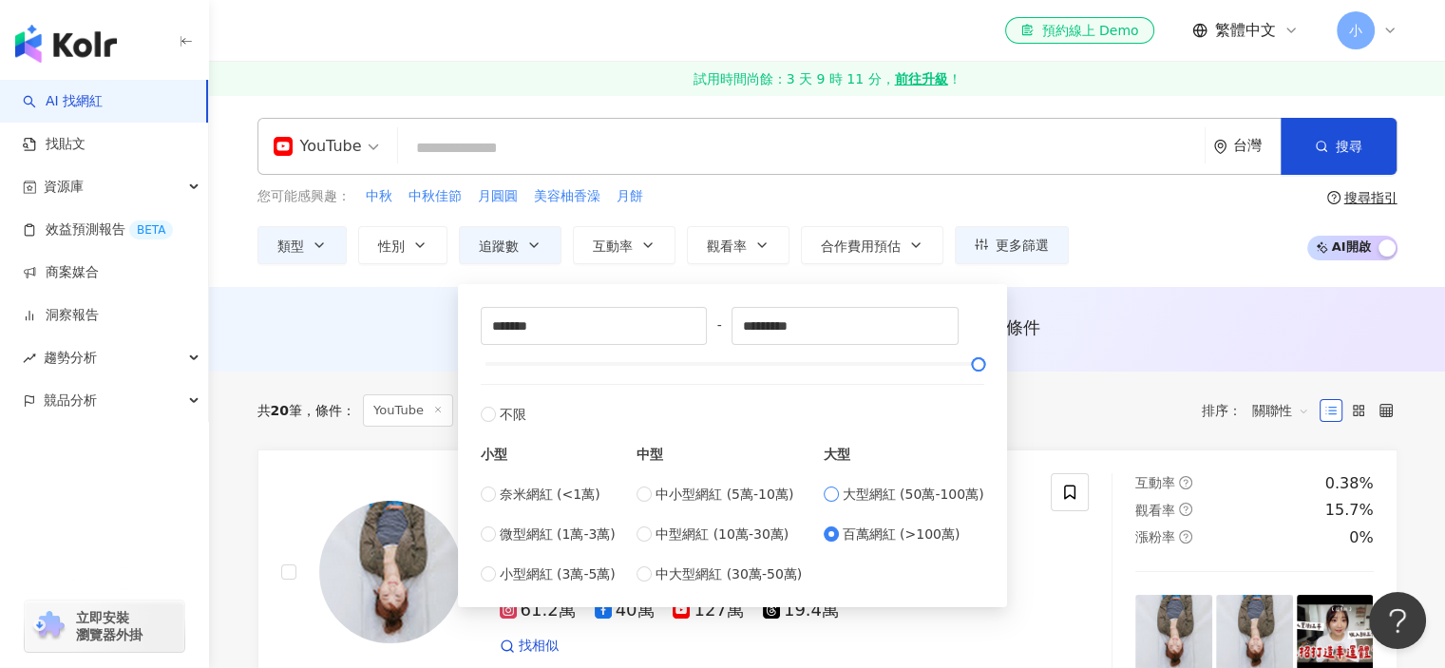
click at [853, 496] on span "大型網紅 (50萬-100萬)" at bounding box center [914, 494] width 142 height 21
type input "******"
click at [355, 310] on div "AI 推薦 ： 無結果，請嘗試搜尋其他語言關鍵字或條件" at bounding box center [827, 329] width 1236 height 85
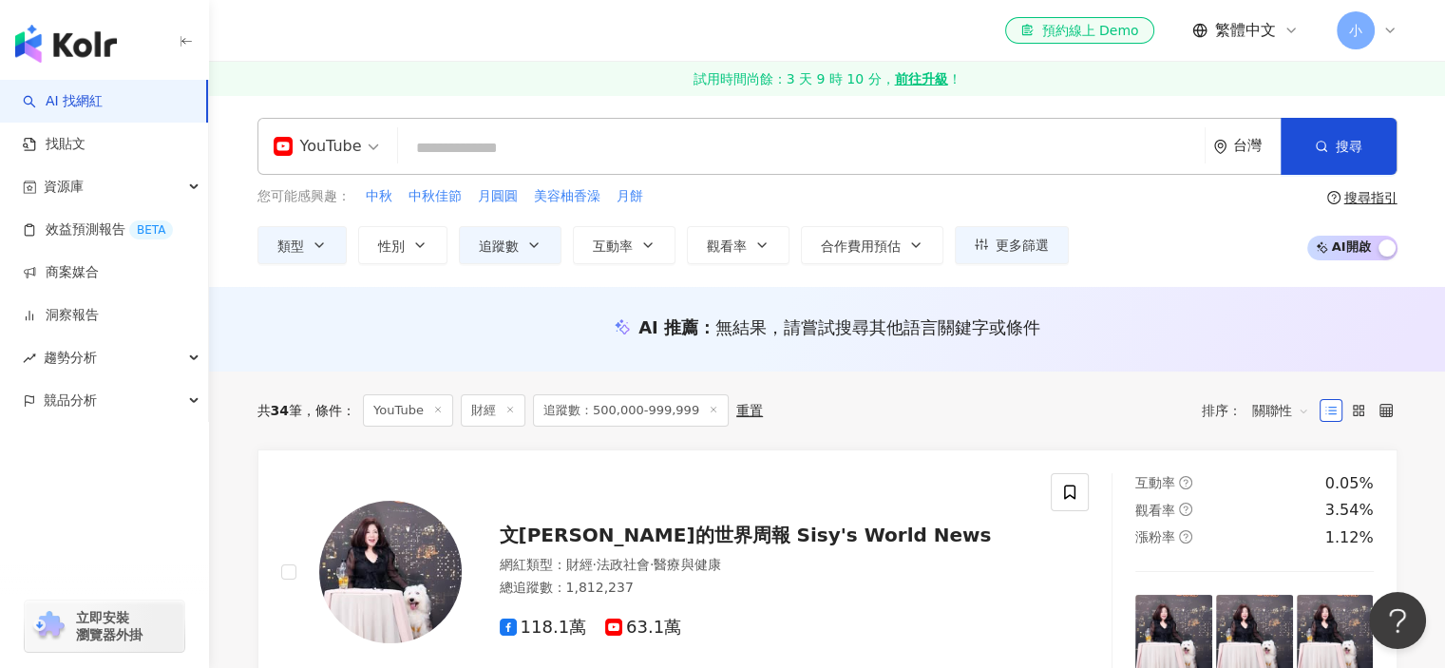
click at [1210, 230] on div "您可能感興趣： 中秋 中秋佳節 月圓圓 美容柚香澡 月餅 類型 性別 追蹤數 互動率 觀看率 合作費用預估 更多篩選 ****** - ****** 不限 小…" at bounding box center [827, 225] width 1140 height 78
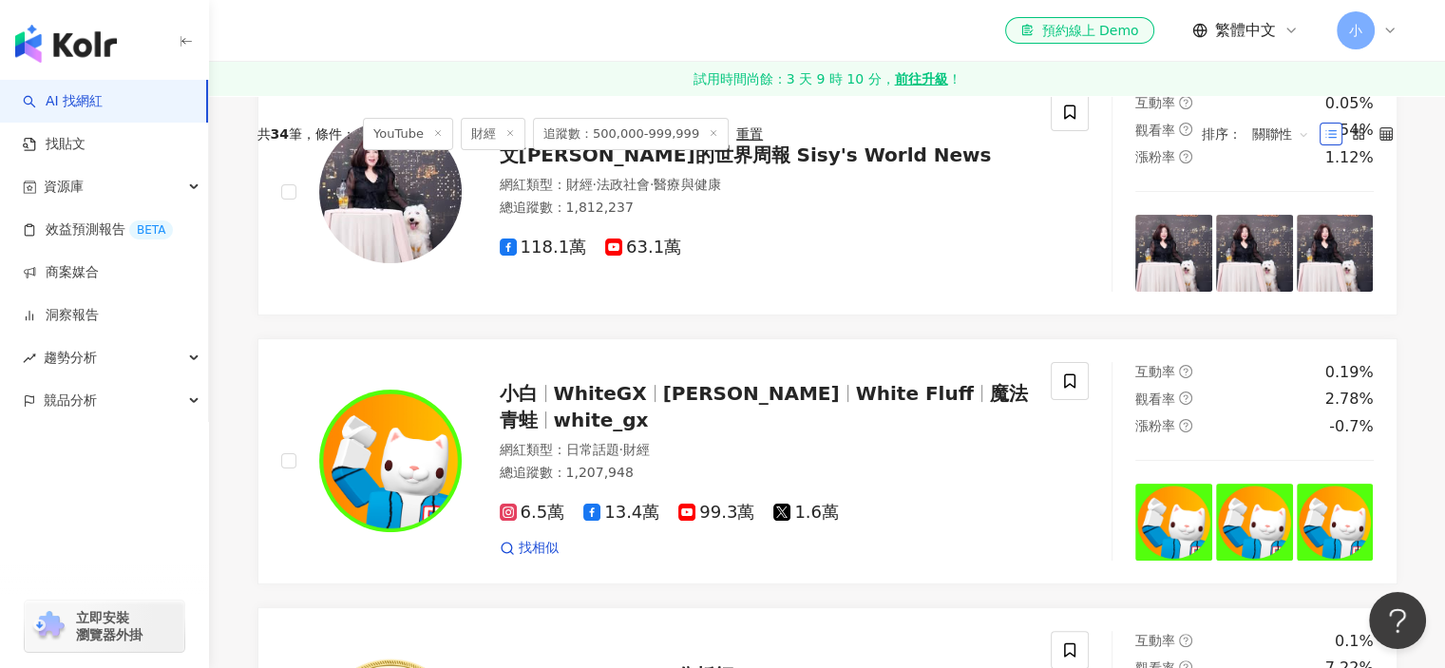
scroll to position [190, 0]
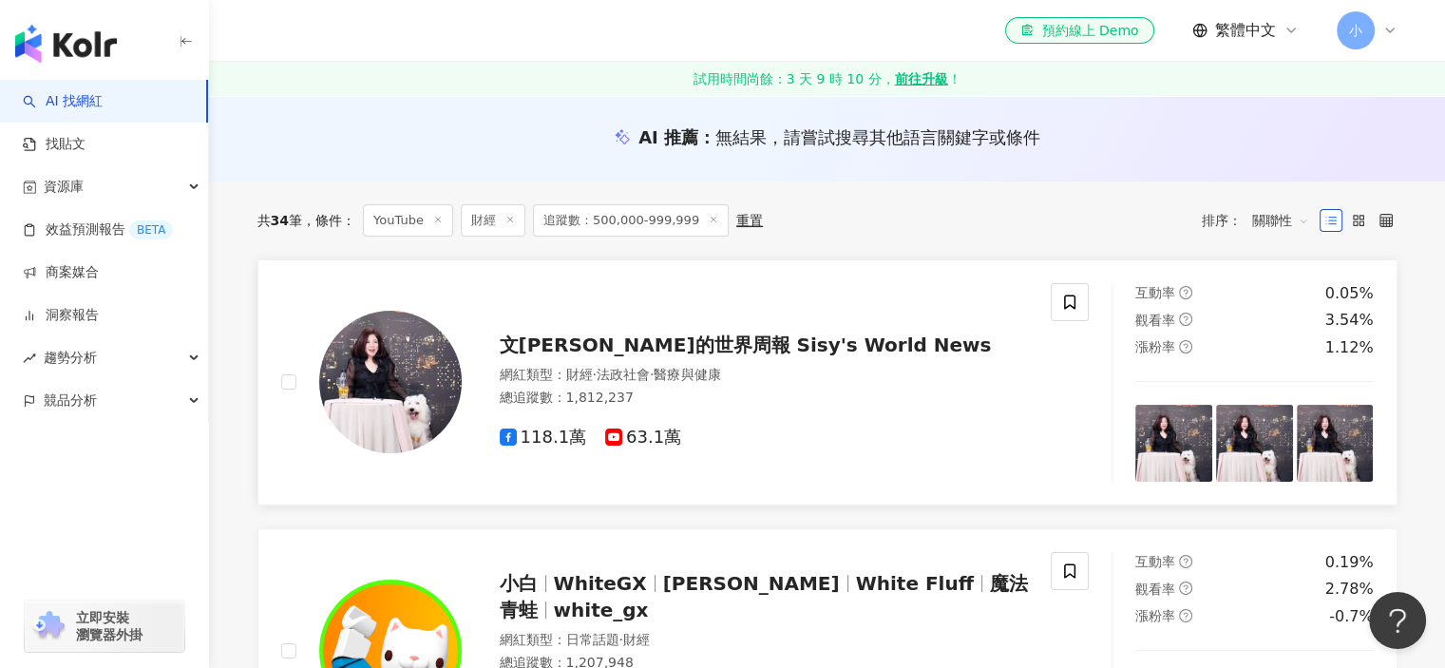
click at [418, 406] on img at bounding box center [390, 382] width 142 height 142
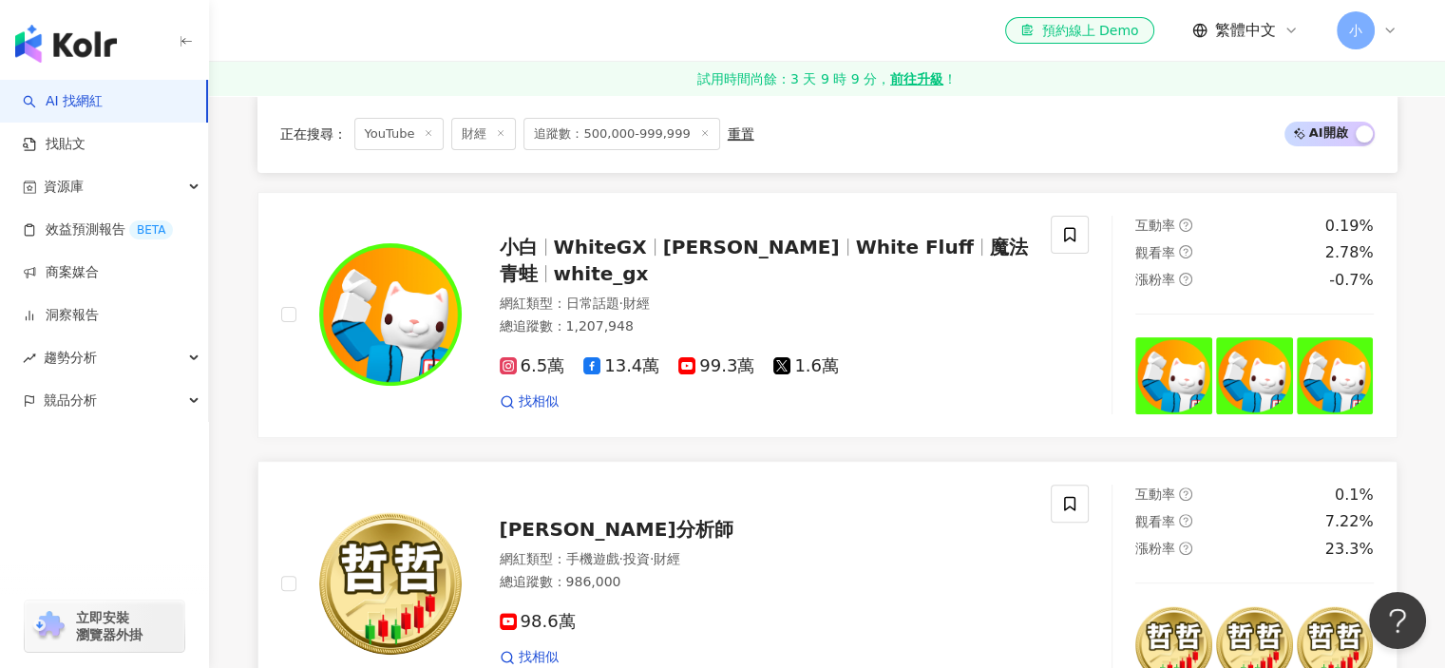
scroll to position [475, 0]
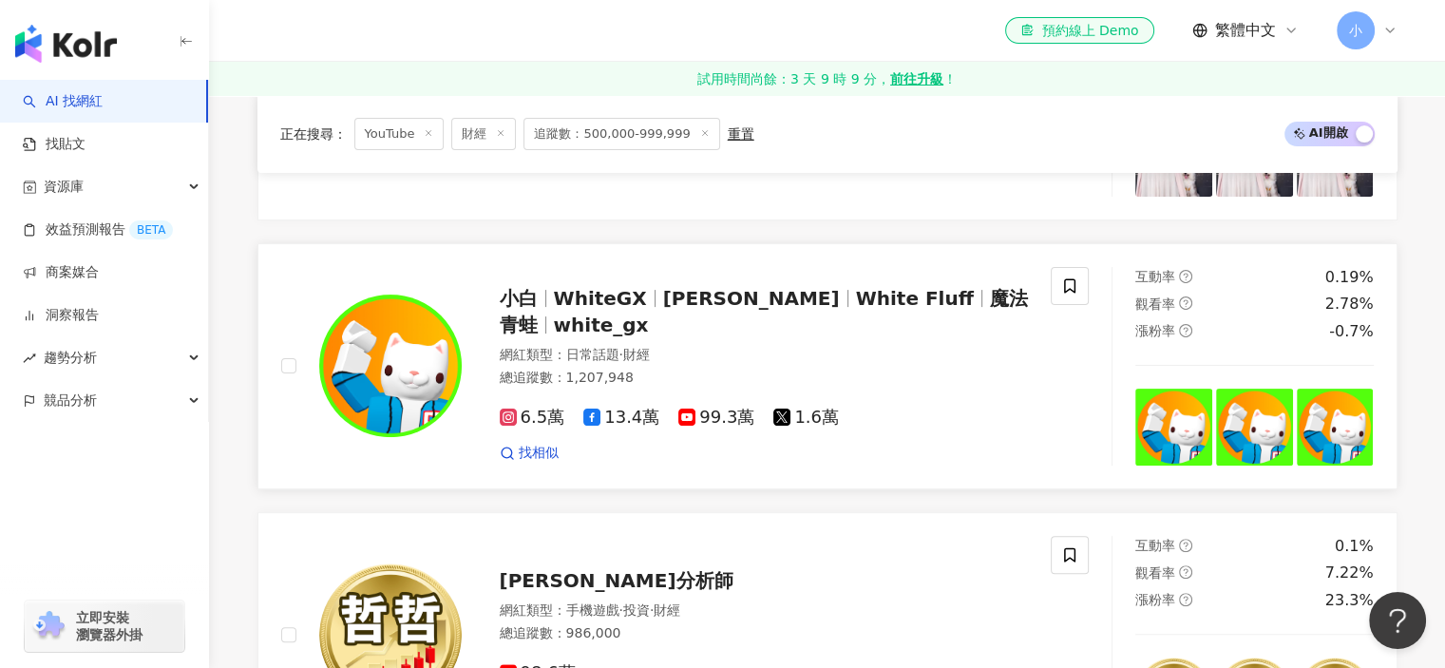
click at [474, 393] on div "小白 WhiteGX 白凱吉 White Fluff 魔法青蛙 white_gx 網紅類型 ： 日常話題 · 財經 總追蹤數 ： 1,207,948 6.5萬…" at bounding box center [745, 366] width 567 height 193
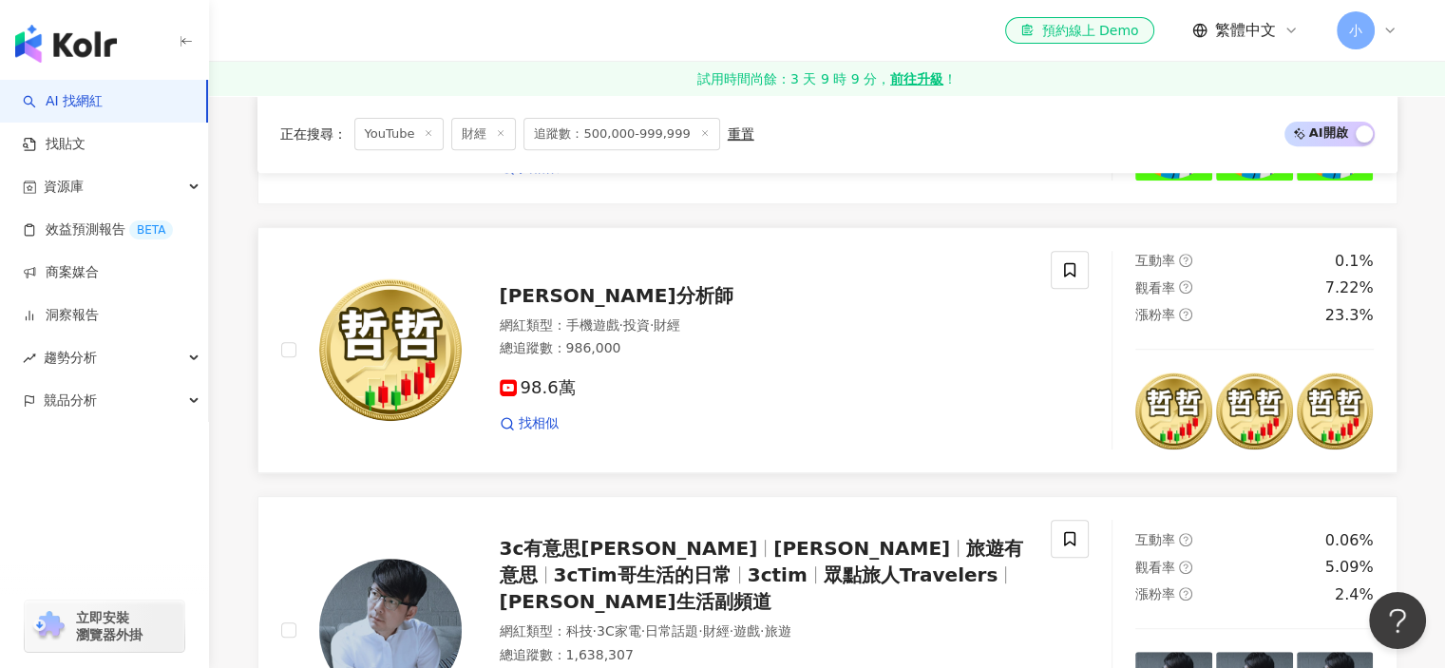
click at [347, 346] on img at bounding box center [390, 349] width 142 height 142
click at [1060, 273] on span at bounding box center [1070, 270] width 38 height 38
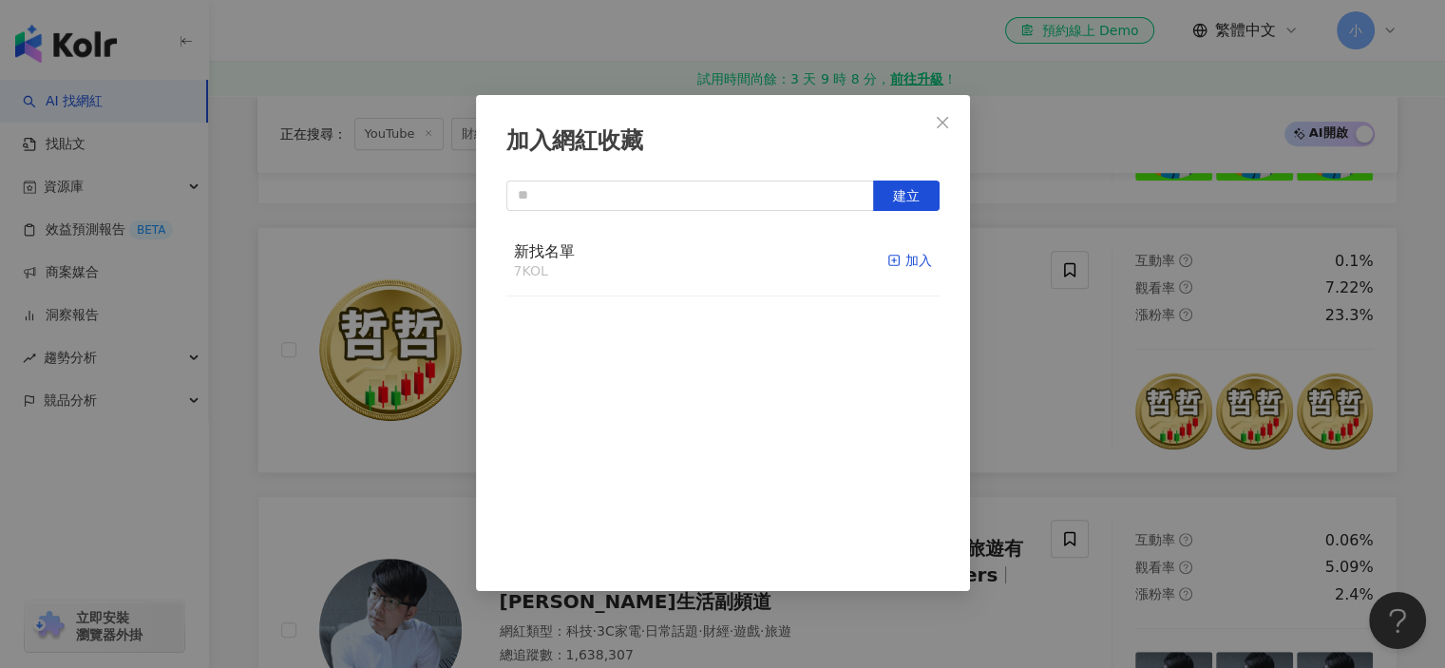
click at [889, 261] on div "加入" at bounding box center [909, 260] width 45 height 21
click at [1140, 272] on div "加入網紅收藏 建立" at bounding box center [722, 334] width 1445 height 668
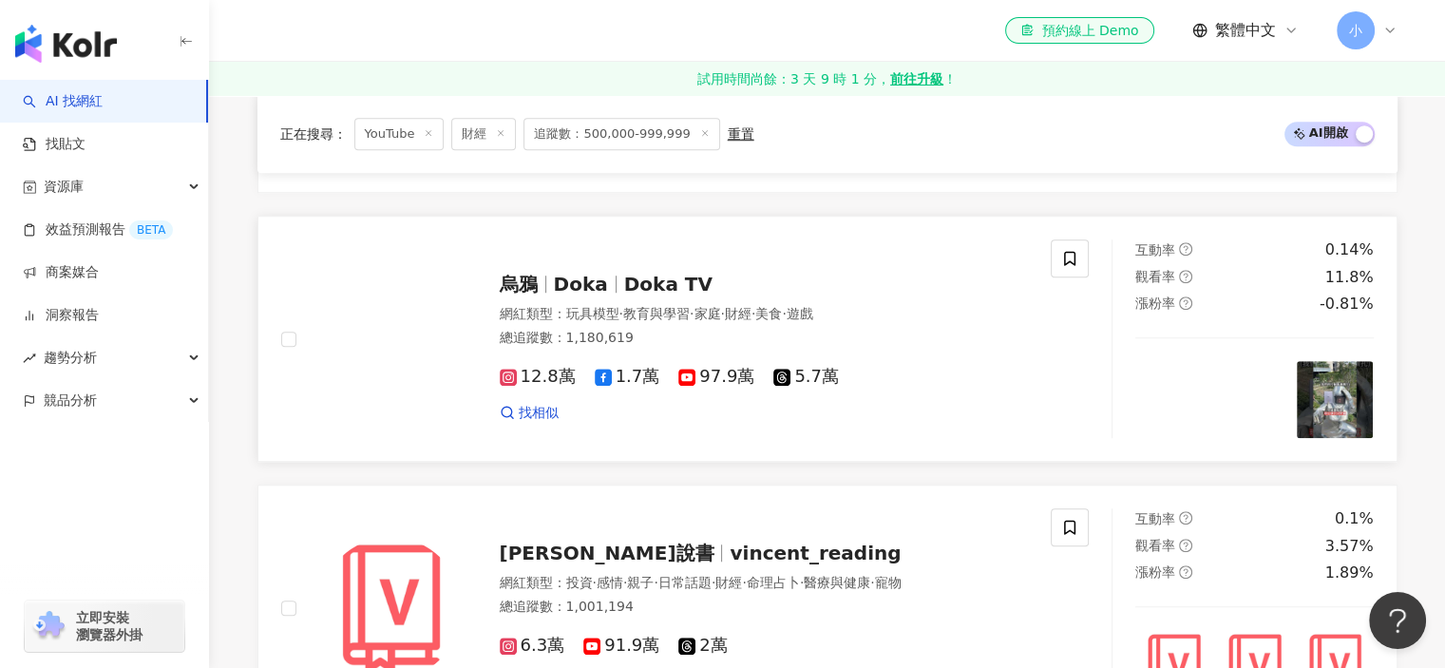
scroll to position [1805, 0]
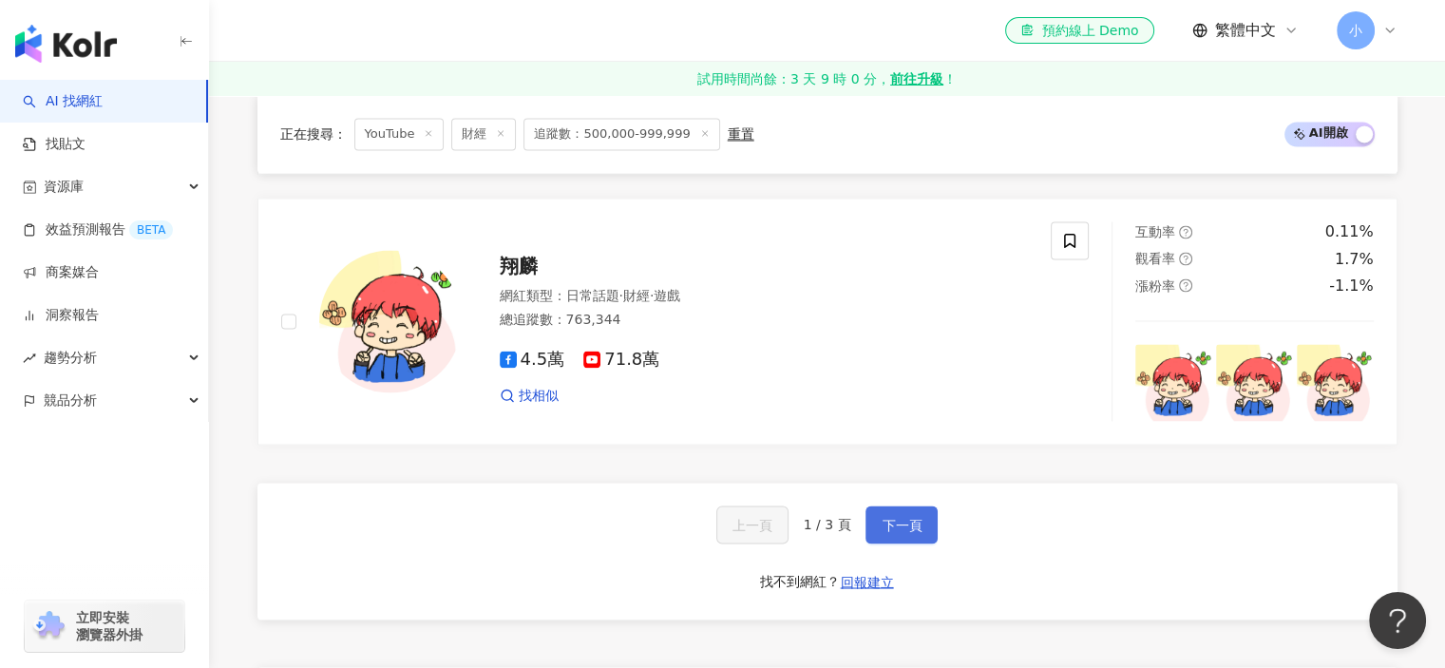
click at [903, 517] on span "下一頁" at bounding box center [902, 524] width 40 height 15
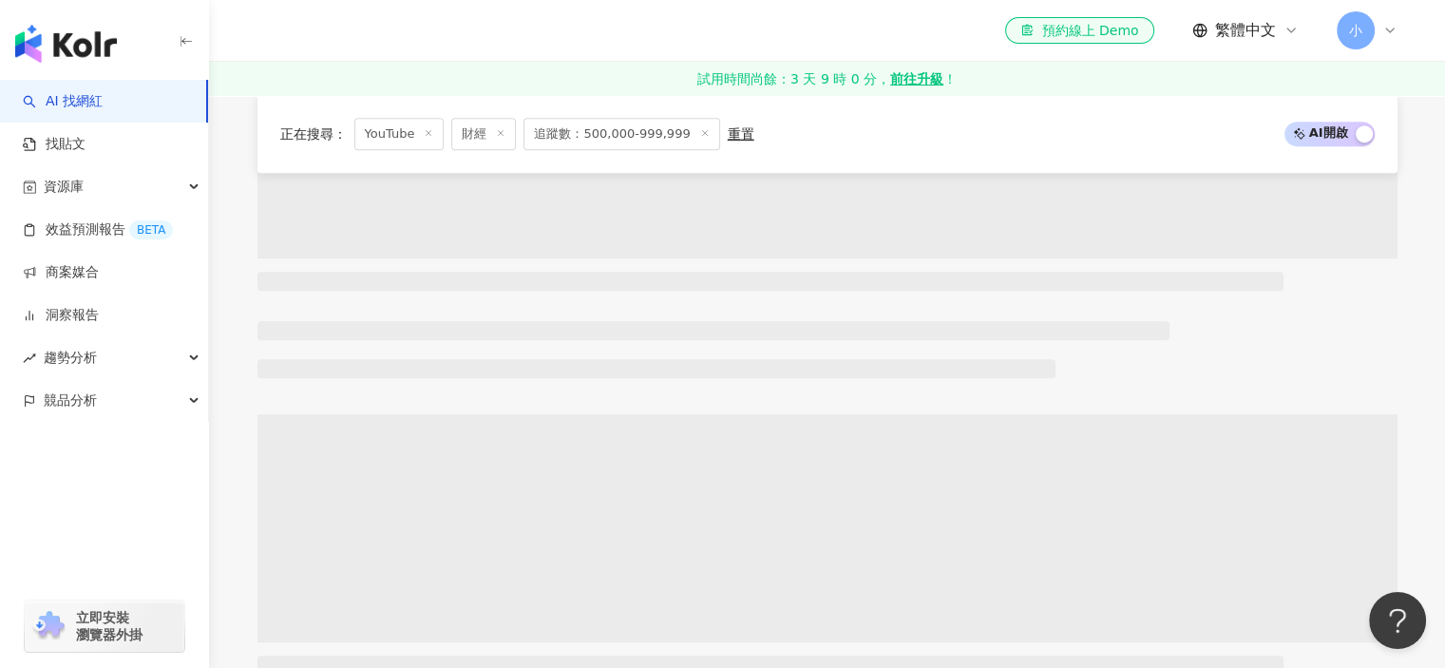
scroll to position [780, 0]
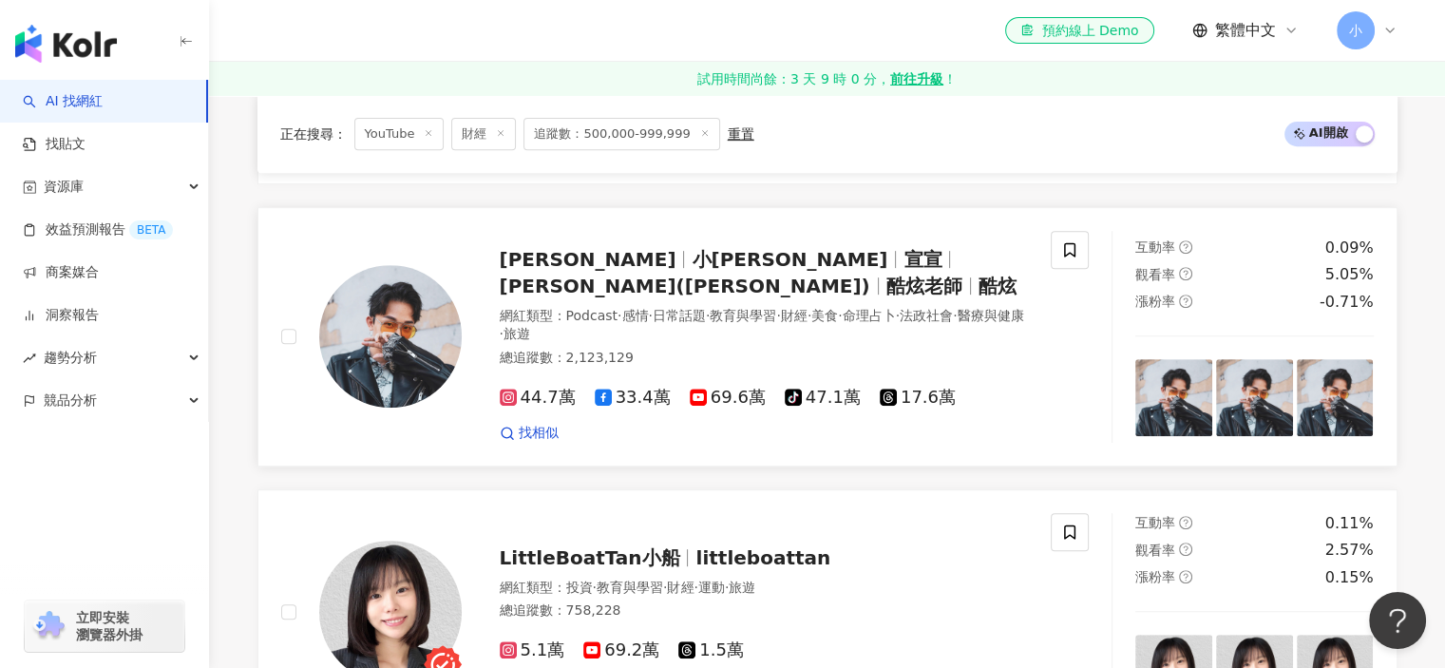
click at [266, 384] on div "莊酷炫 小苦苓 宣宣 莊酷炫(小苦苓) 酷炫老師 酷炫 網紅類型 ： Podcast · 感情 · 日常話題 · 教育與學習 · 財經 · 美食 · 命理占卜…" at bounding box center [685, 337] width 854 height 212
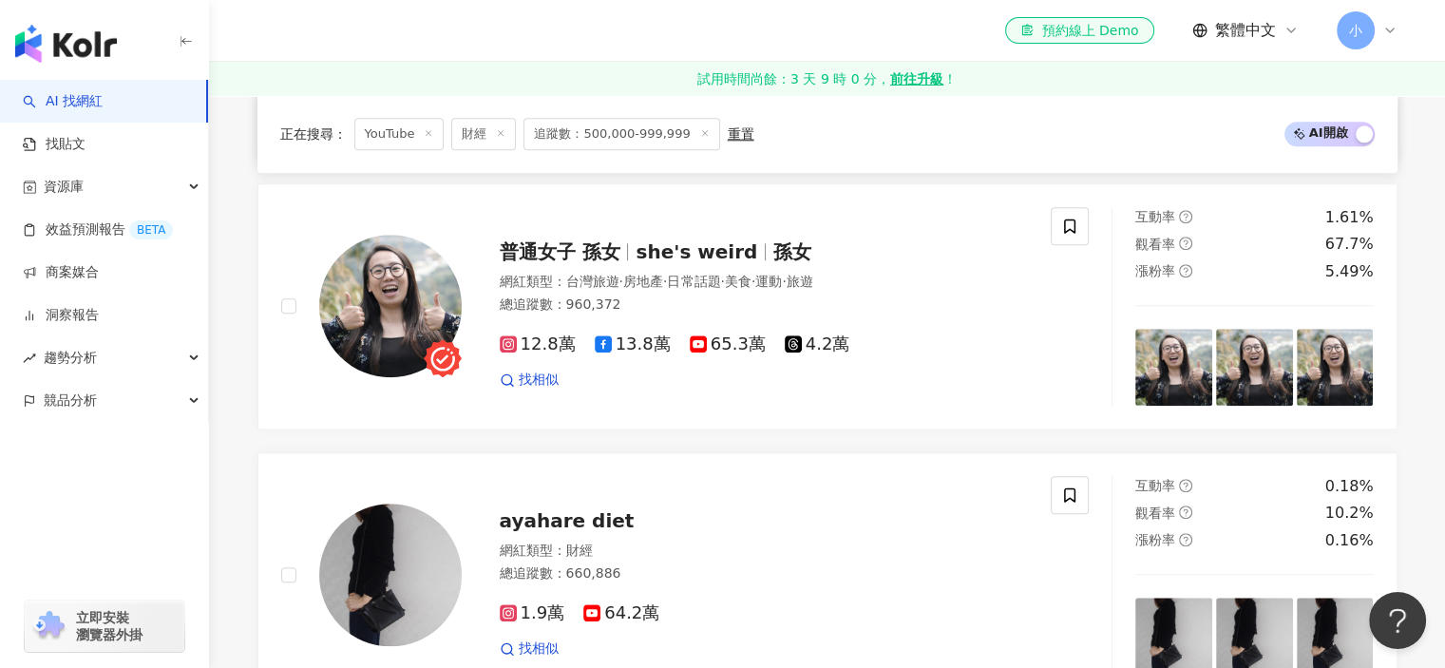
scroll to position [1635, 0]
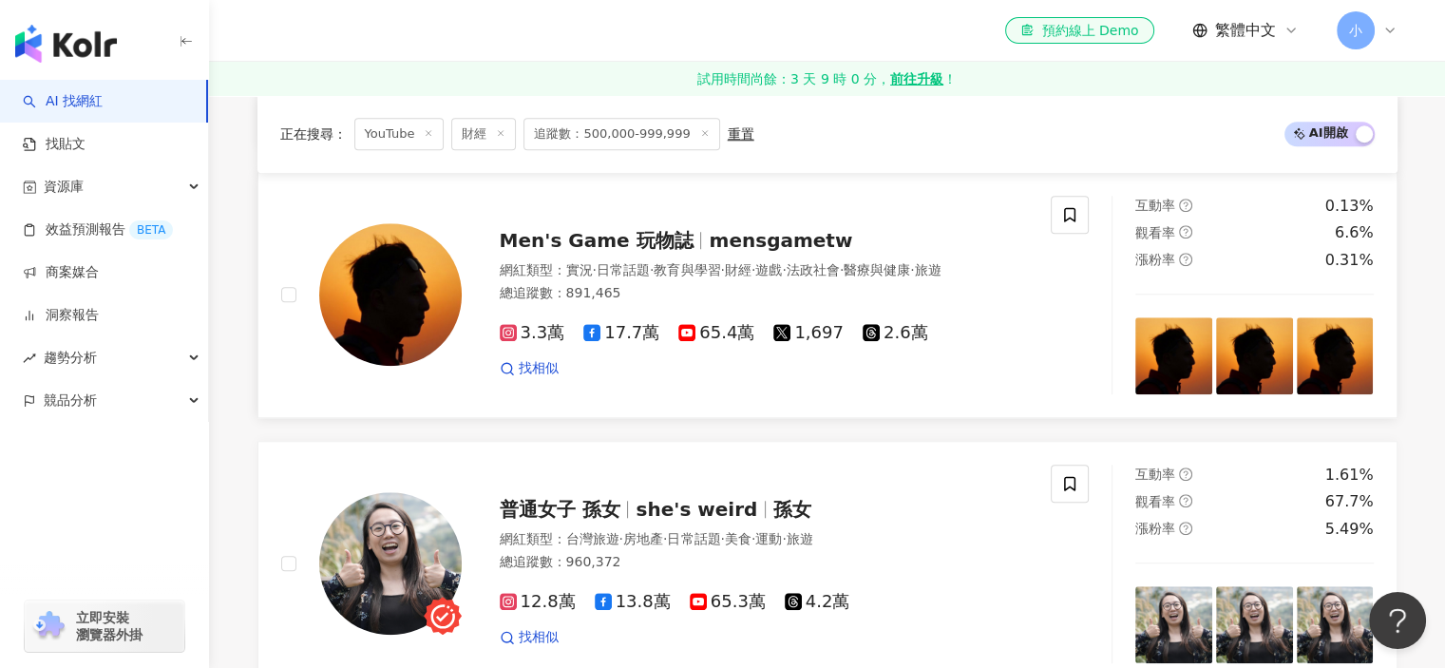
click at [462, 293] on div "Men's Game 玩物誌 mensgametw 網紅類型 ： 實況 · 日常話題 · 教育與學習 · 財經 · 遊戲 · 法政社會 · 醫療與健康 · 旅…" at bounding box center [745, 295] width 567 height 166
click at [1061, 206] on icon at bounding box center [1069, 214] width 17 height 17
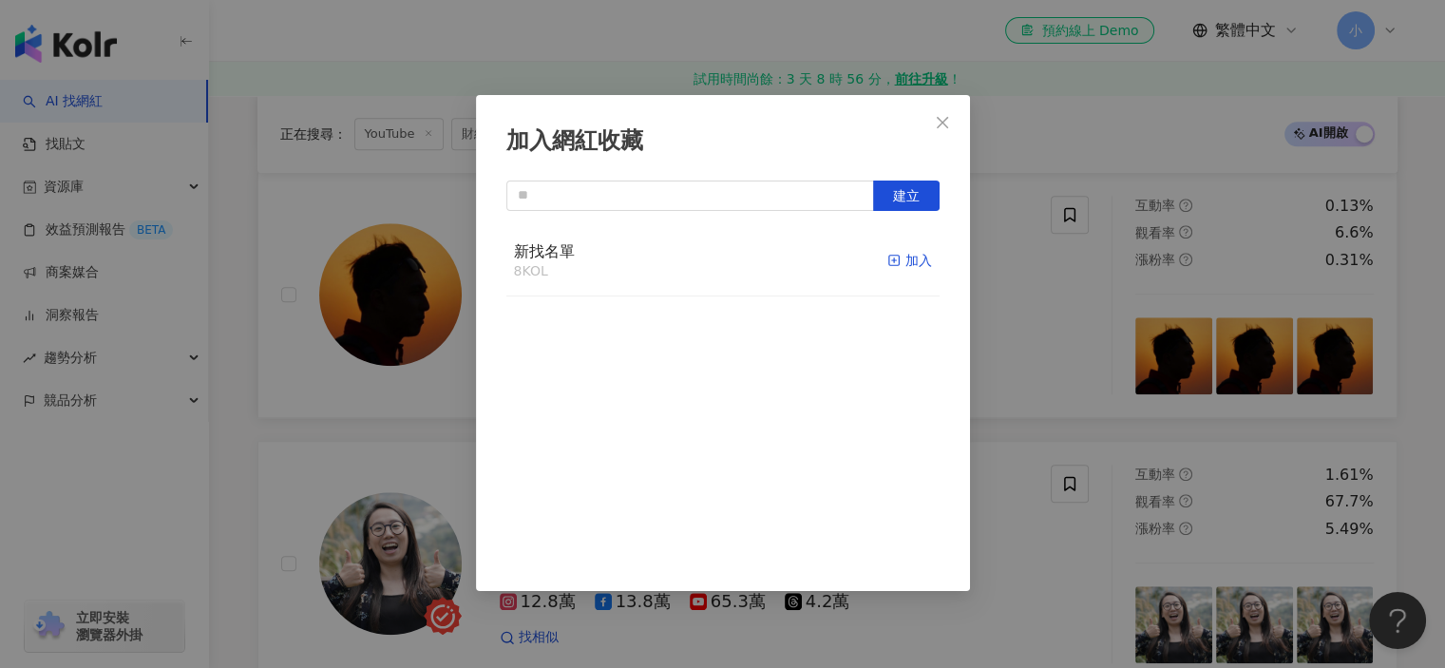
click at [898, 256] on div "加入" at bounding box center [909, 260] width 45 height 21
click at [1045, 327] on div "加入網紅收藏 建立" at bounding box center [722, 334] width 1445 height 668
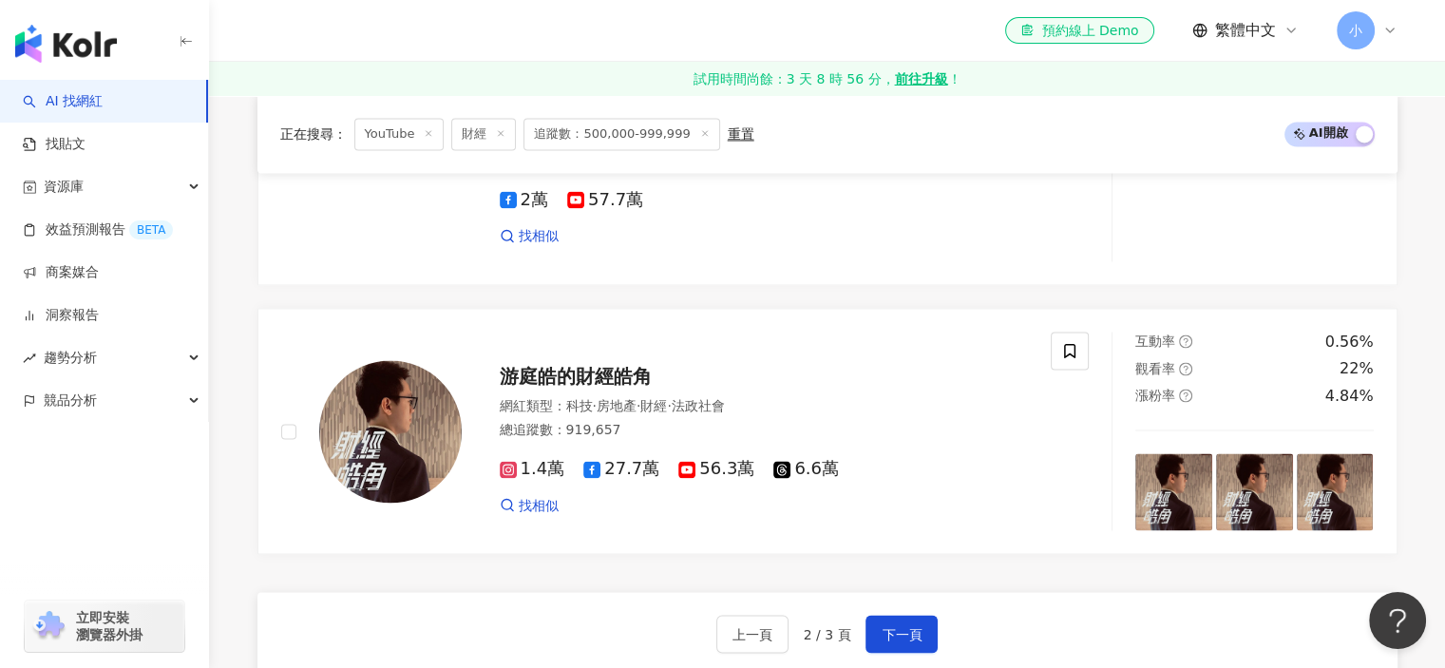
scroll to position [3155, 0]
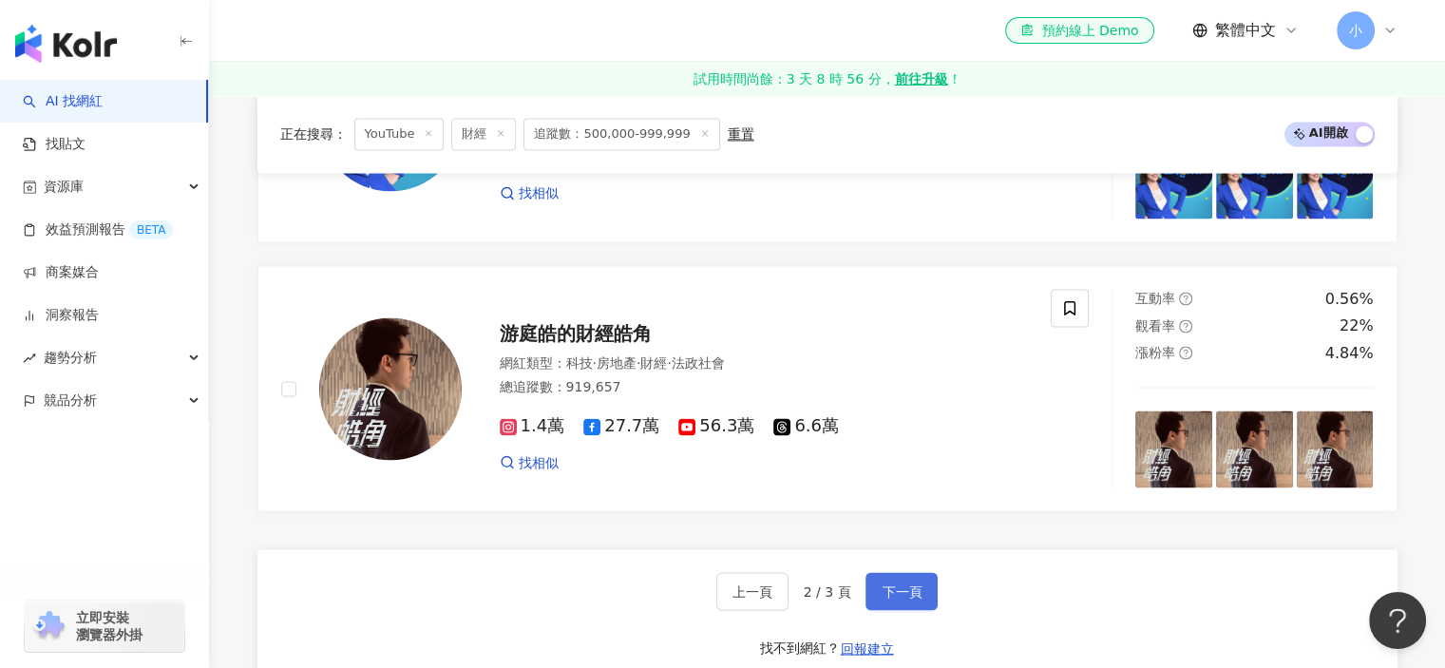
click at [897, 583] on span "下一頁" at bounding box center [902, 590] width 40 height 15
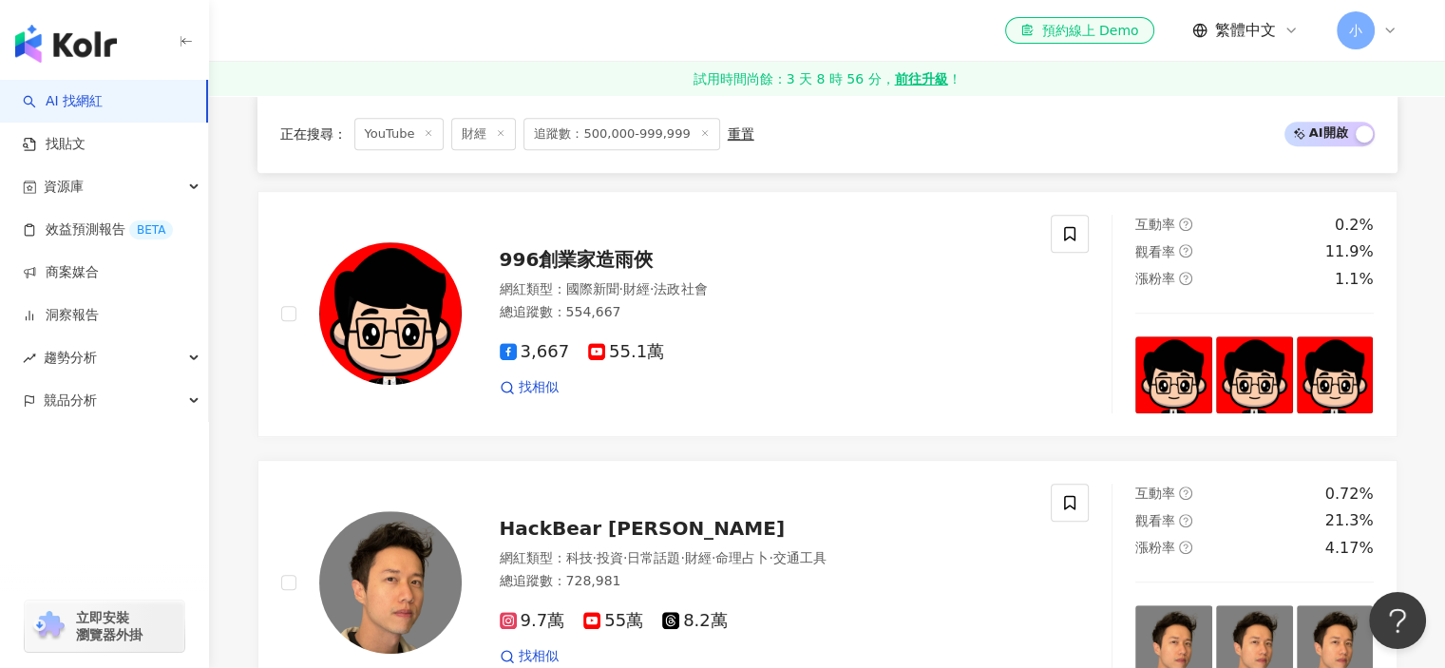
scroll to position [801, 0]
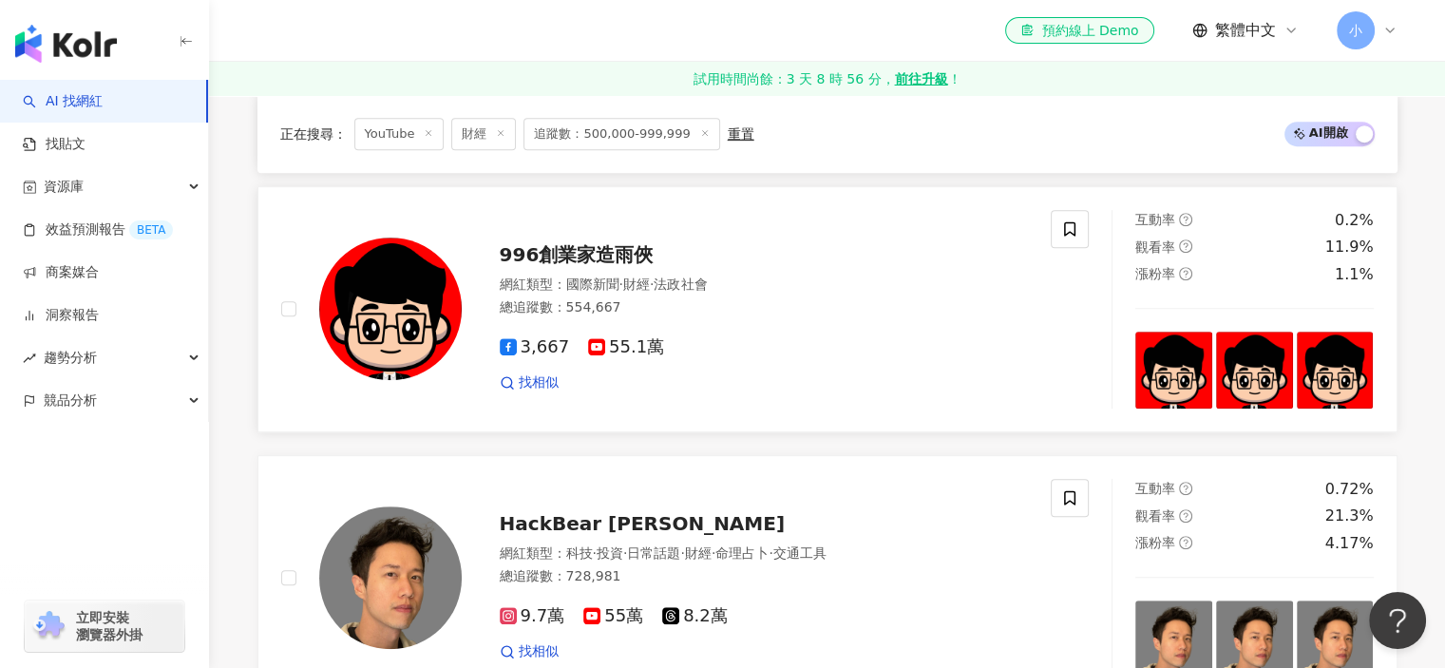
click at [596, 247] on span "996創業家造雨俠" at bounding box center [577, 254] width 154 height 23
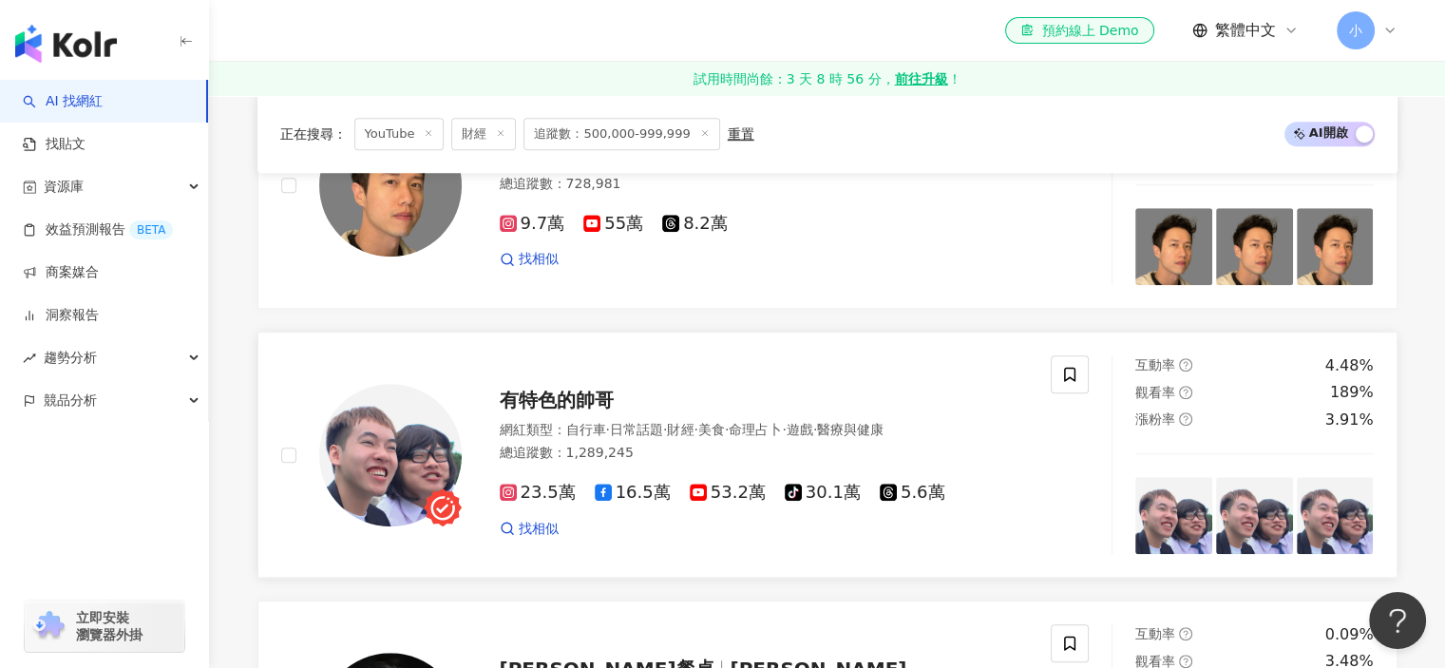
scroll to position [1276, 0]
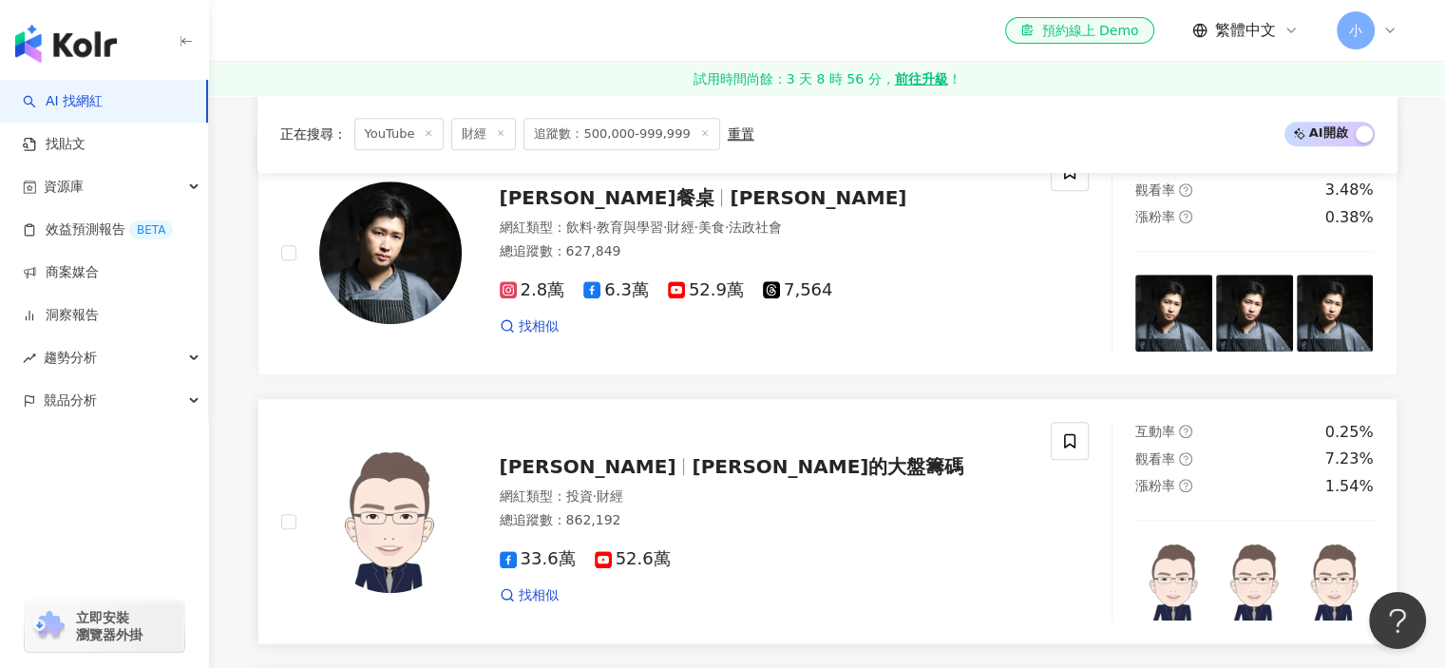
scroll to position [1561, 0]
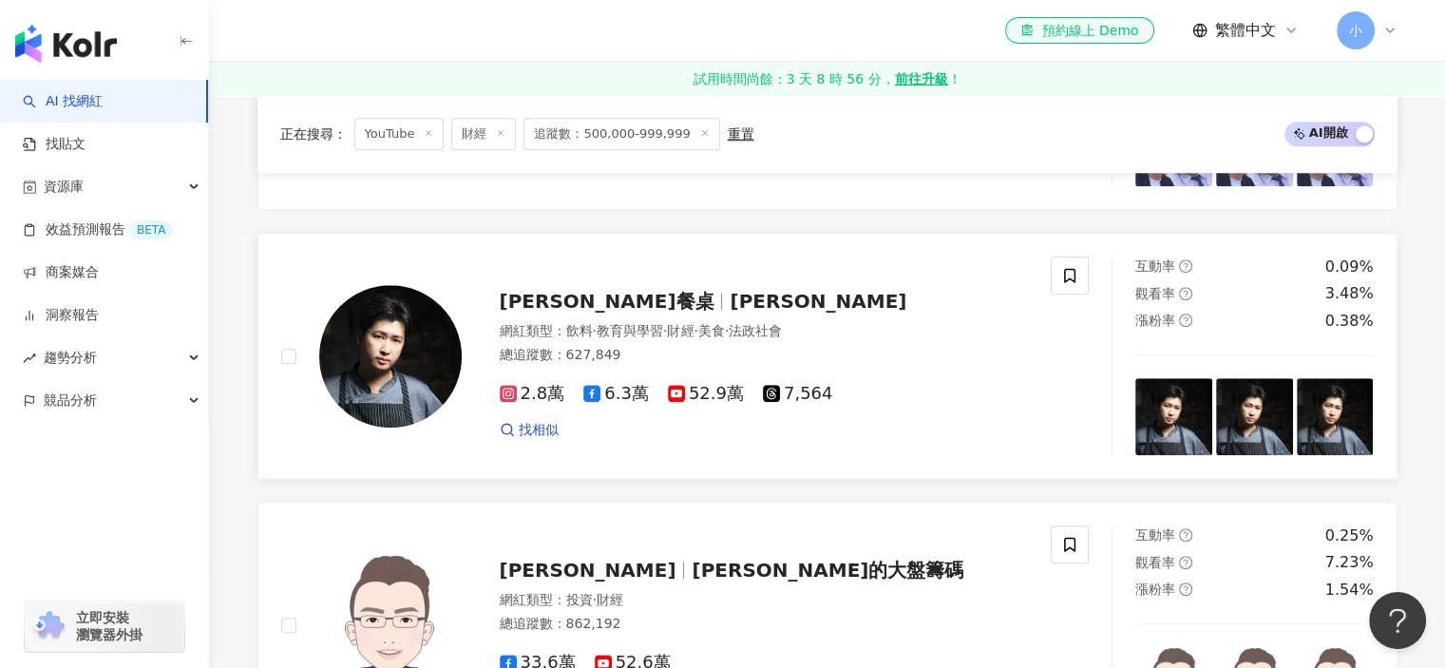
click at [603, 290] on span "克里斯餐桌" at bounding box center [615, 301] width 231 height 23
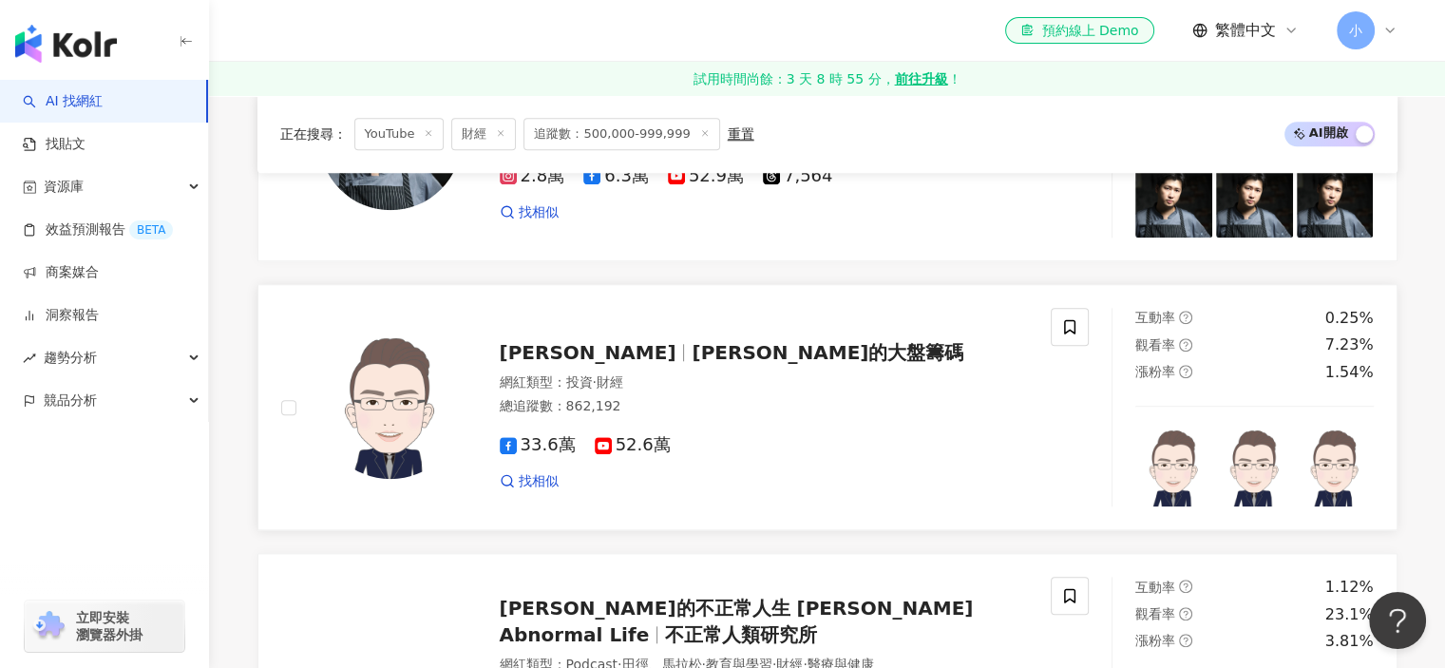
scroll to position [1846, 0]
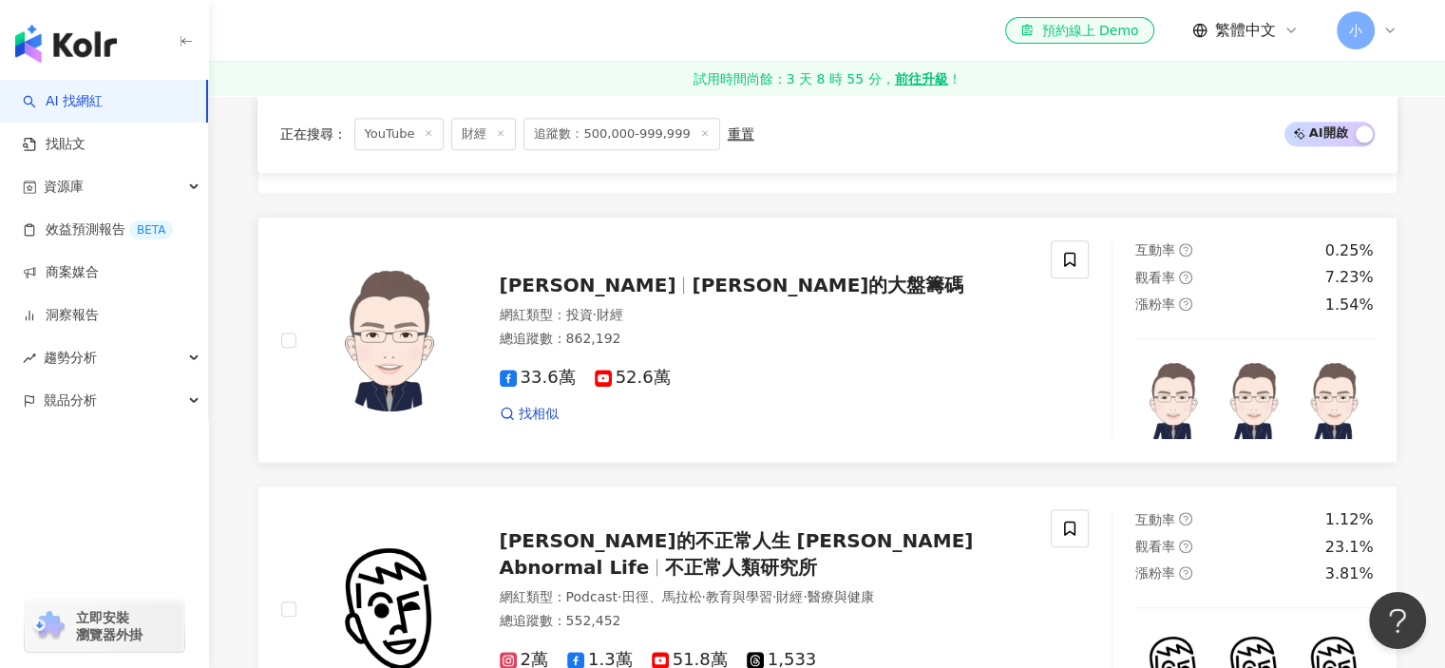
click at [415, 383] on img at bounding box center [390, 340] width 142 height 142
click at [1069, 253] on icon at bounding box center [1069, 260] width 11 height 14
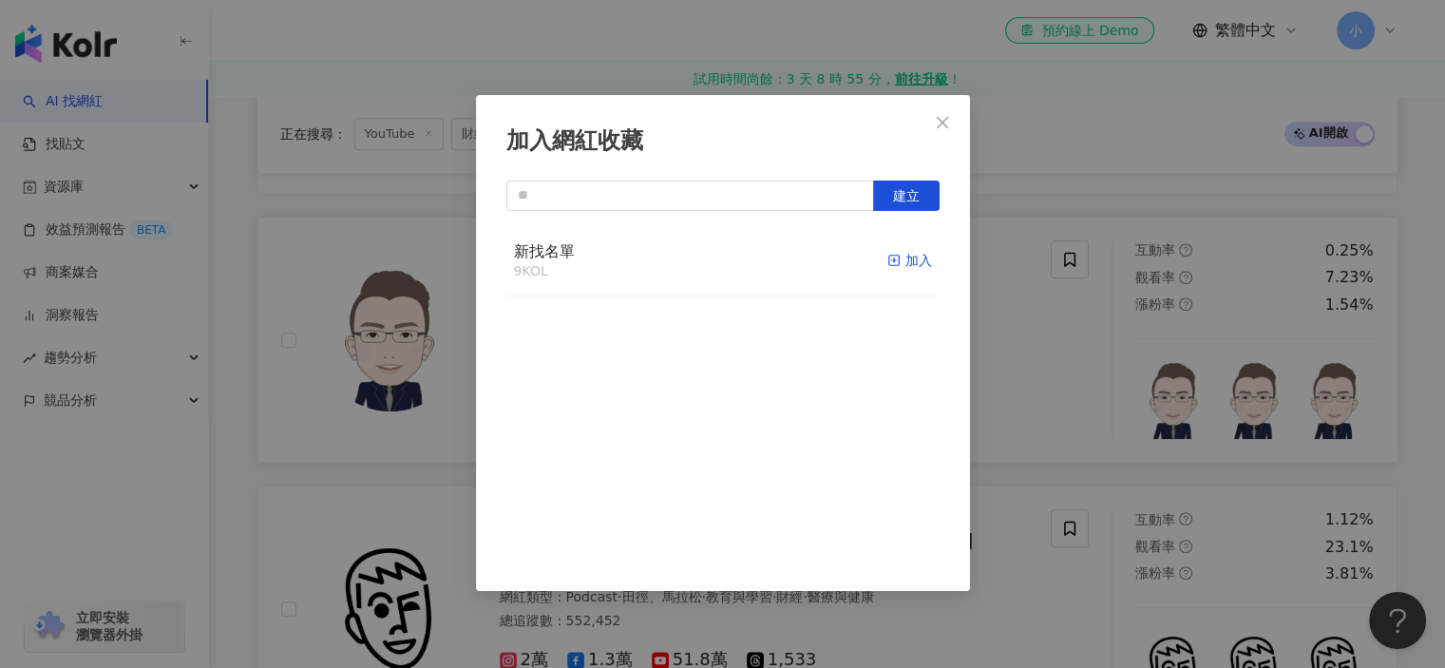
click at [888, 265] on div "加入" at bounding box center [909, 260] width 45 height 21
click at [1073, 313] on div "加入網紅收藏 建立" at bounding box center [722, 334] width 1445 height 668
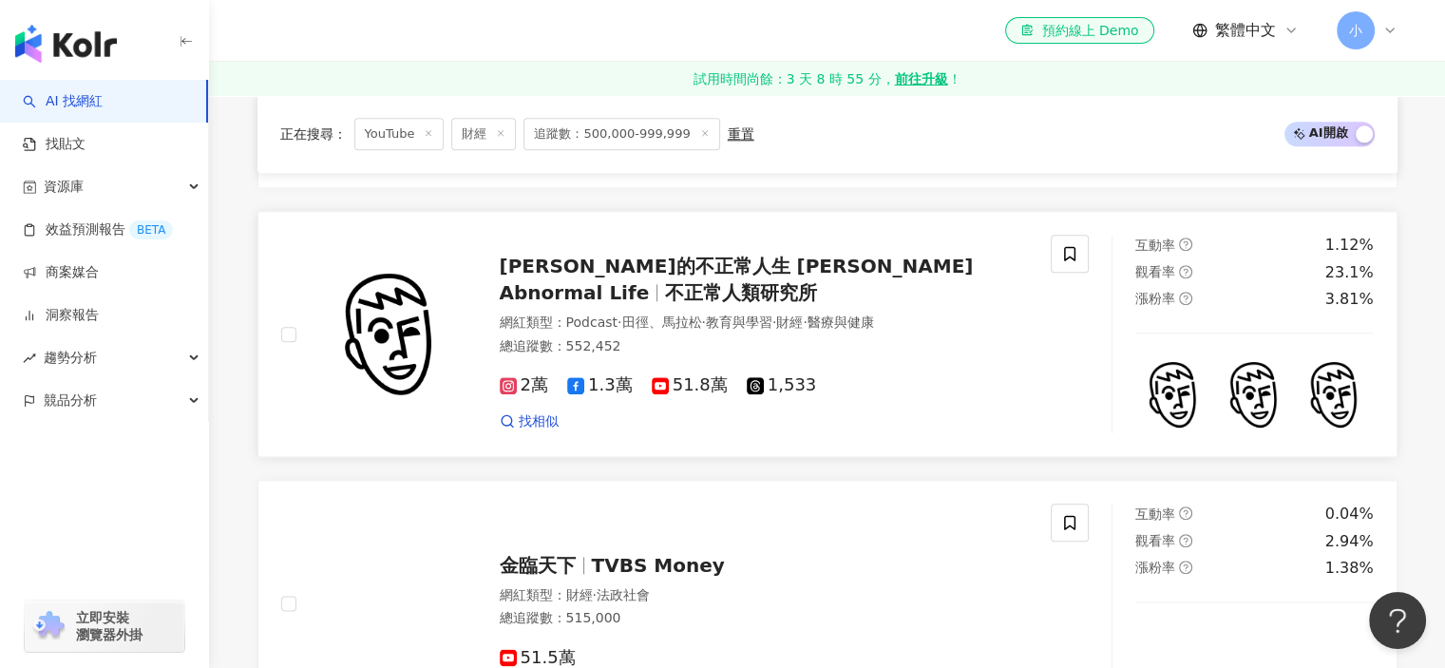
scroll to position [2131, 0]
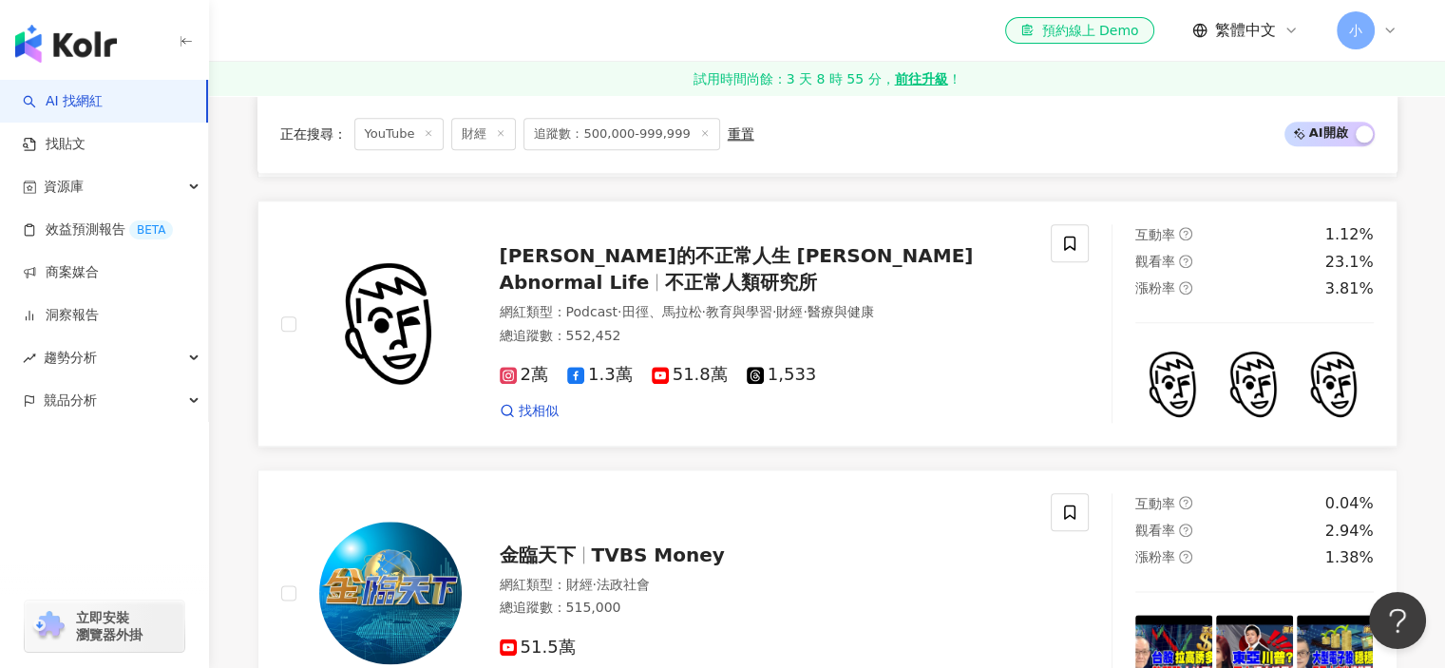
click at [674, 254] on span "張修修的不正常人生 Shosho's Abnormal Life" at bounding box center [737, 268] width 474 height 49
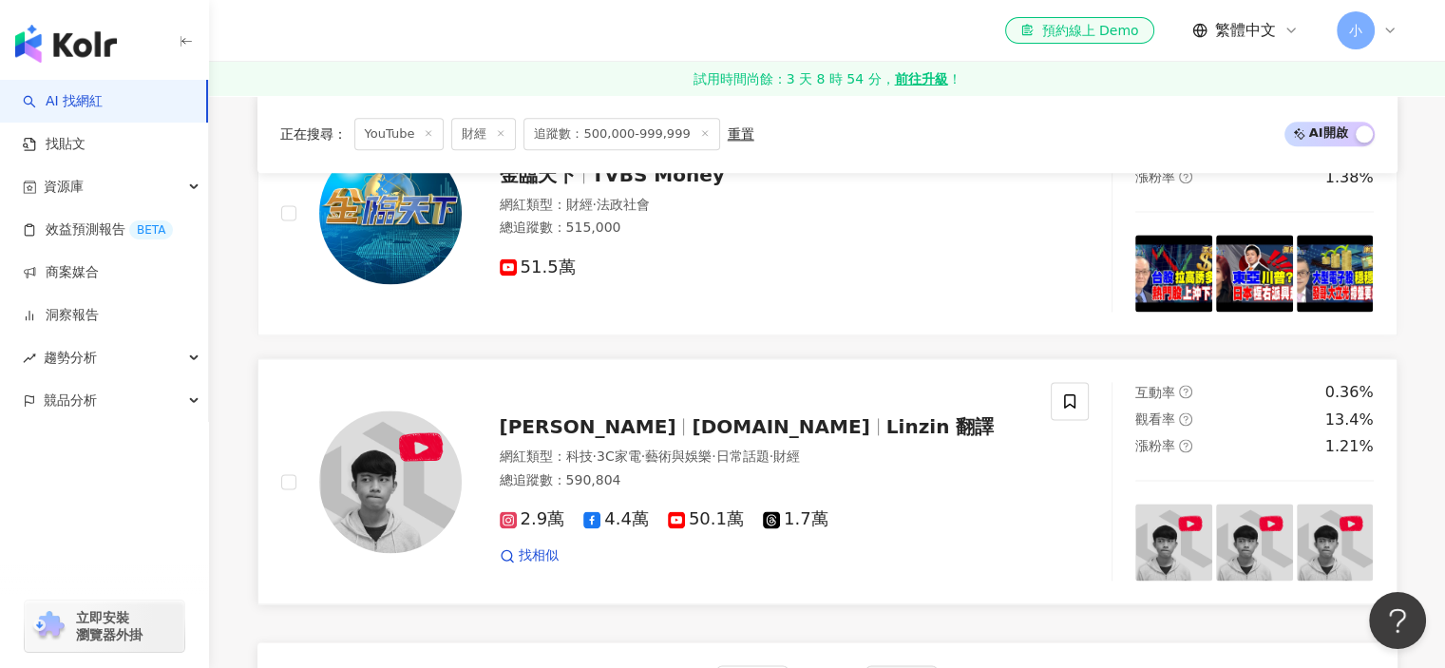
click at [886, 427] on span "Linzin 翻譯" at bounding box center [940, 426] width 108 height 23
click at [1062, 392] on icon at bounding box center [1069, 400] width 17 height 17
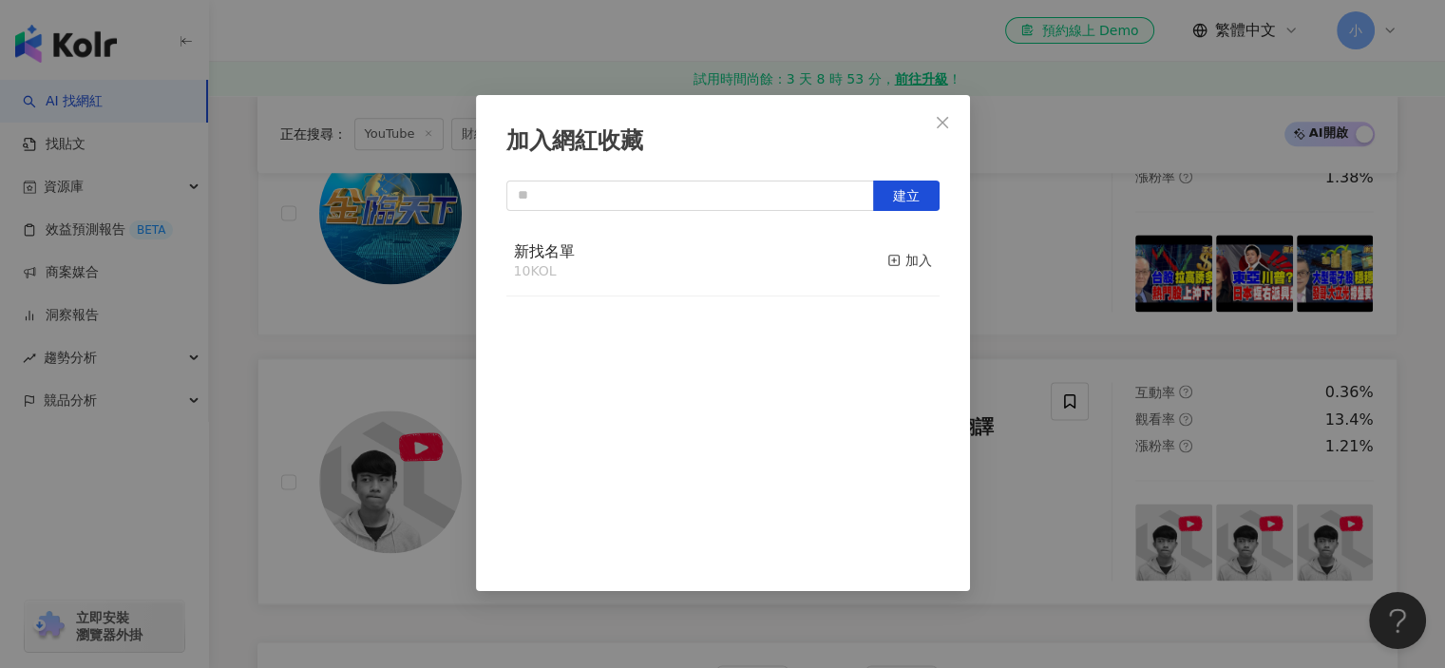
click at [597, 252] on div "新找名單 10 KOL 加入" at bounding box center [722, 261] width 433 height 71
click at [898, 263] on div "加入" at bounding box center [909, 260] width 45 height 21
click at [959, 136] on button "Close" at bounding box center [942, 123] width 38 height 38
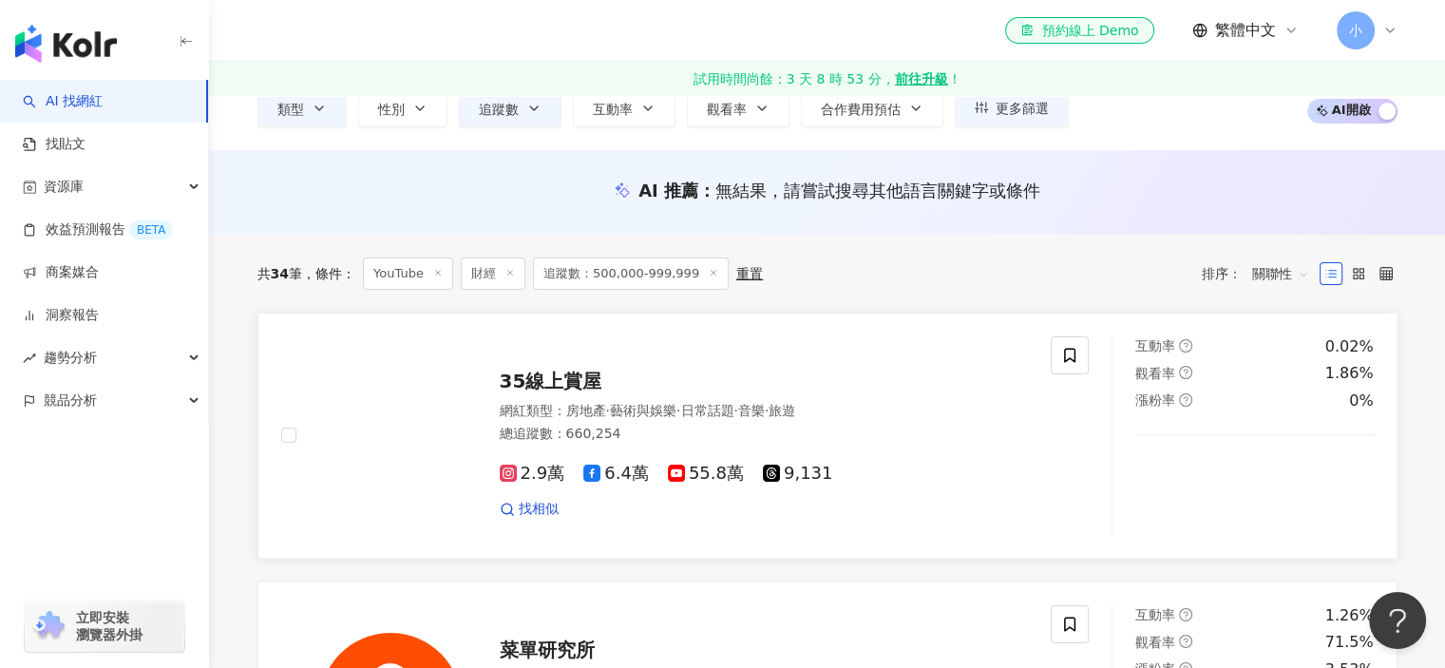
scroll to position [0, 0]
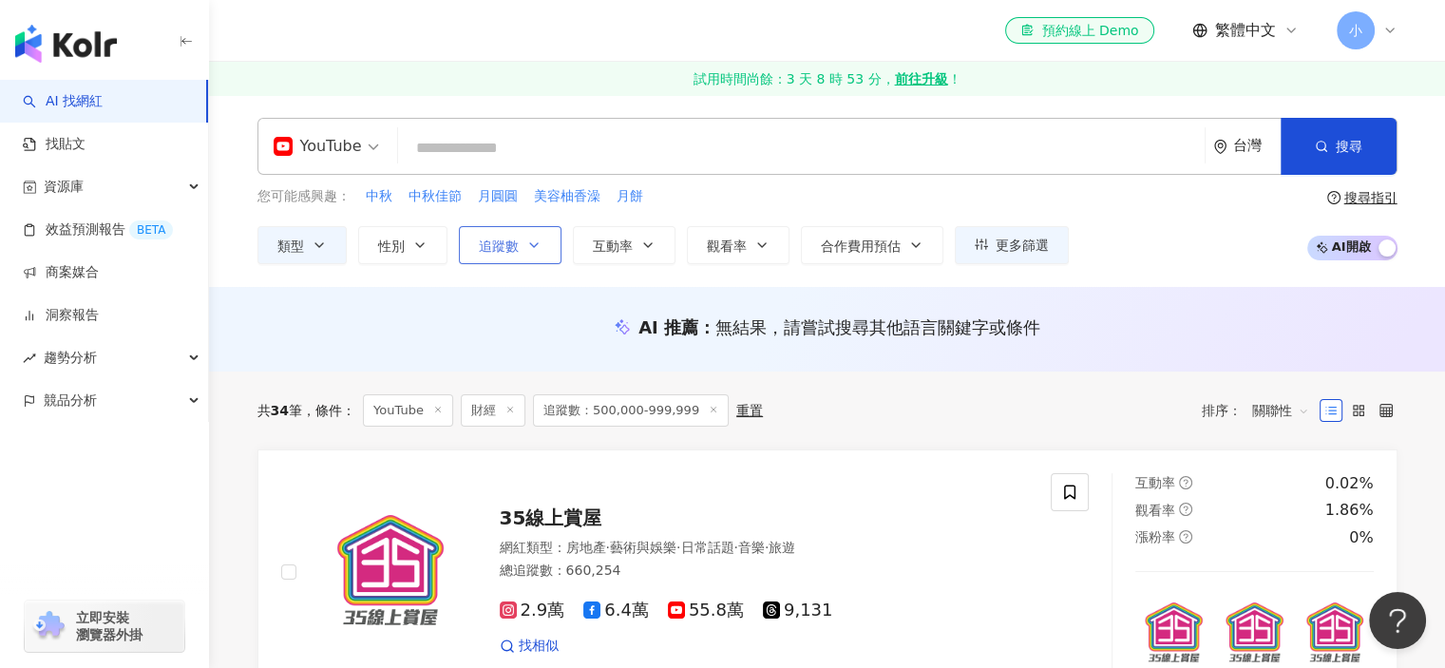
click at [555, 254] on button "追蹤數" at bounding box center [510, 245] width 103 height 38
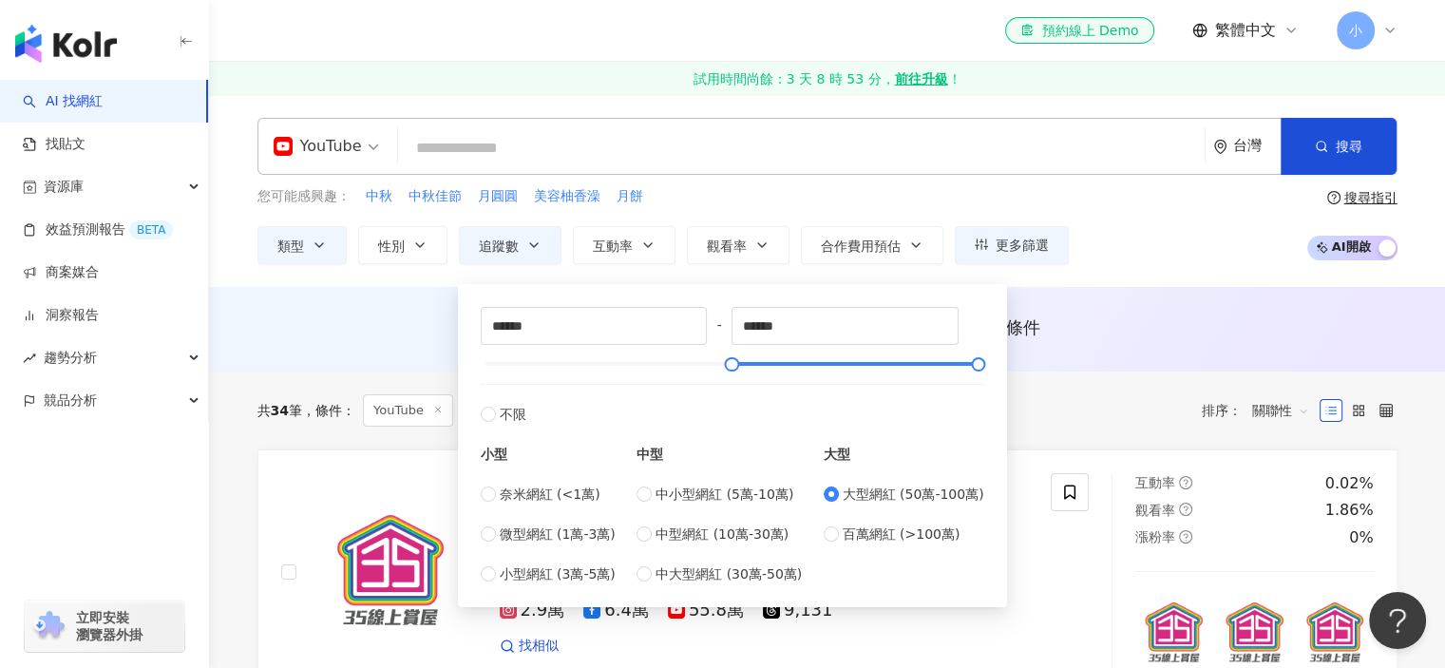
click at [745, 561] on div "中小型網紅 (5萬-10萬) 中型網紅 (10萬-30萬) 中大型網紅 (30萬-50萬)" at bounding box center [718, 534] width 165 height 101
click at [740, 565] on span "中大型網紅 (30萬-50萬)" at bounding box center [728, 573] width 146 height 21
type input "******"
click at [293, 288] on div "AI 推薦 ： 無結果，請嘗試搜尋其他語言關鍵字或條件" at bounding box center [827, 329] width 1236 height 85
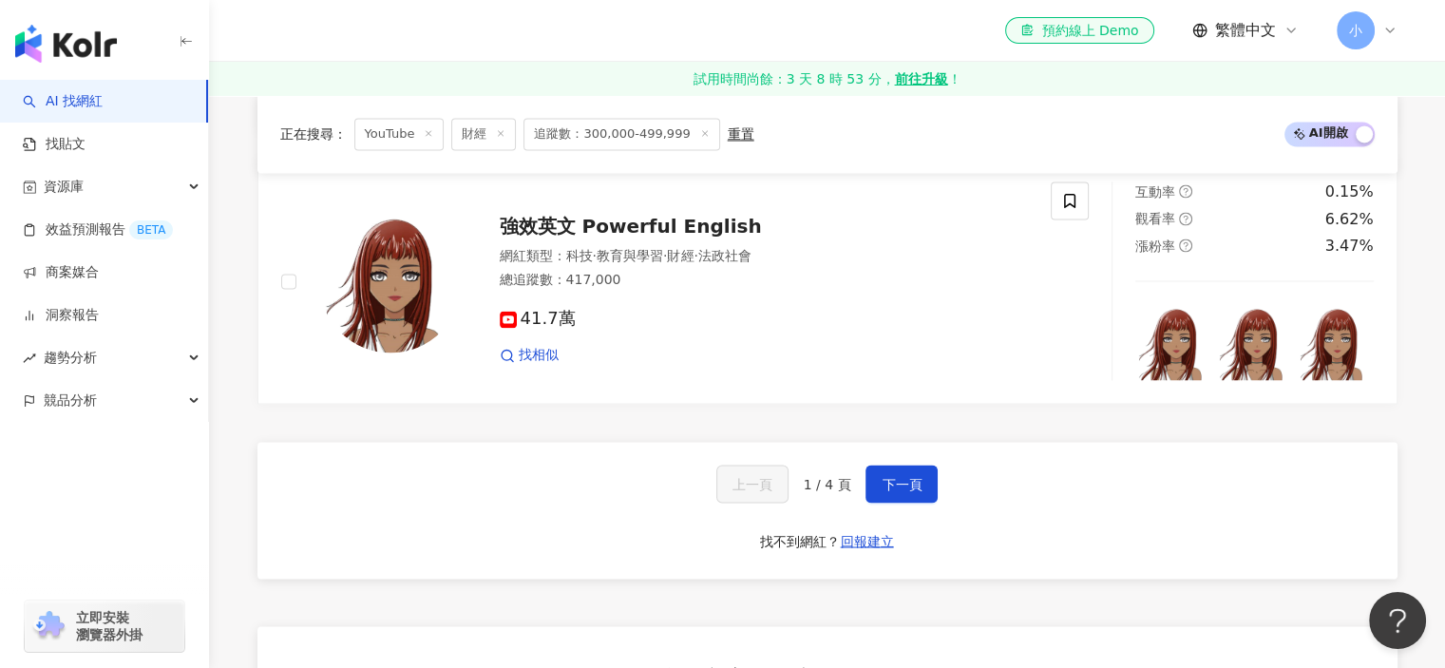
scroll to position [3325, 0]
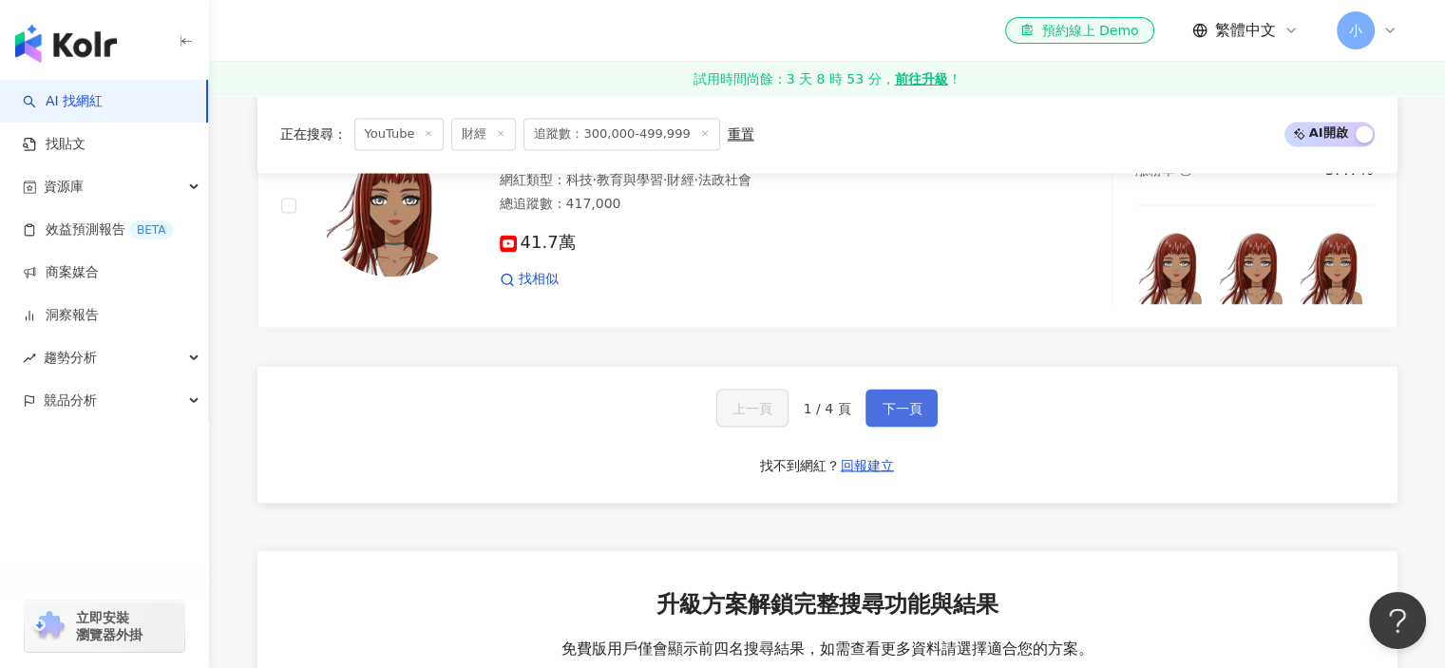
click at [883, 406] on span "下一頁" at bounding box center [902, 407] width 40 height 15
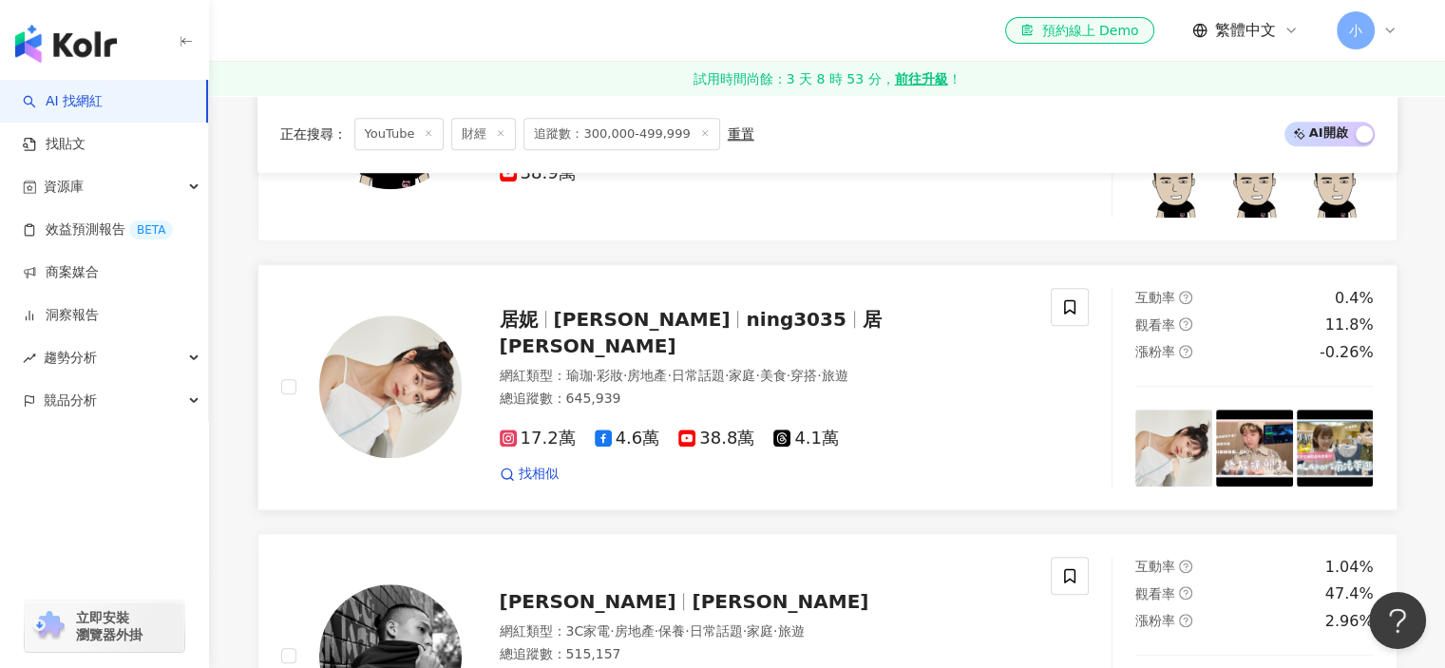
scroll to position [1805, 0]
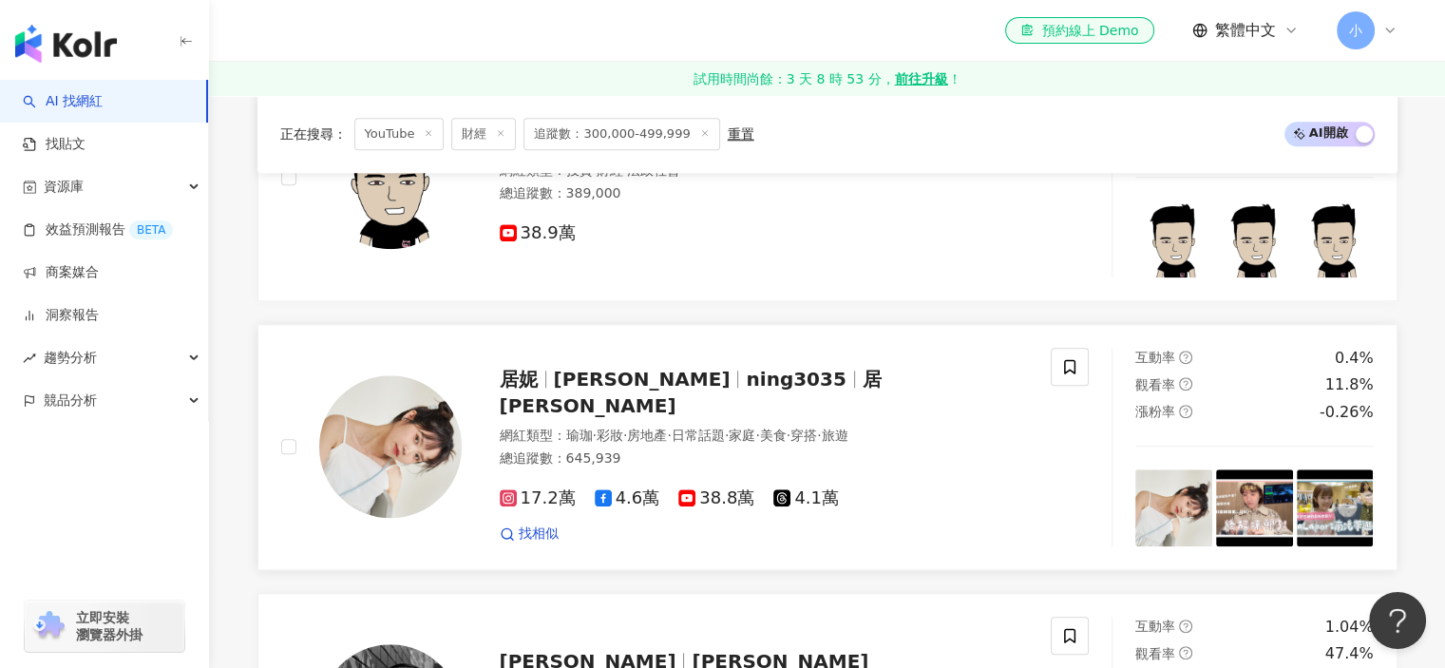
click at [787, 427] on span "美食" at bounding box center [773, 434] width 27 height 15
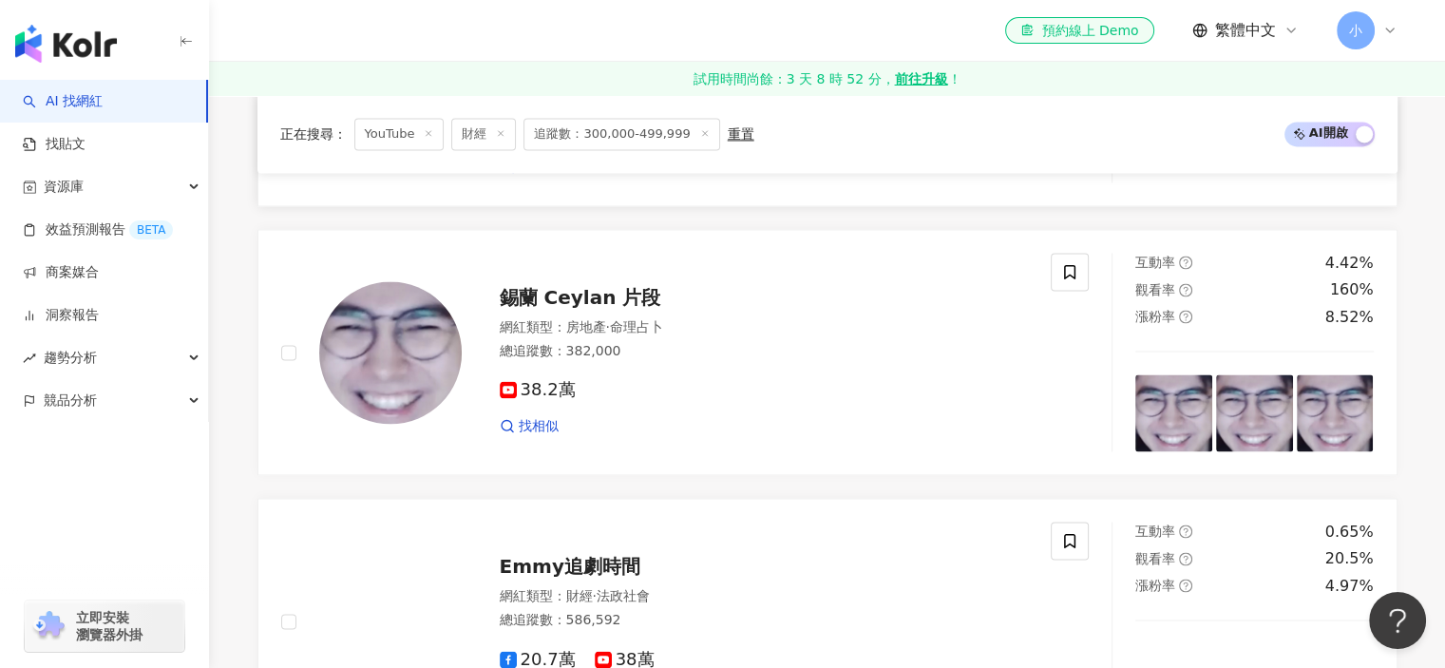
scroll to position [3135, 0]
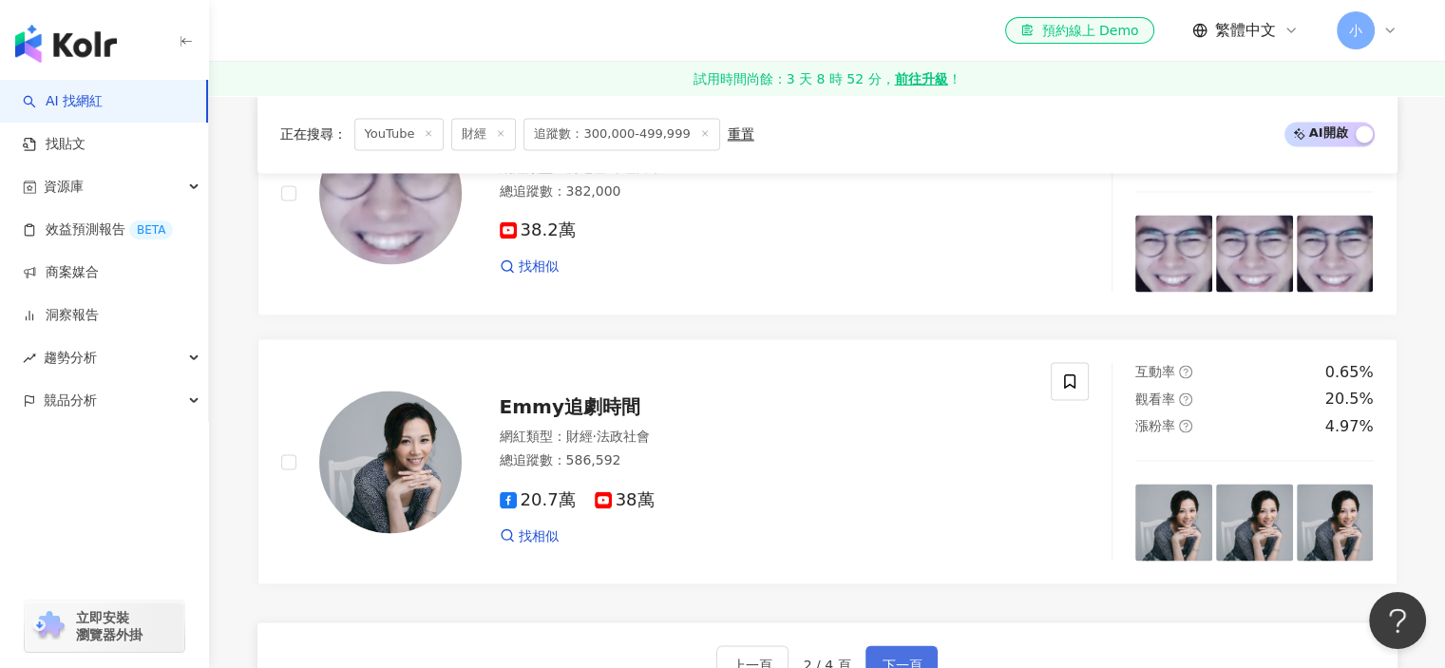
click at [881, 645] on button "下一頁" at bounding box center [901, 664] width 72 height 38
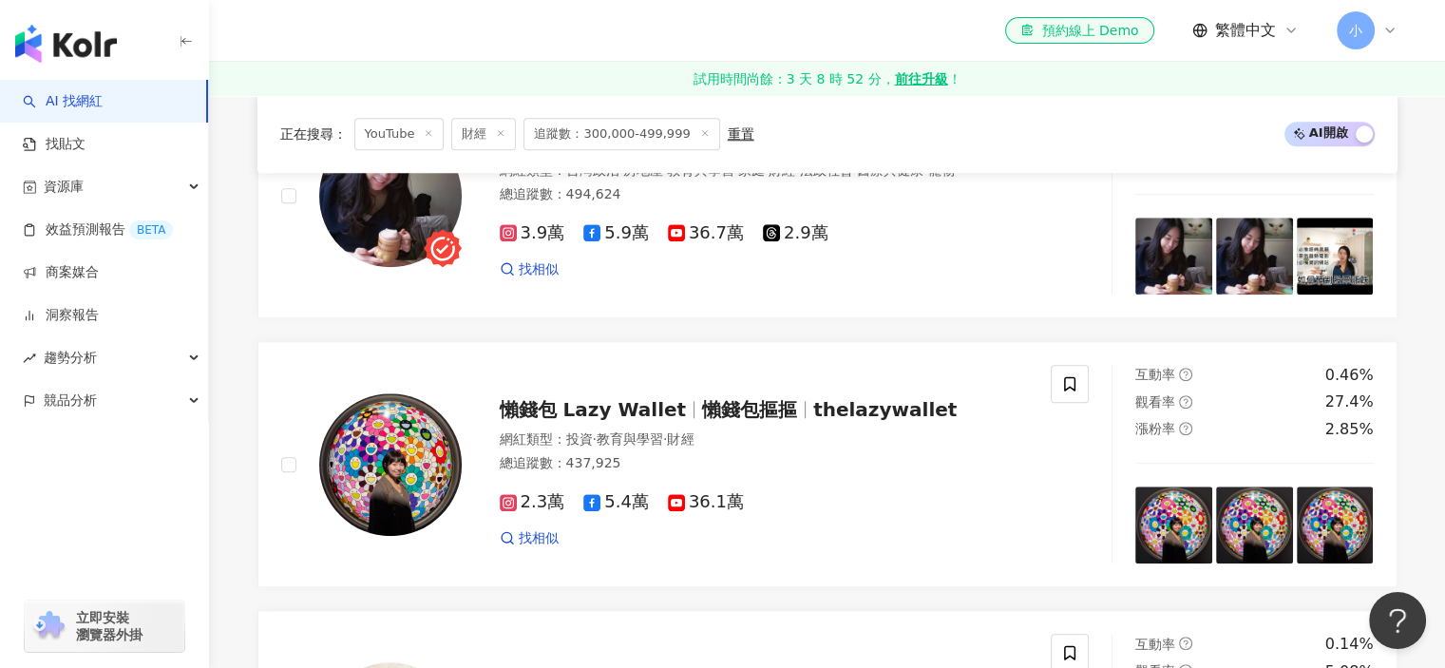
scroll to position [1623, 0]
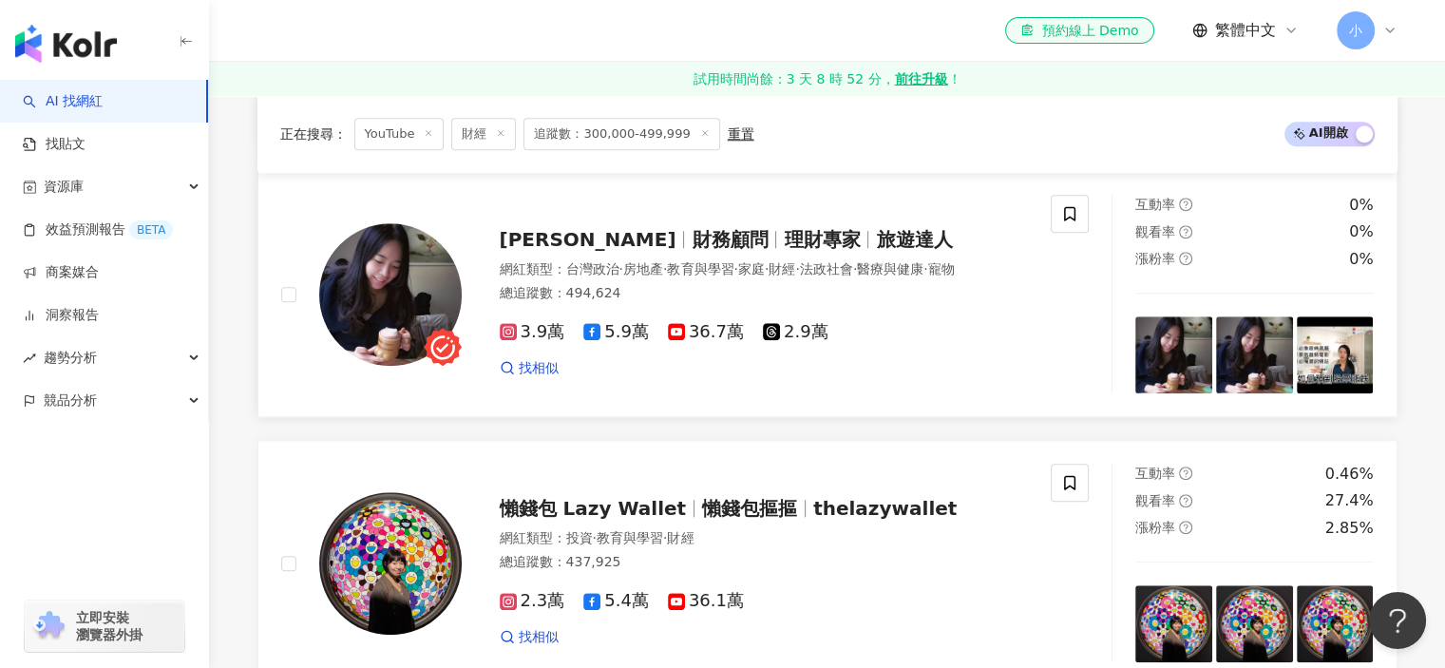
click at [407, 288] on img at bounding box center [390, 294] width 142 height 142
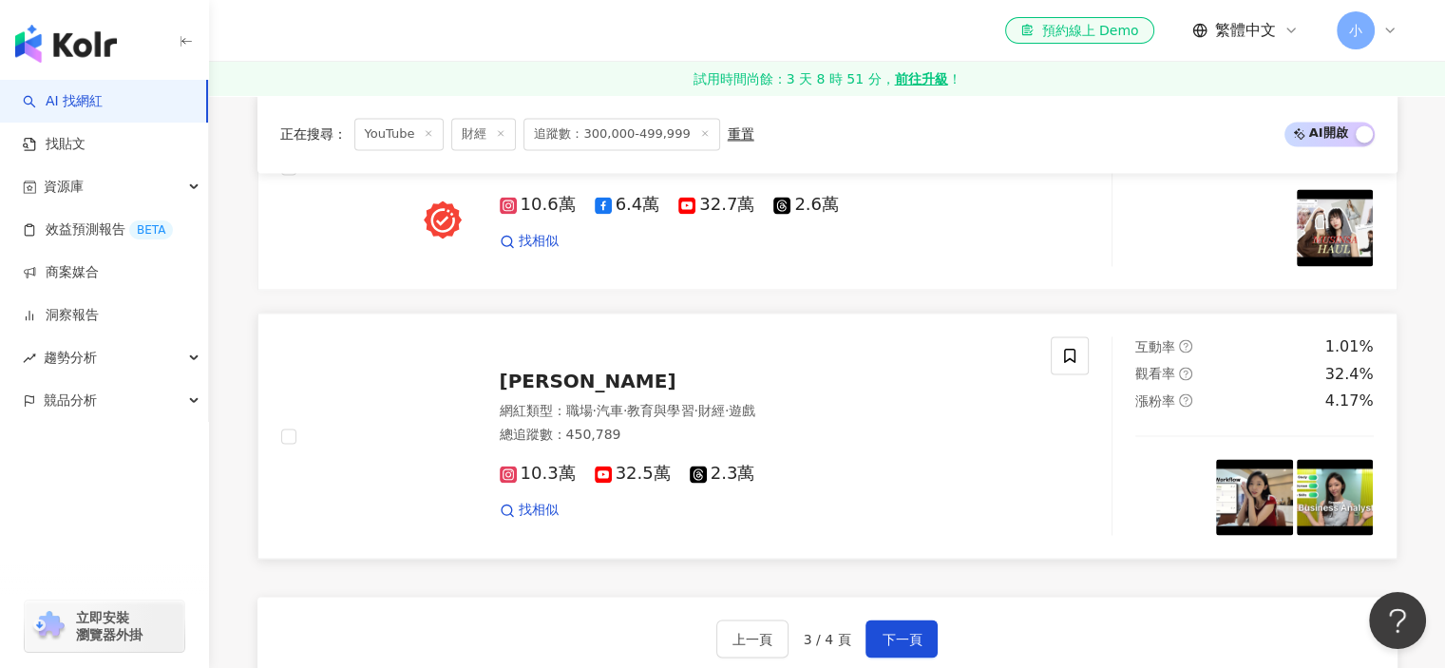
scroll to position [3238, 0]
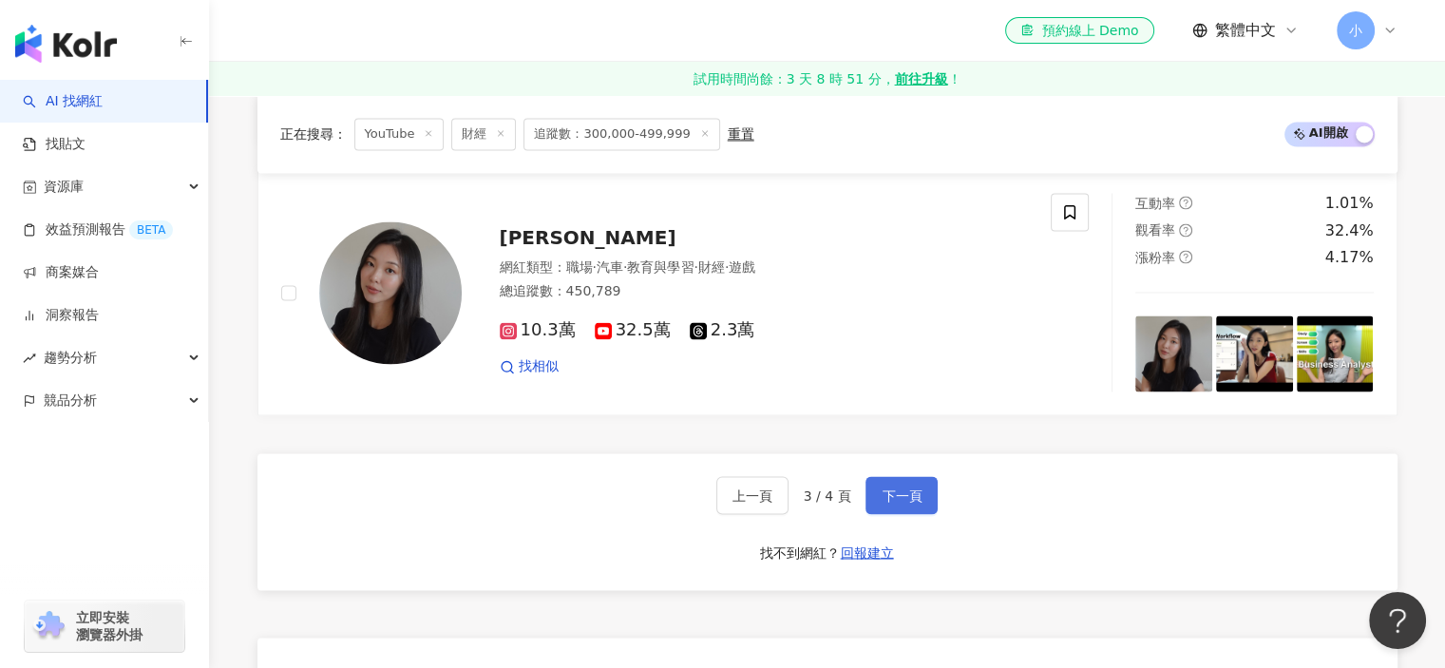
click at [885, 476] on button "下一頁" at bounding box center [901, 495] width 72 height 38
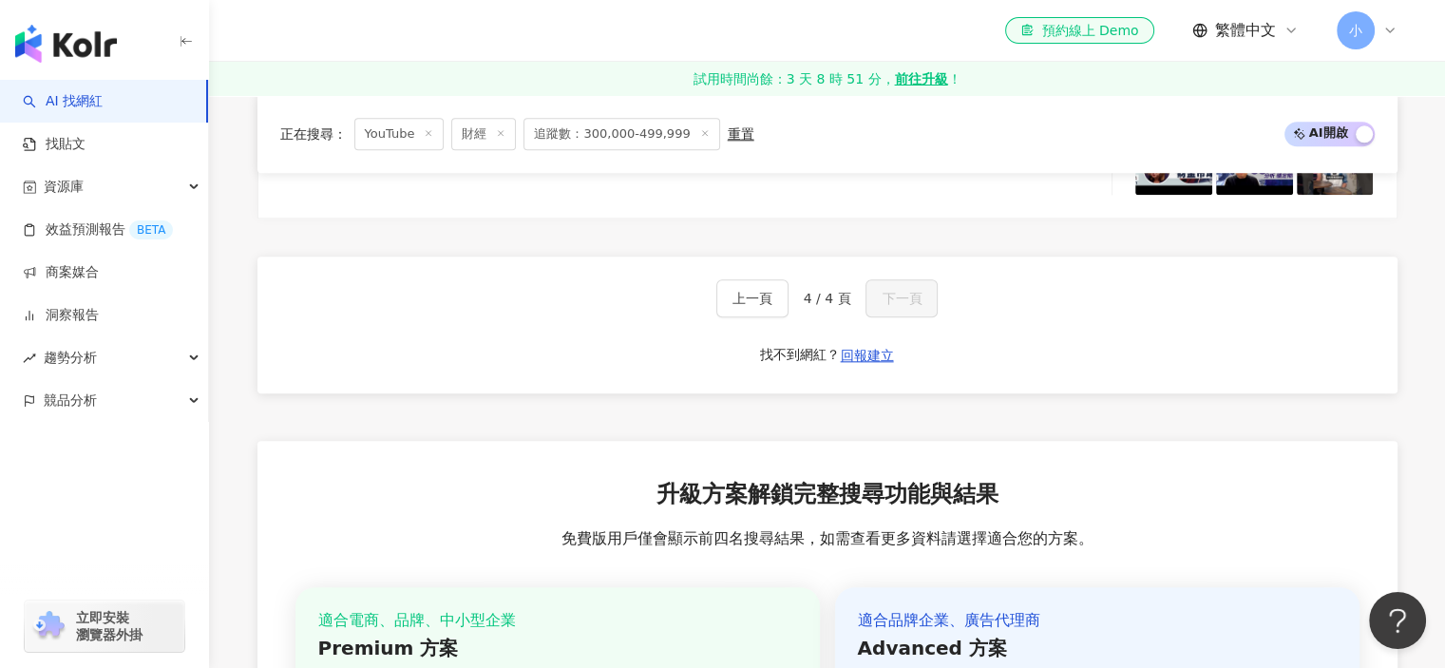
scroll to position [1710, 0]
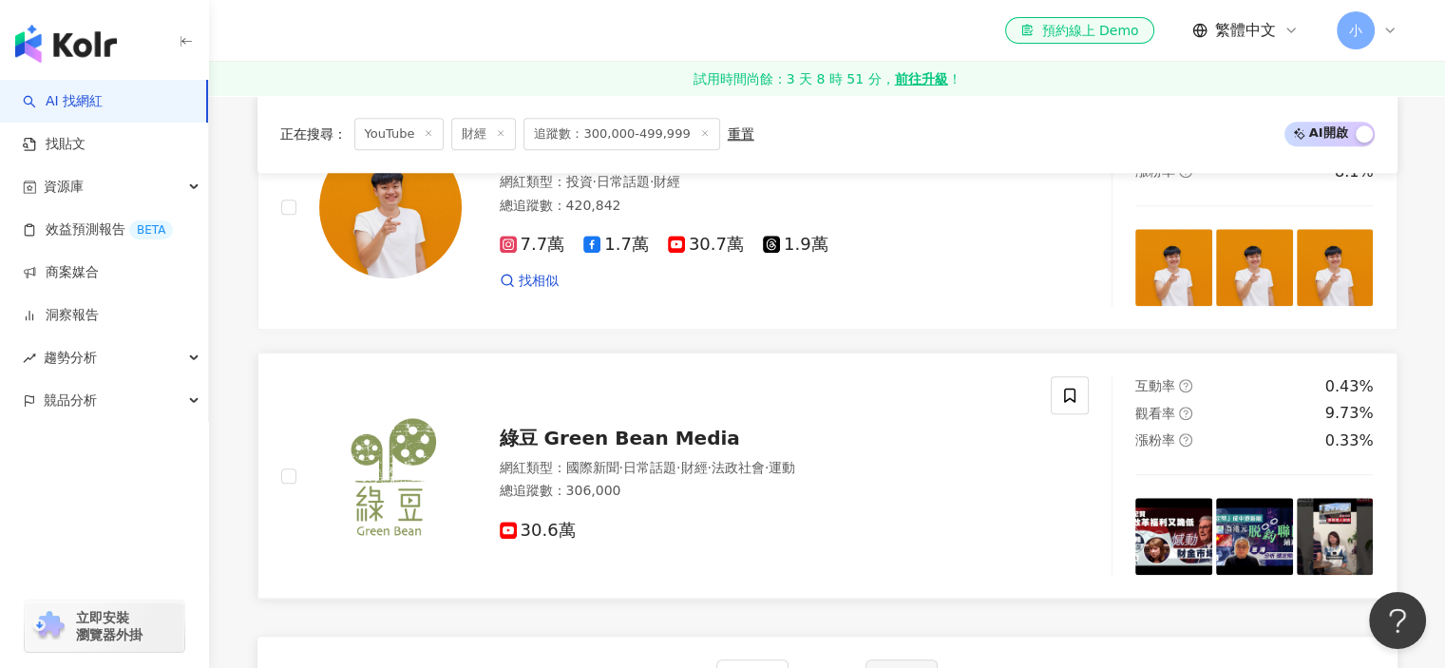
click at [661, 441] on span "綠豆 Green Bean Media" at bounding box center [620, 438] width 240 height 23
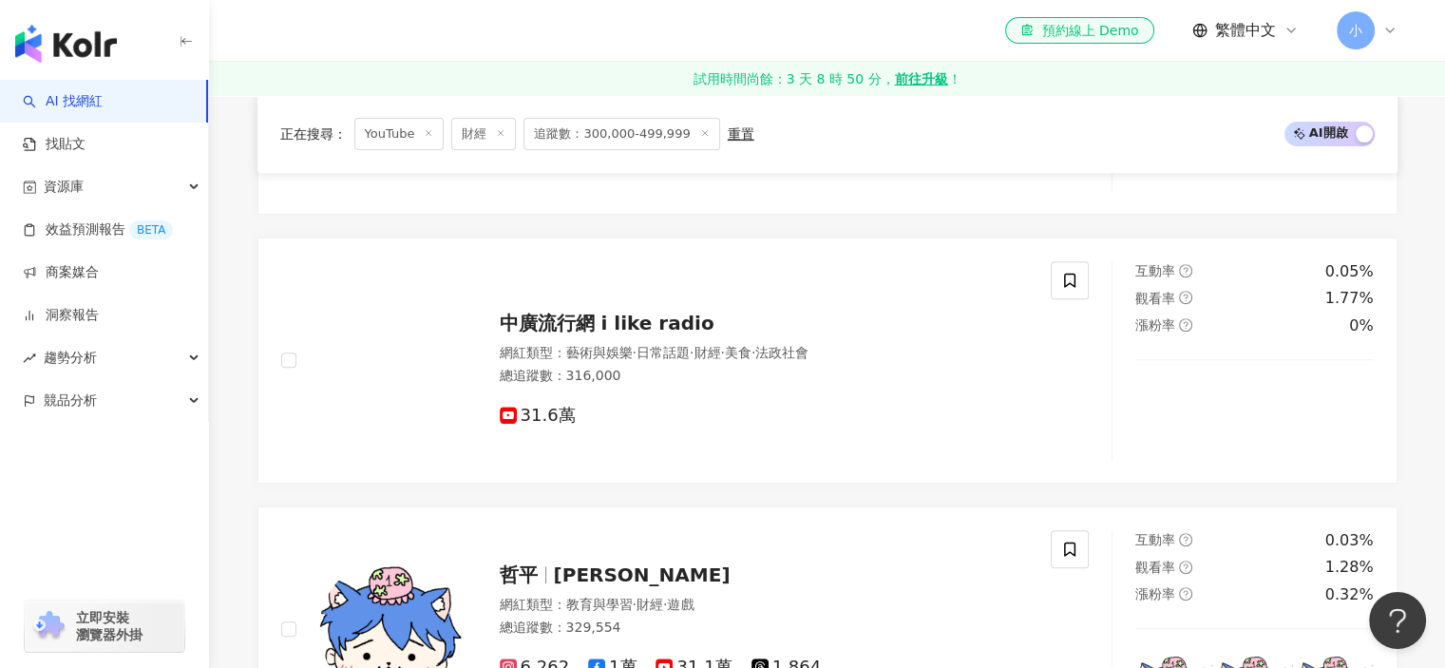
scroll to position [665, 0]
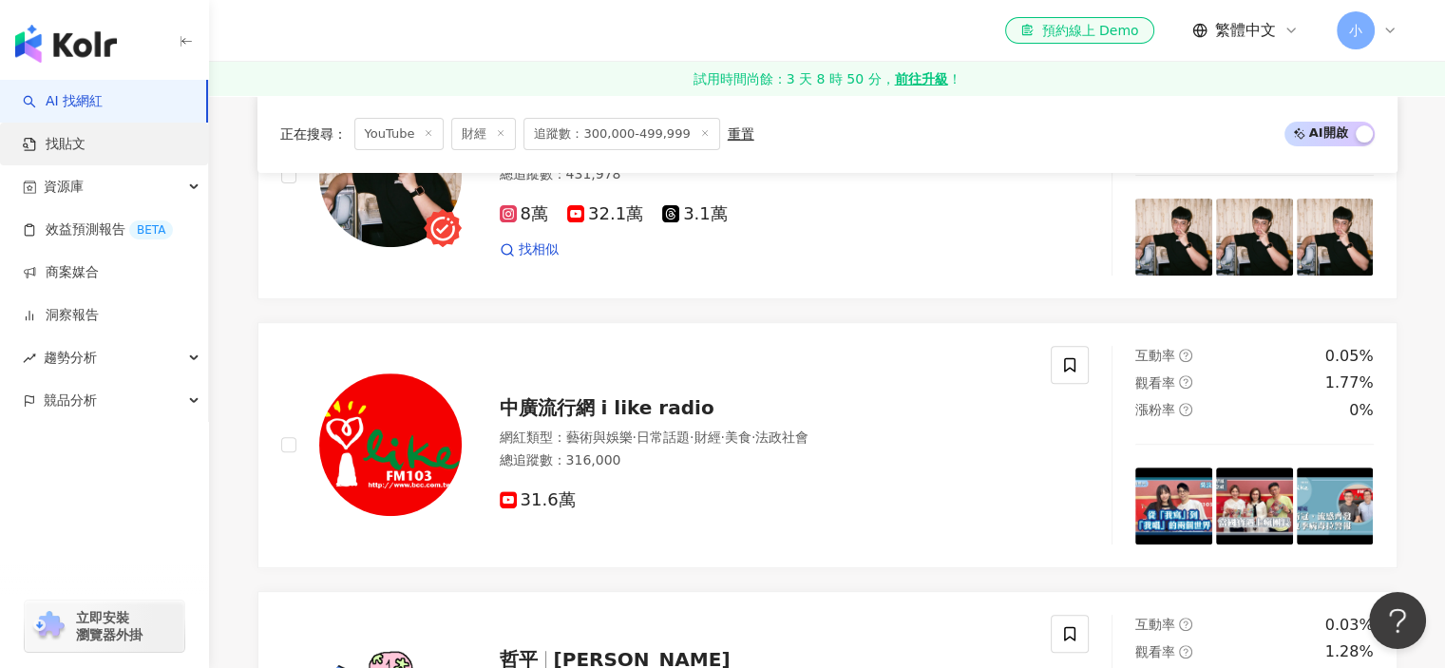
click at [85, 137] on link "找貼文" at bounding box center [54, 144] width 63 height 19
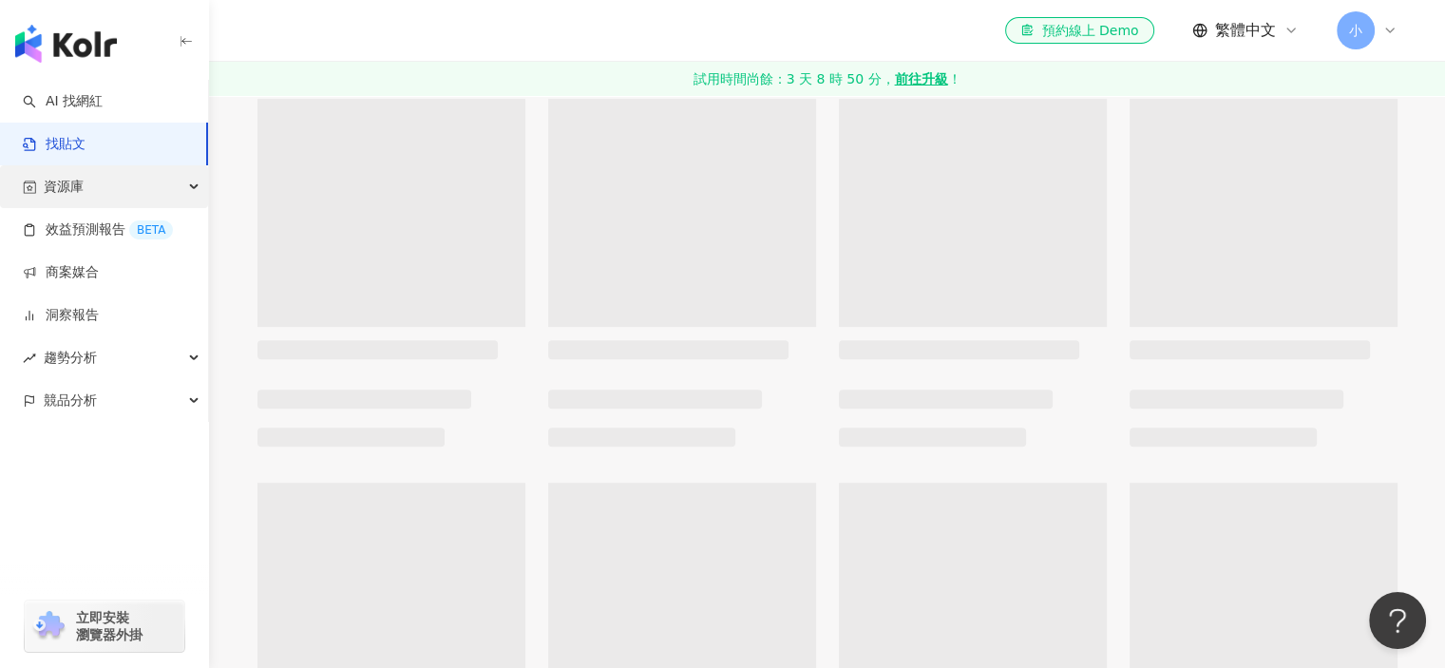
click at [97, 181] on div "資源庫" at bounding box center [104, 186] width 208 height 43
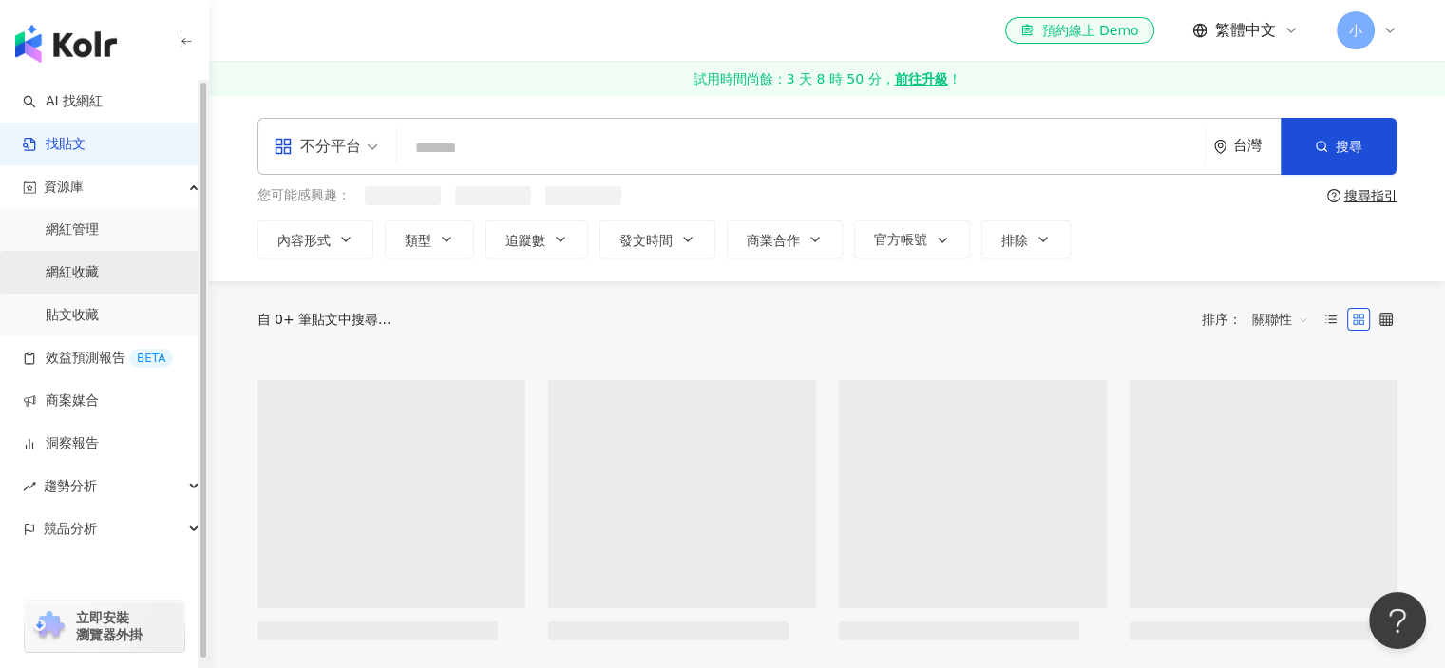
click at [99, 278] on link "網紅收藏" at bounding box center [72, 272] width 53 height 19
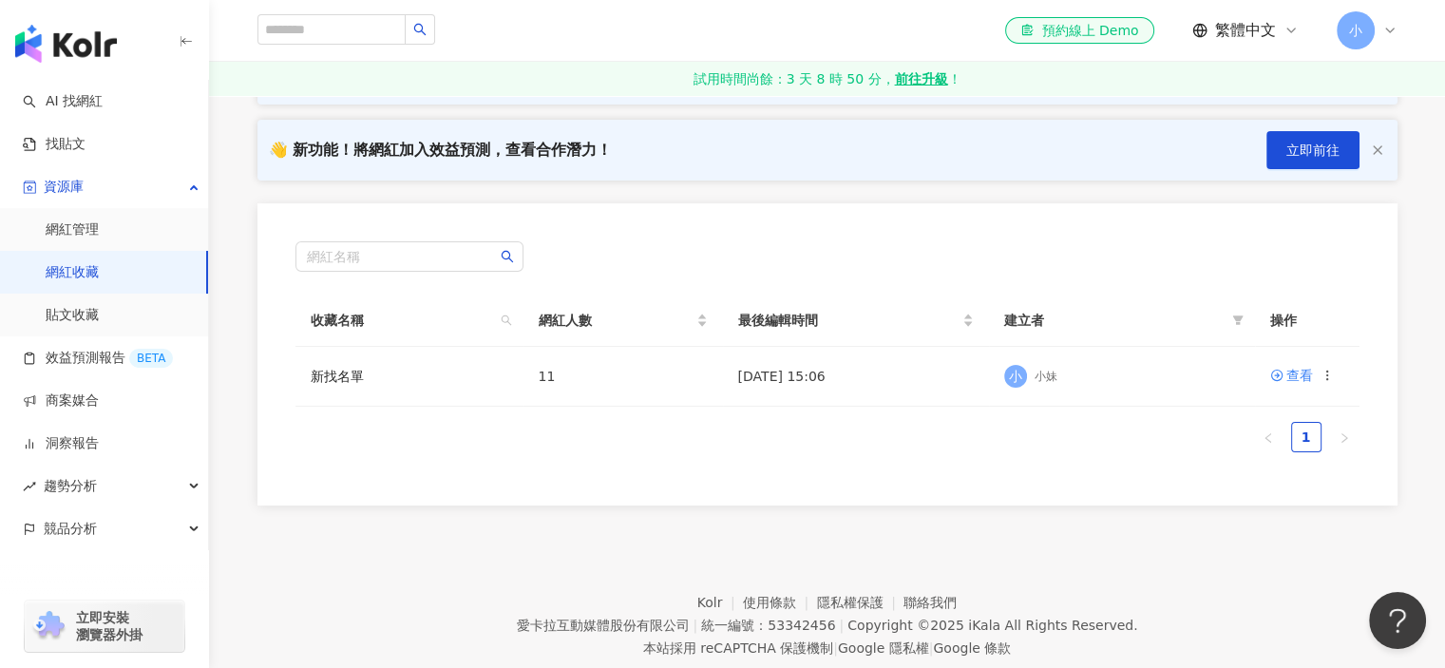
scroll to position [95, 0]
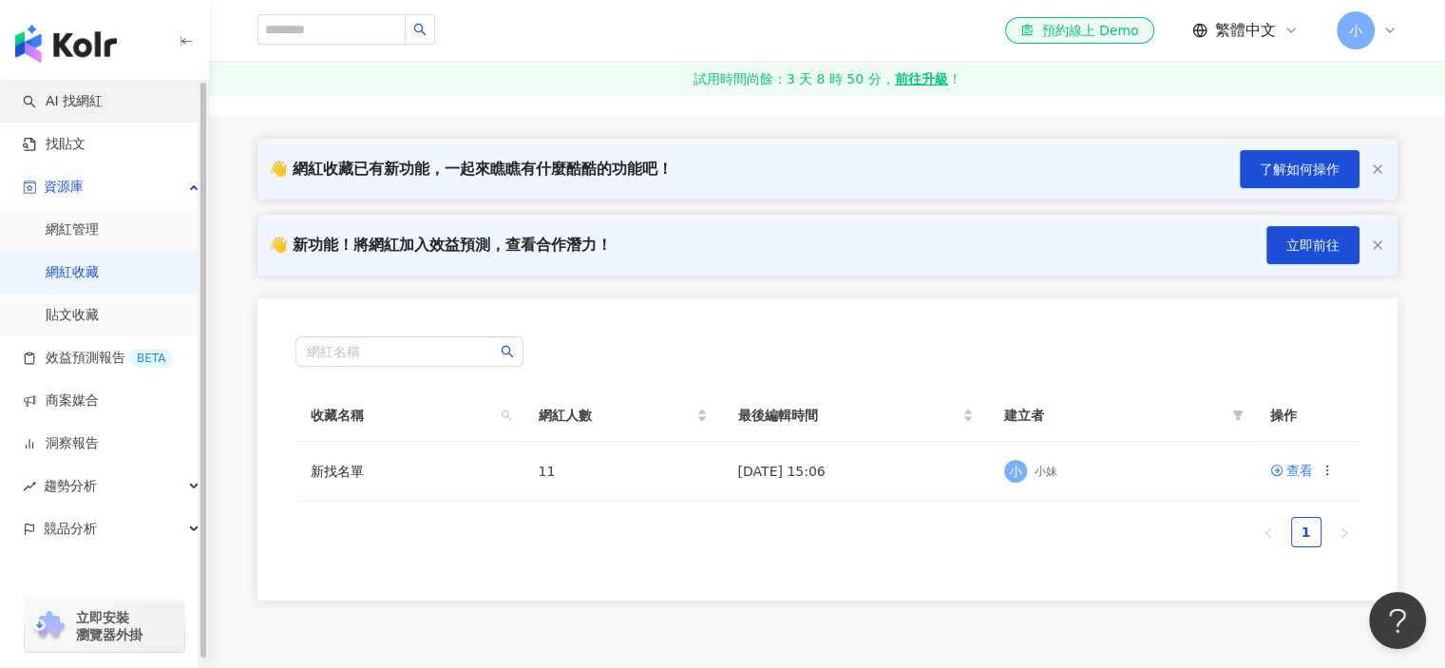
click at [53, 92] on link "AI 找網紅" at bounding box center [63, 101] width 80 height 19
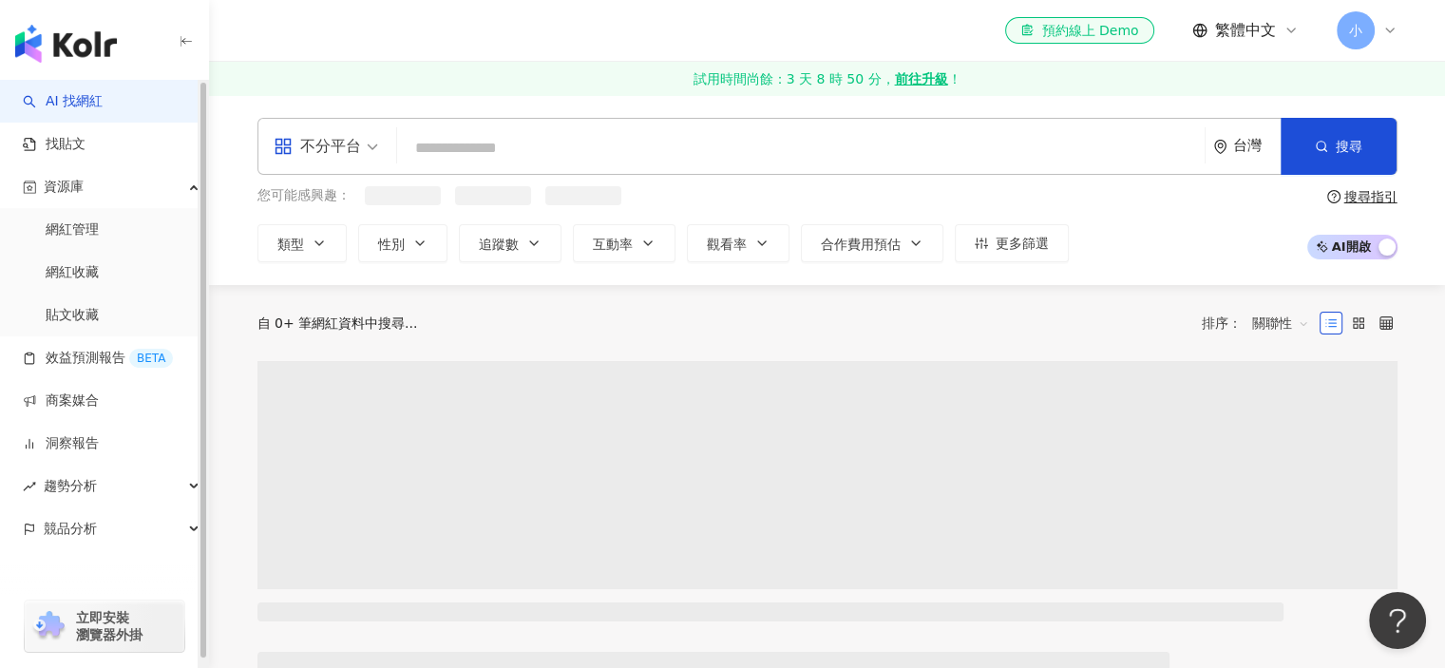
click at [342, 147] on div "不分平台" at bounding box center [317, 146] width 87 height 30
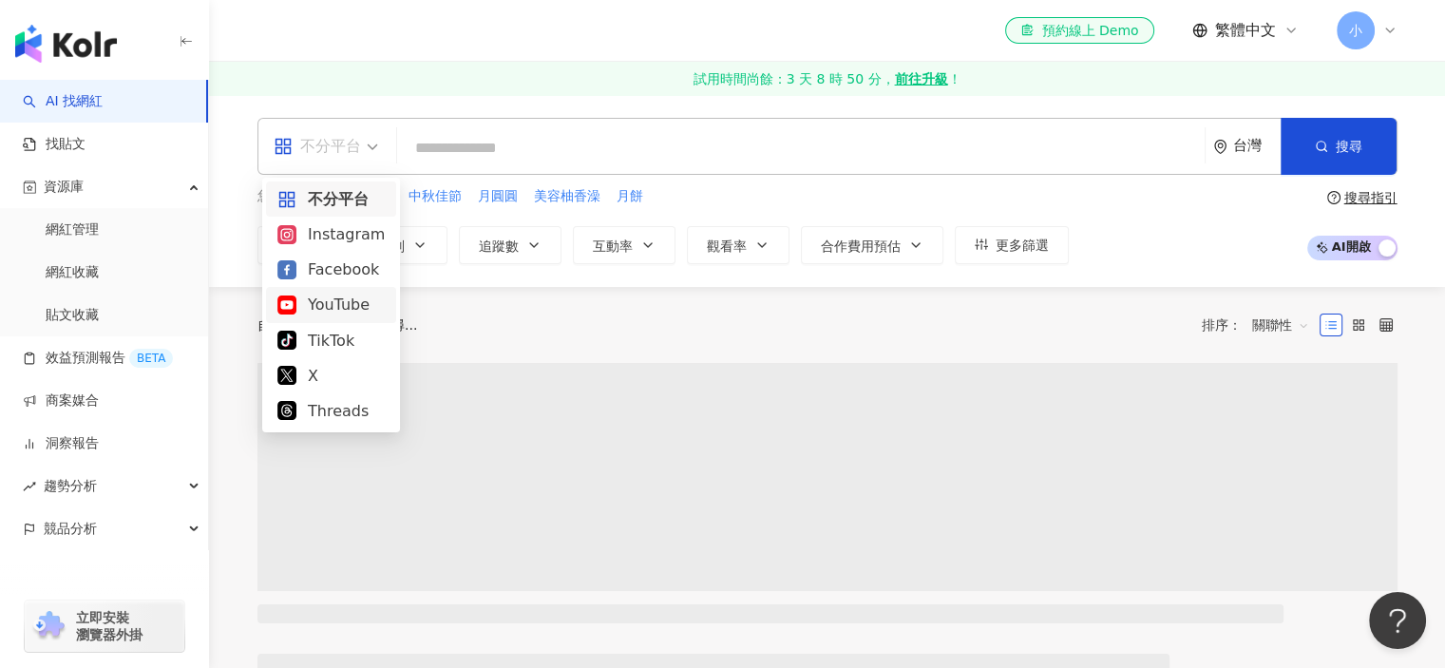
click at [328, 315] on div "YouTube" at bounding box center [330, 305] width 107 height 24
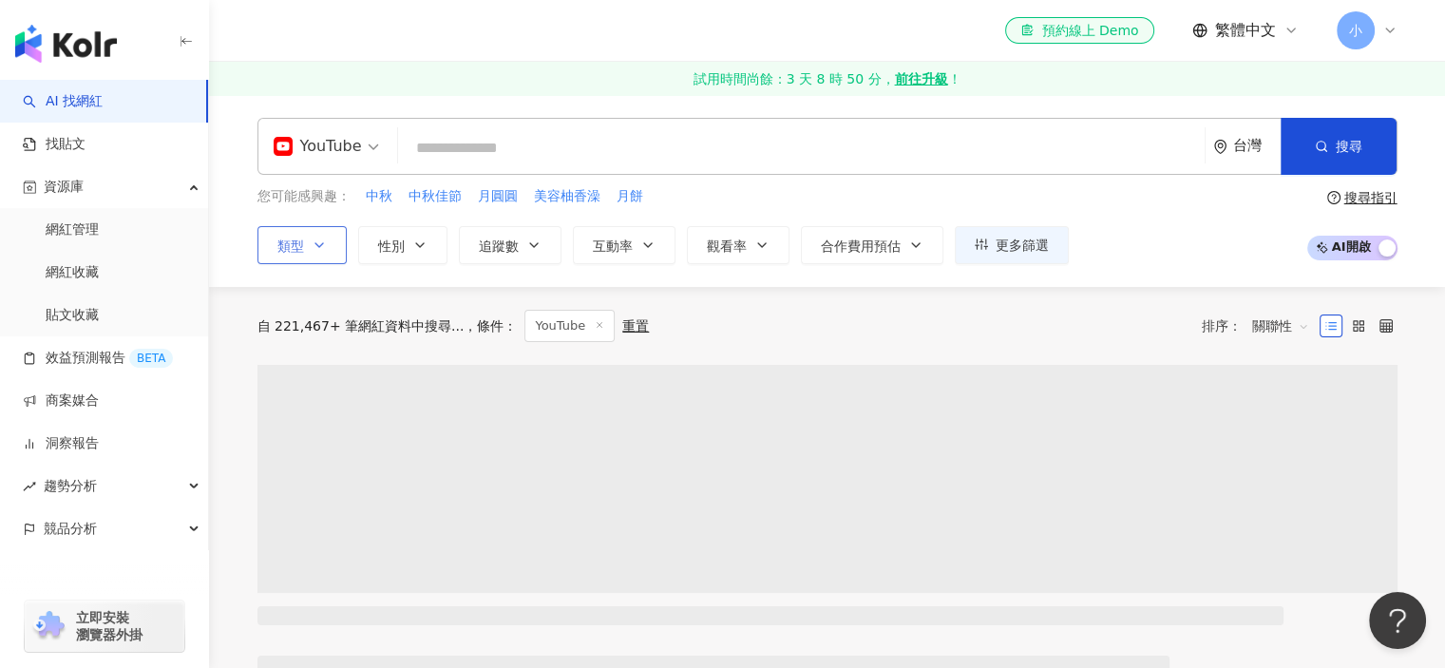
click at [334, 253] on button "類型" at bounding box center [301, 245] width 89 height 38
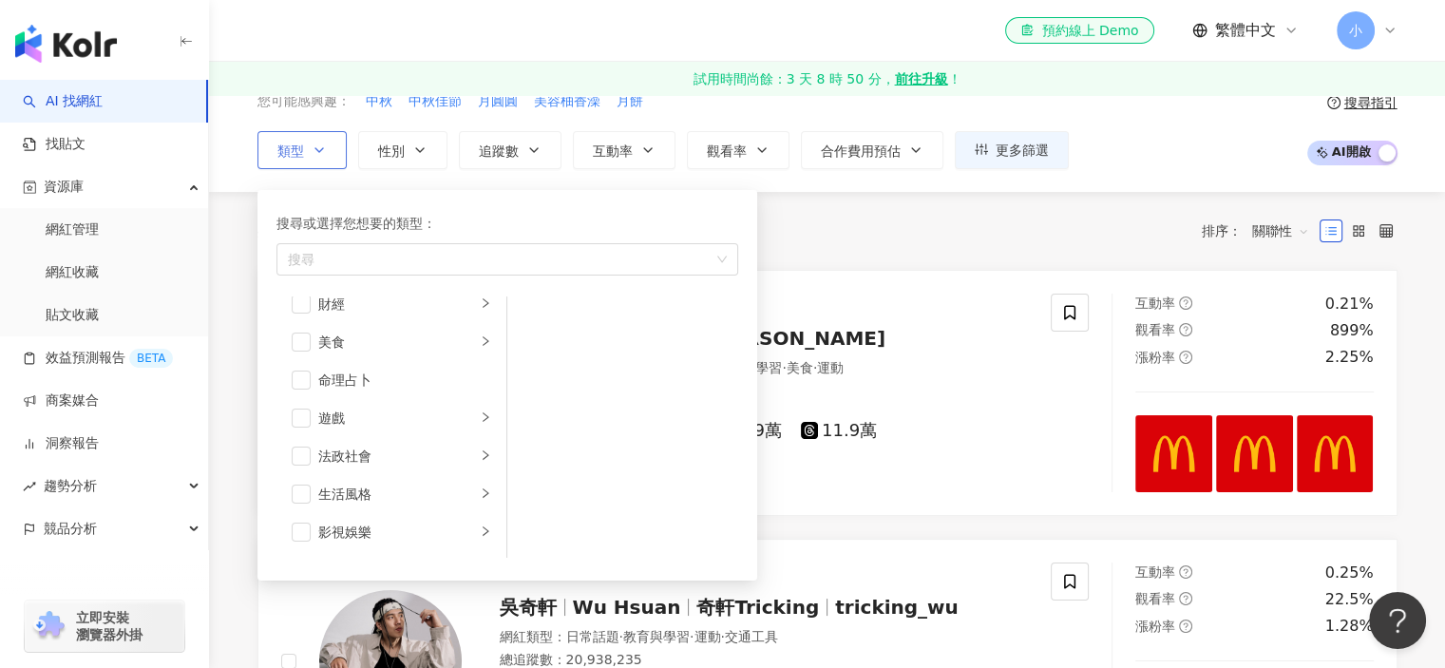
scroll to position [285, 0]
click at [386, 398] on li "法政社會" at bounding box center [391, 414] width 222 height 38
click at [389, 446] on div "生活風格" at bounding box center [397, 452] width 158 height 21
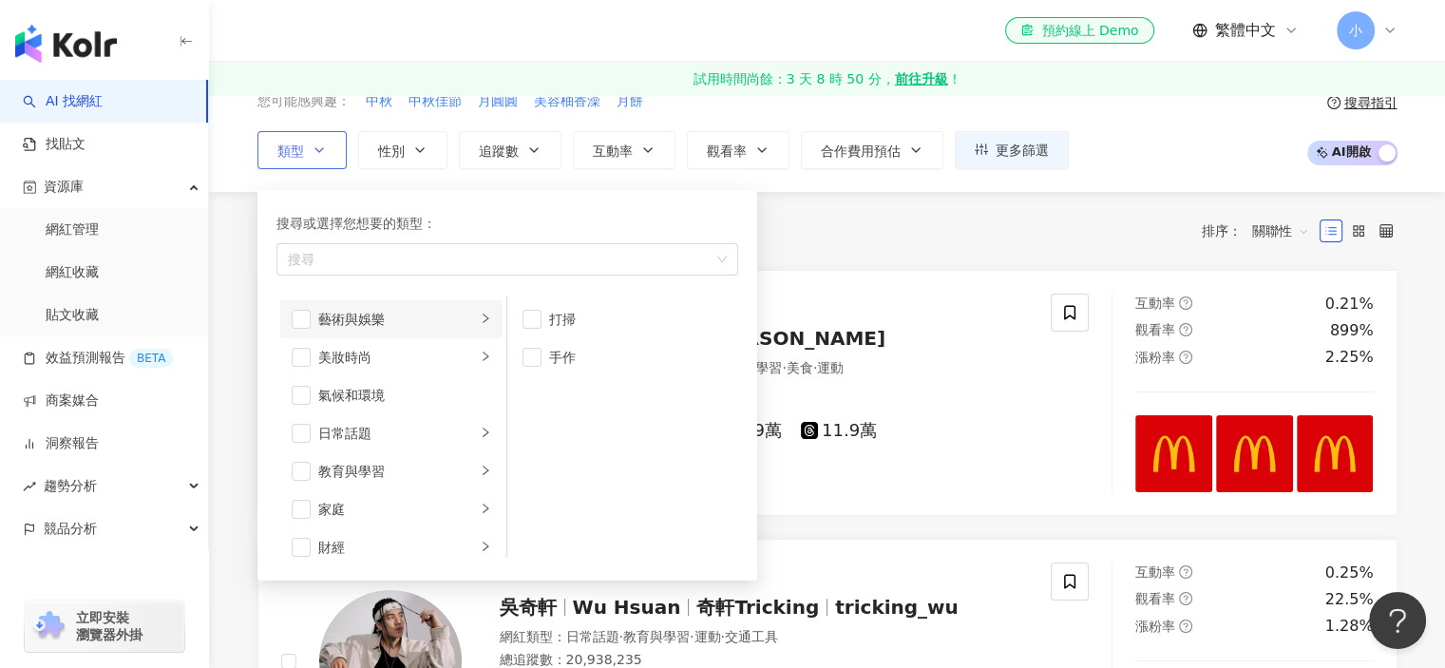
click at [385, 323] on div "藝術與娛樂" at bounding box center [397, 319] width 158 height 21
click at [391, 342] on li "美妝時尚" at bounding box center [391, 357] width 222 height 38
click at [395, 378] on li "氣候和環境" at bounding box center [391, 395] width 222 height 38
click at [393, 426] on div "日常話題" at bounding box center [397, 433] width 158 height 21
click at [384, 408] on li "氣候和環境" at bounding box center [391, 395] width 222 height 38
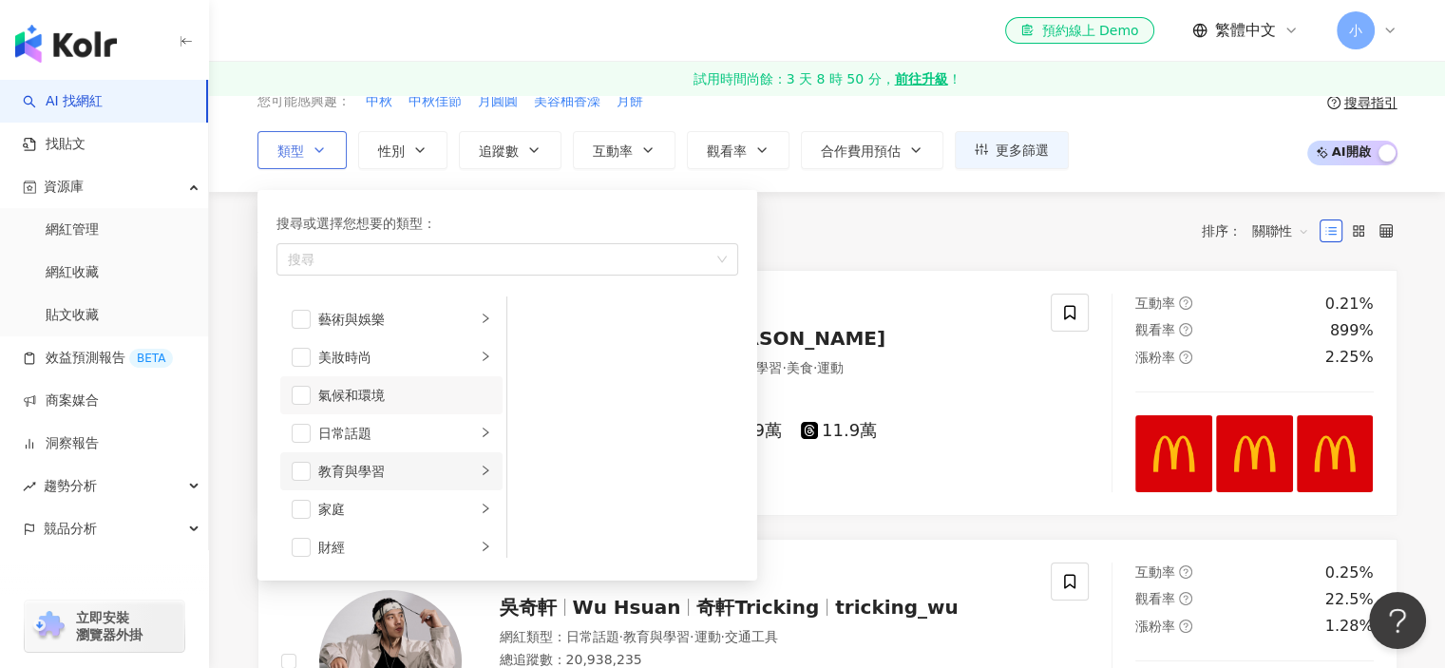
click at [403, 475] on div "教育與學習" at bounding box center [397, 471] width 158 height 21
click at [407, 443] on li "日常話題" at bounding box center [391, 433] width 222 height 38
click at [413, 490] on li "家庭" at bounding box center [391, 509] width 222 height 38
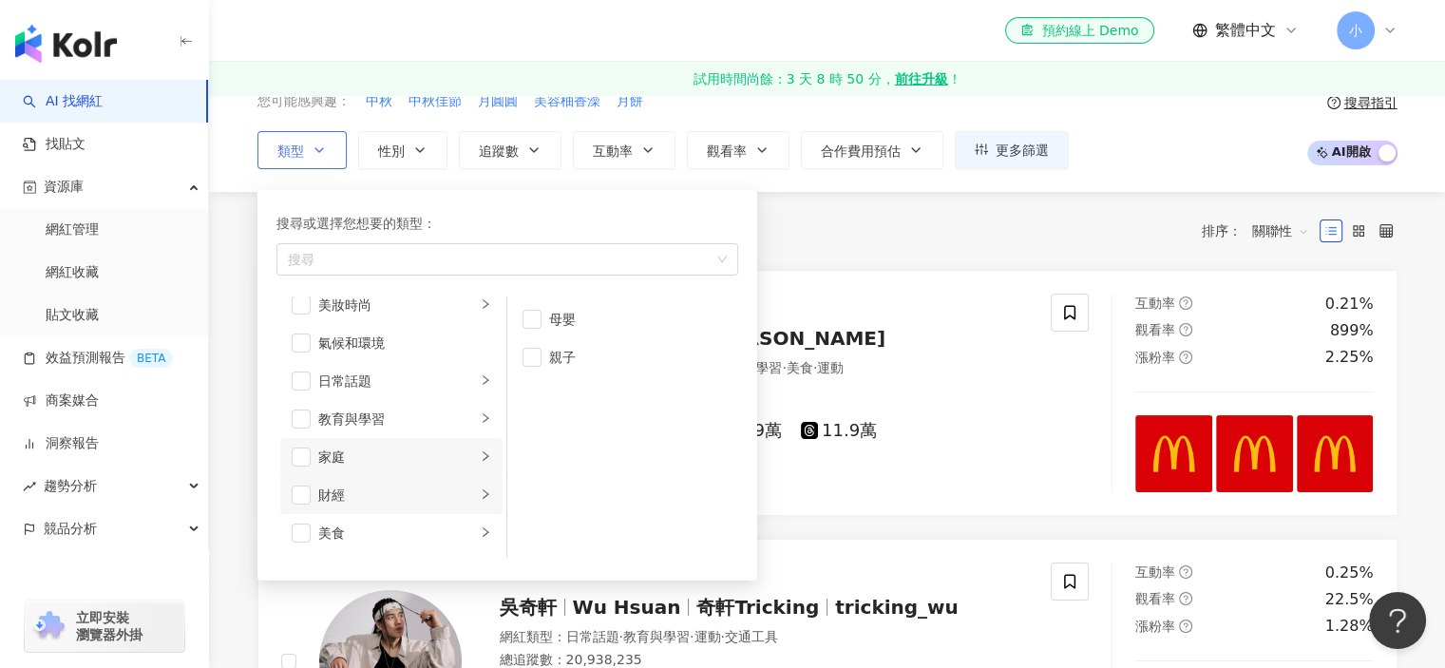
scroll to position [95, 0]
click at [442, 466] on li "財經" at bounding box center [391, 452] width 222 height 38
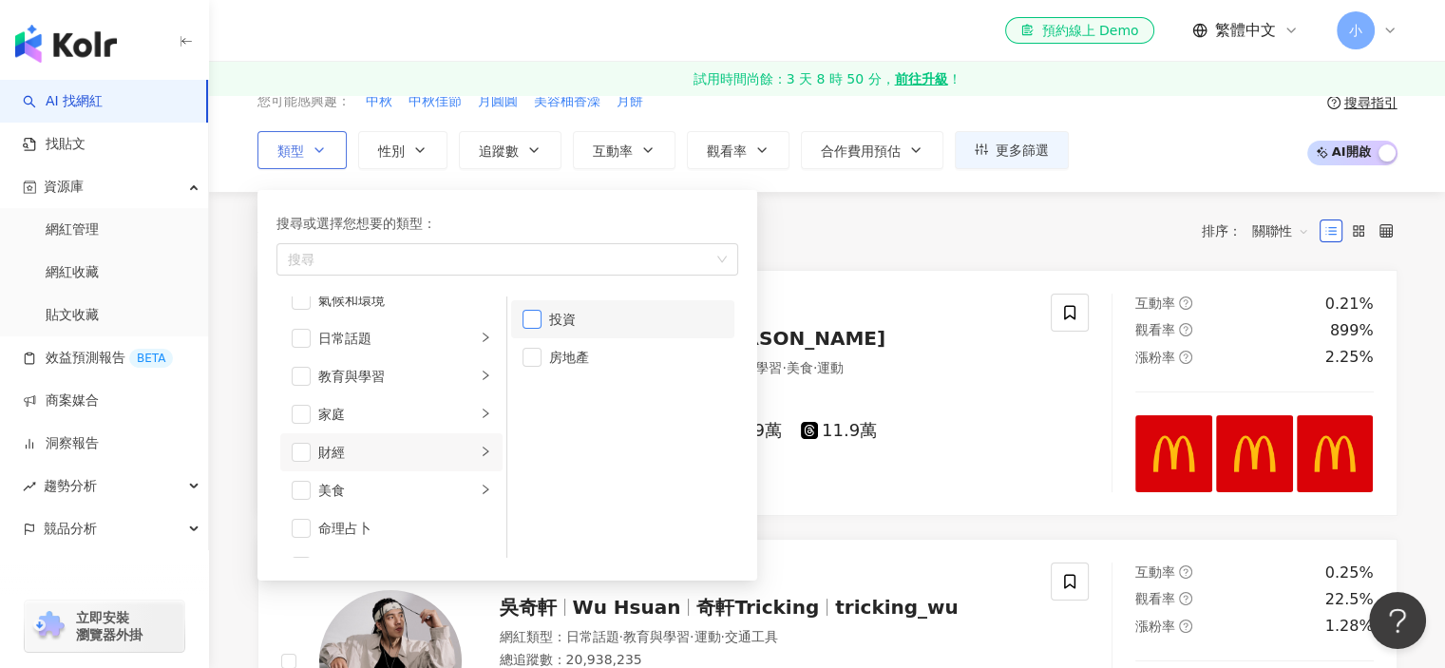
click at [527, 316] on span "button" at bounding box center [531, 319] width 19 height 19
drag, startPoint x: 530, startPoint y: 341, endPoint x: 536, endPoint y: 352, distance: 12.7
click at [531, 344] on li "房地產" at bounding box center [622, 357] width 223 height 38
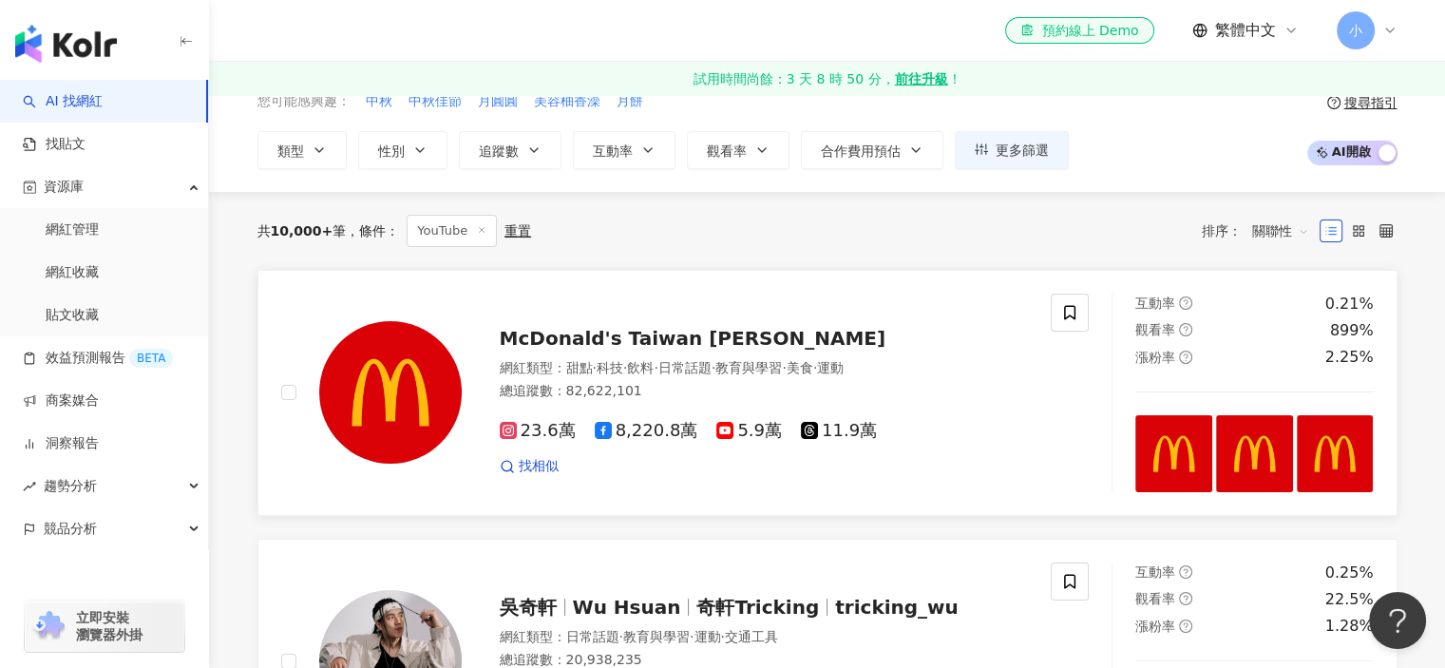
click at [847, 328] on div "McDonald's Taiwan 麥當勞" at bounding box center [764, 338] width 529 height 27
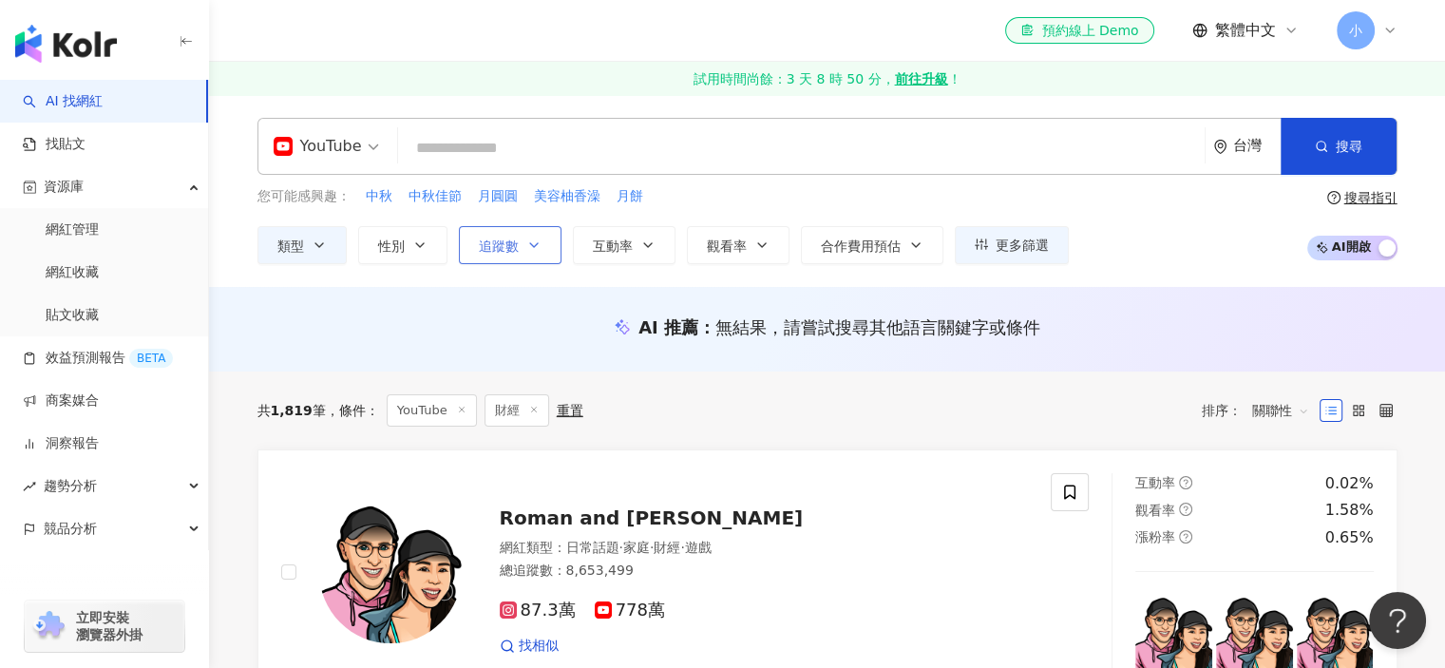
click at [538, 246] on icon "button" at bounding box center [533, 244] width 15 height 15
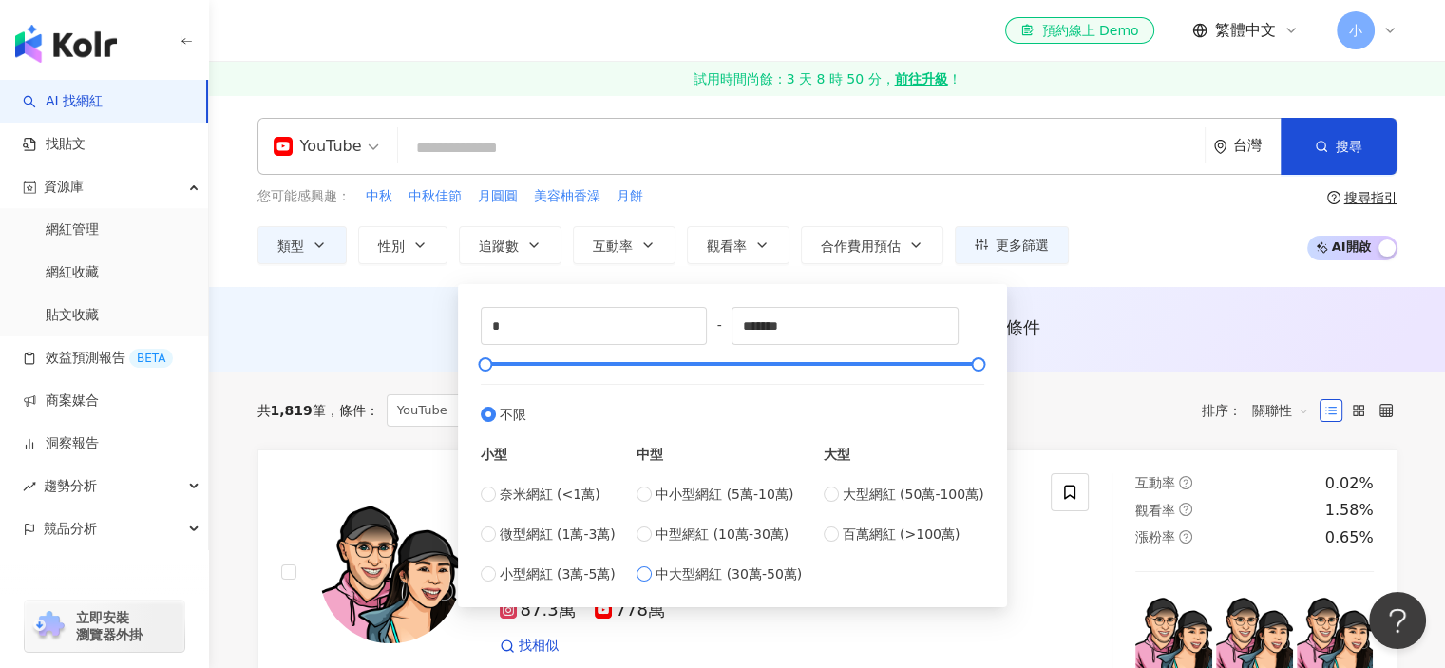
click at [698, 575] on span "中大型網紅 (30萬-50萬)" at bounding box center [728, 573] width 146 height 21
type input "******"
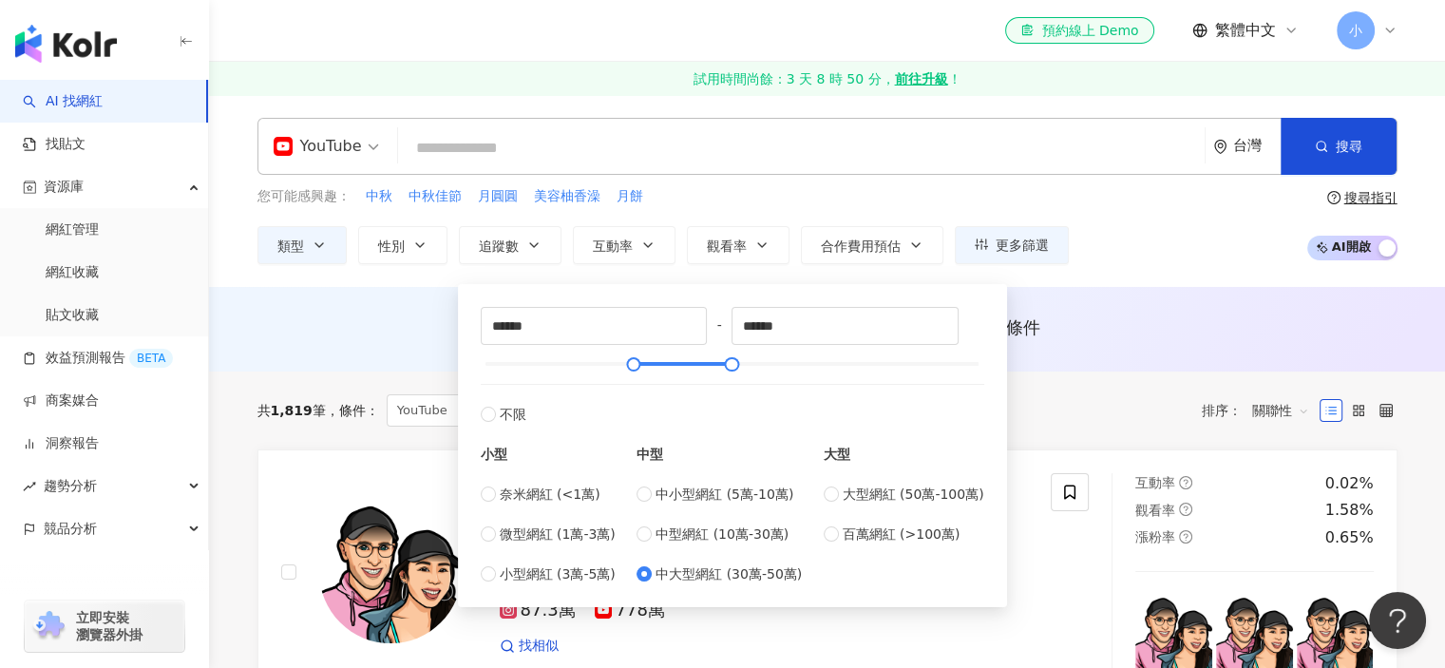
click at [436, 370] on div "AI 推薦 ： 無結果，請嘗試搜尋其他語言關鍵字或條件" at bounding box center [827, 329] width 1236 height 85
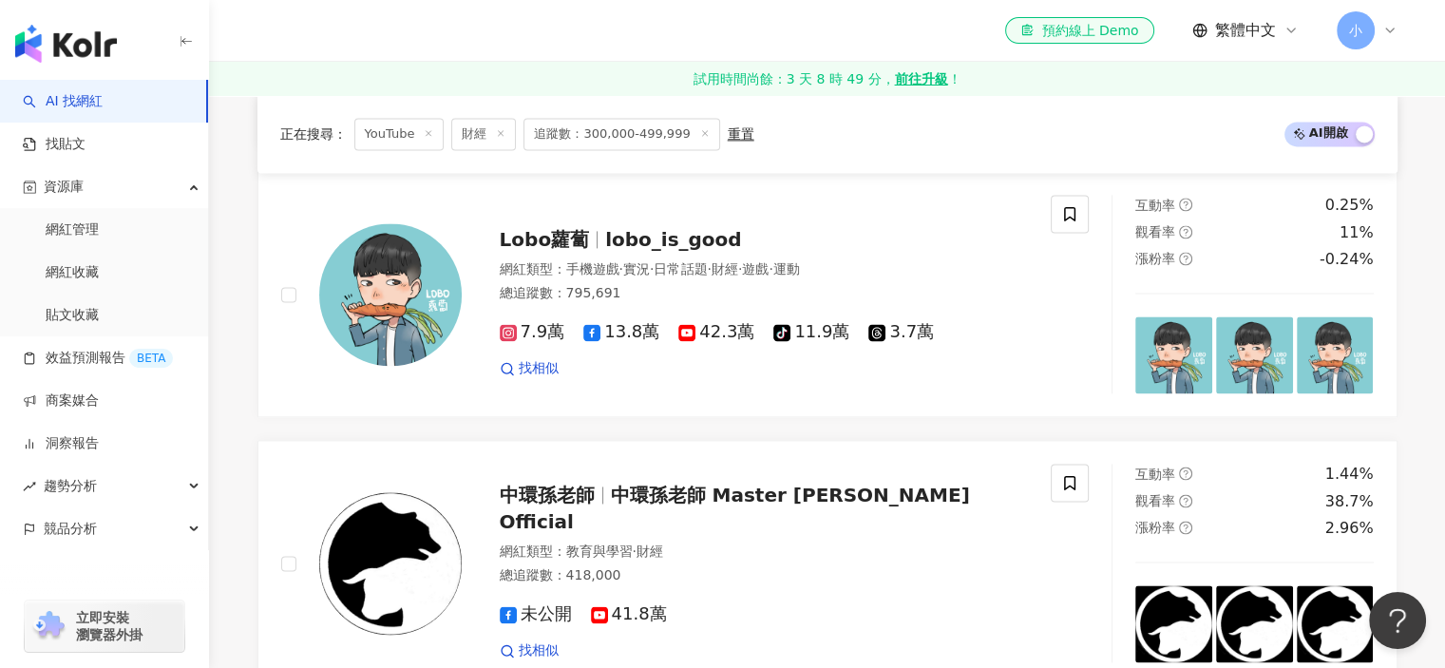
scroll to position [3135, 0]
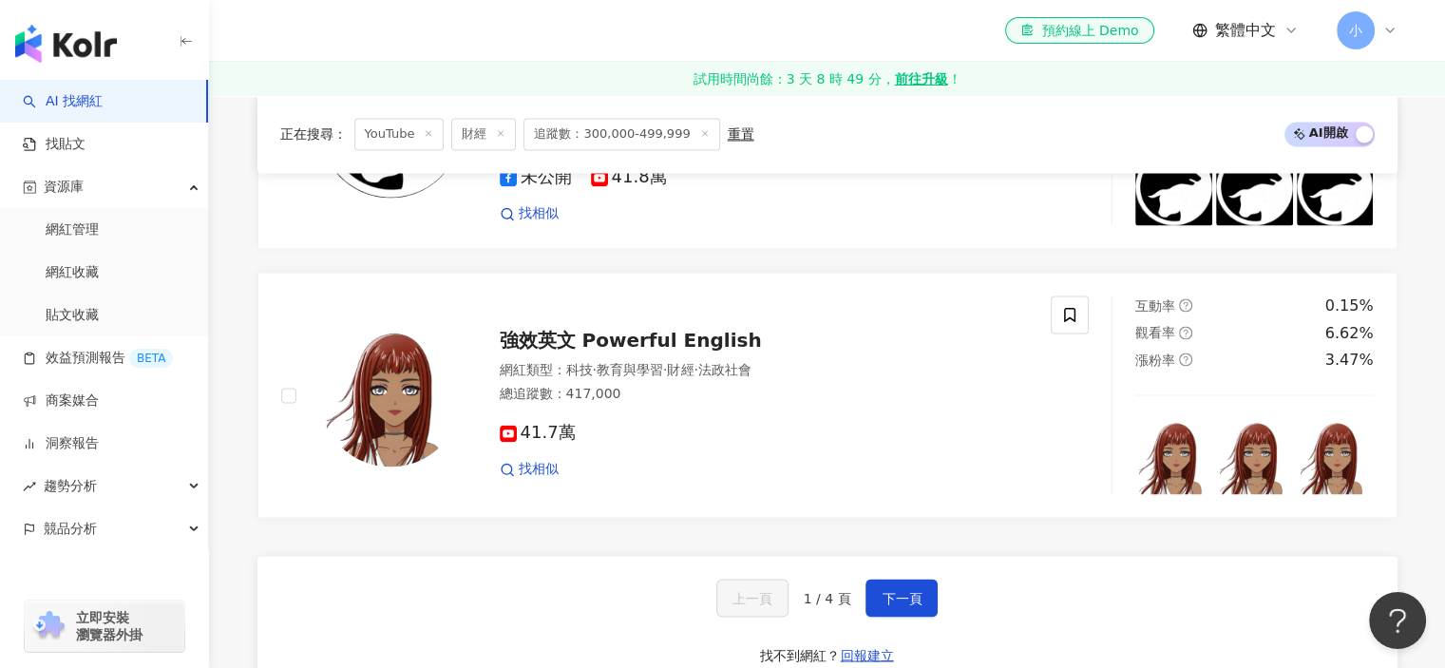
click at [890, 615] on div "上一頁 1 / 4 頁 下一頁 找不到網紅？ 回報建立" at bounding box center [827, 624] width 1140 height 137
click at [889, 601] on button "下一頁" at bounding box center [901, 598] width 72 height 38
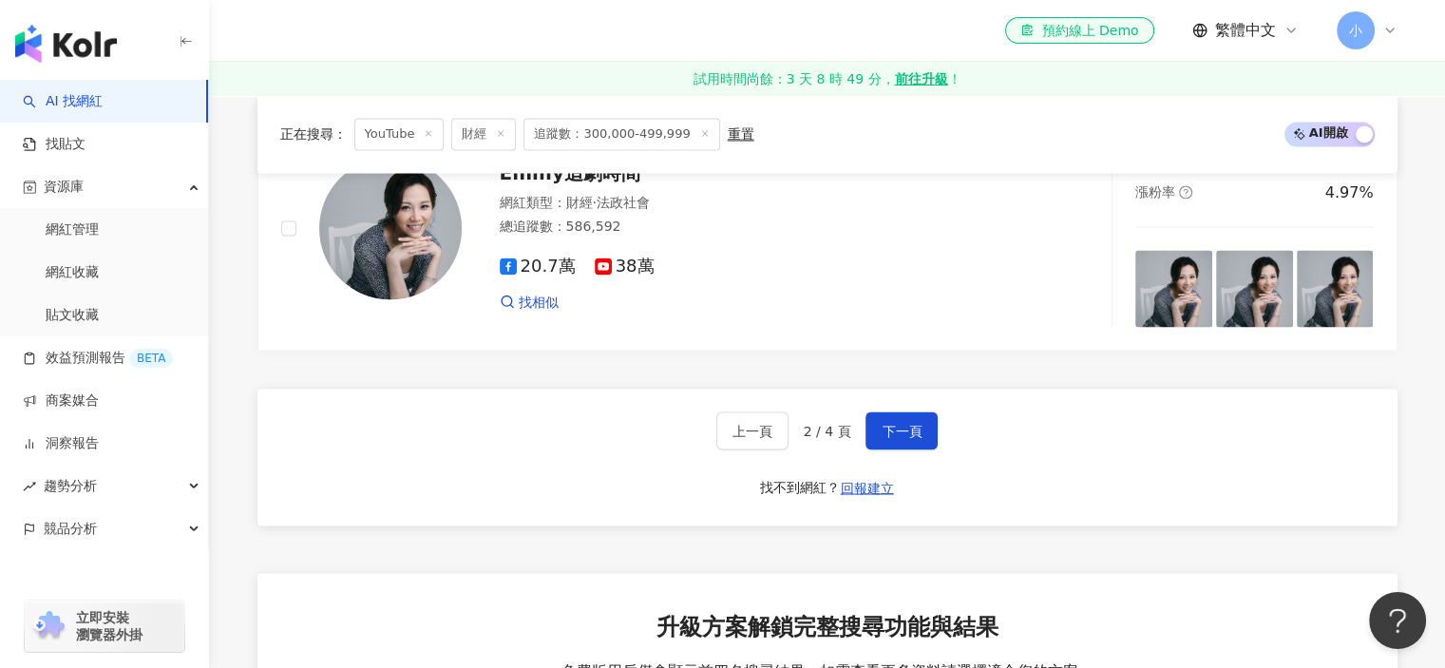
scroll to position [3325, 0]
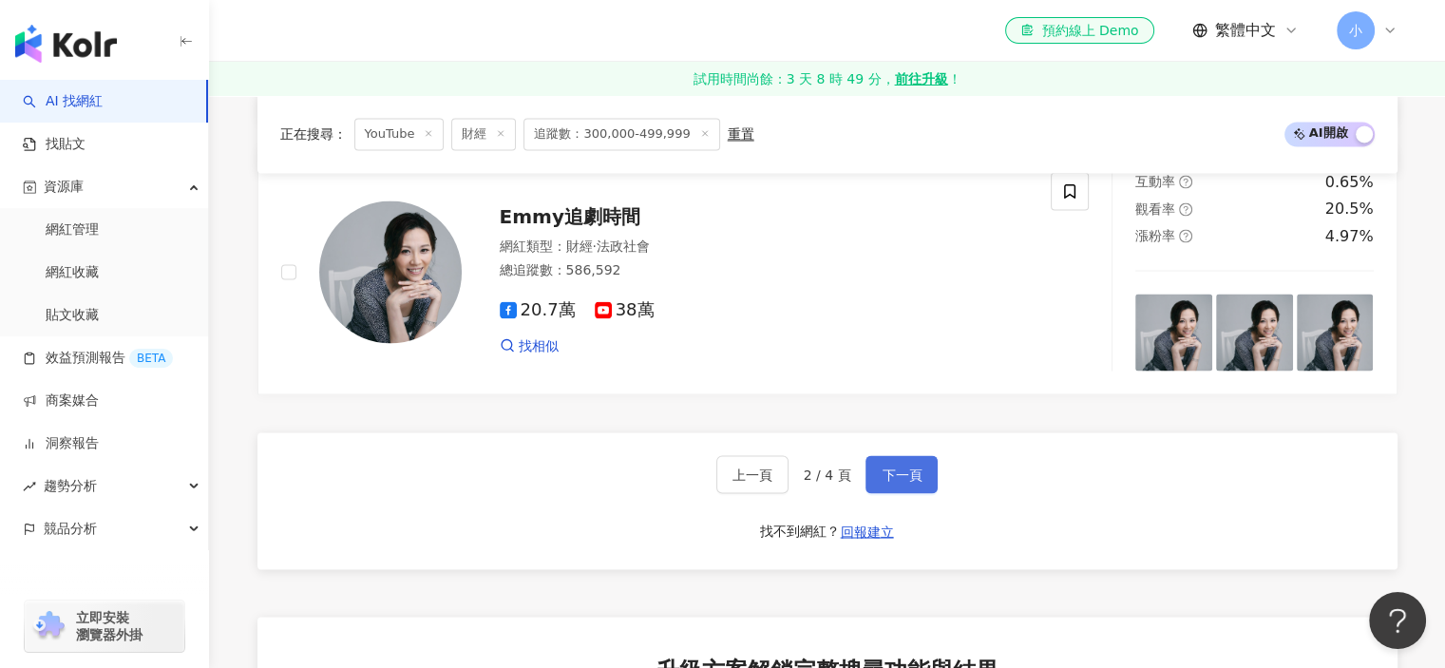
click at [892, 455] on button "下一頁" at bounding box center [901, 474] width 72 height 38
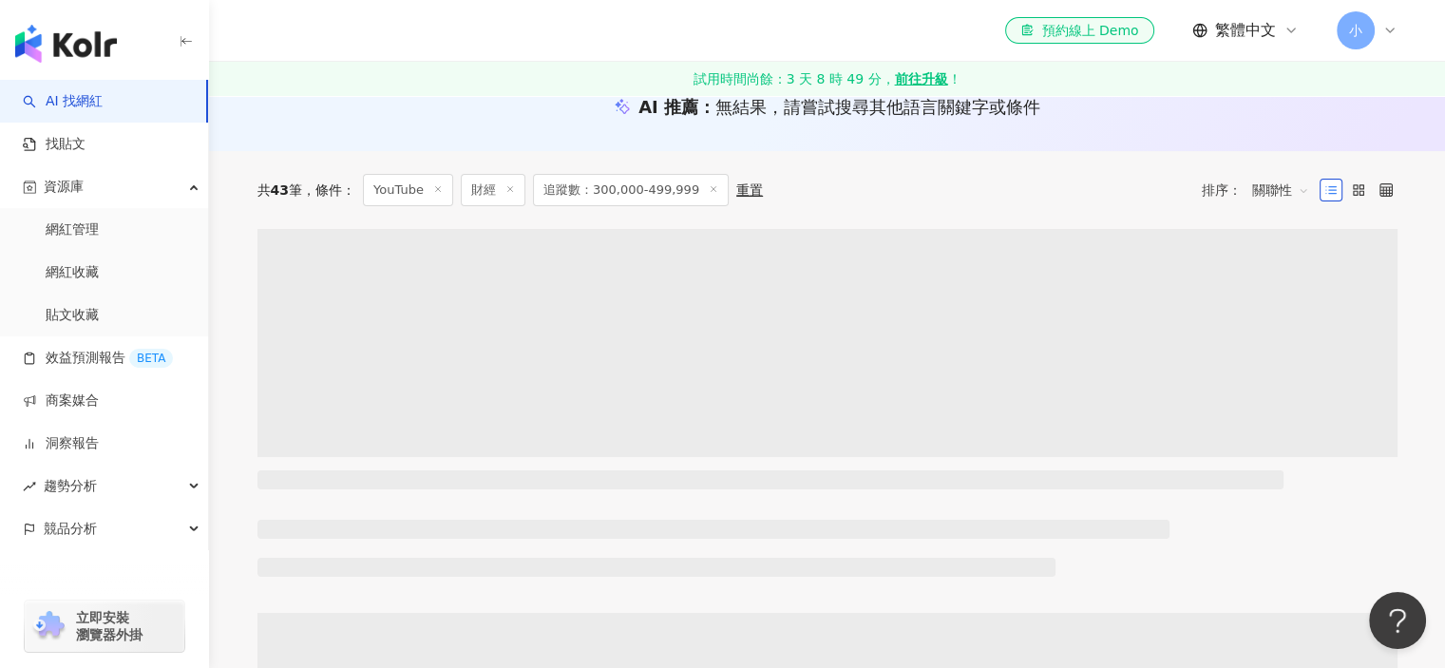
scroll to position [198, 0]
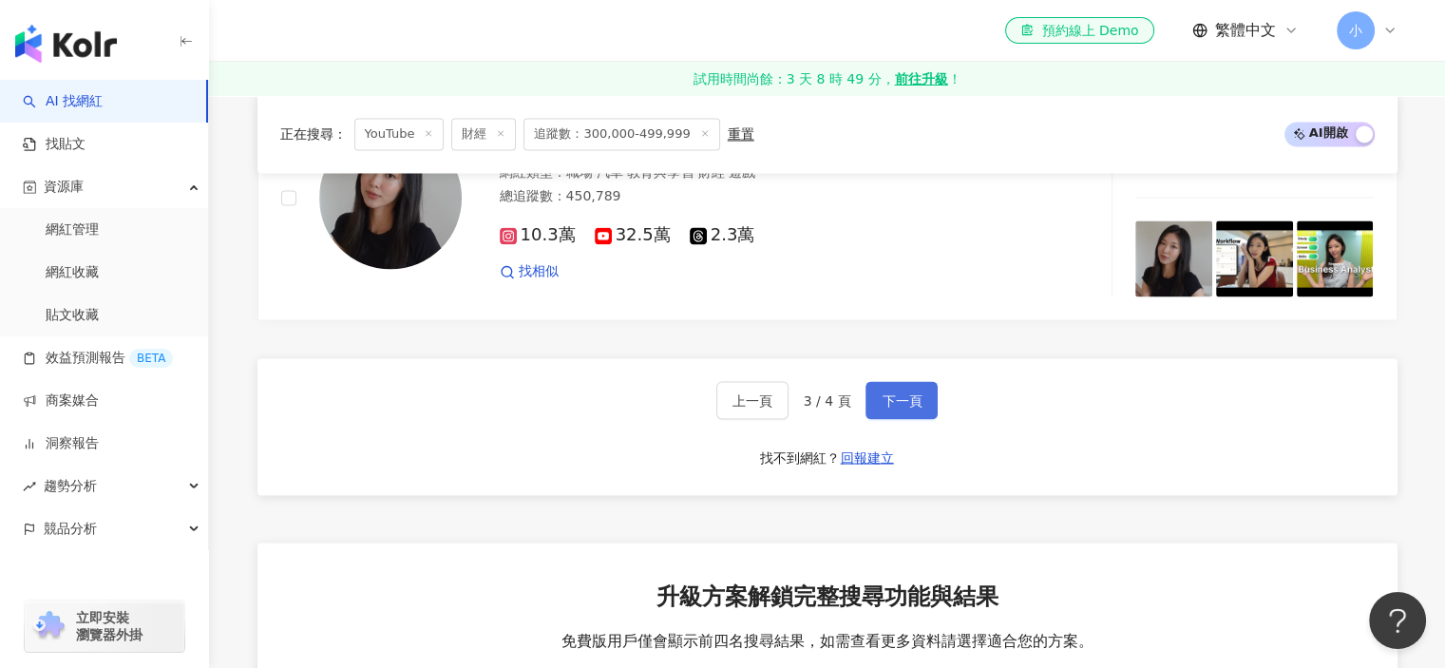
click at [876, 381] on button "下一頁" at bounding box center [901, 400] width 72 height 38
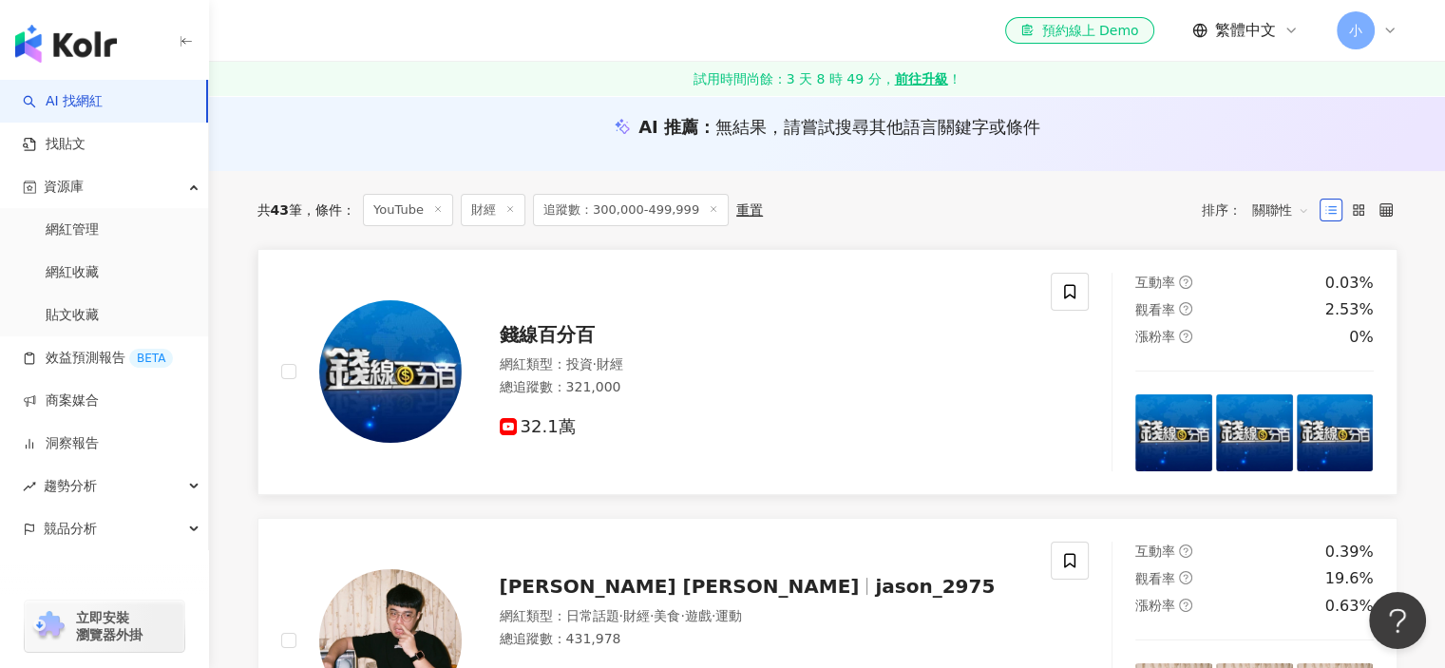
scroll to position [190, 0]
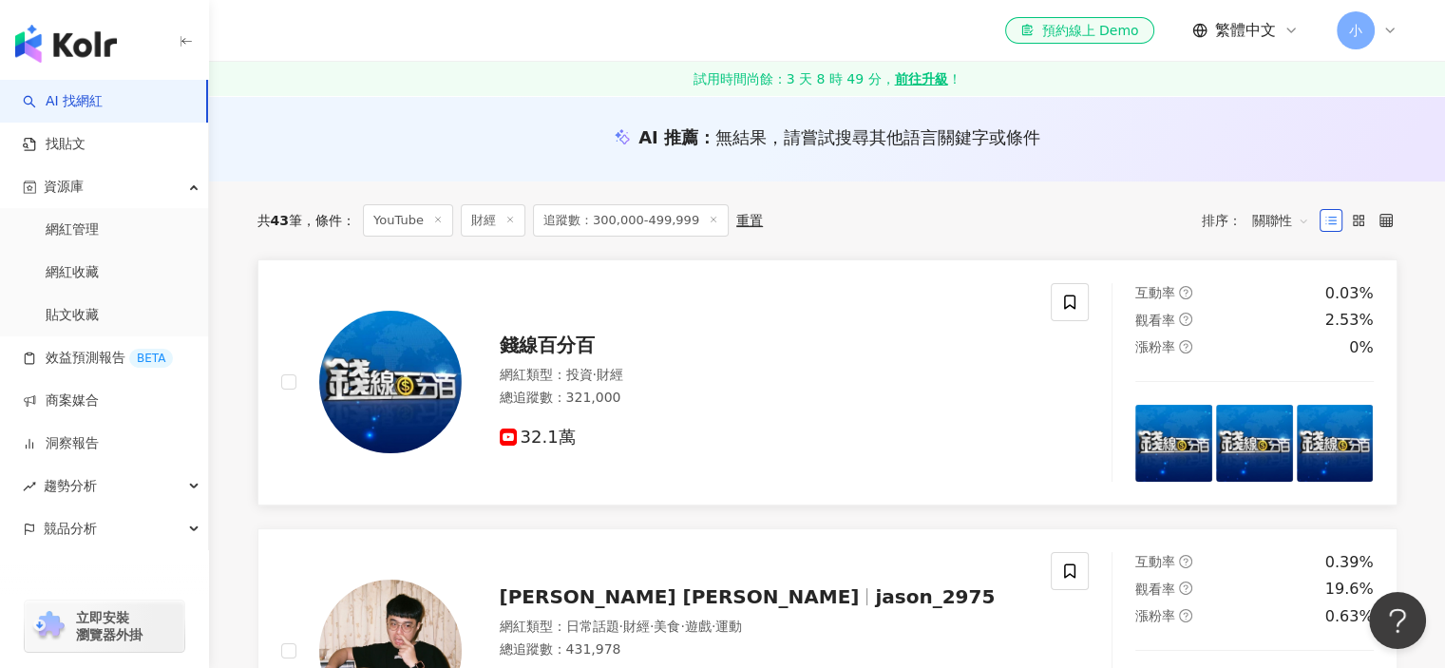
click at [379, 423] on img at bounding box center [390, 382] width 142 height 142
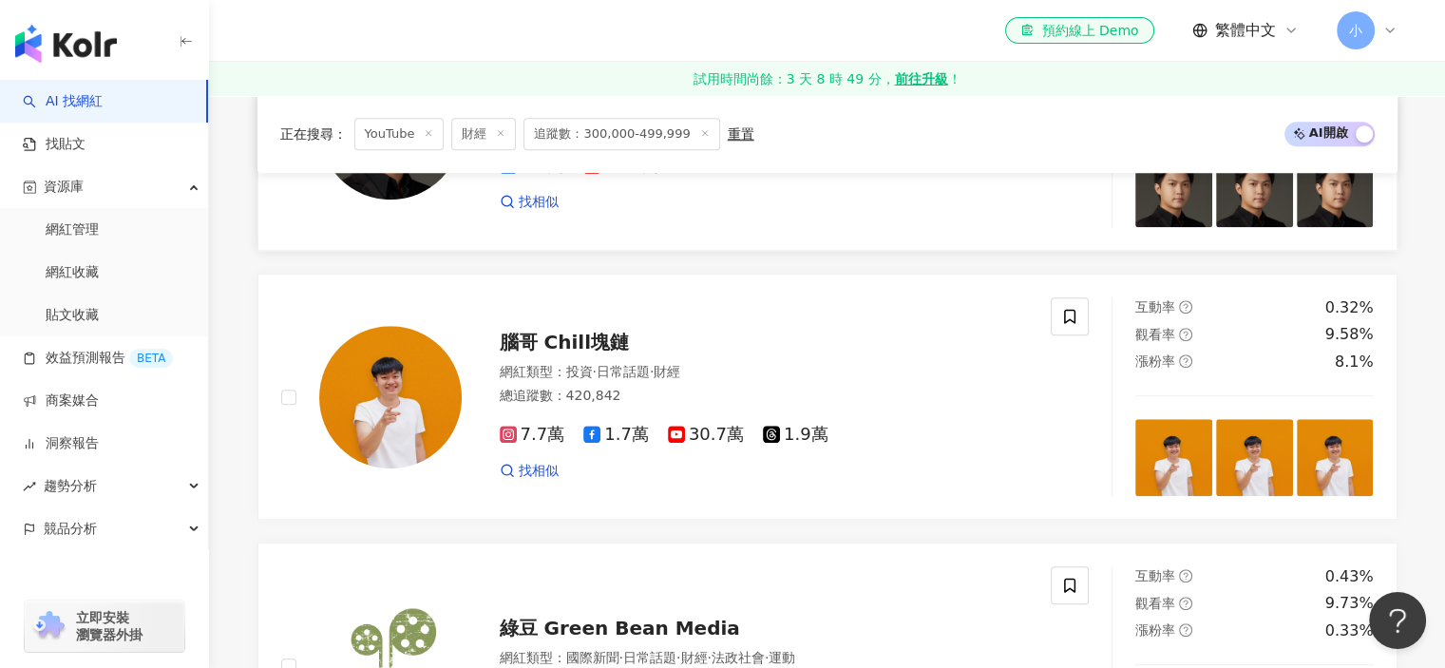
scroll to position [1330, 0]
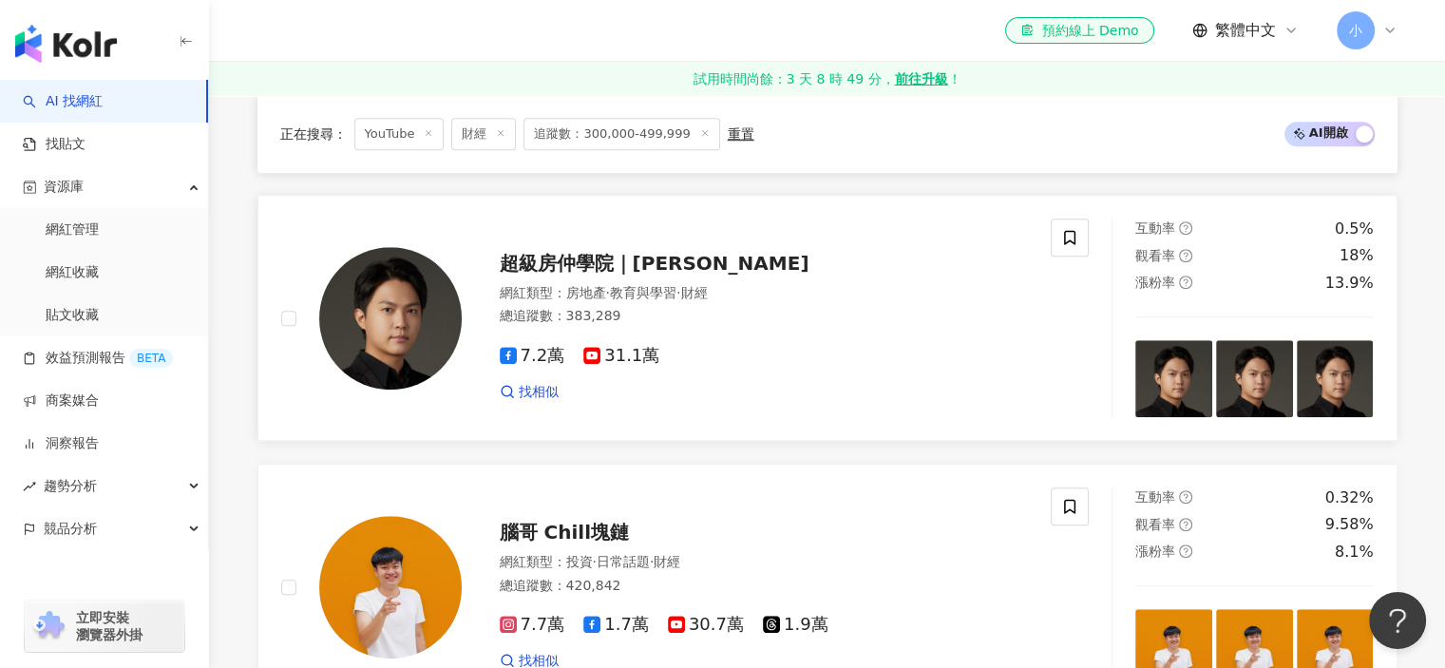
click at [408, 352] on img at bounding box center [390, 318] width 142 height 142
click at [1055, 236] on span at bounding box center [1070, 237] width 38 height 38
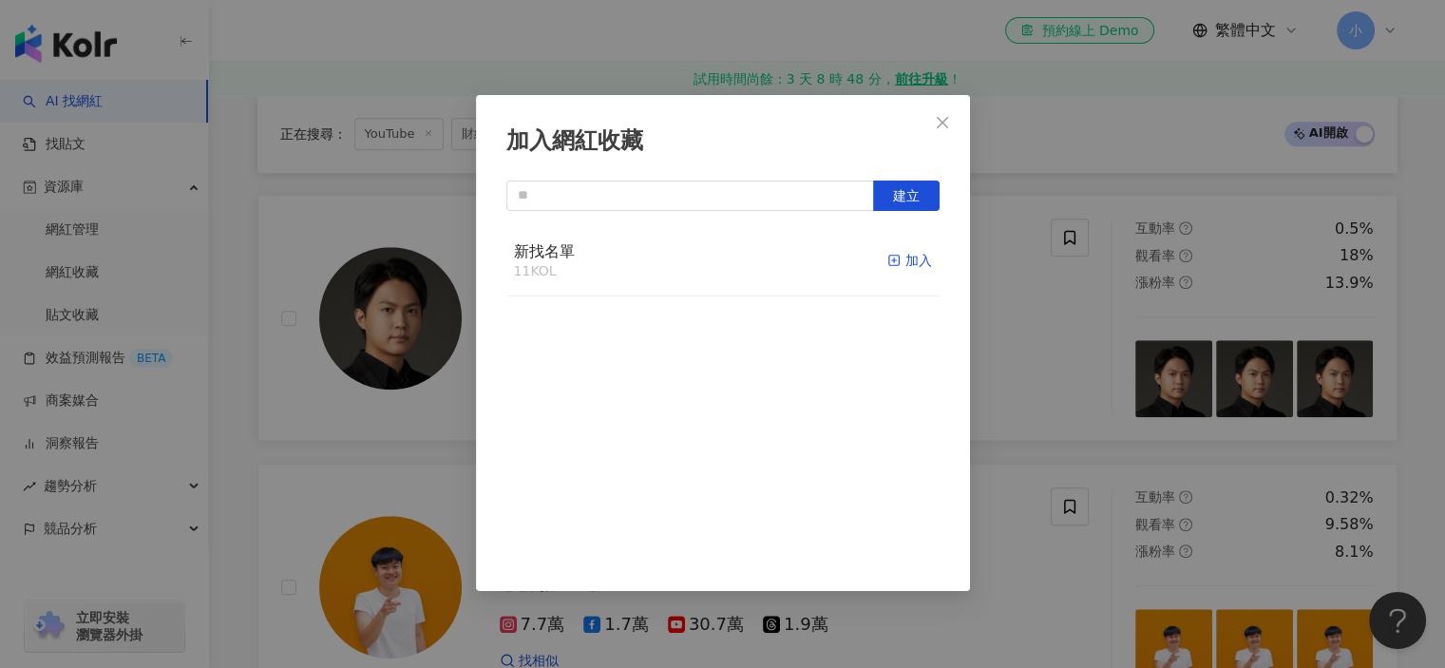
click at [887, 260] on icon "button" at bounding box center [893, 260] width 13 height 13
click at [1074, 272] on div "加入網紅收藏 建立" at bounding box center [722, 334] width 1445 height 668
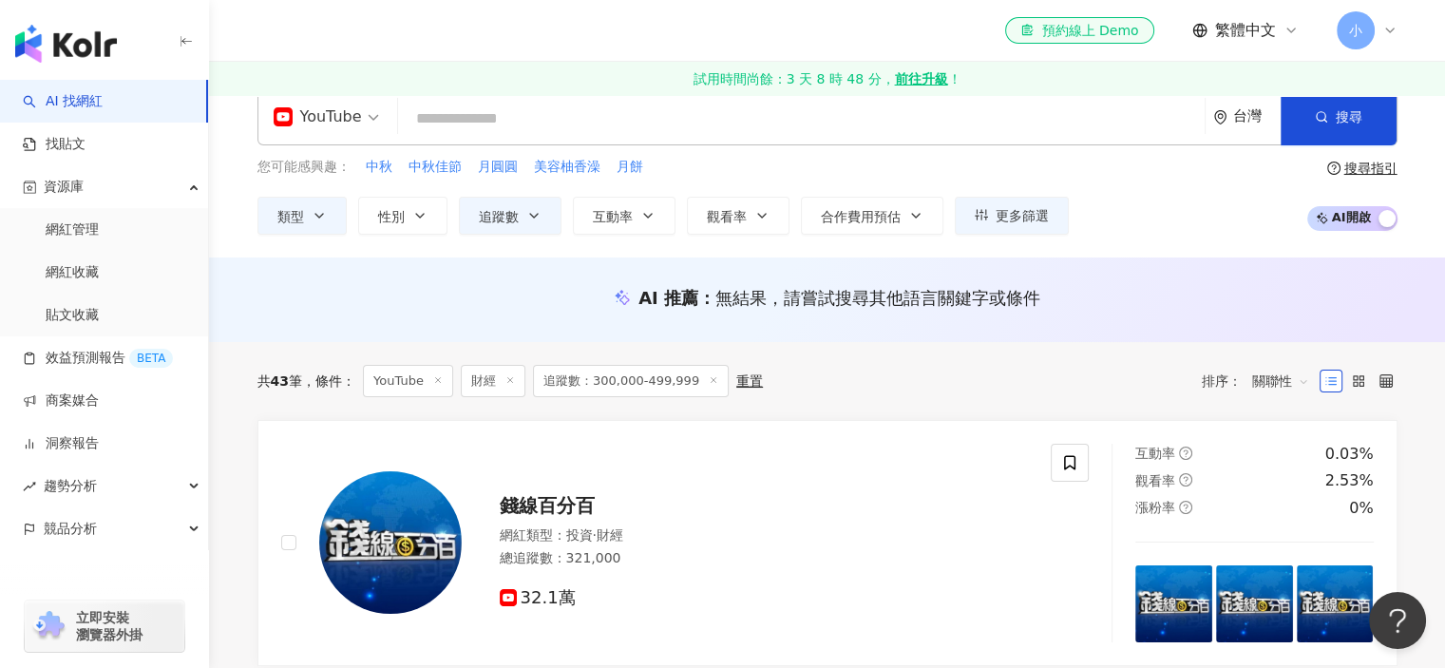
scroll to position [0, 0]
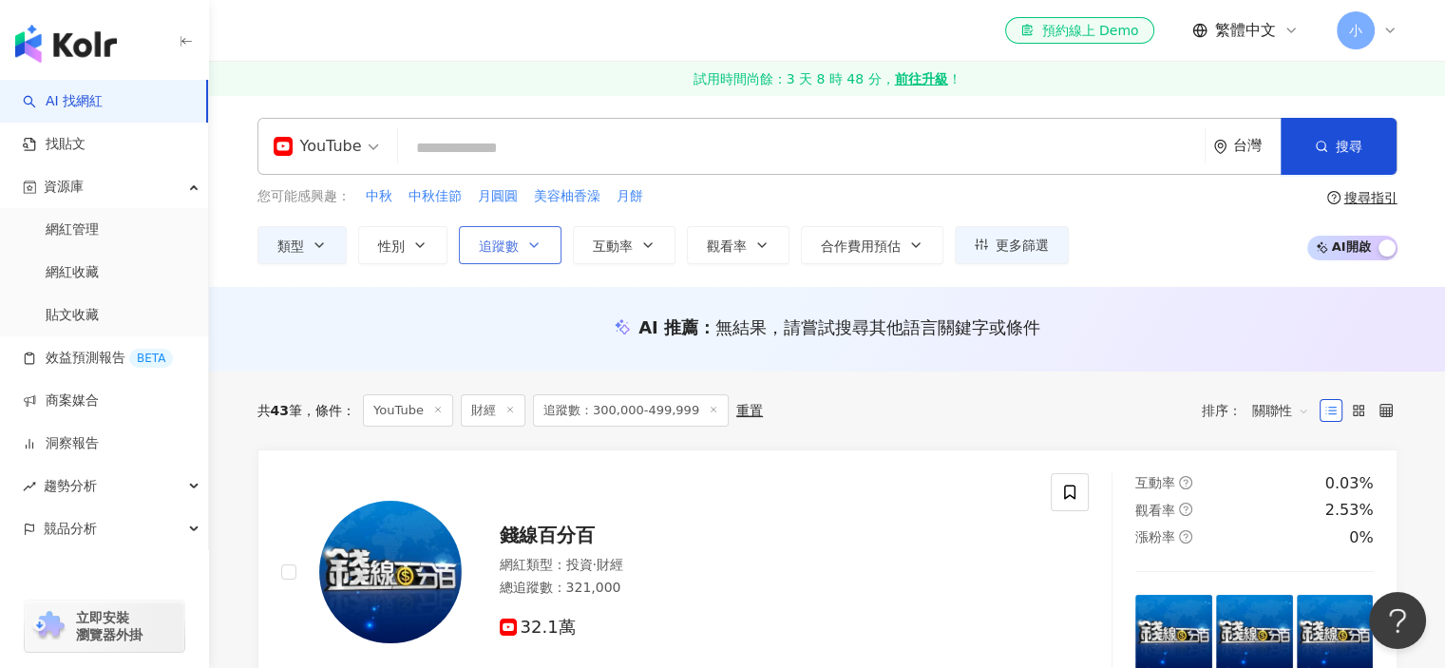
click at [539, 244] on icon "button" at bounding box center [533, 244] width 15 height 15
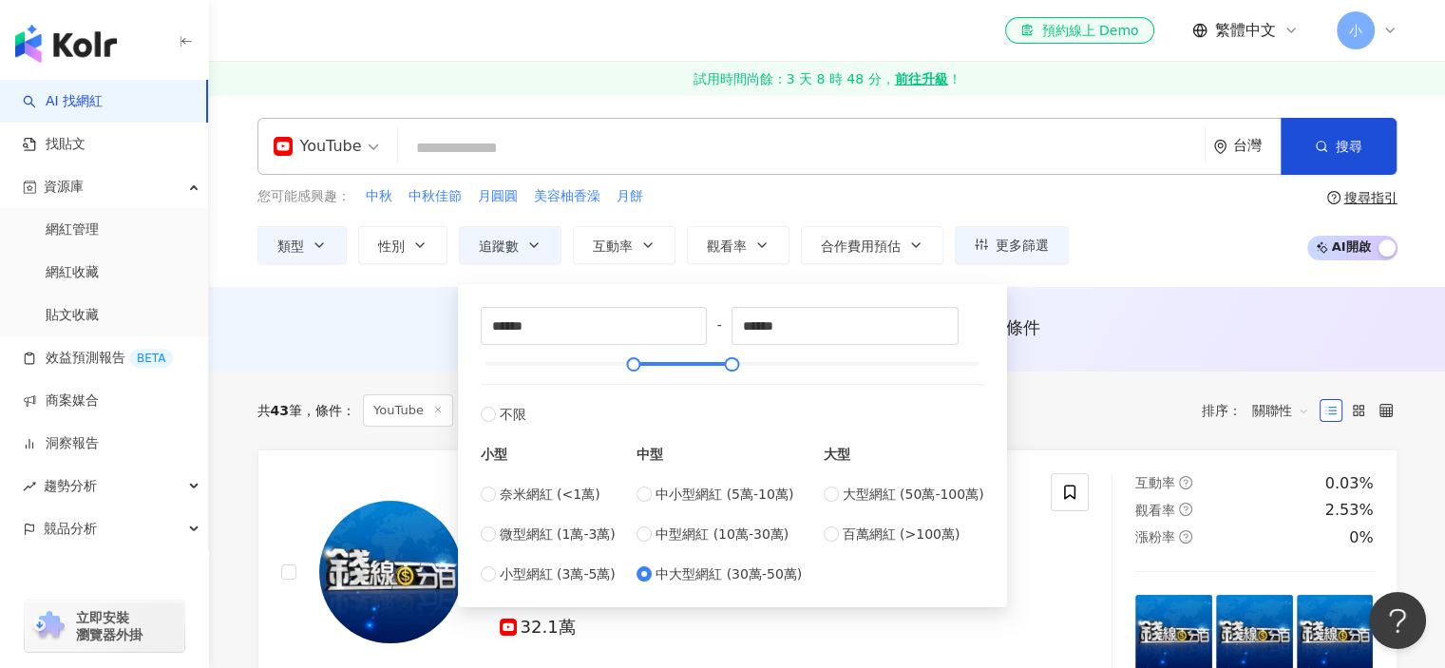
click at [699, 546] on div "中小型網紅 (5萬-10萬) 中型網紅 (10萬-30萬) 中大型網紅 (30萬-50萬)" at bounding box center [718, 534] width 165 height 101
click at [745, 541] on span "中型網紅 (10萬-30萬)" at bounding box center [721, 533] width 133 height 21
type input "******"
click at [1082, 399] on div "共 43 筆 條件 ： YouTube 財經 追蹤數：300,000-499,999 重置 排序： 關聯性" at bounding box center [827, 410] width 1140 height 32
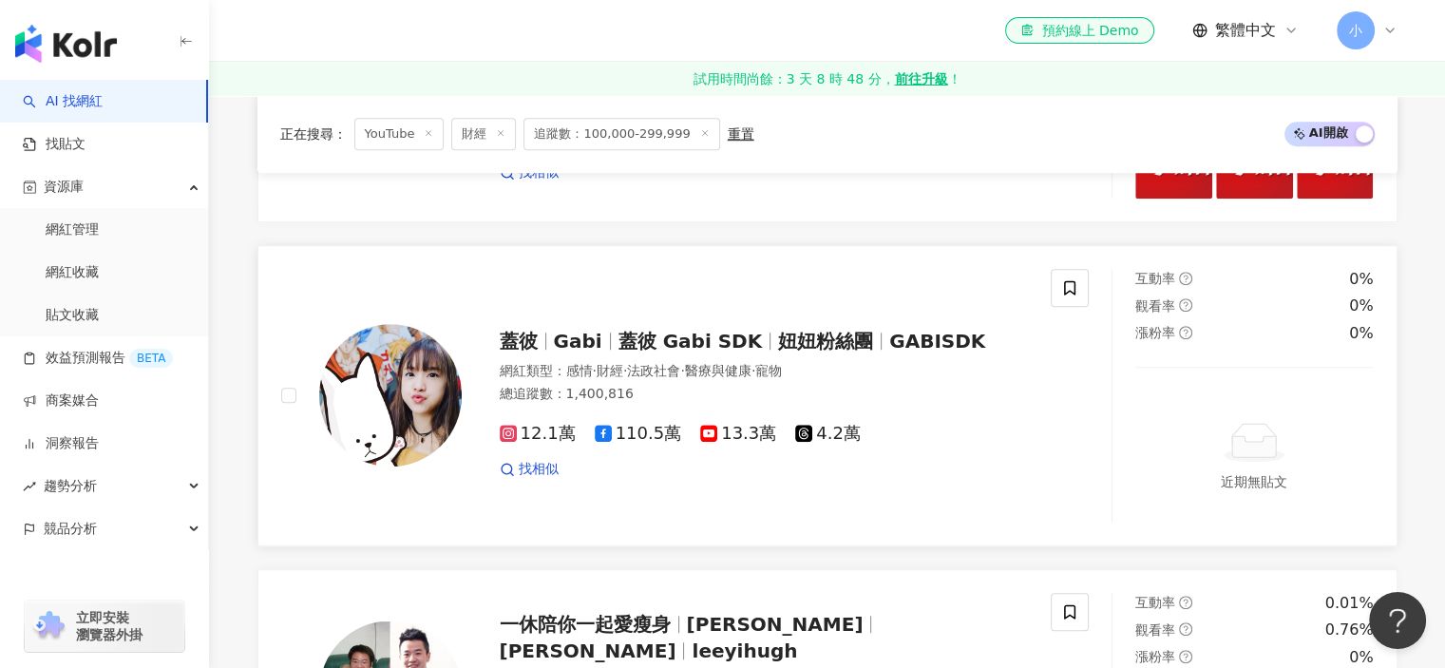
scroll to position [1235, 0]
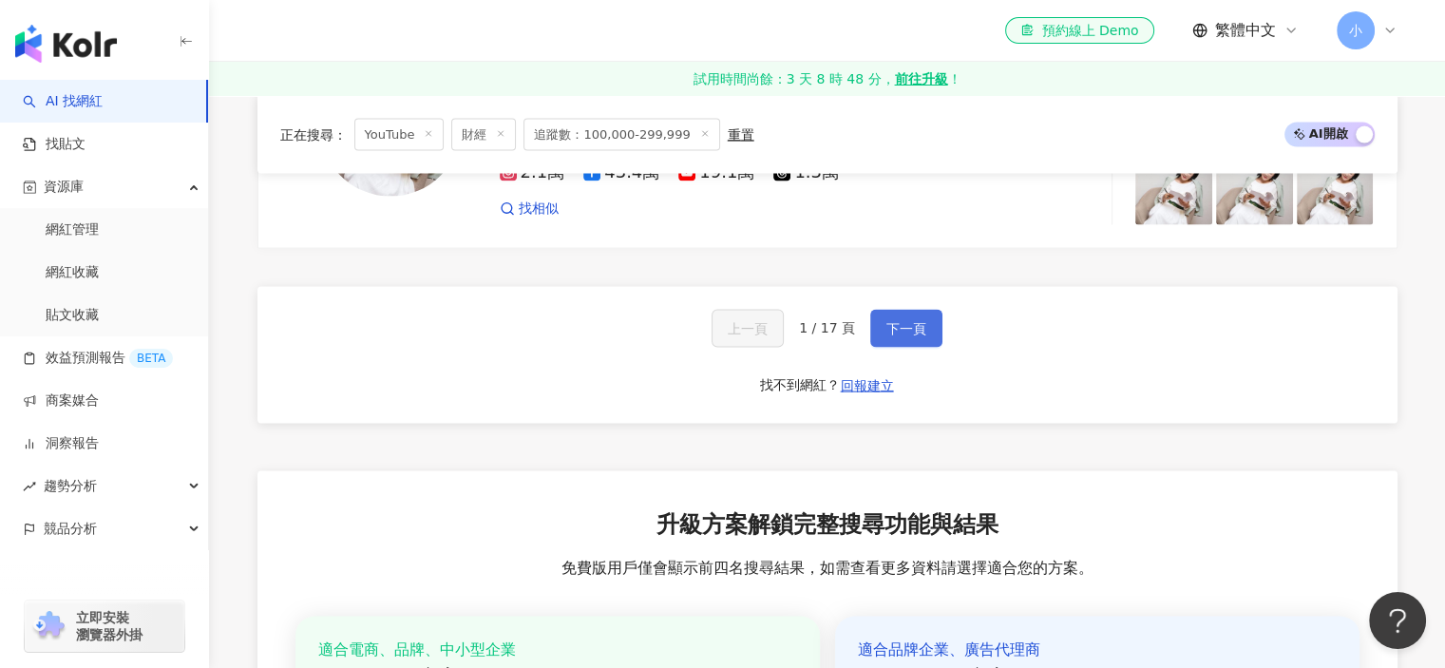
click at [878, 344] on button "下一頁" at bounding box center [906, 329] width 72 height 38
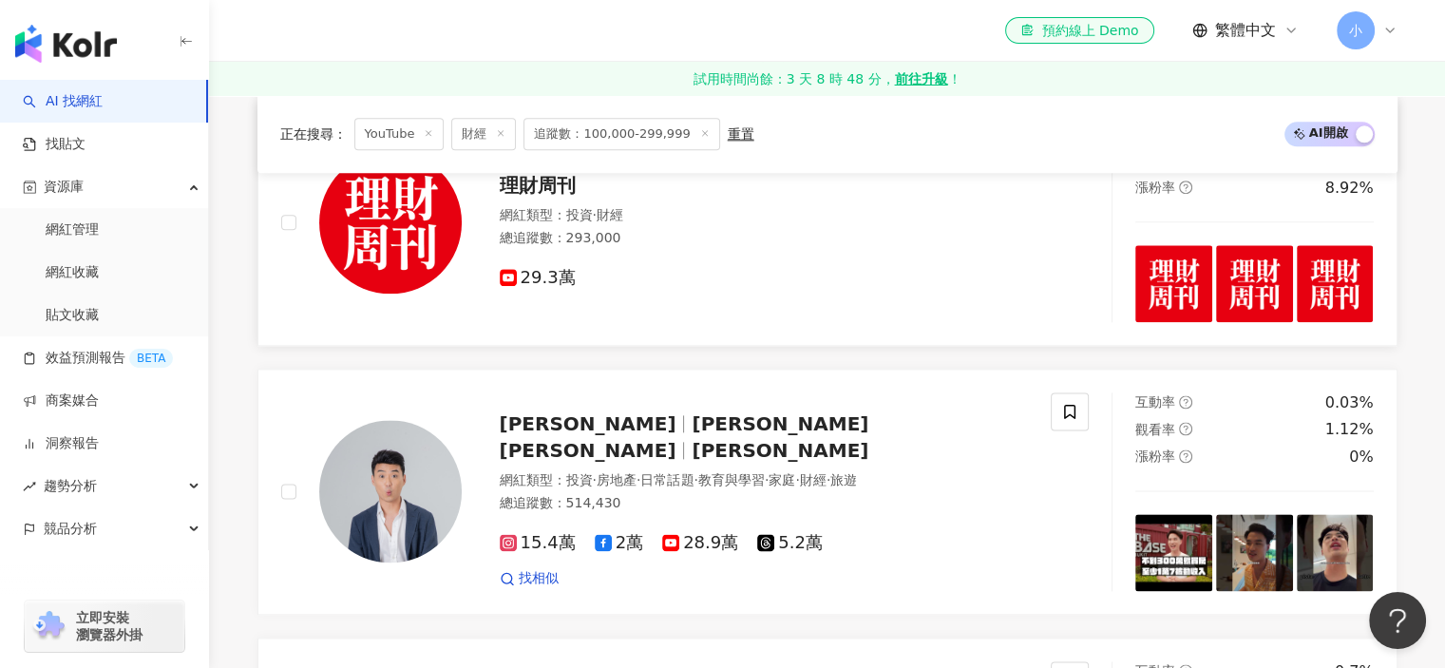
scroll to position [2285, 0]
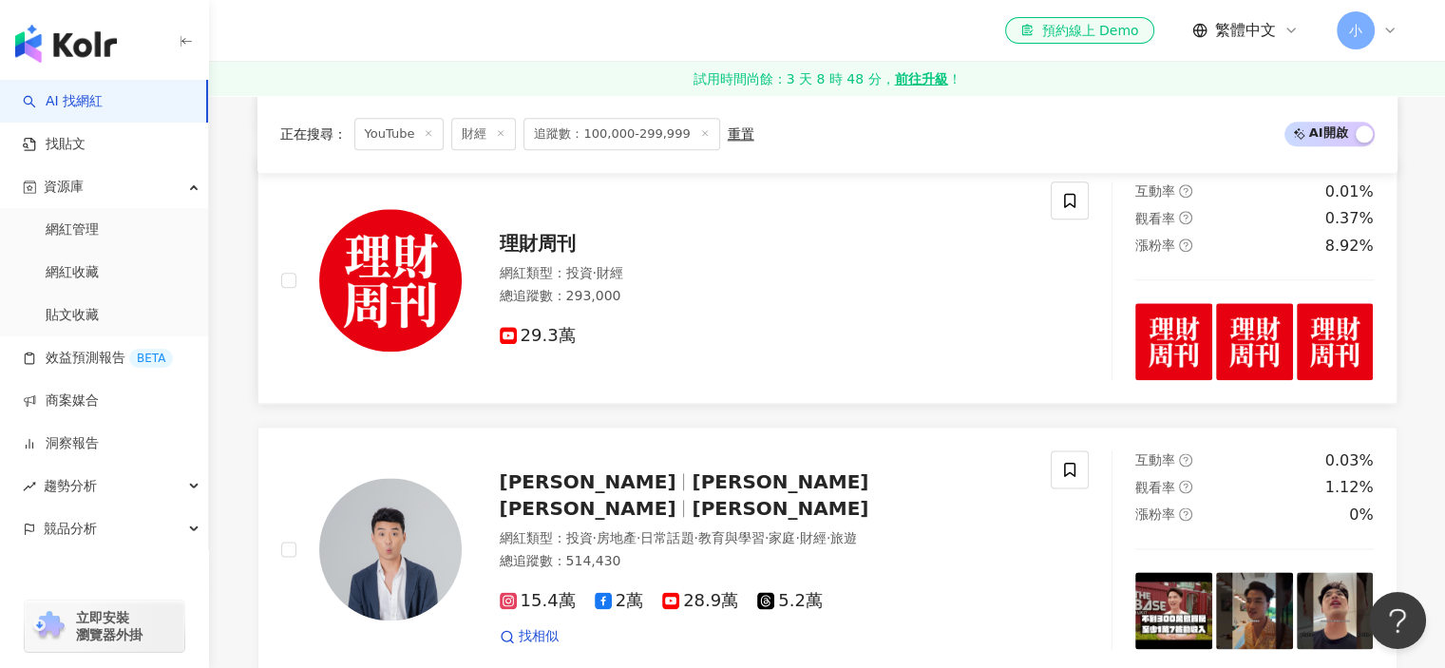
click at [429, 303] on img at bounding box center [390, 280] width 142 height 142
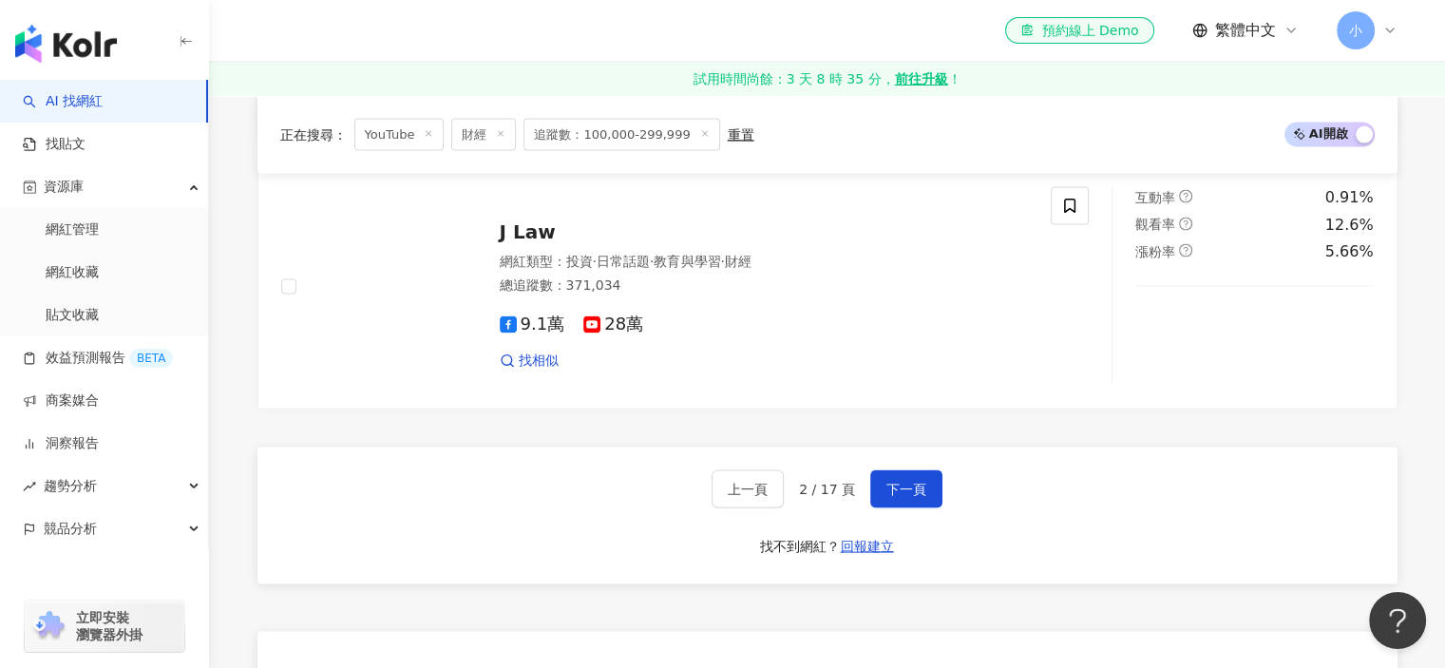
scroll to position [3805, 0]
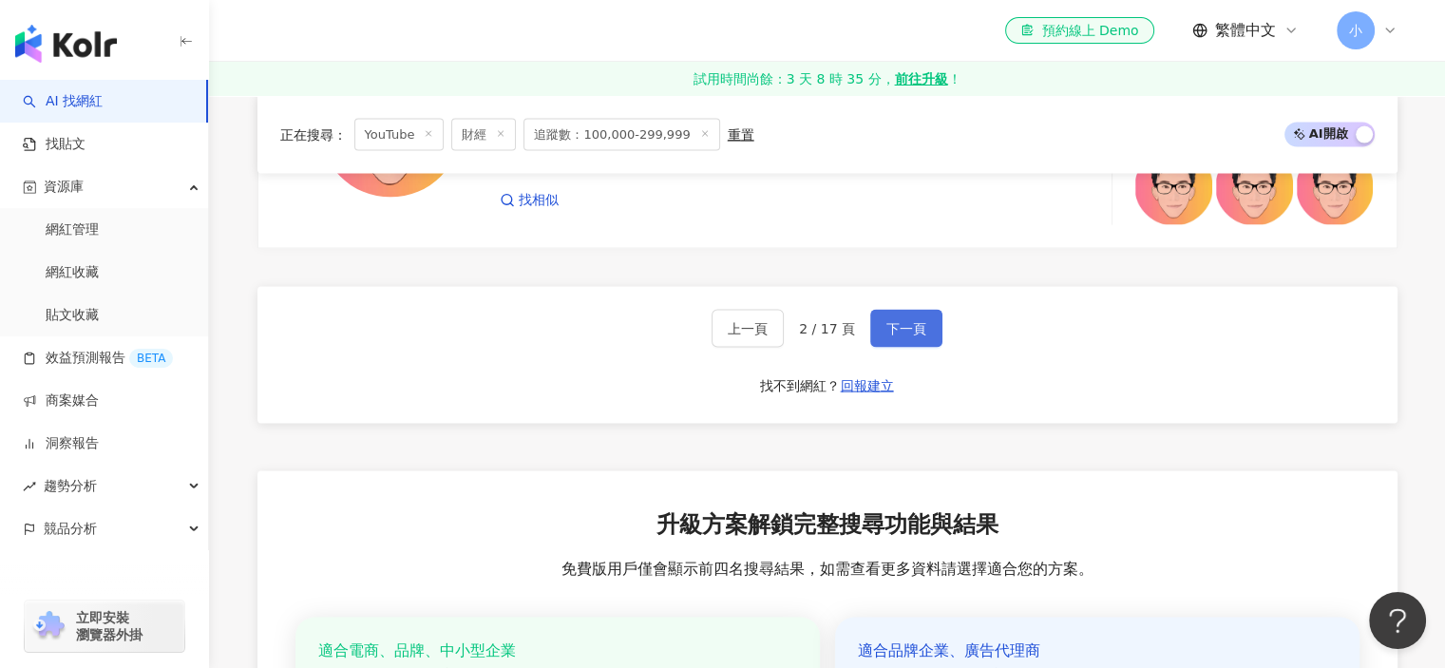
click at [877, 310] on button "下一頁" at bounding box center [906, 329] width 72 height 38
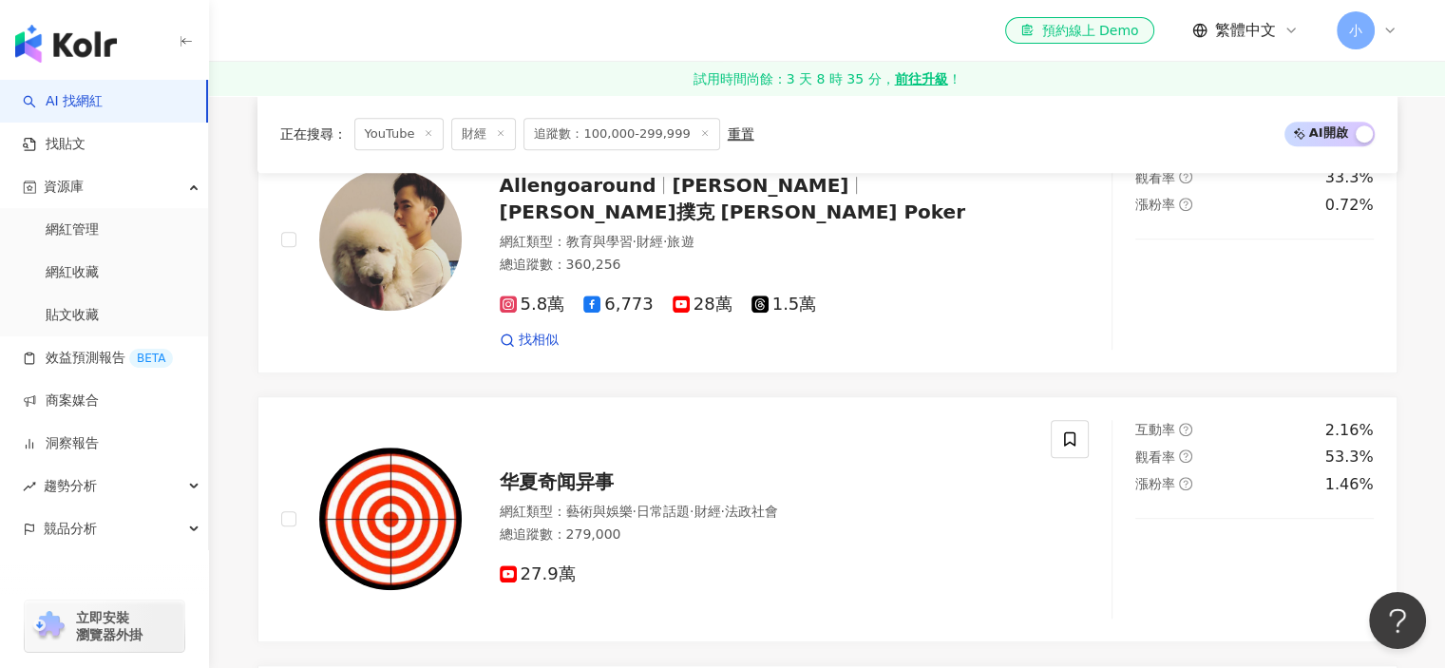
scroll to position [501, 0]
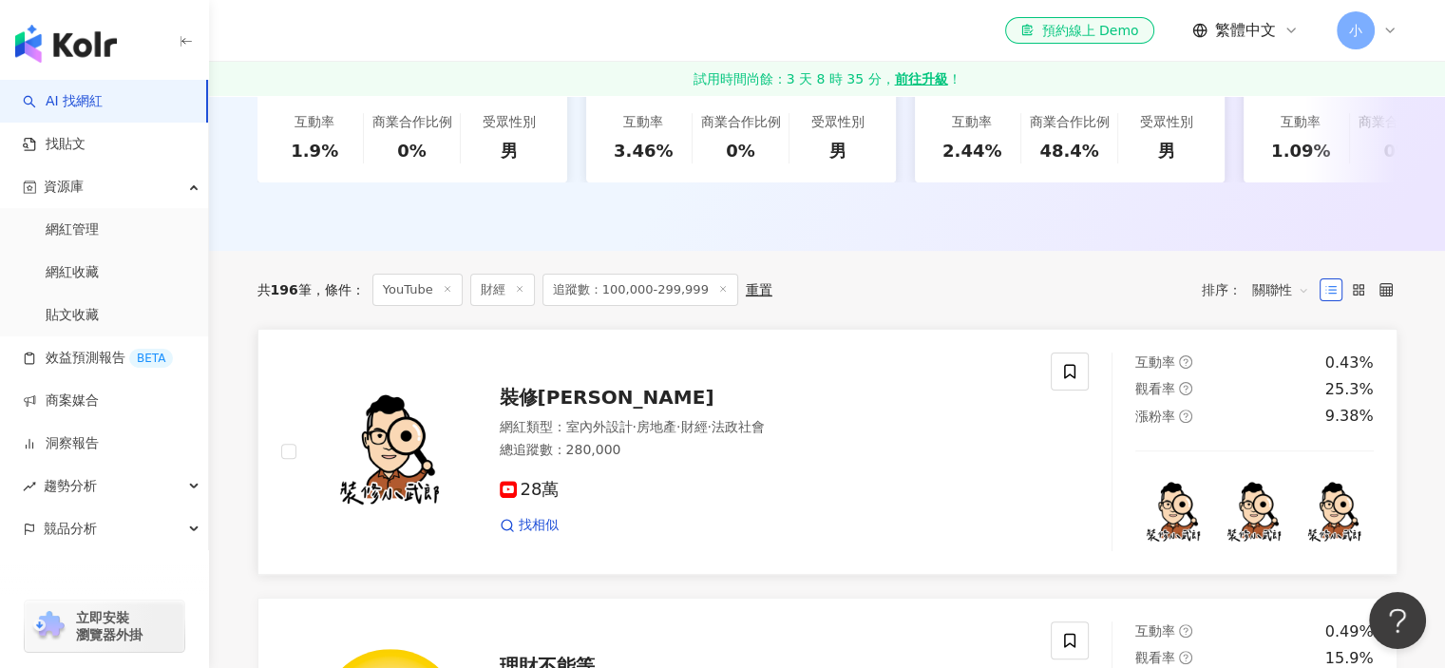
click at [438, 436] on img at bounding box center [390, 451] width 142 height 142
click at [1069, 378] on icon at bounding box center [1069, 371] width 11 height 14
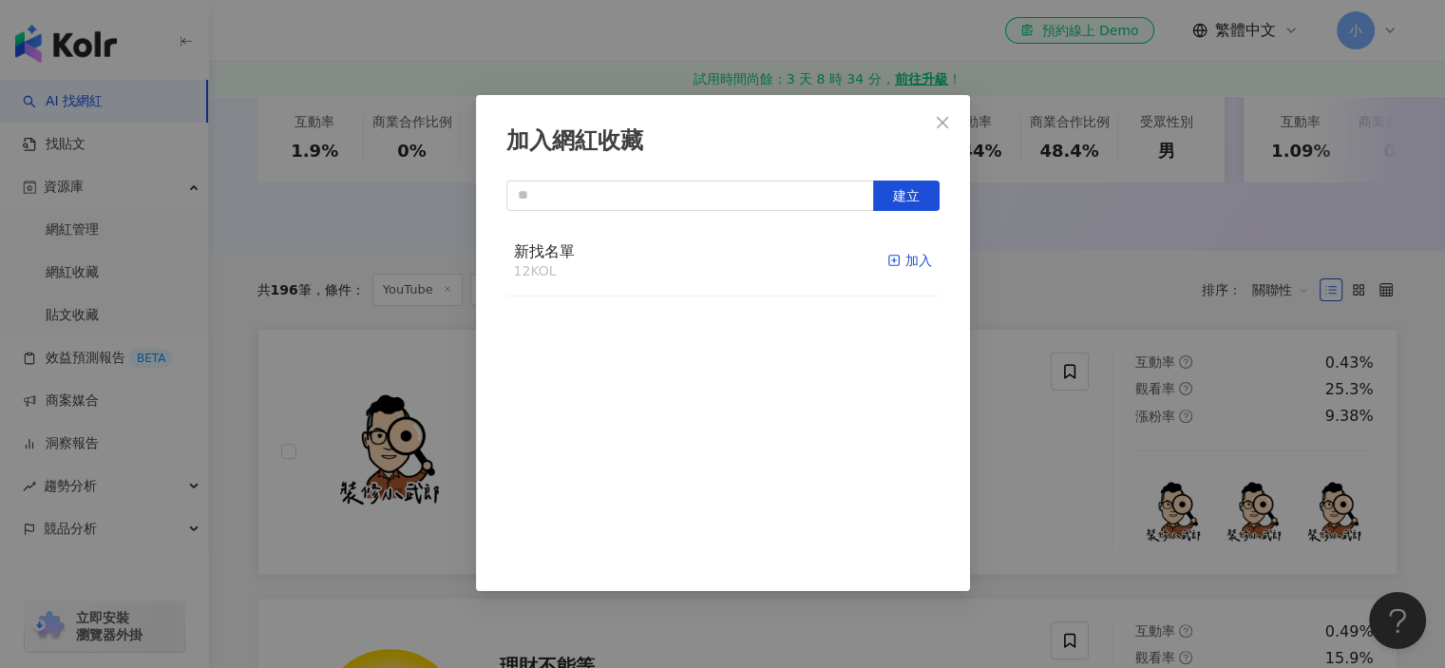
click at [892, 250] on div "加入" at bounding box center [909, 260] width 45 height 21
click at [1064, 307] on div "加入網紅收藏 建立" at bounding box center [722, 334] width 1445 height 668
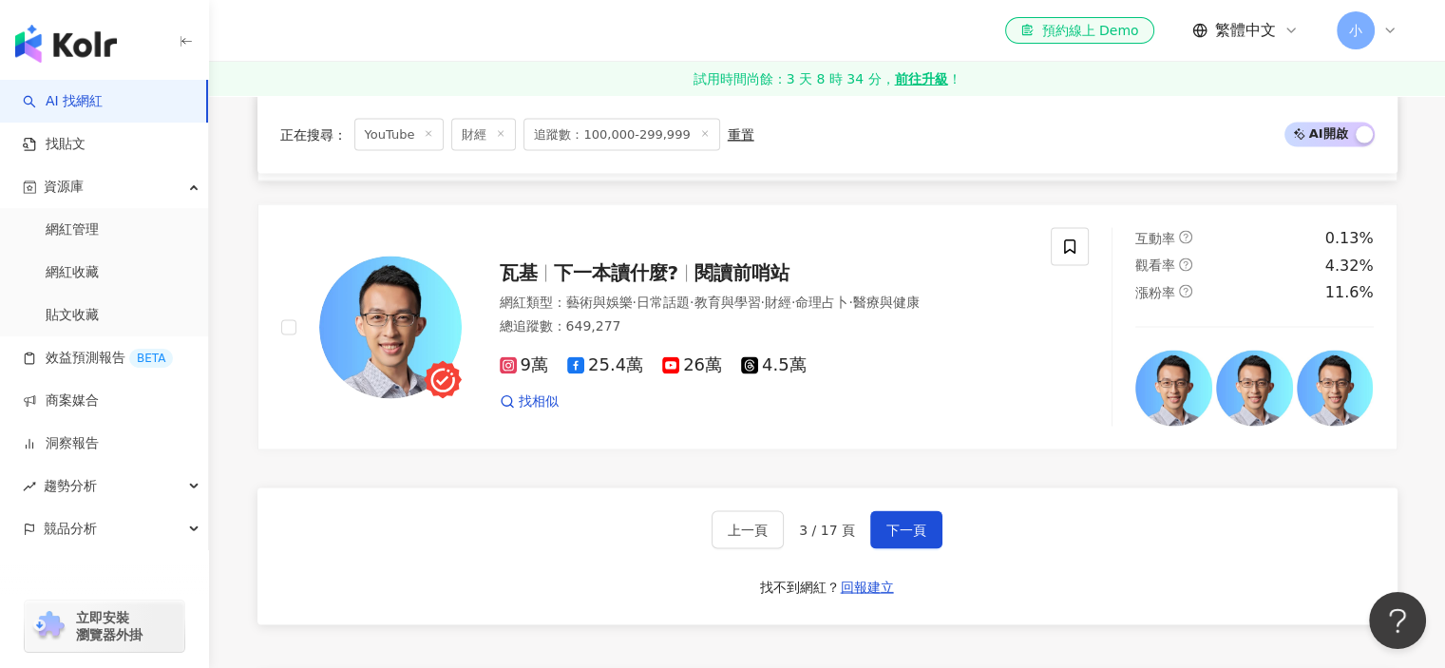
scroll to position [3826, 0]
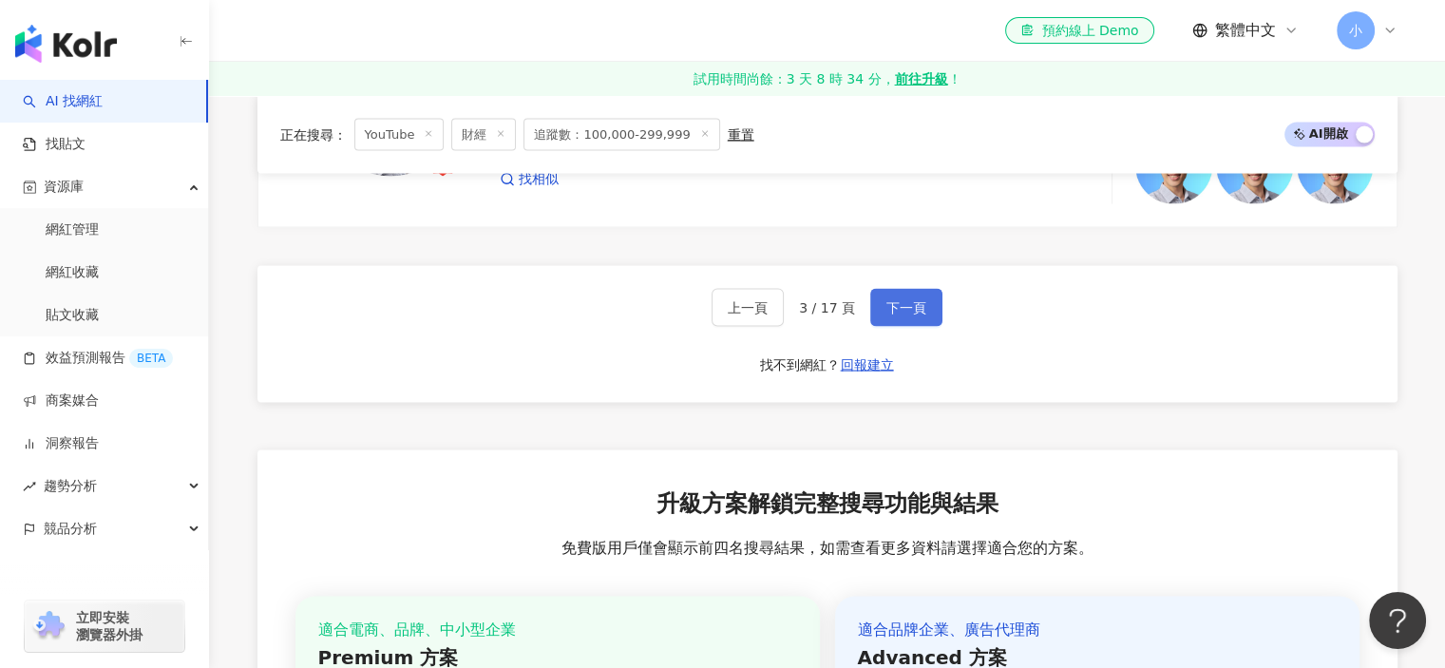
click at [900, 306] on button "下一頁" at bounding box center [906, 308] width 72 height 38
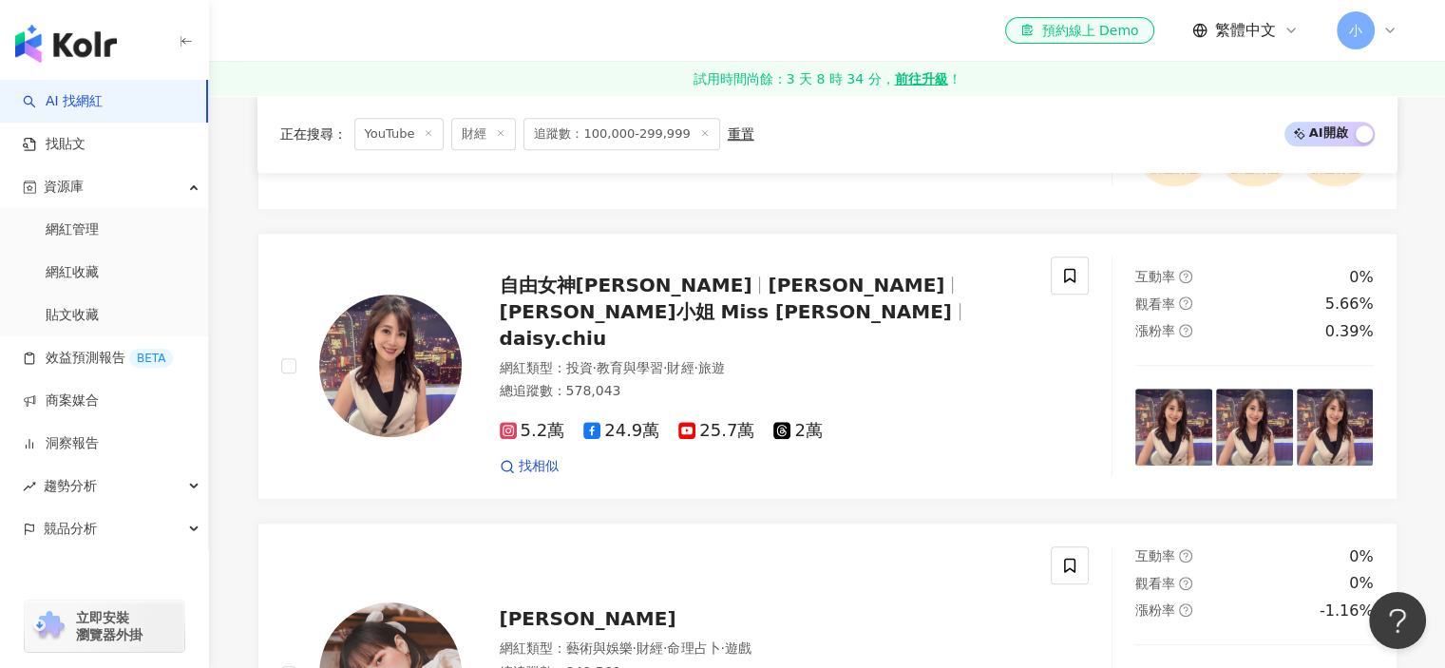
scroll to position [1166, 0]
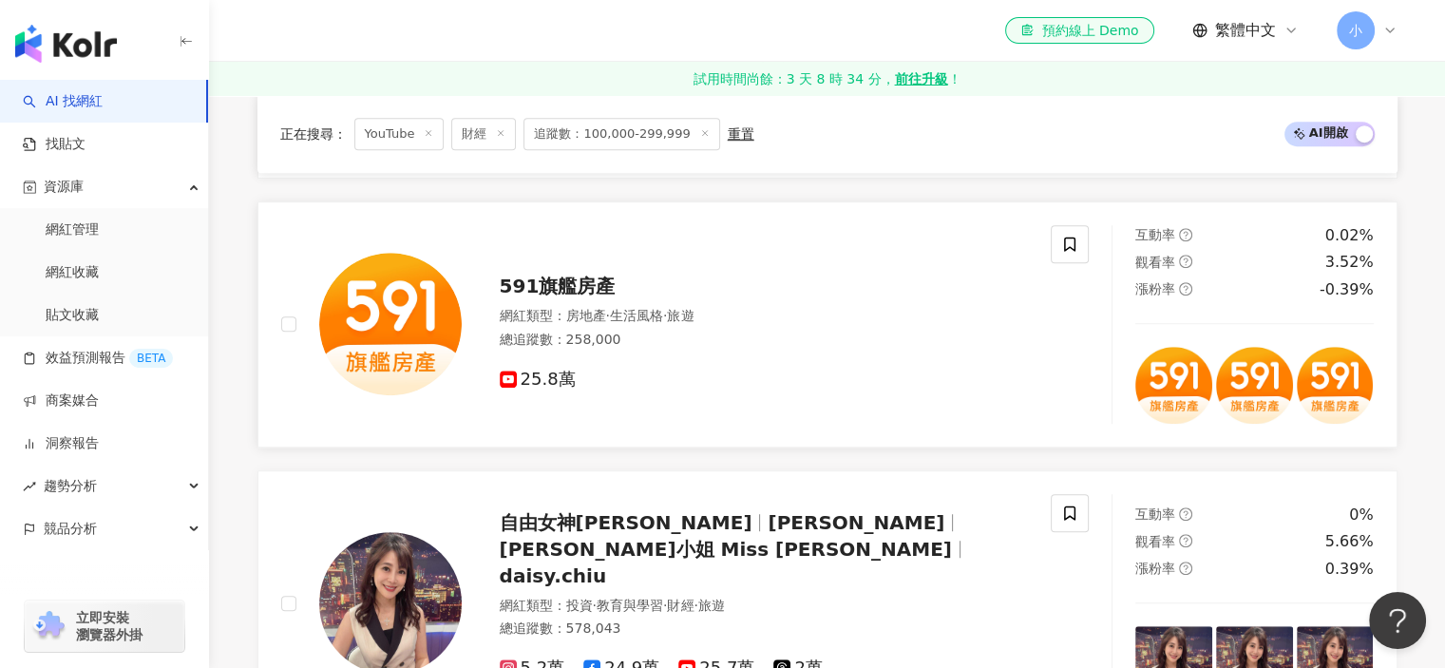
click at [437, 365] on img at bounding box center [390, 324] width 142 height 142
click at [1061, 253] on icon at bounding box center [1069, 244] width 17 height 17
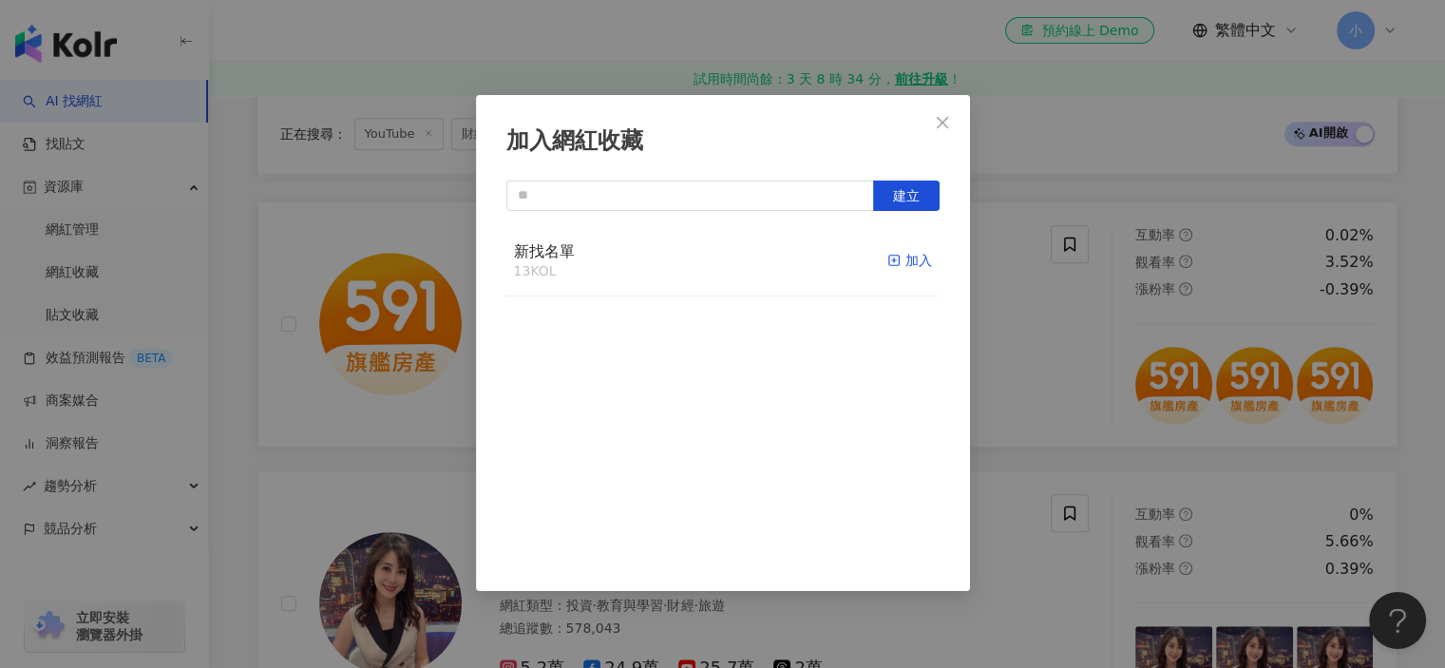
click at [904, 261] on div "加入" at bounding box center [909, 260] width 45 height 21
click at [977, 311] on div "加入網紅收藏 建立" at bounding box center [722, 334] width 1445 height 668
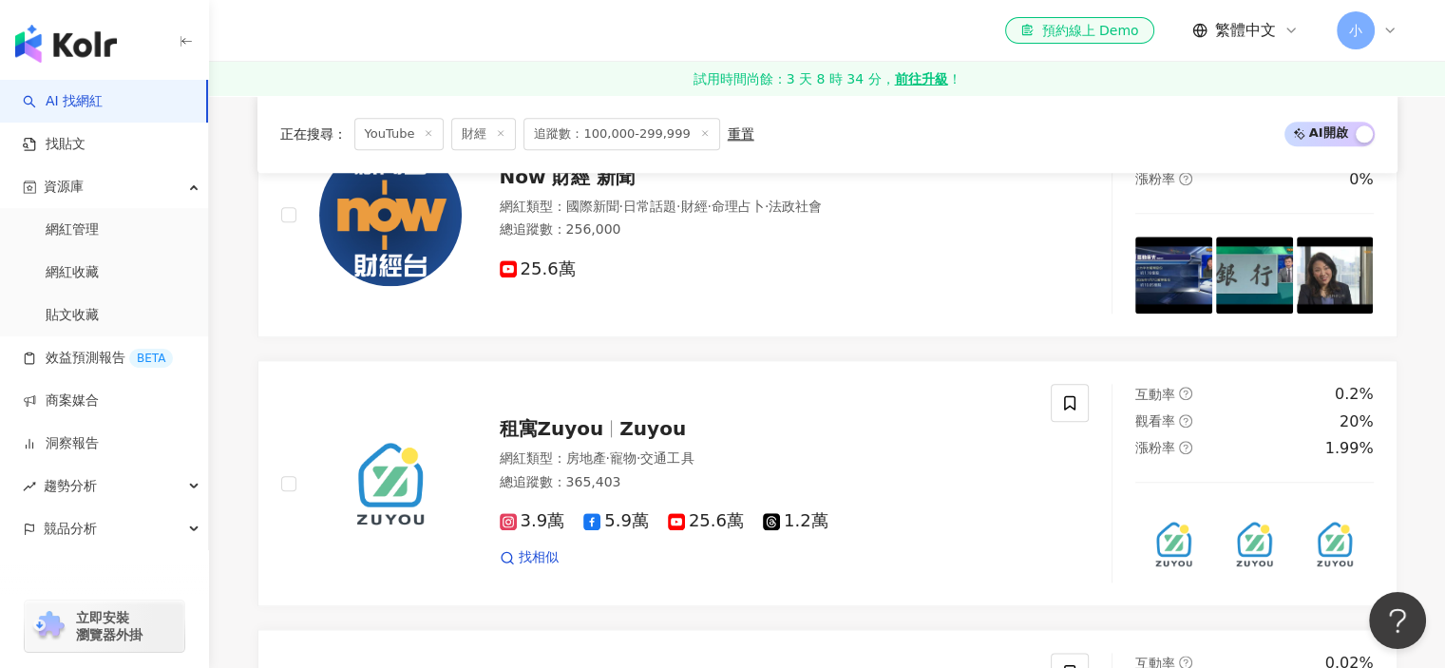
scroll to position [2306, 0]
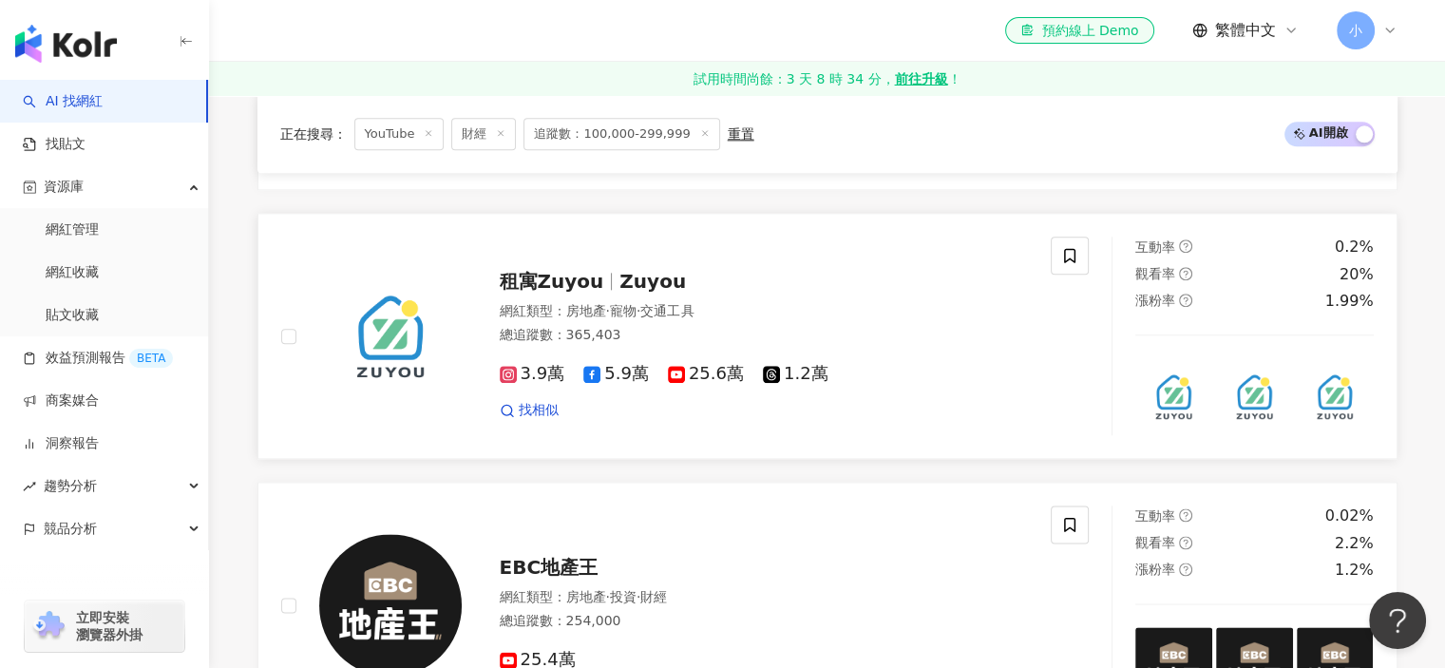
click at [636, 303] on span "寵物" at bounding box center [623, 310] width 27 height 15
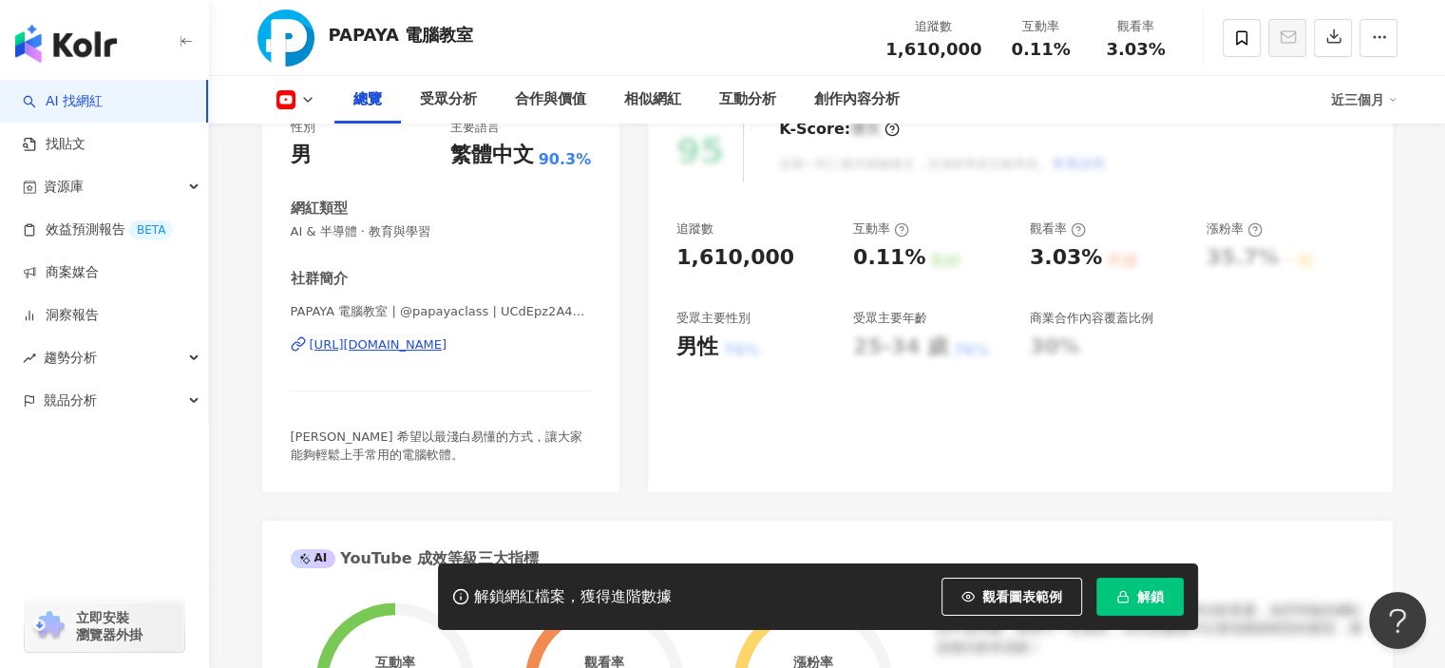
scroll to position [285, 0]
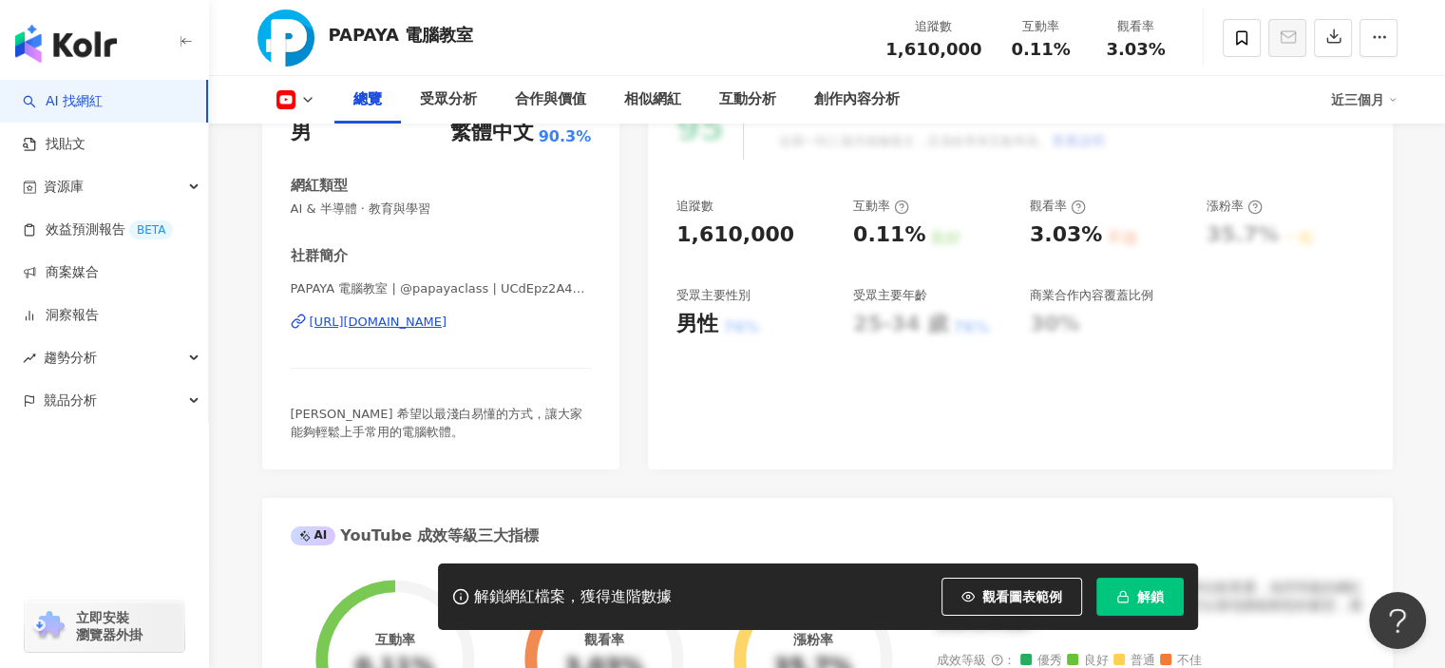
click at [414, 321] on div "https://www.youtube.com/channel/UCdEpz2A4DzV__4C1x2quKLw" at bounding box center [379, 321] width 138 height 17
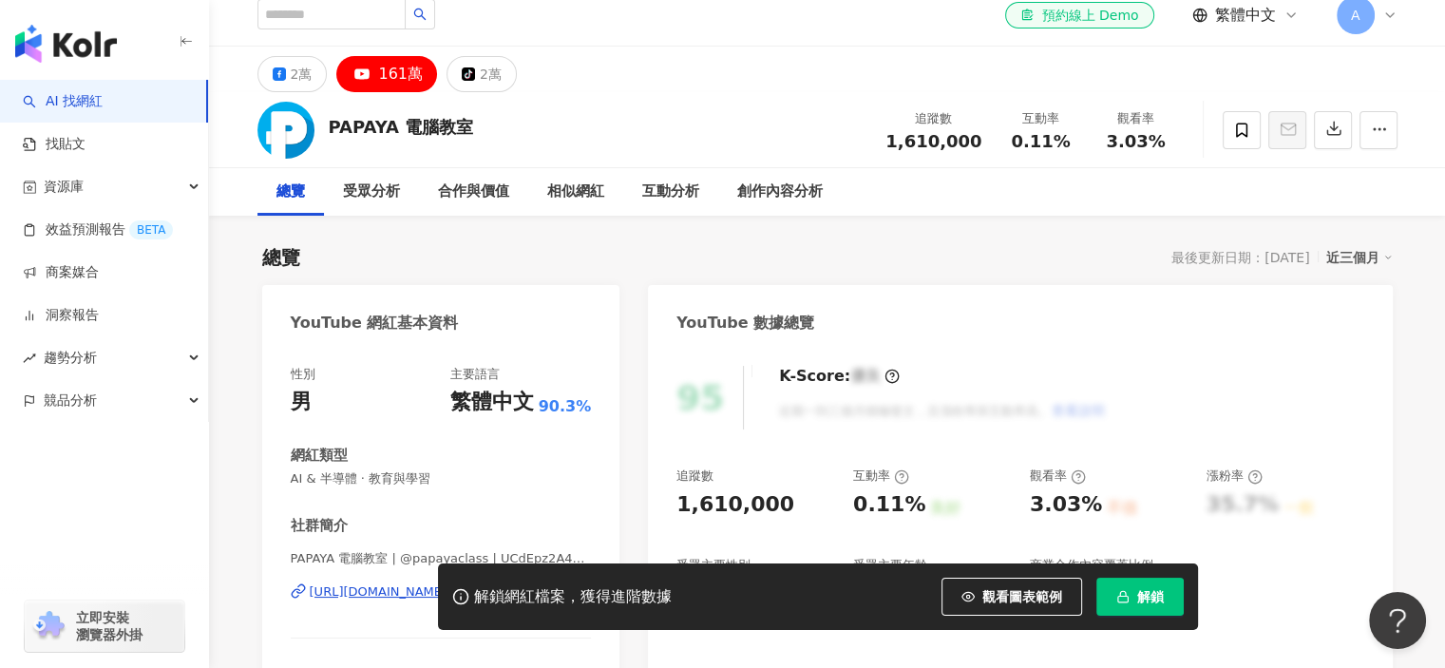
scroll to position [0, 0]
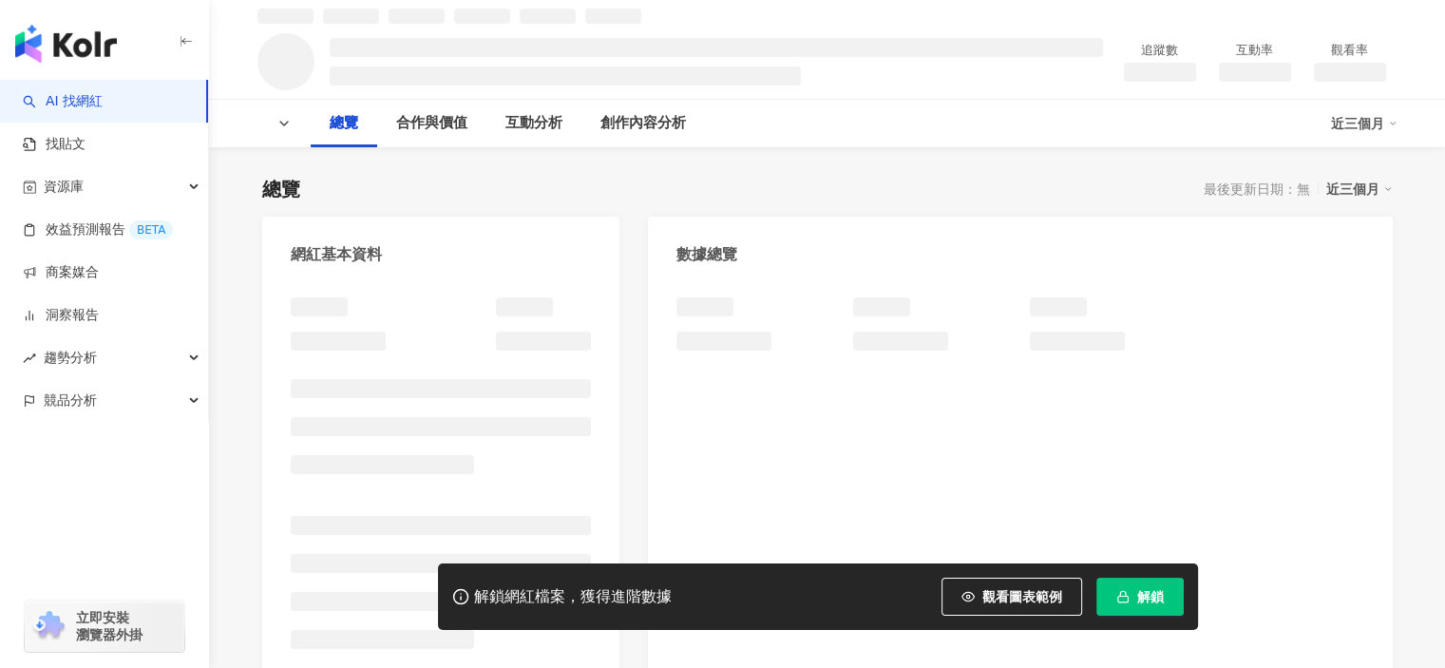
scroll to position [95, 0]
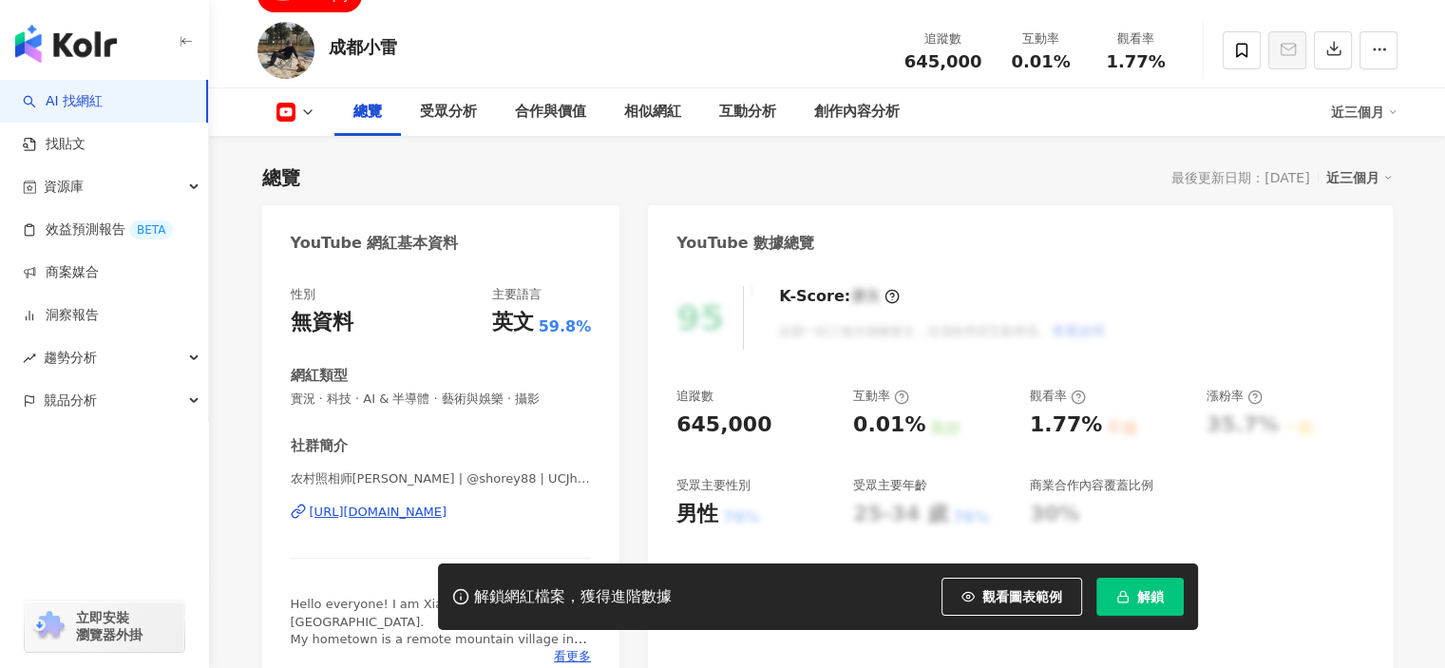
click at [420, 521] on div "https://www.youtube.com/channel/UCJhYUcF8M45jfK2vWEBqveg" at bounding box center [379, 511] width 138 height 17
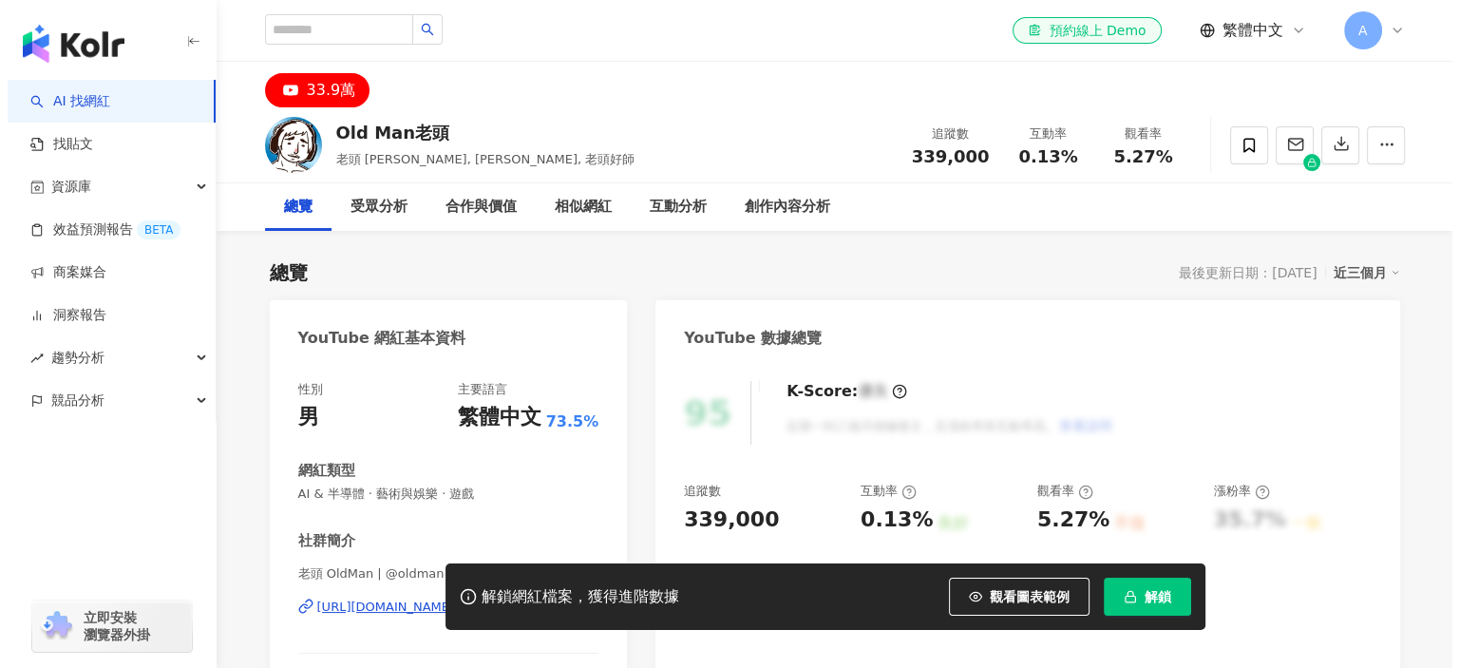
scroll to position [285, 0]
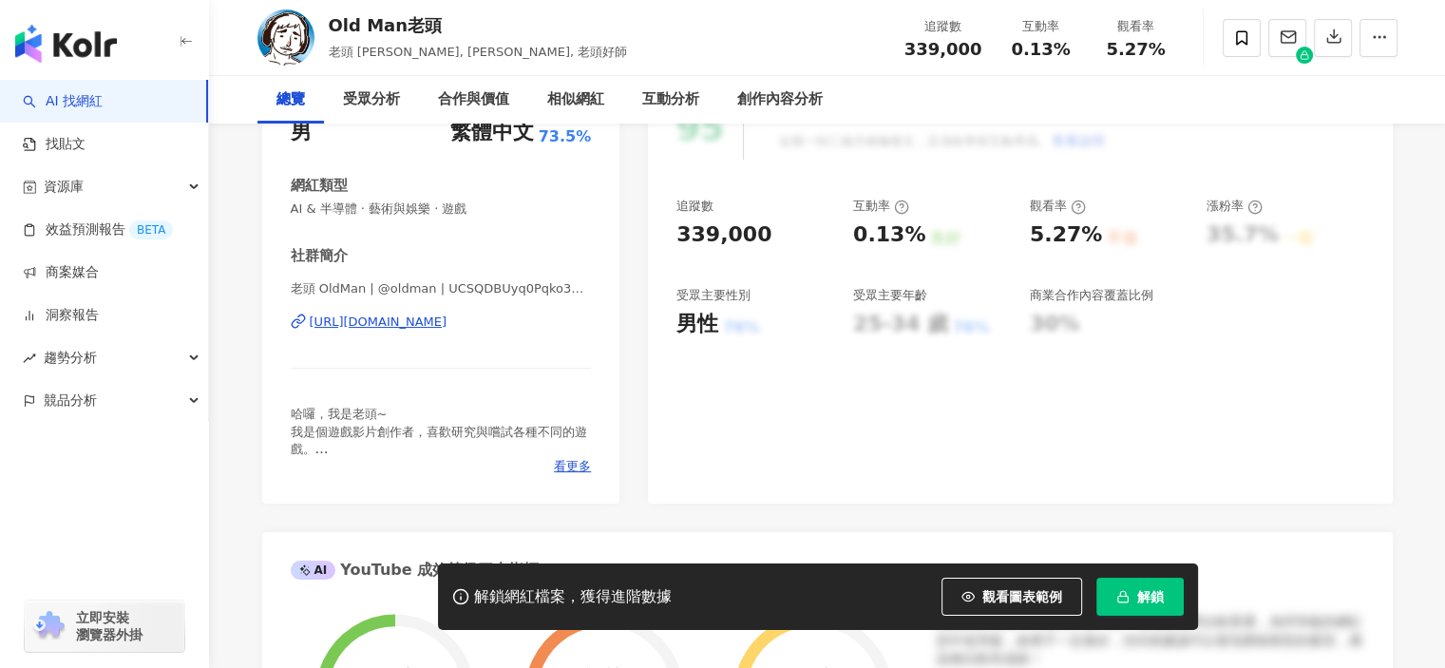
click at [445, 326] on div "https://www.youtube.com/channel/UCSQDBUyq0Pqko3TFcPrMZAg" at bounding box center [379, 321] width 138 height 17
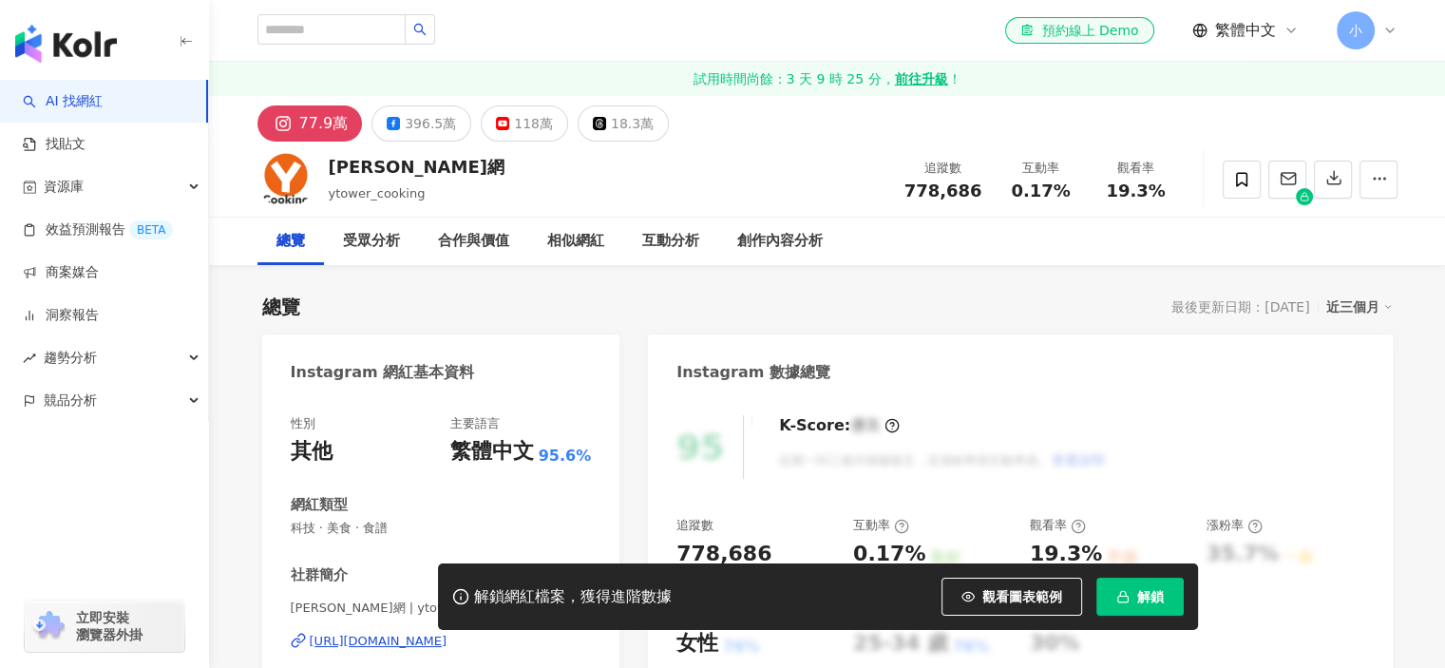
click at [486, 131] on button "118萬" at bounding box center [524, 123] width 87 height 36
